Goal: Task Accomplishment & Management: Manage account settings

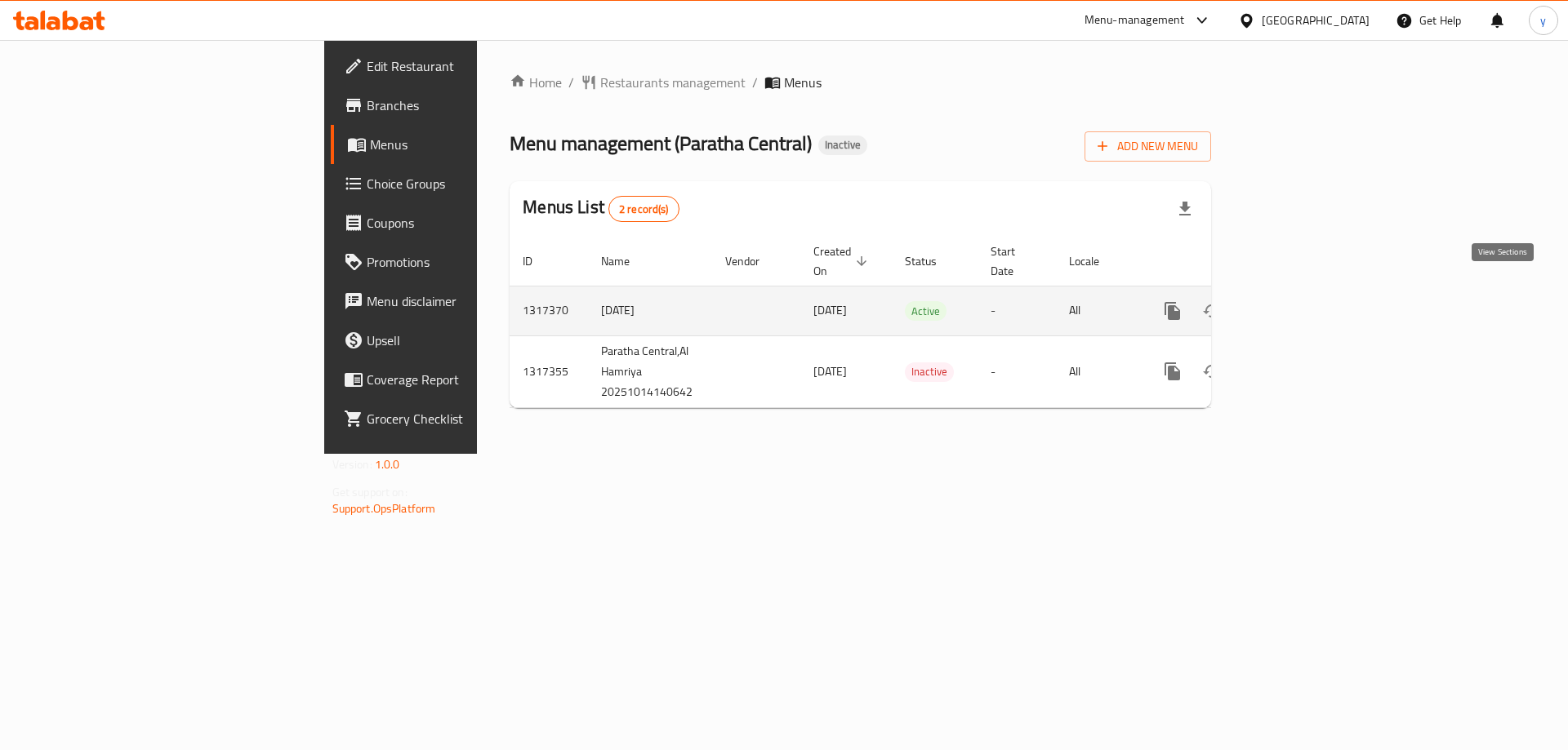
click at [1301, 301] on icon "enhanced table" at bounding box center [1291, 311] width 20 height 20
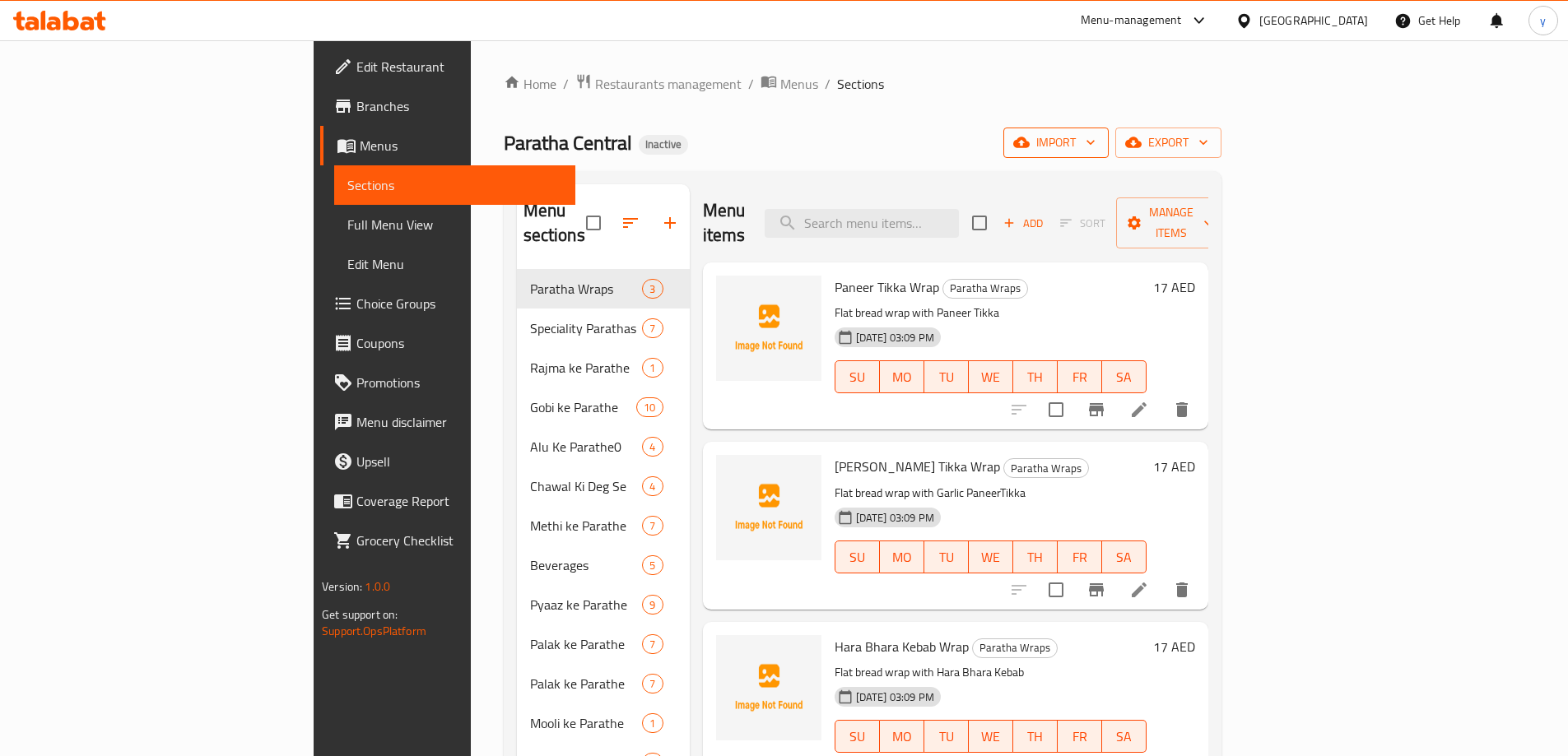
click at [1095, 141] on span "import" at bounding box center [1056, 143] width 79 height 20
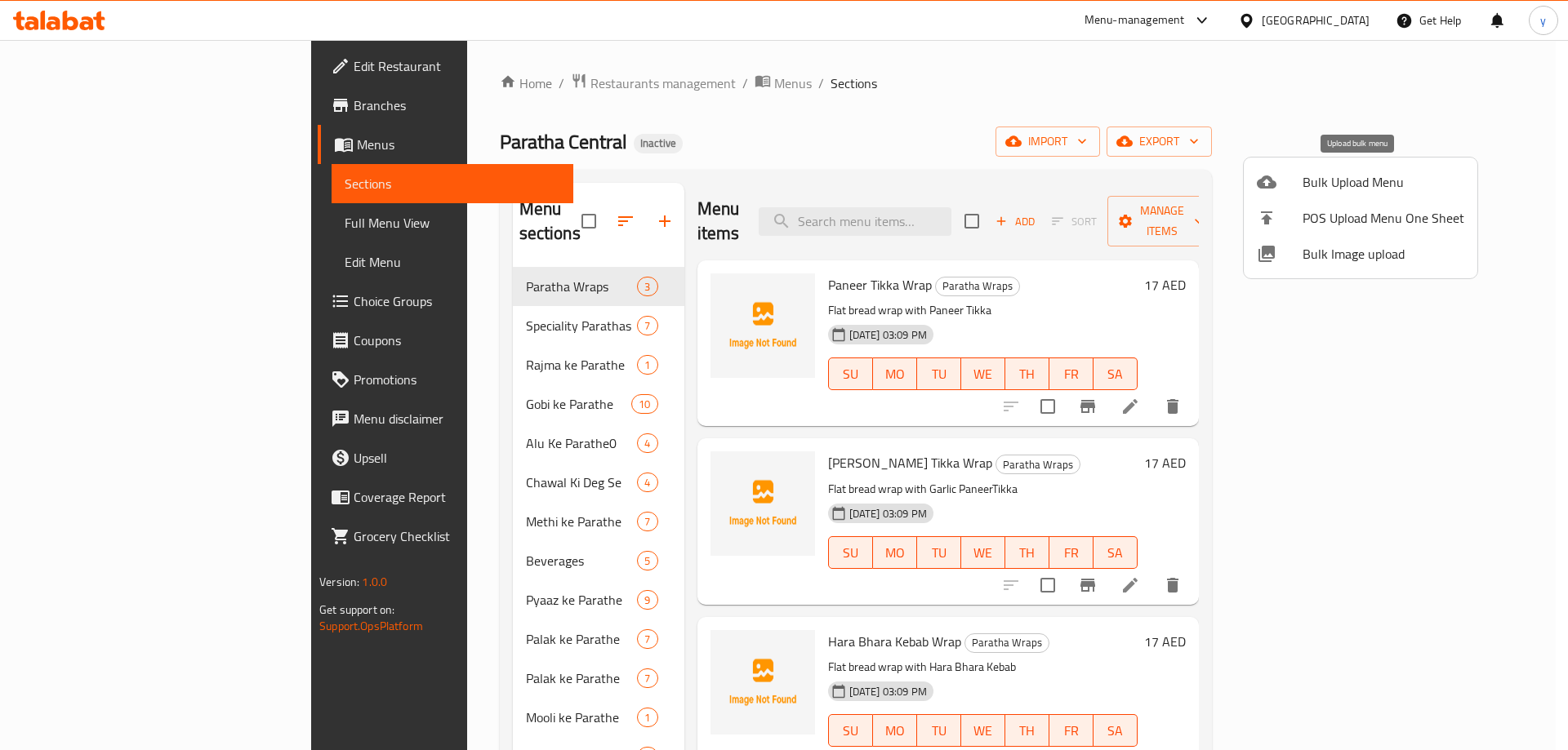
click at [1399, 173] on span "Bulk Upload Menu" at bounding box center [1383, 183] width 162 height 20
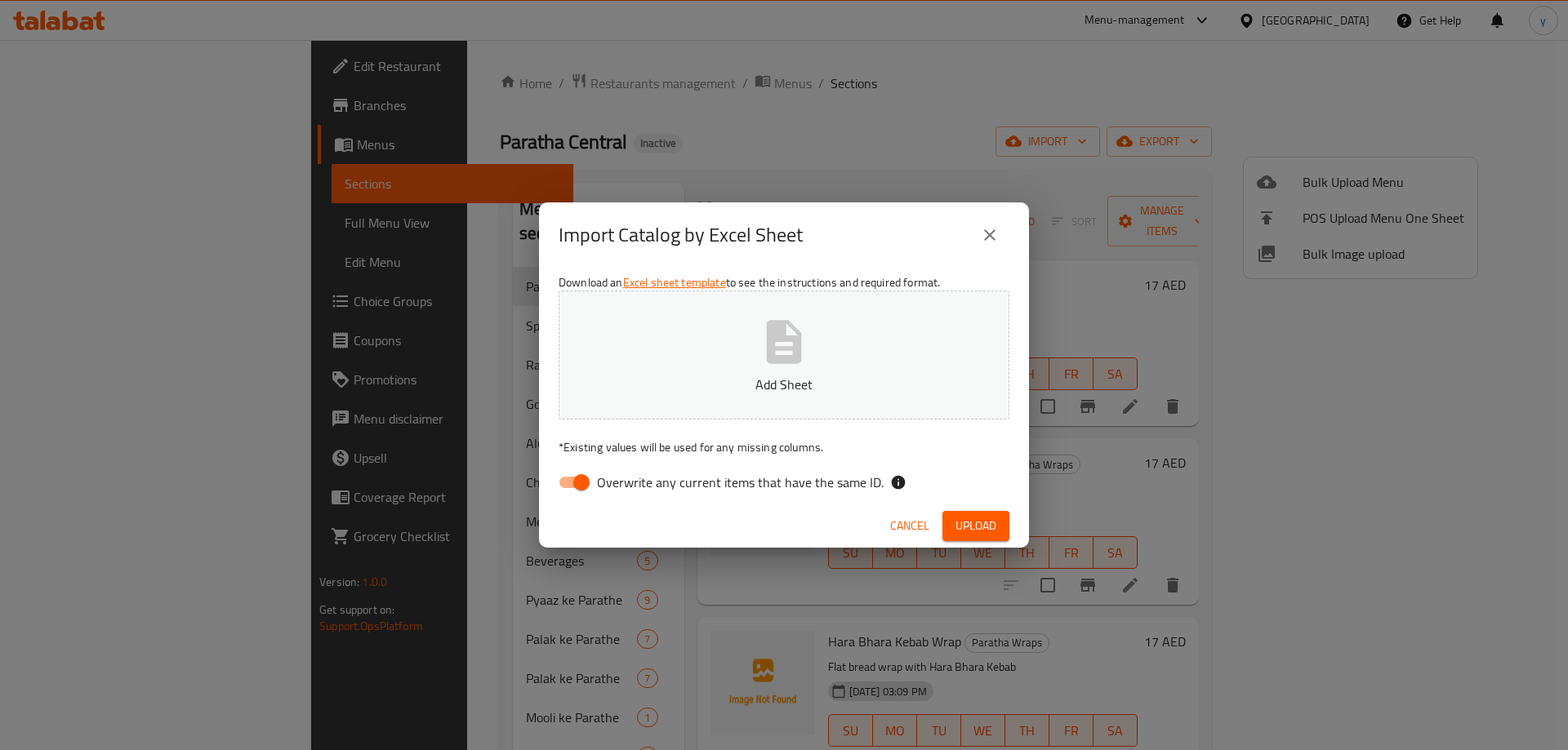
click at [659, 491] on span "Overwrite any current items that have the same ID." at bounding box center [740, 483] width 286 height 20
click at [628, 491] on input "Overwrite any current items that have the same ID." at bounding box center [581, 483] width 93 height 31
checkbox input "false"
click at [1000, 541] on button "Upload" at bounding box center [976, 525] width 67 height 30
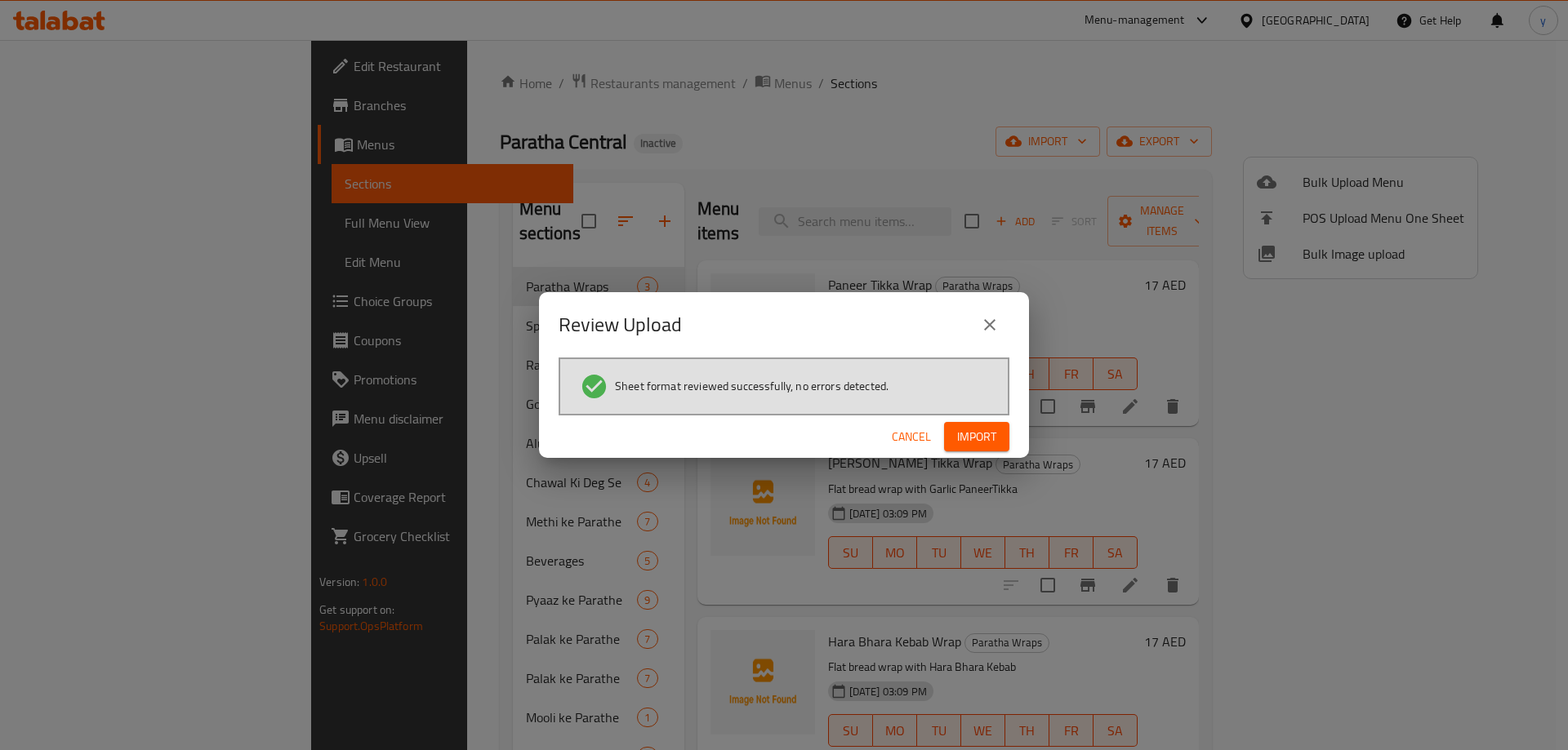
click at [977, 441] on span "Import" at bounding box center [977, 437] width 39 height 20
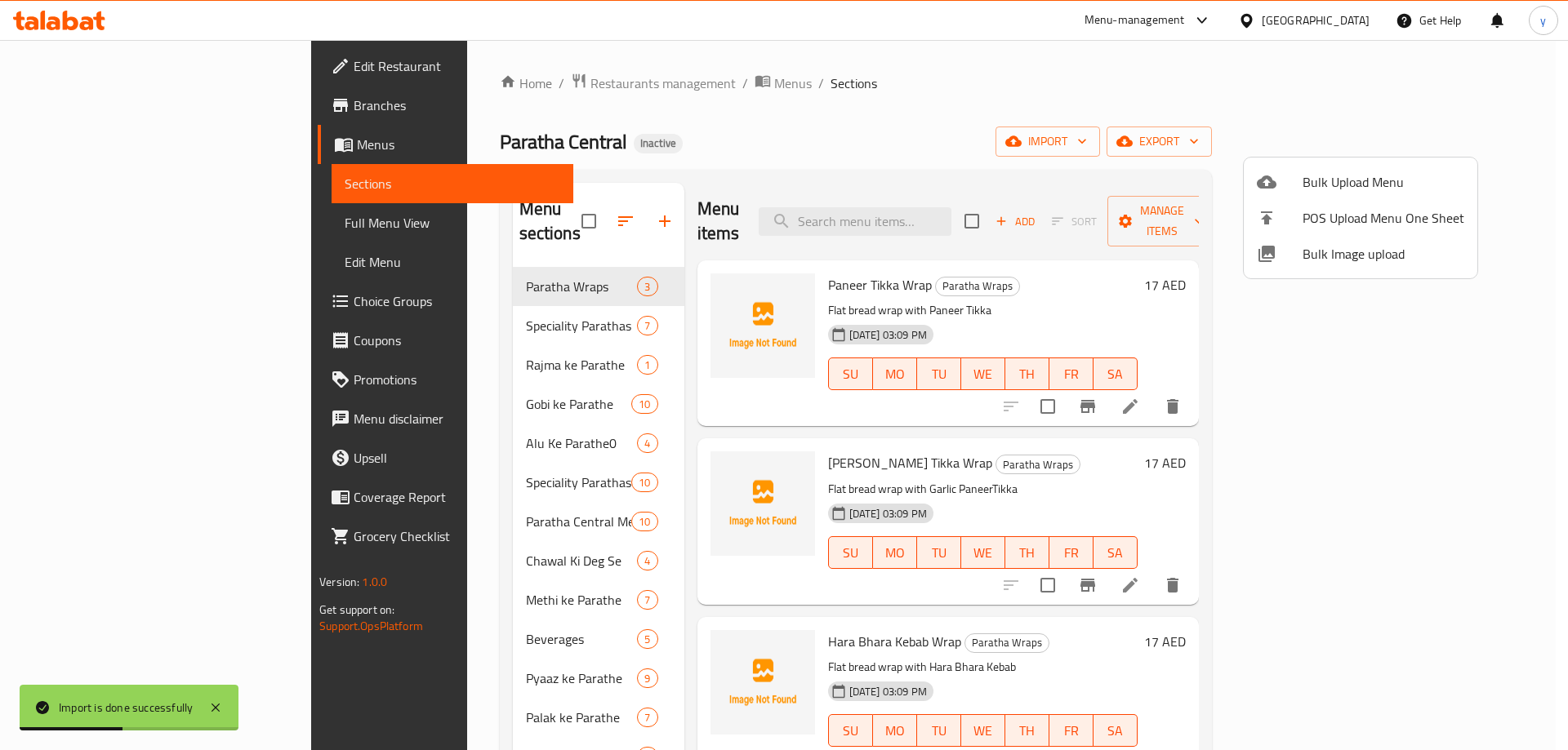
click at [461, 498] on div at bounding box center [784, 375] width 1568 height 750
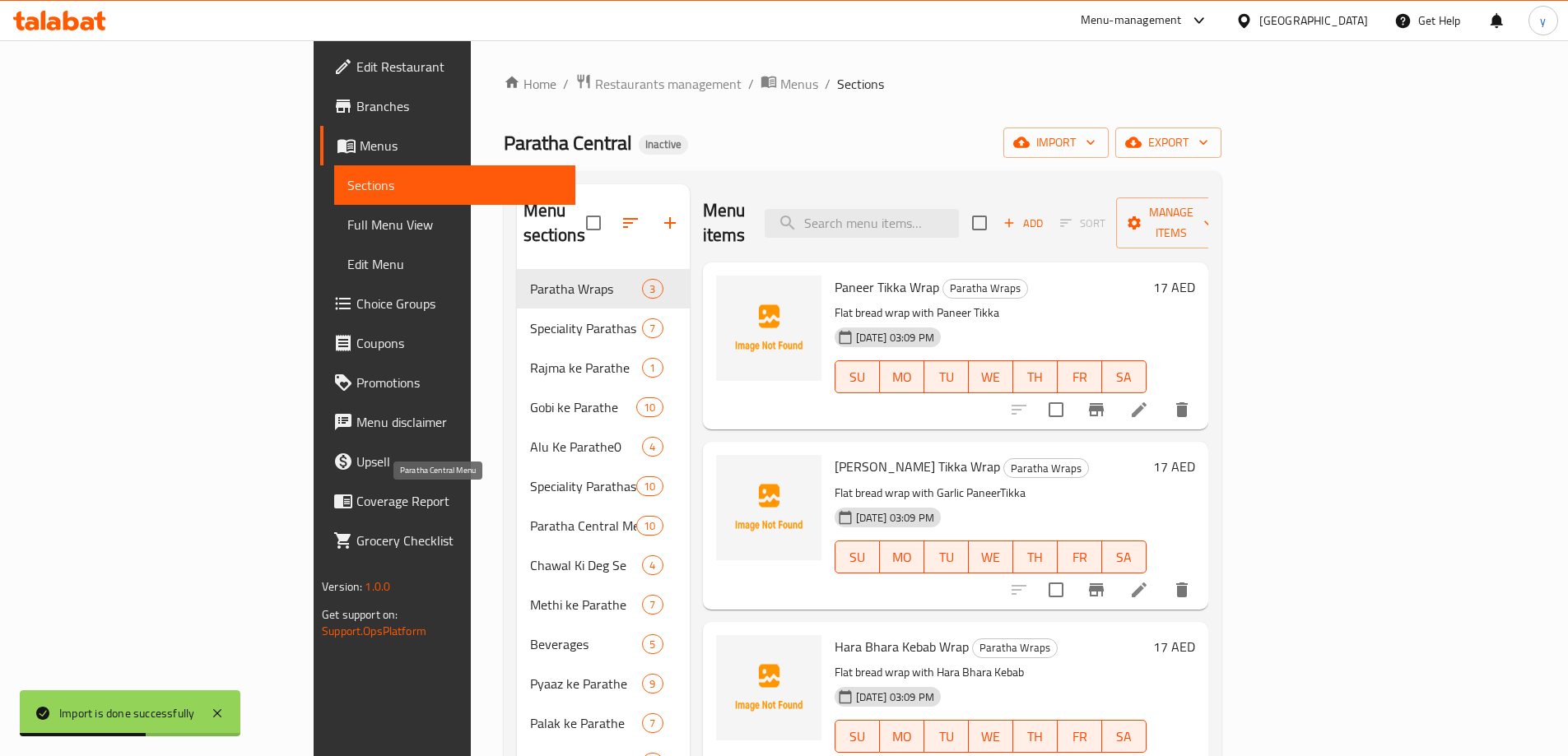
click at [530, 516] on span "Paratha Central Menu" at bounding box center [583, 526] width 107 height 20
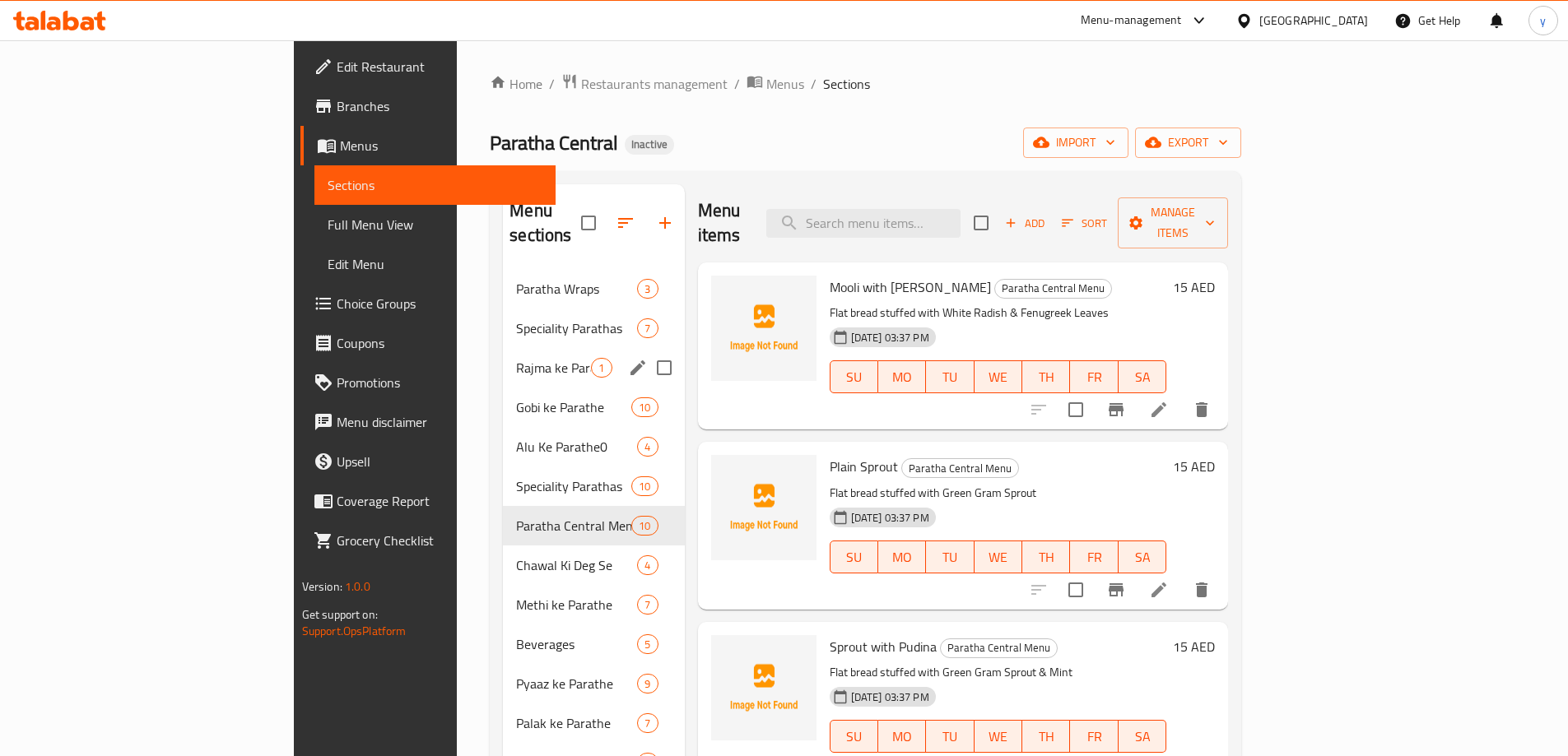
click at [503, 348] on div "Rajma ke Parathe 1" at bounding box center [594, 367] width 181 height 39
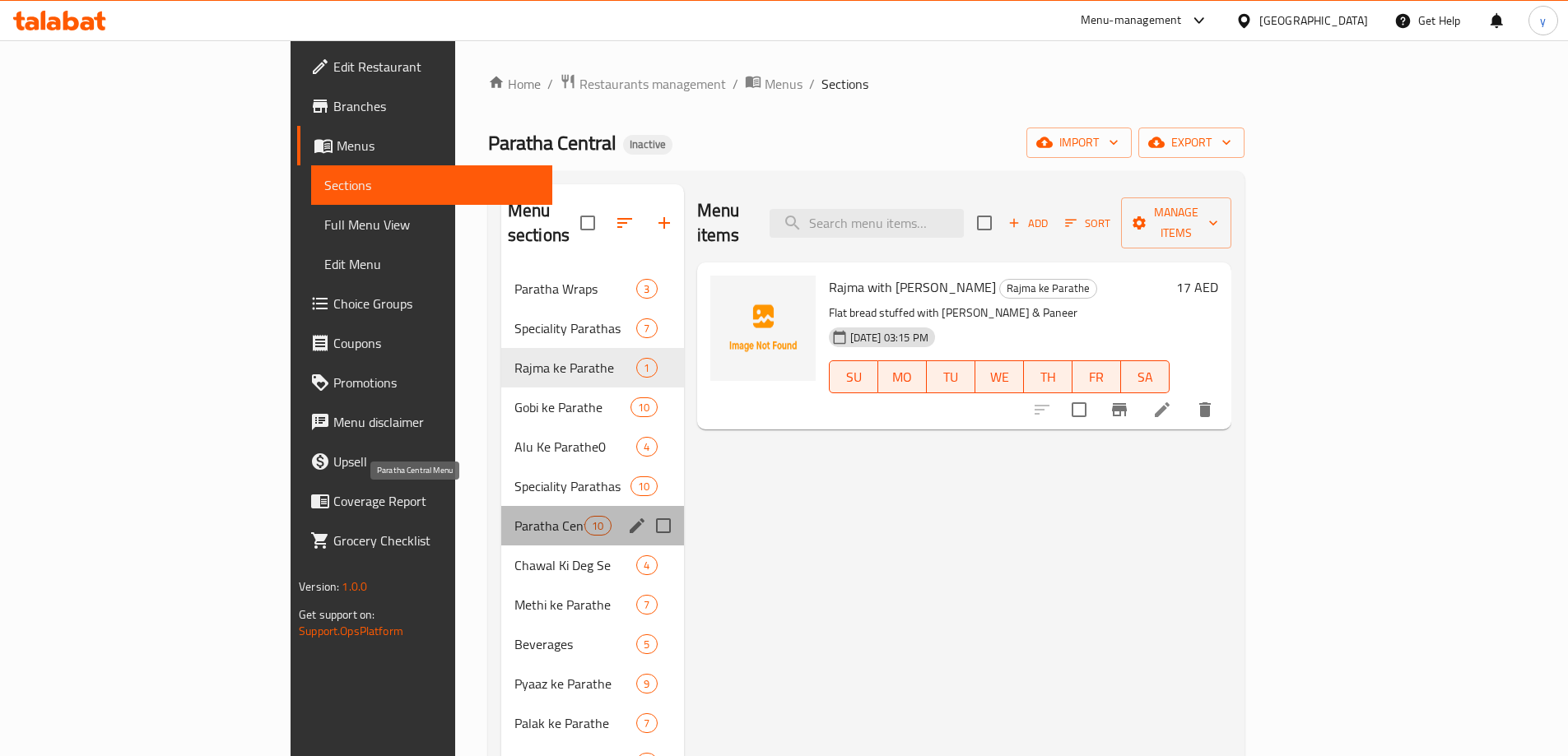
click at [514, 516] on span "Paratha Central Menu" at bounding box center [549, 526] width 70 height 20
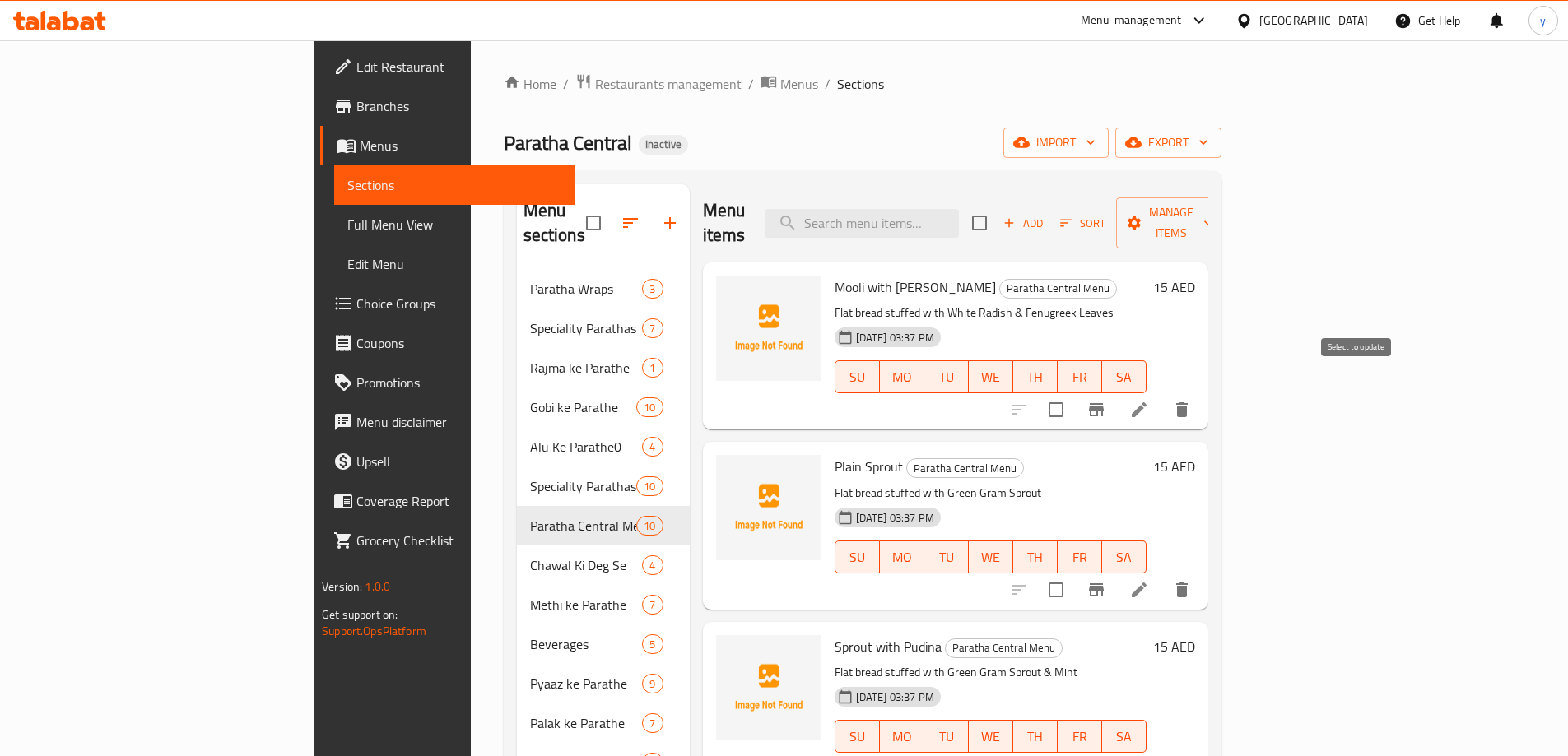
click at [1073, 392] on input "checkbox" at bounding box center [1056, 410] width 35 height 35
click at [1213, 203] on span "Manage items" at bounding box center [1171, 223] width 84 height 41
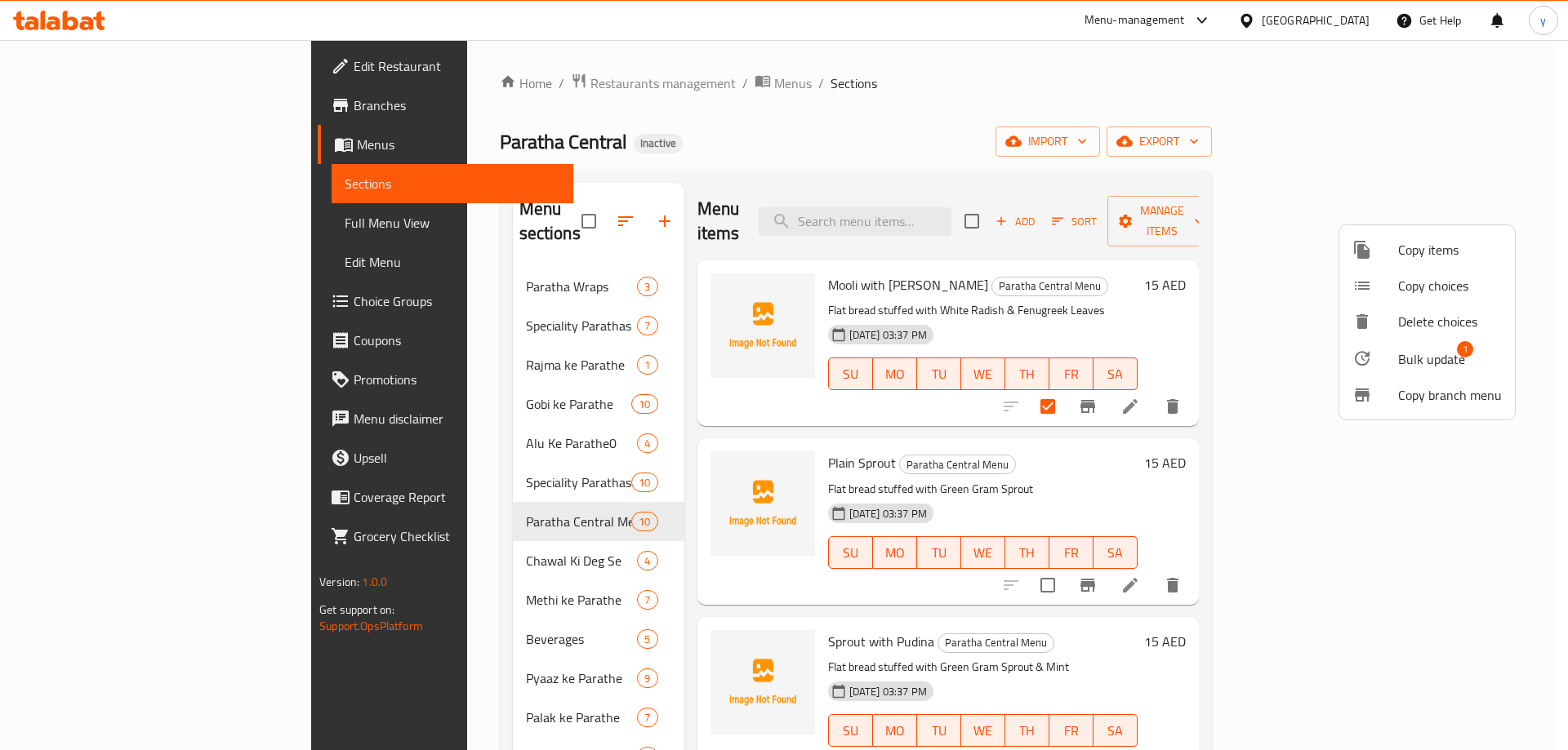
click at [1420, 376] on li "Bulk update 1" at bounding box center [1427, 358] width 176 height 37
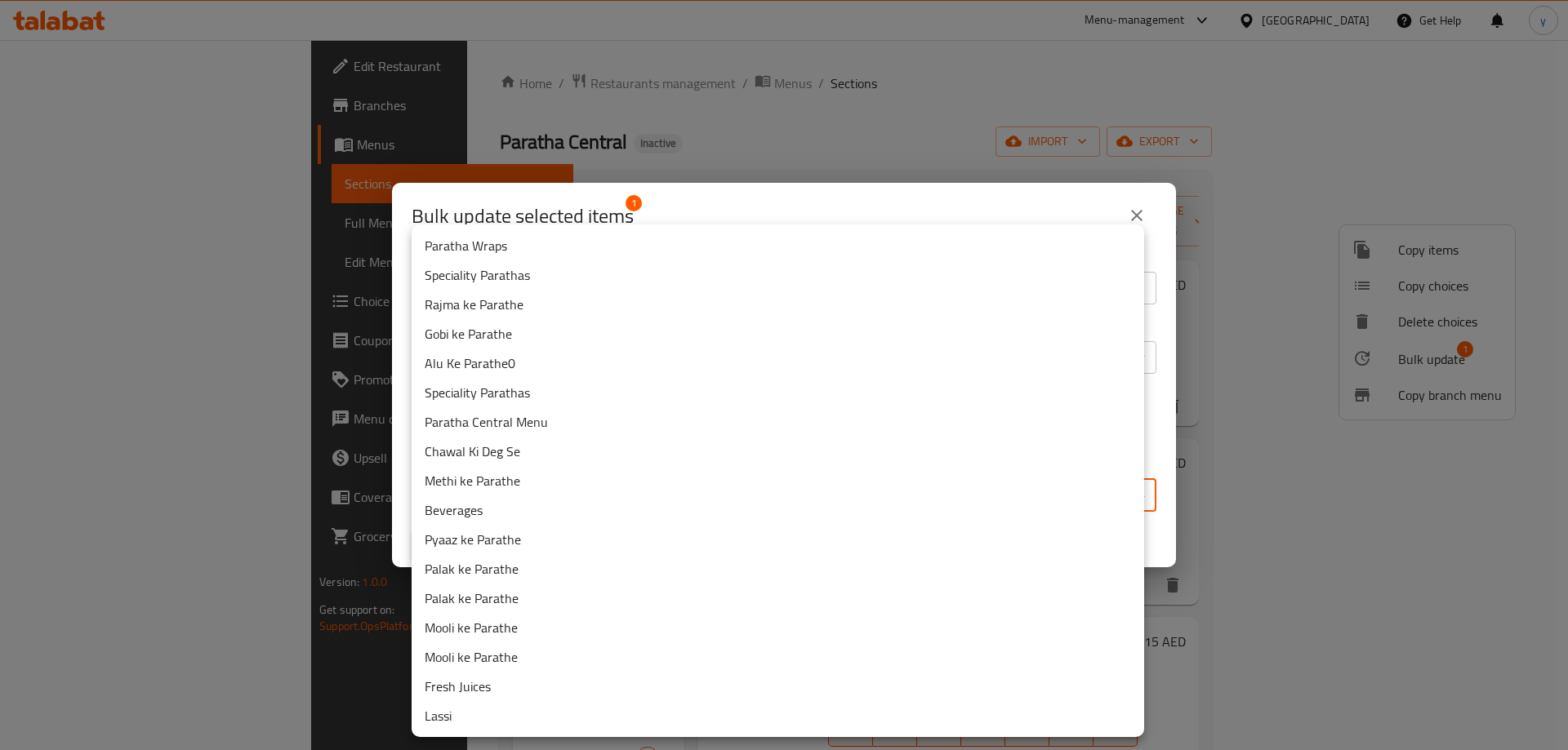
click at [854, 505] on body "​ Menu-management [GEOGRAPHIC_DATA] Get Help y Edit Restaurant Branches Menus S…" at bounding box center [784, 395] width 1568 height 710
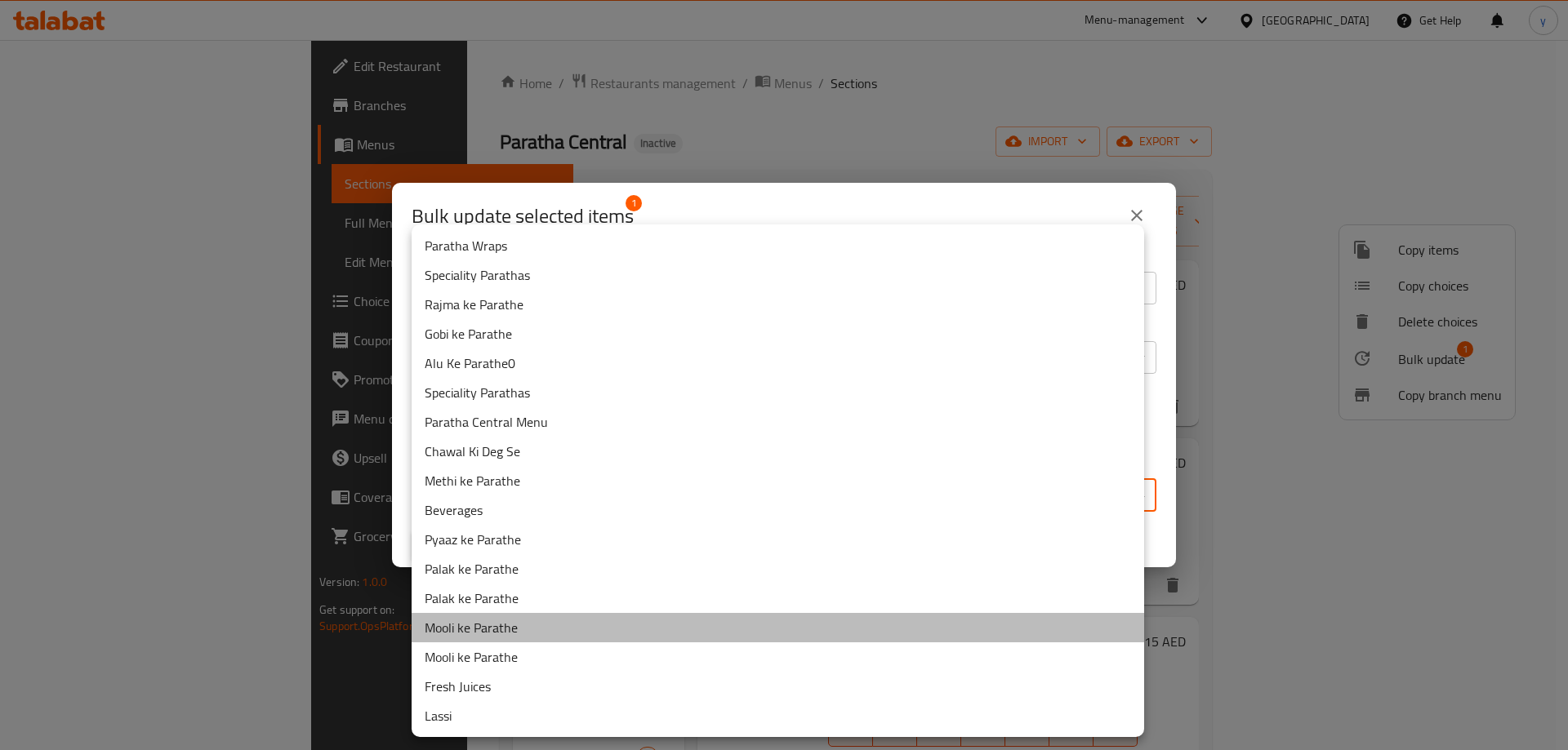
click at [498, 628] on li "Mooli ke Parathe" at bounding box center [779, 627] width 733 height 29
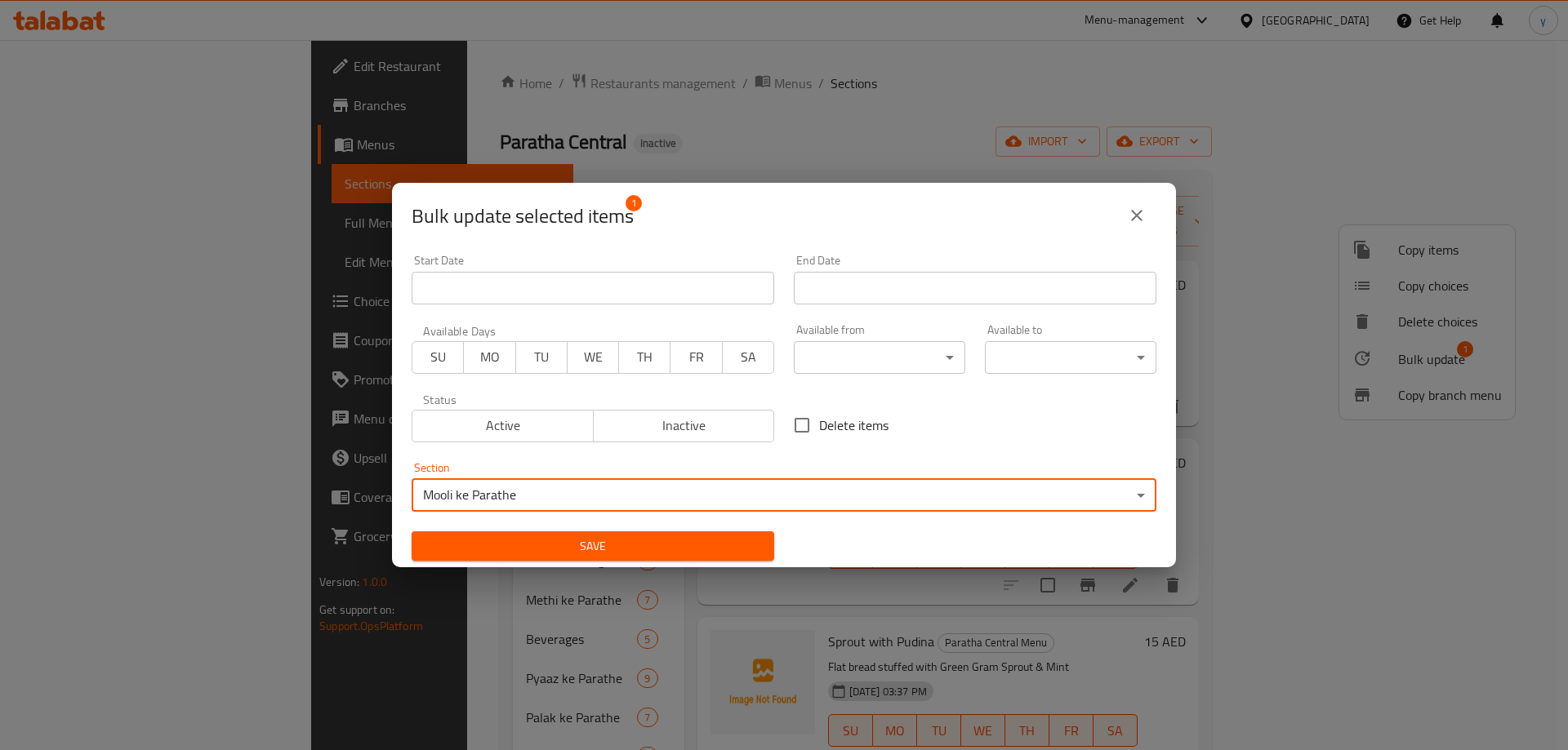
click at [672, 536] on span "Save" at bounding box center [593, 546] width 337 height 20
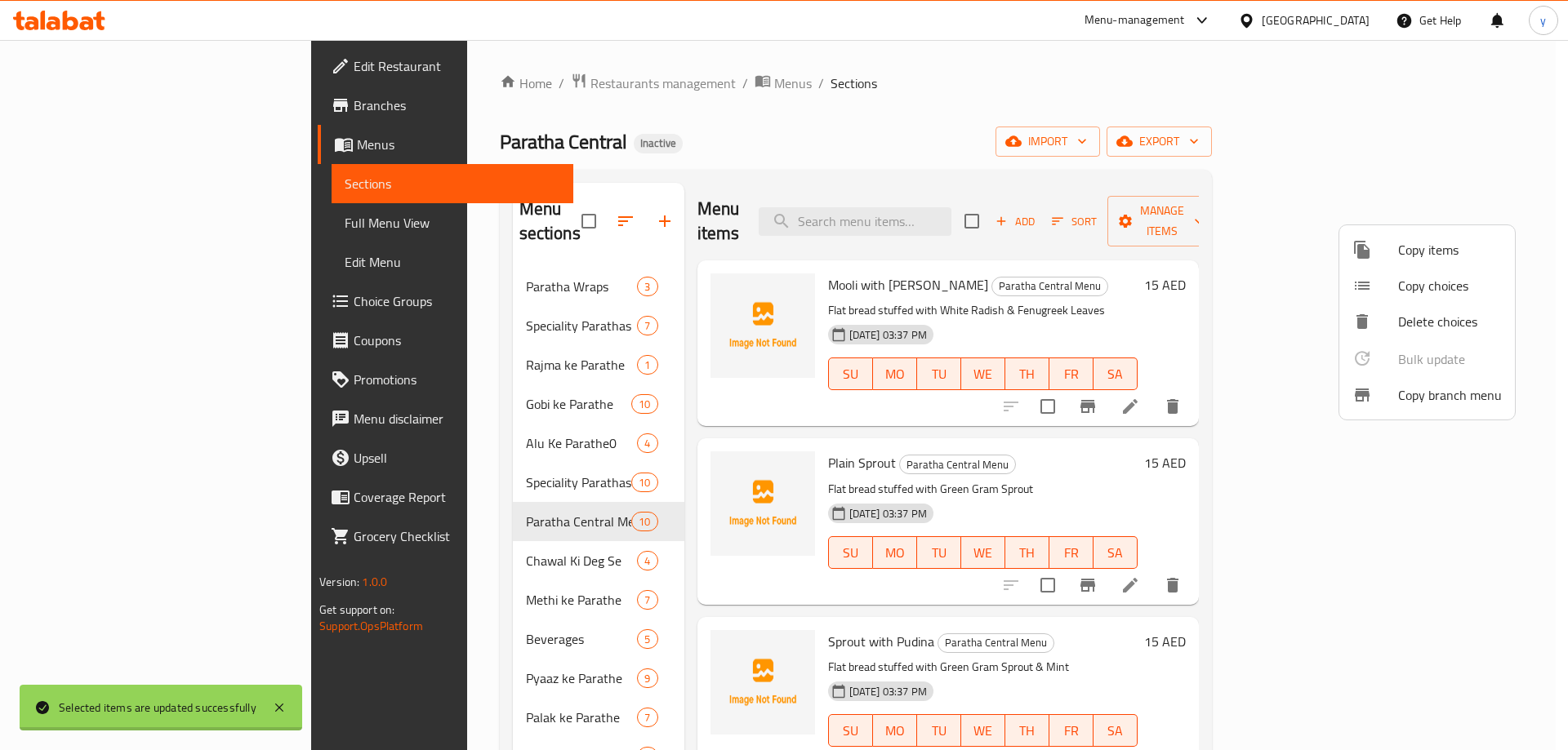
checkbox input "false"
click at [1079, 456] on div at bounding box center [784, 375] width 1568 height 750
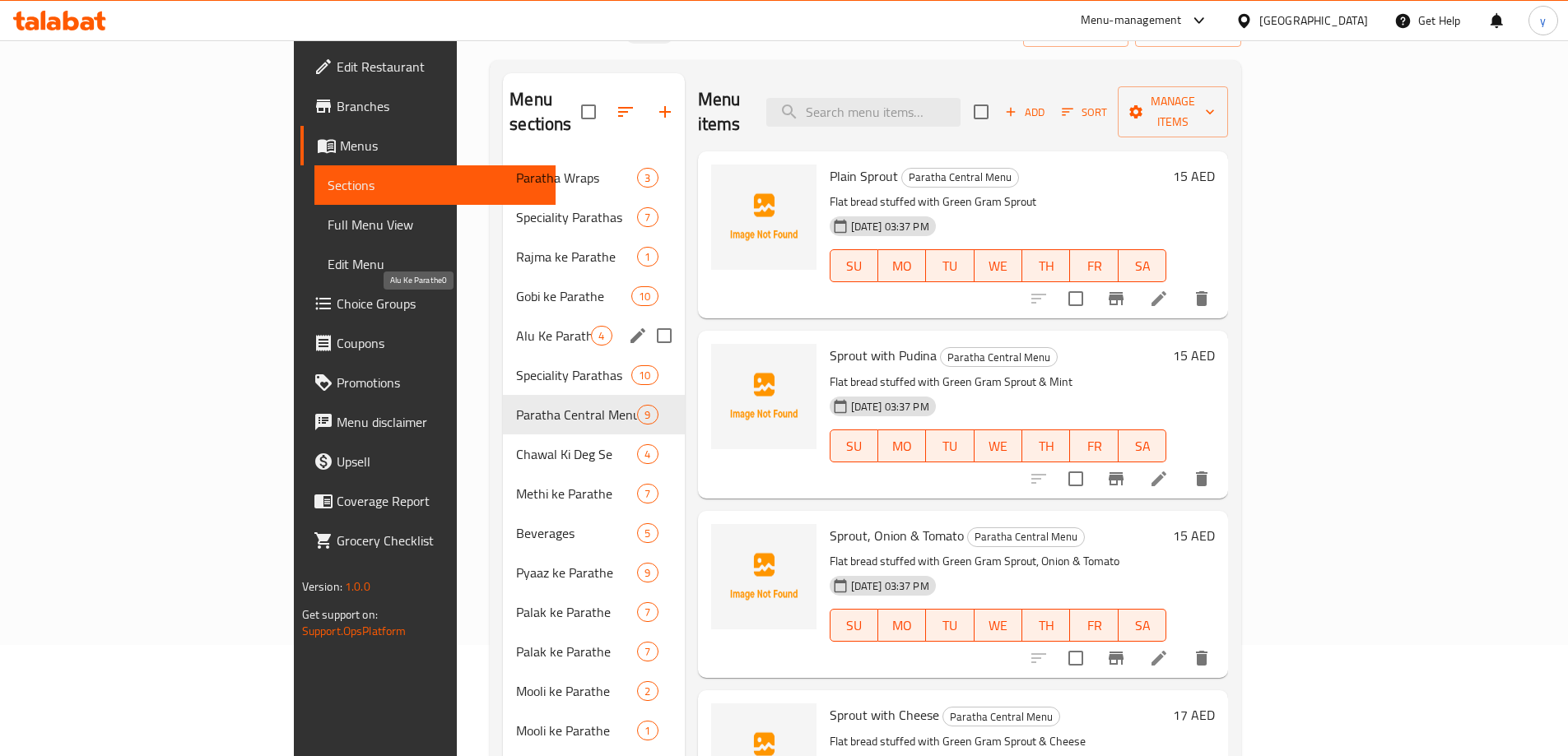
scroll to position [148, 0]
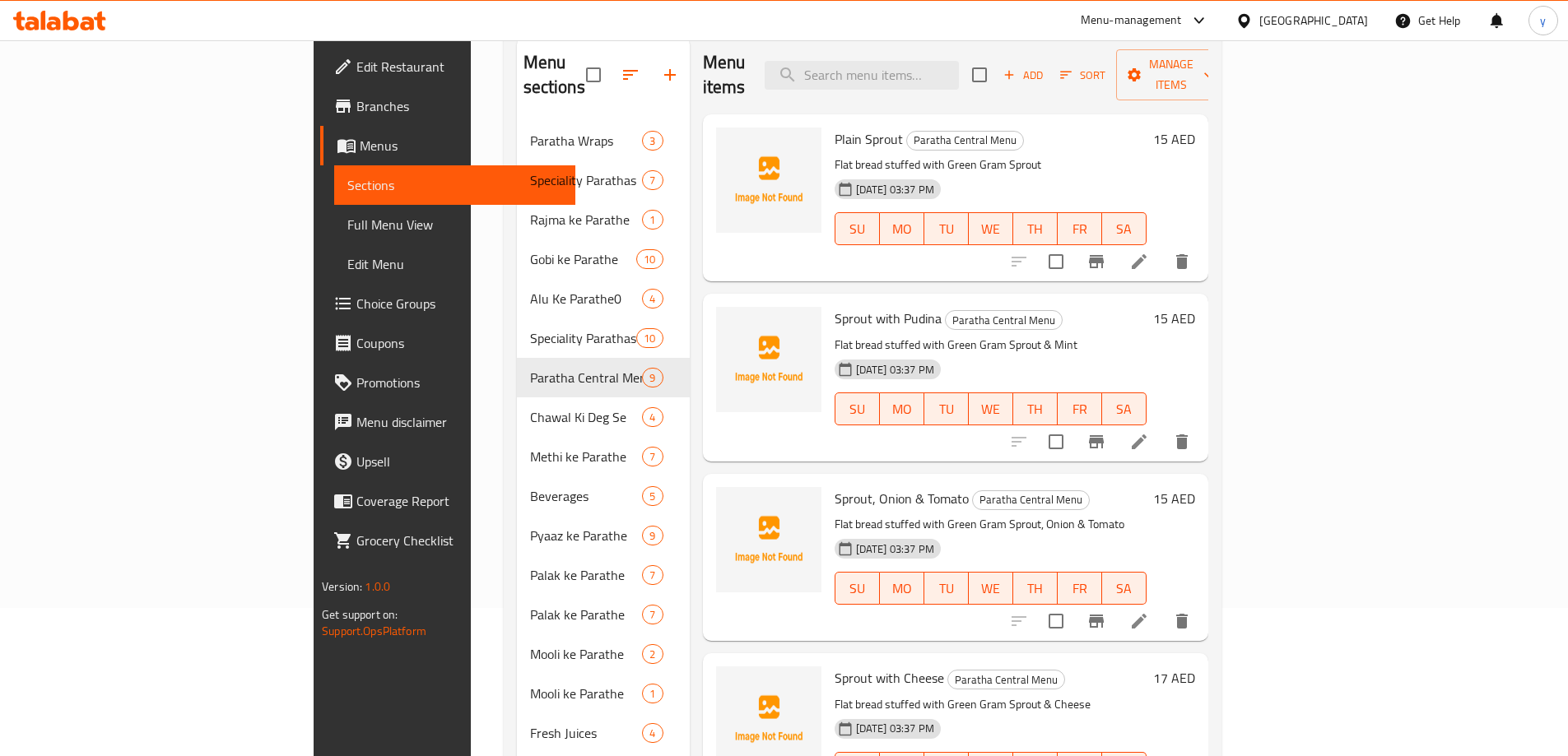
click at [1051, 217] on span "TH" at bounding box center [1036, 229] width 31 height 24
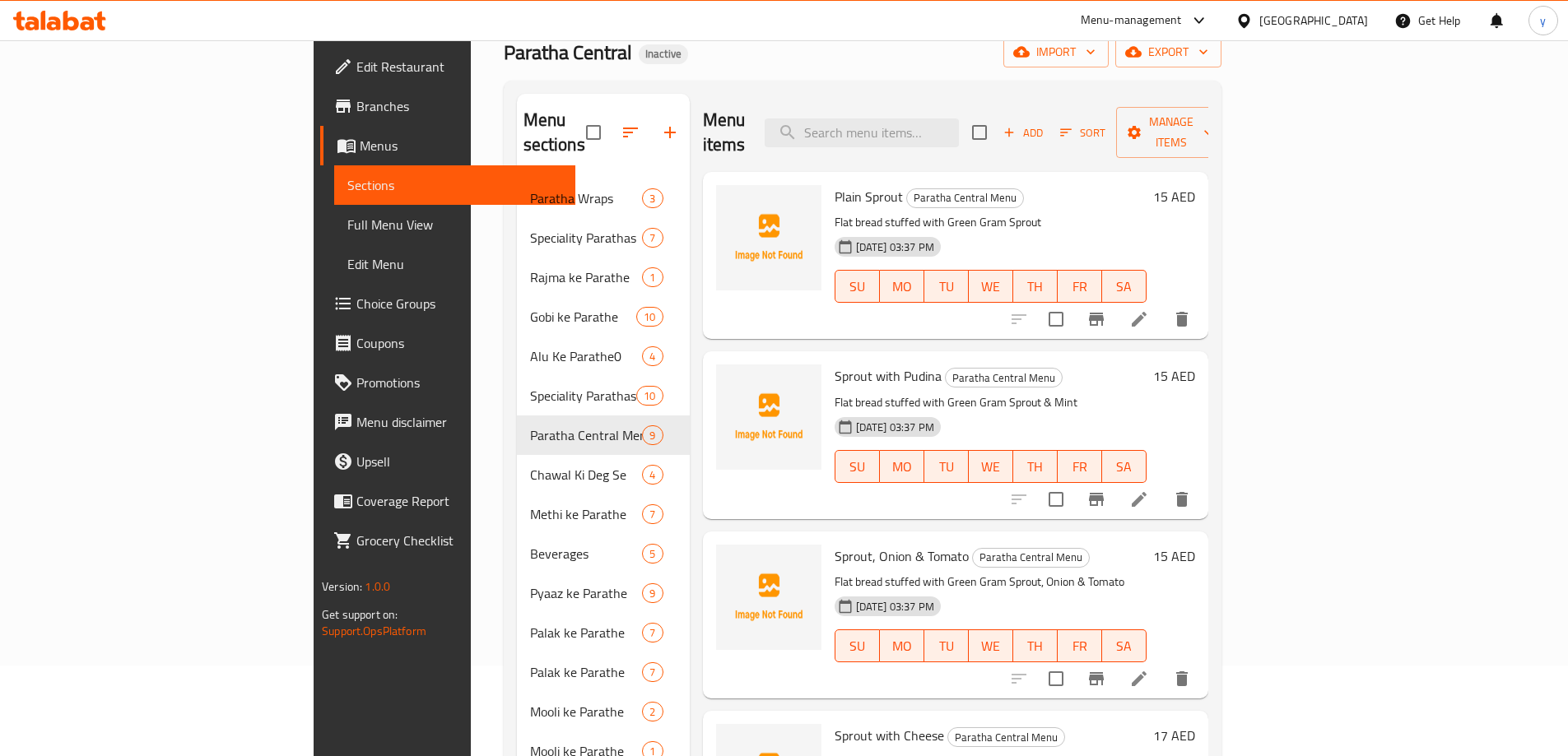
scroll to position [66, 0]
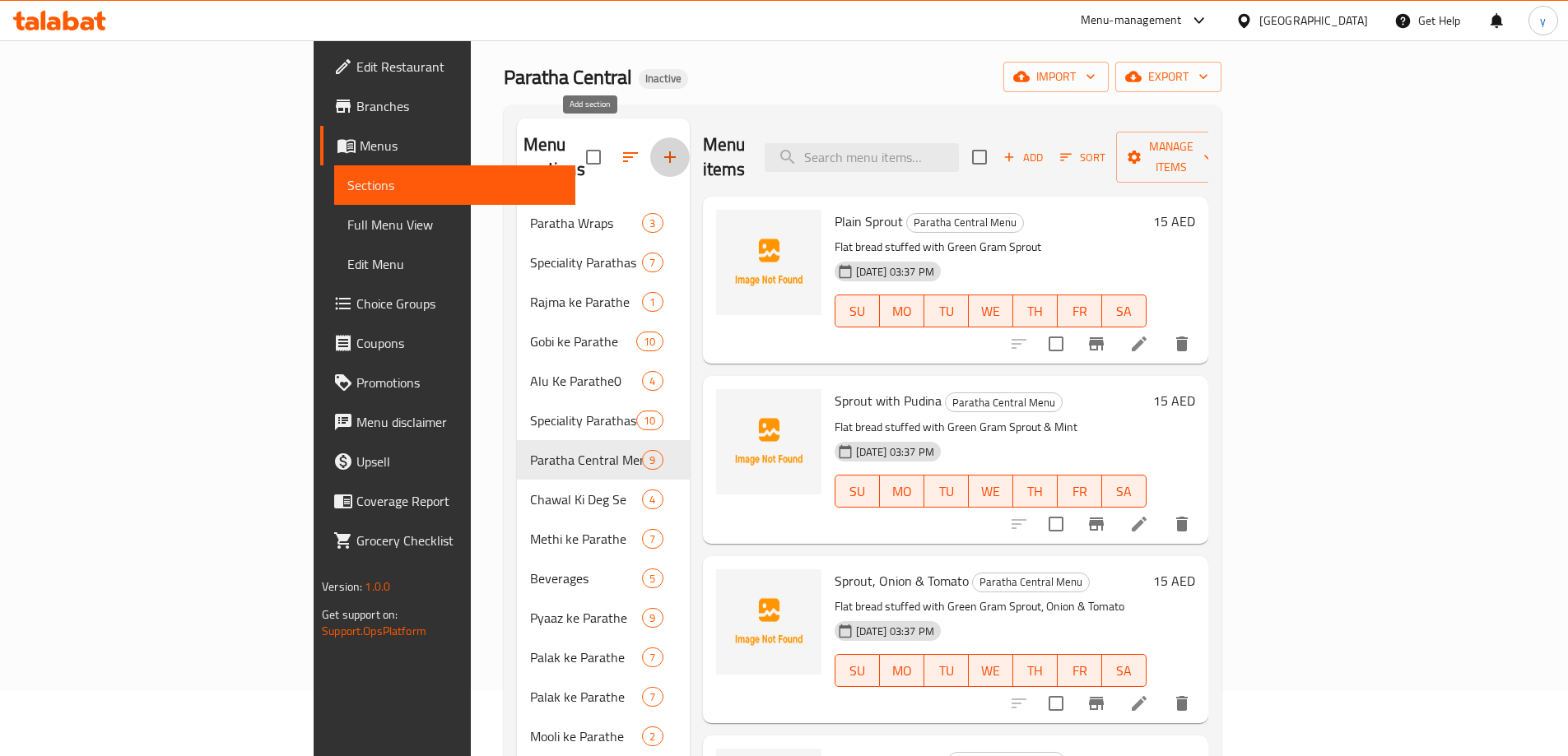
click at [660, 148] on icon "button" at bounding box center [670, 158] width 20 height 20
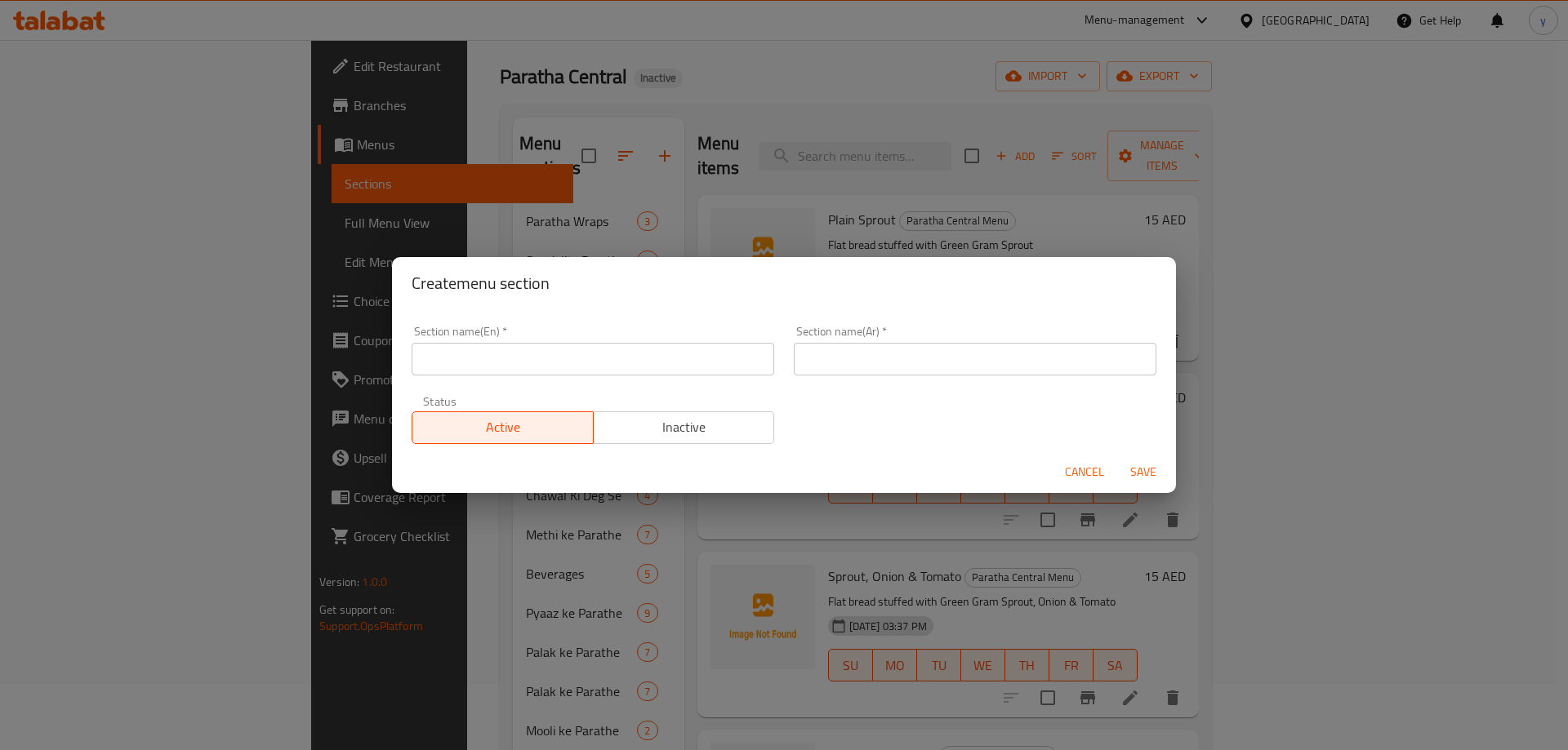
click at [575, 361] on input "text" at bounding box center [593, 359] width 363 height 33
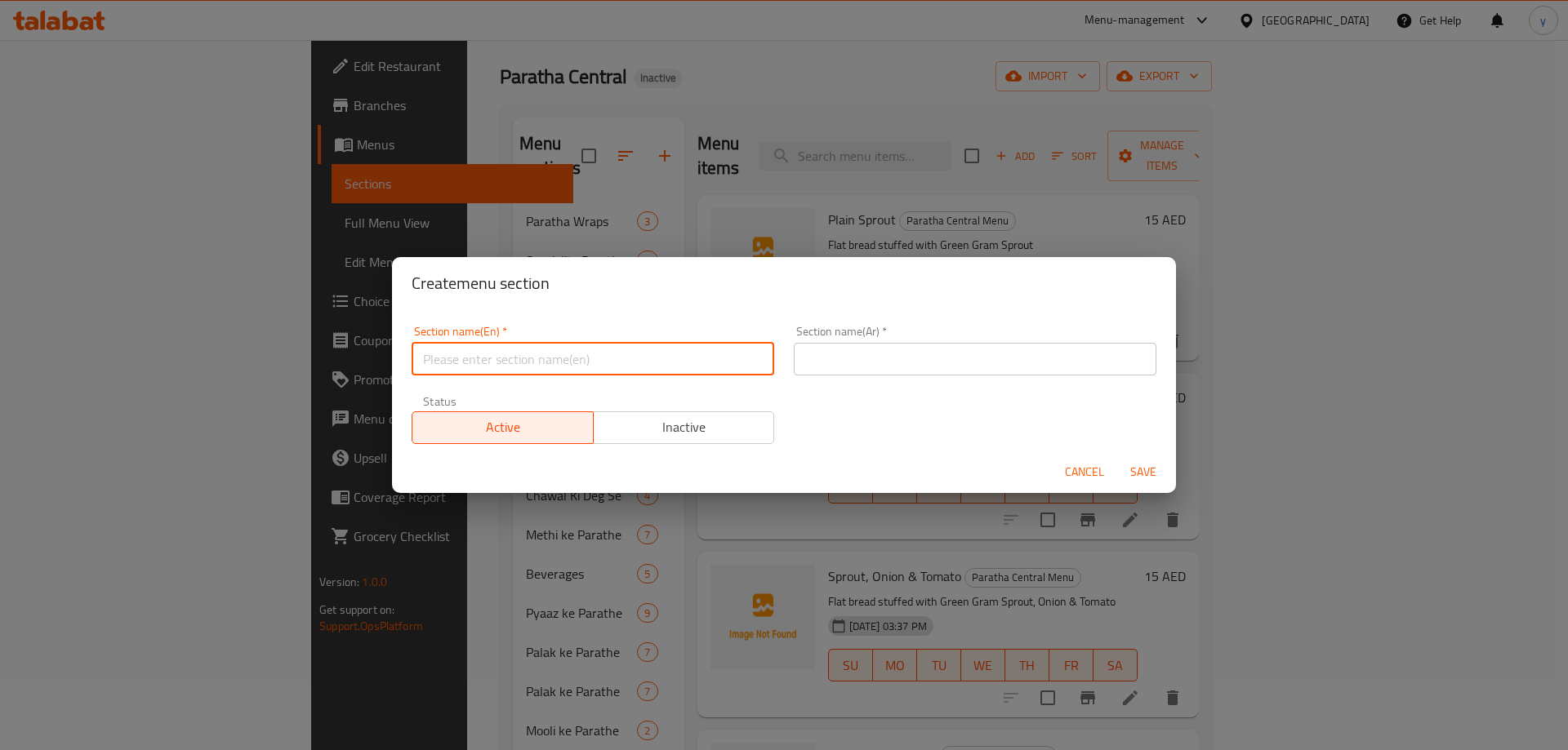
paste input "Sprout ke Parathe"
type input "Sprout ke Parathe"
click at [912, 365] on input "text" at bounding box center [975, 359] width 363 height 33
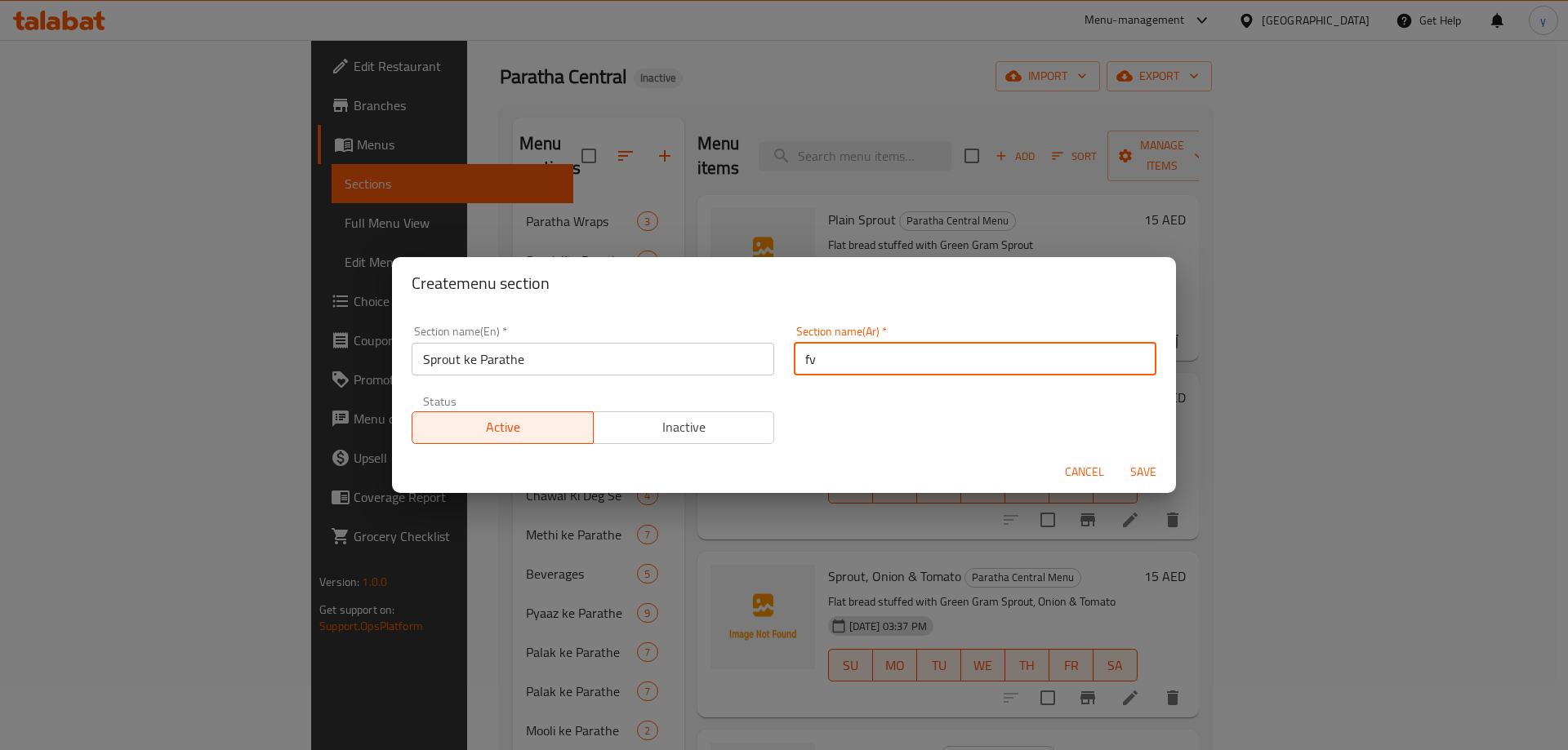
type input "f"
type input "براعم [PERSON_NAME]"
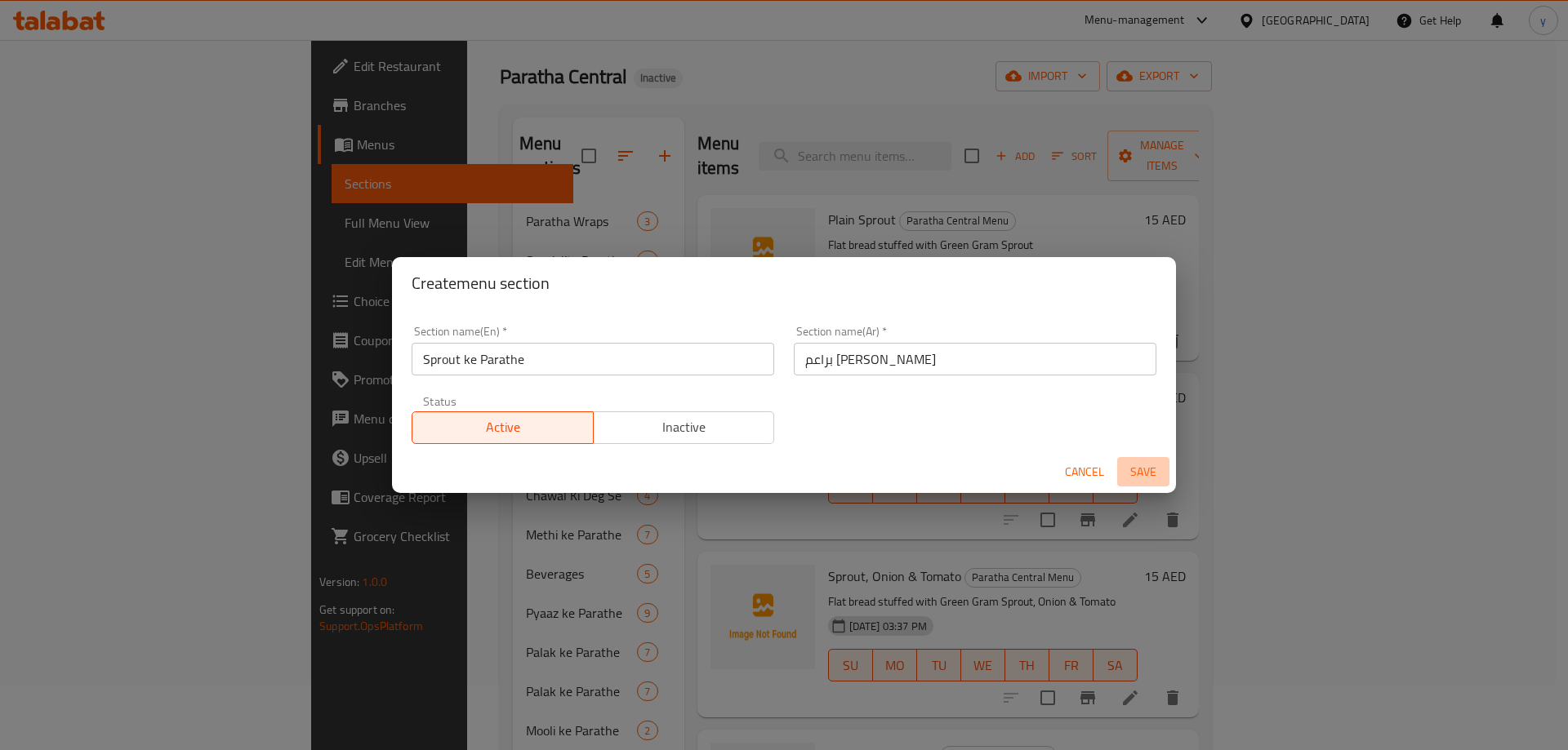
click at [1131, 483] on button "Save" at bounding box center [1143, 472] width 52 height 30
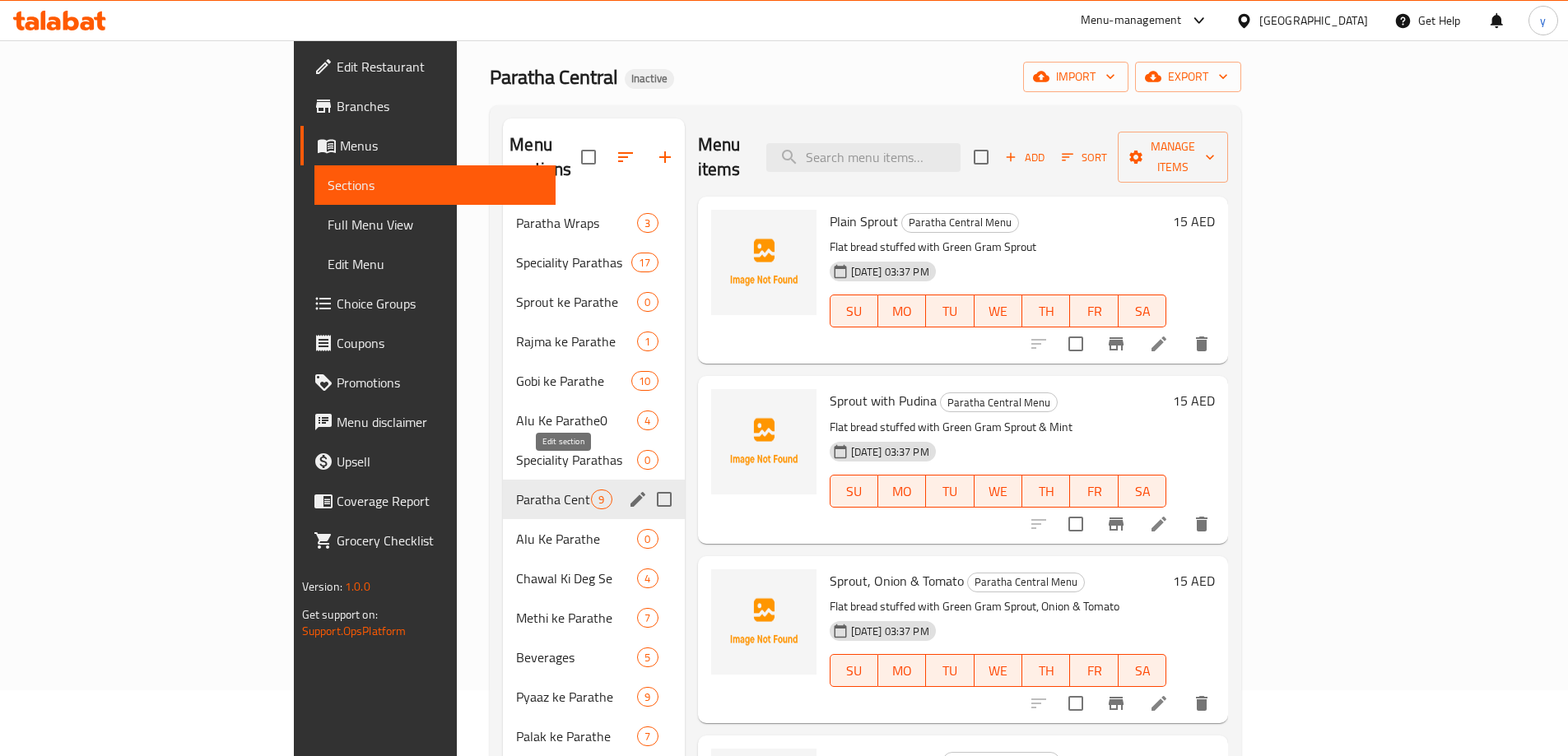
click at [628, 489] on icon "edit" at bounding box center [638, 499] width 20 height 20
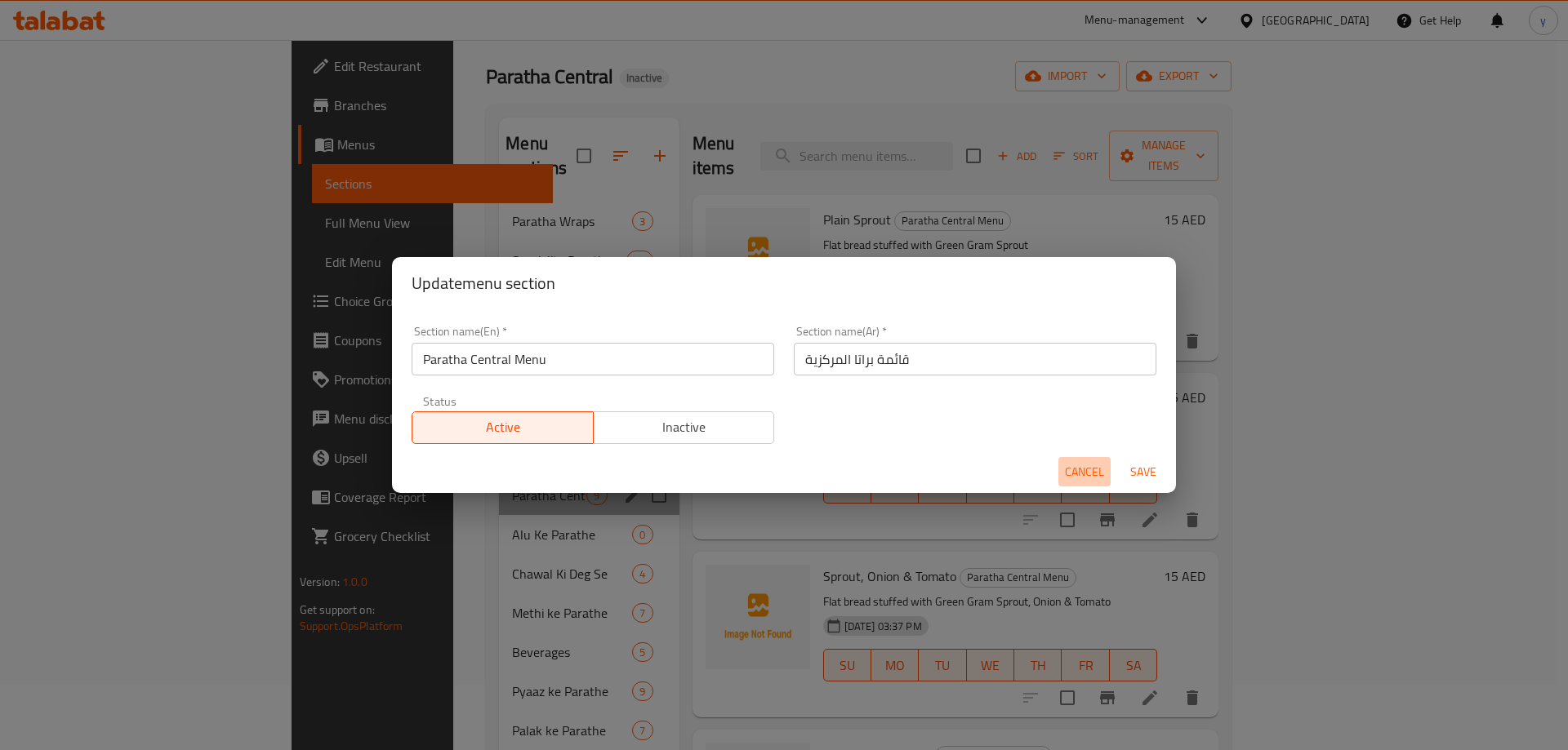
click at [1065, 473] on span "Cancel" at bounding box center [1084, 472] width 39 height 20
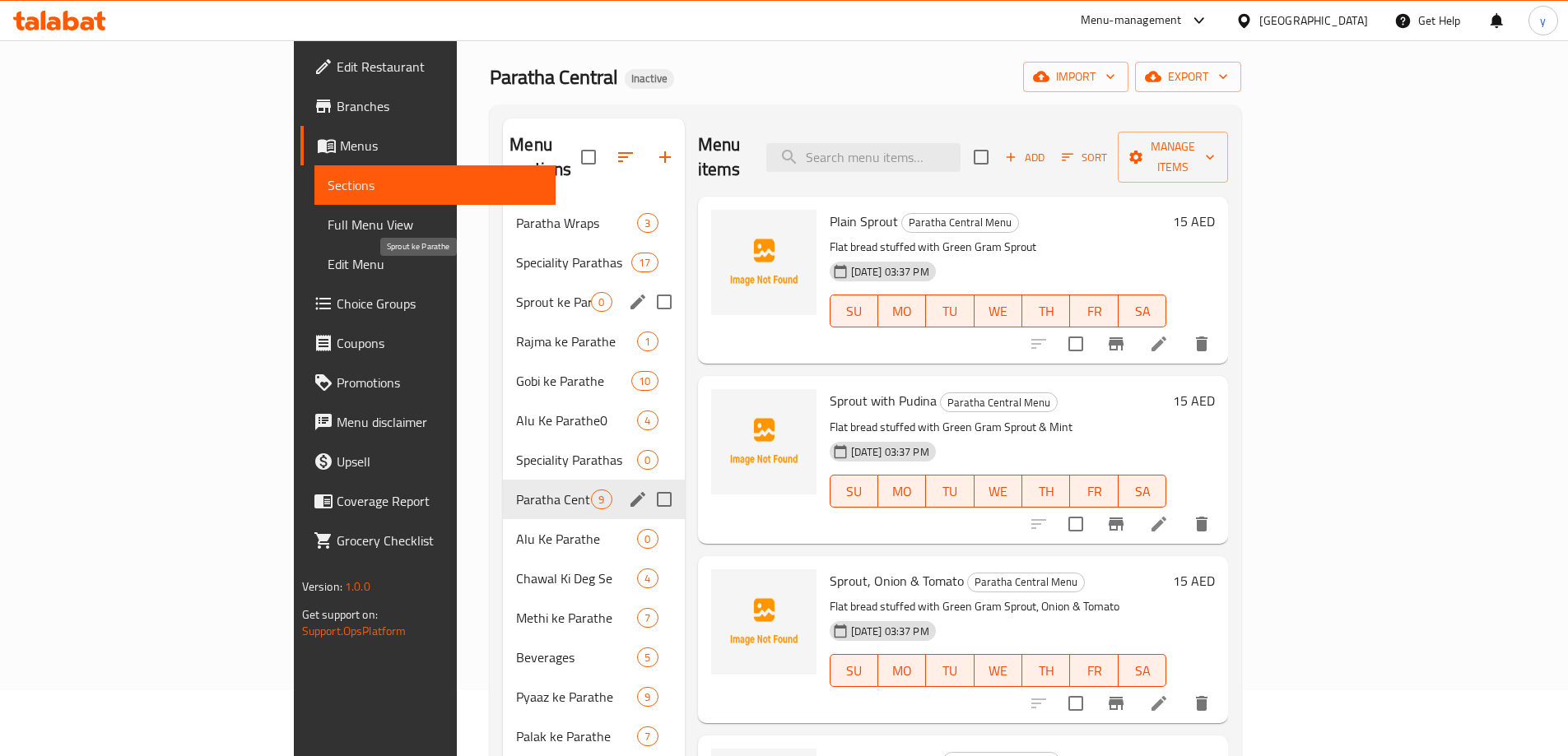
click at [516, 292] on span "Sprout ke Parathe" at bounding box center [554, 302] width 75 height 20
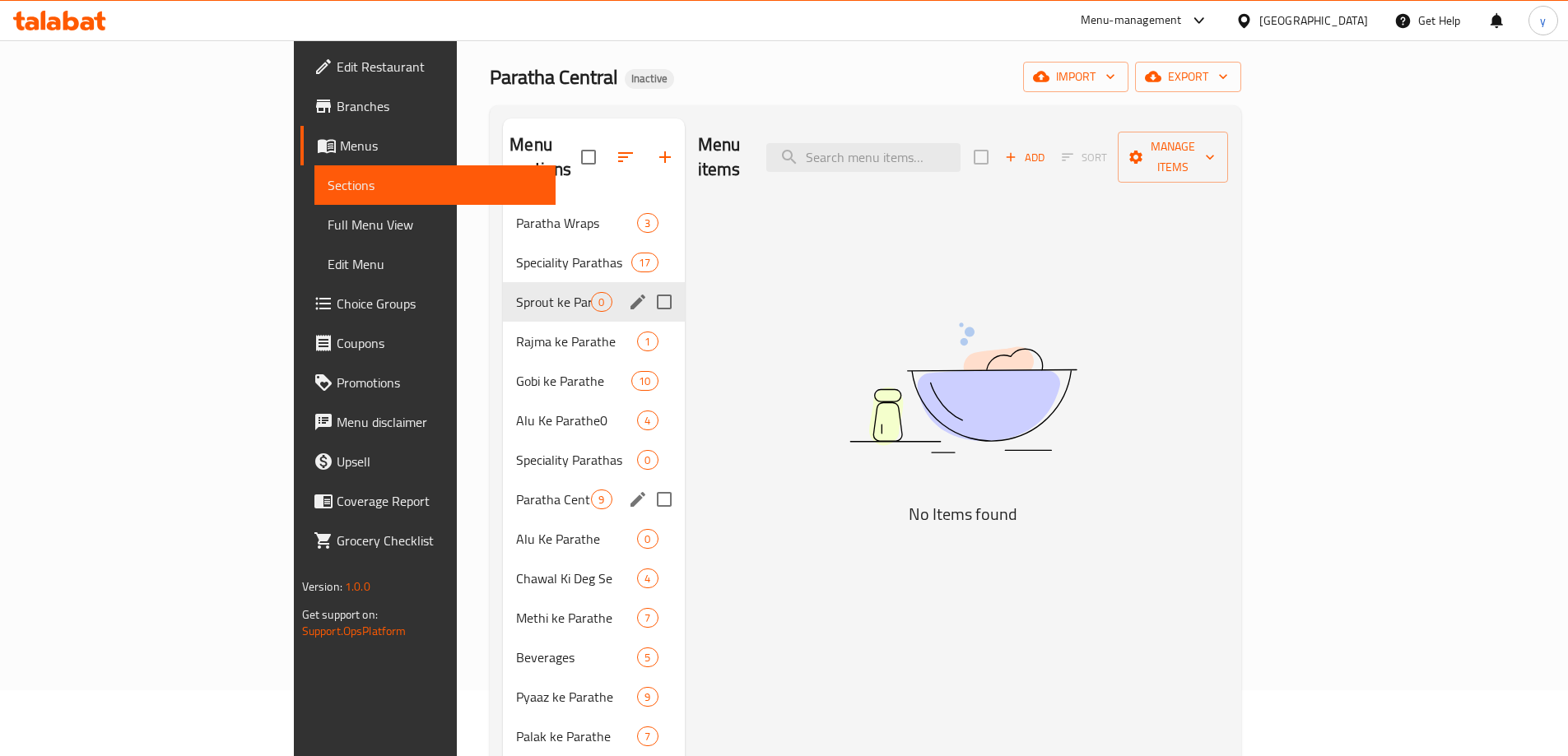
click at [630, 295] on icon "edit" at bounding box center [638, 302] width 15 height 15
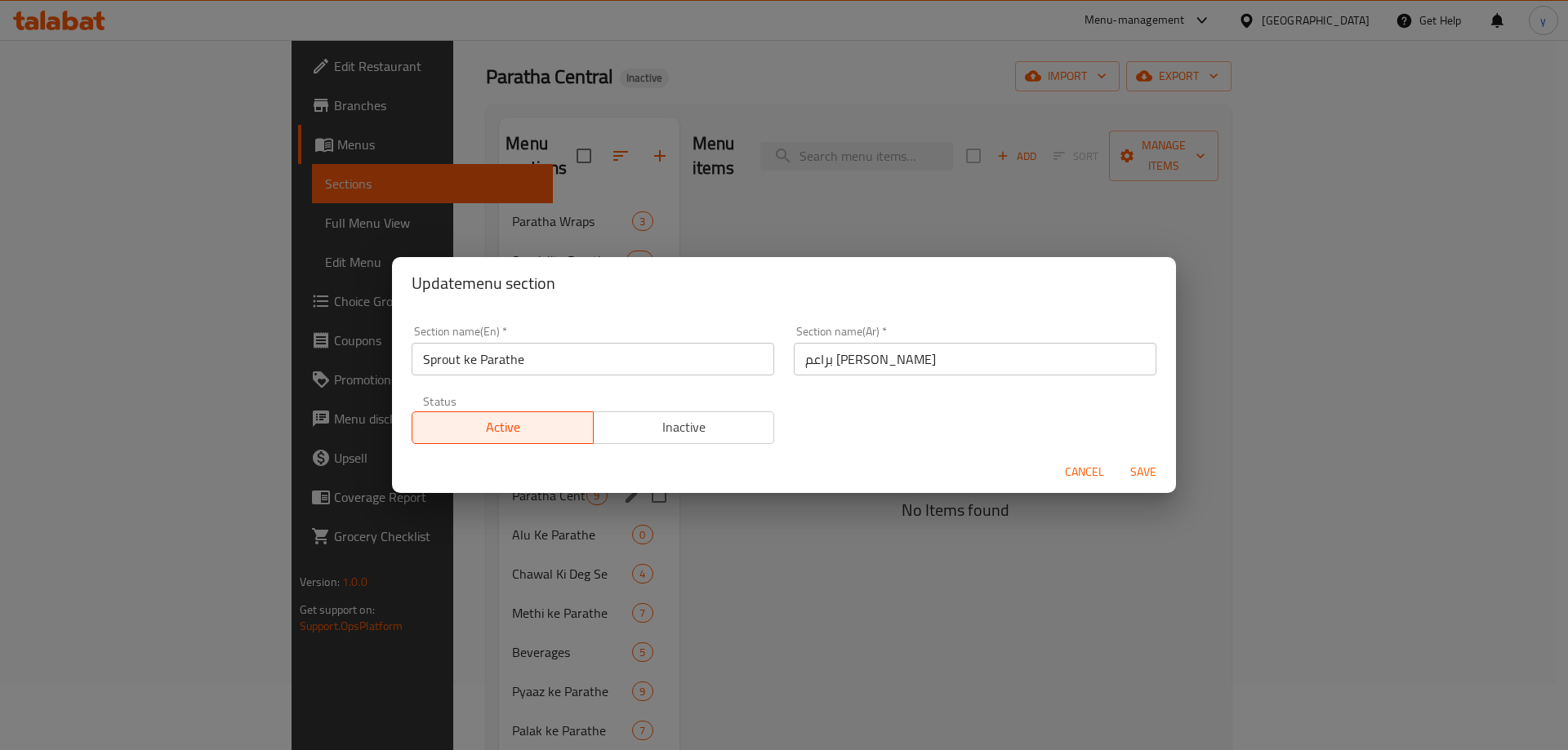
click at [568, 347] on input "Sprout ke Parathe" at bounding box center [593, 359] width 363 height 33
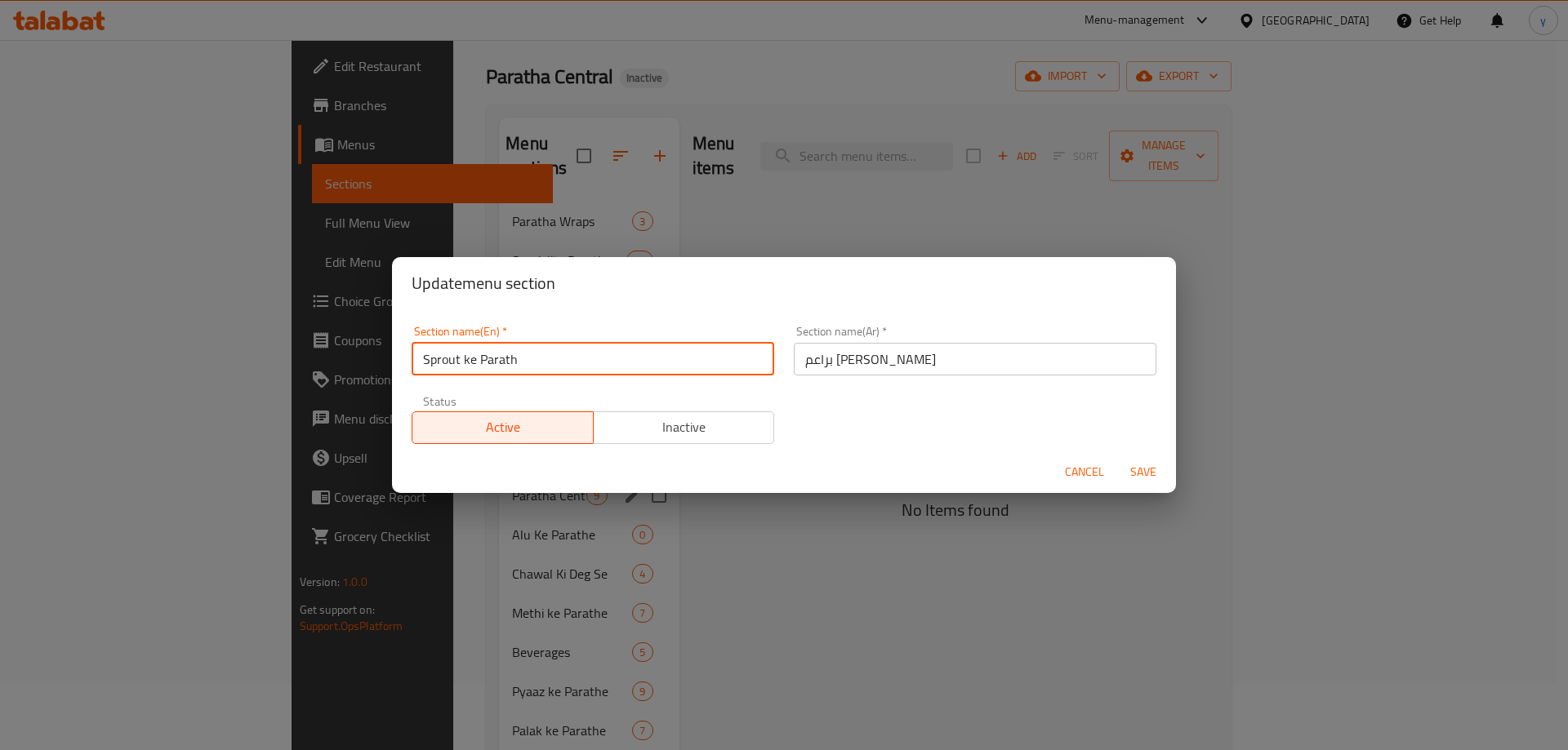
type input "Sprout ke Parathش"
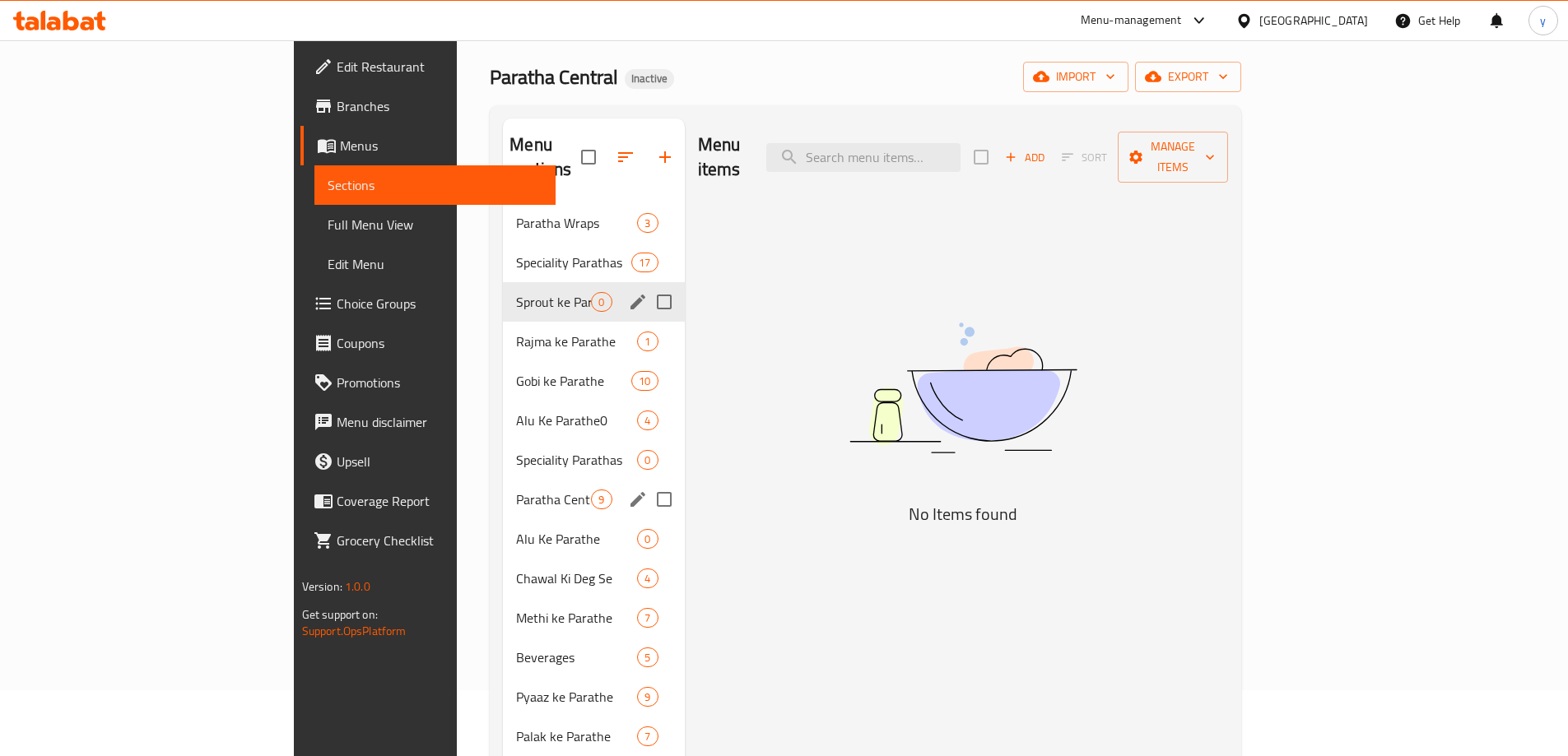
click at [628, 292] on icon "edit" at bounding box center [638, 302] width 20 height 20
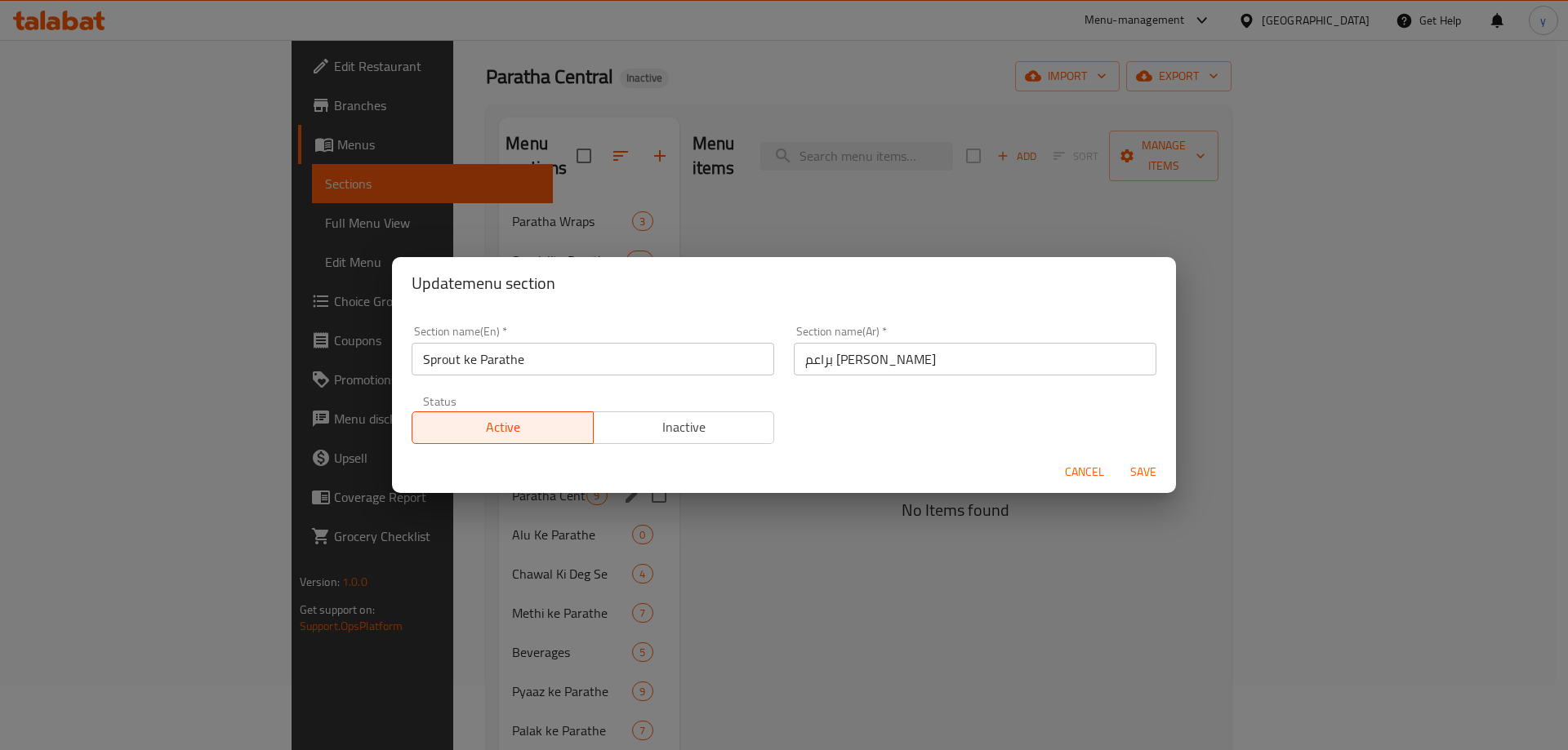
click at [1101, 476] on span "Cancel" at bounding box center [1084, 472] width 39 height 20
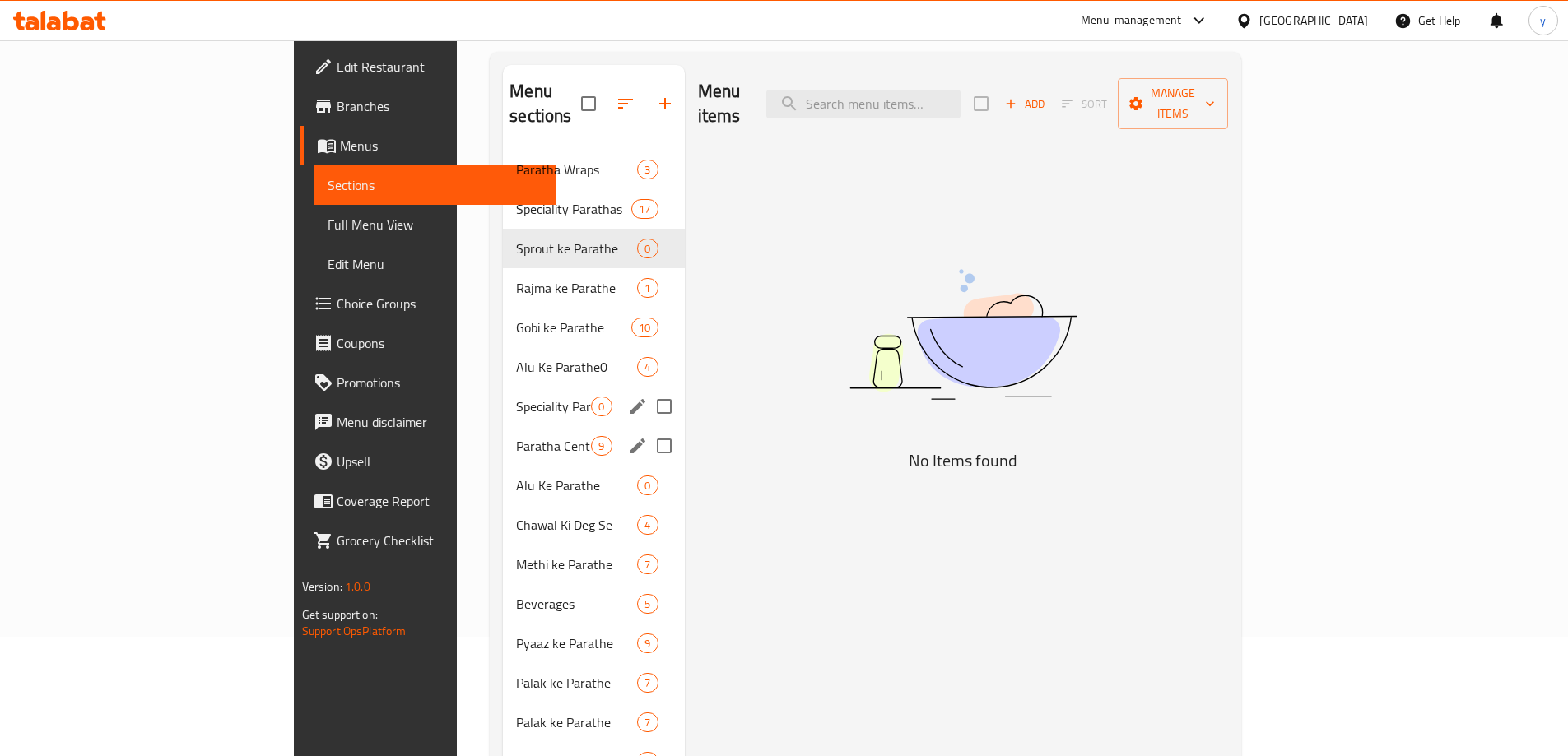
scroll to position [148, 0]
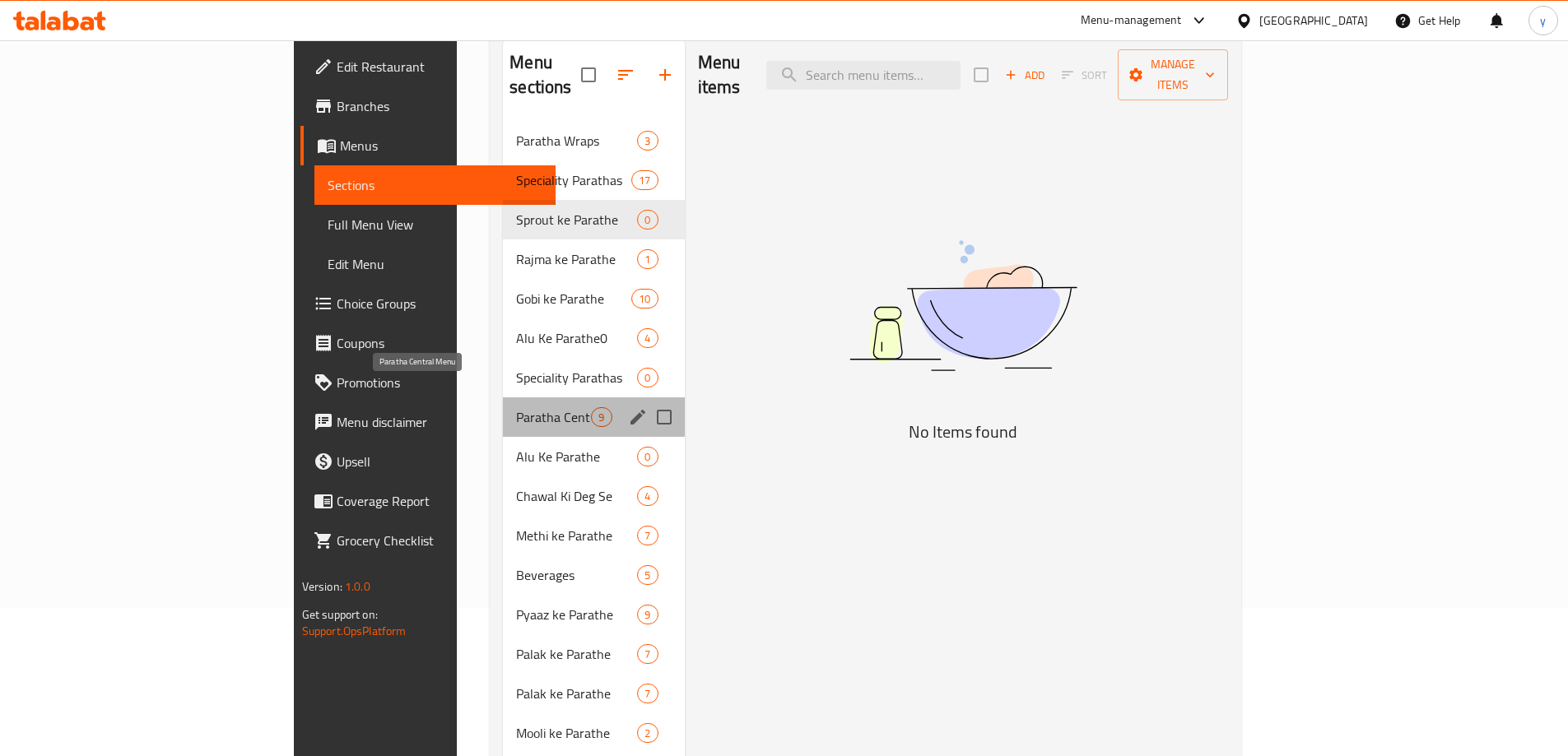
click at [516, 408] on span "Paratha Central Menu" at bounding box center [554, 418] width 75 height 20
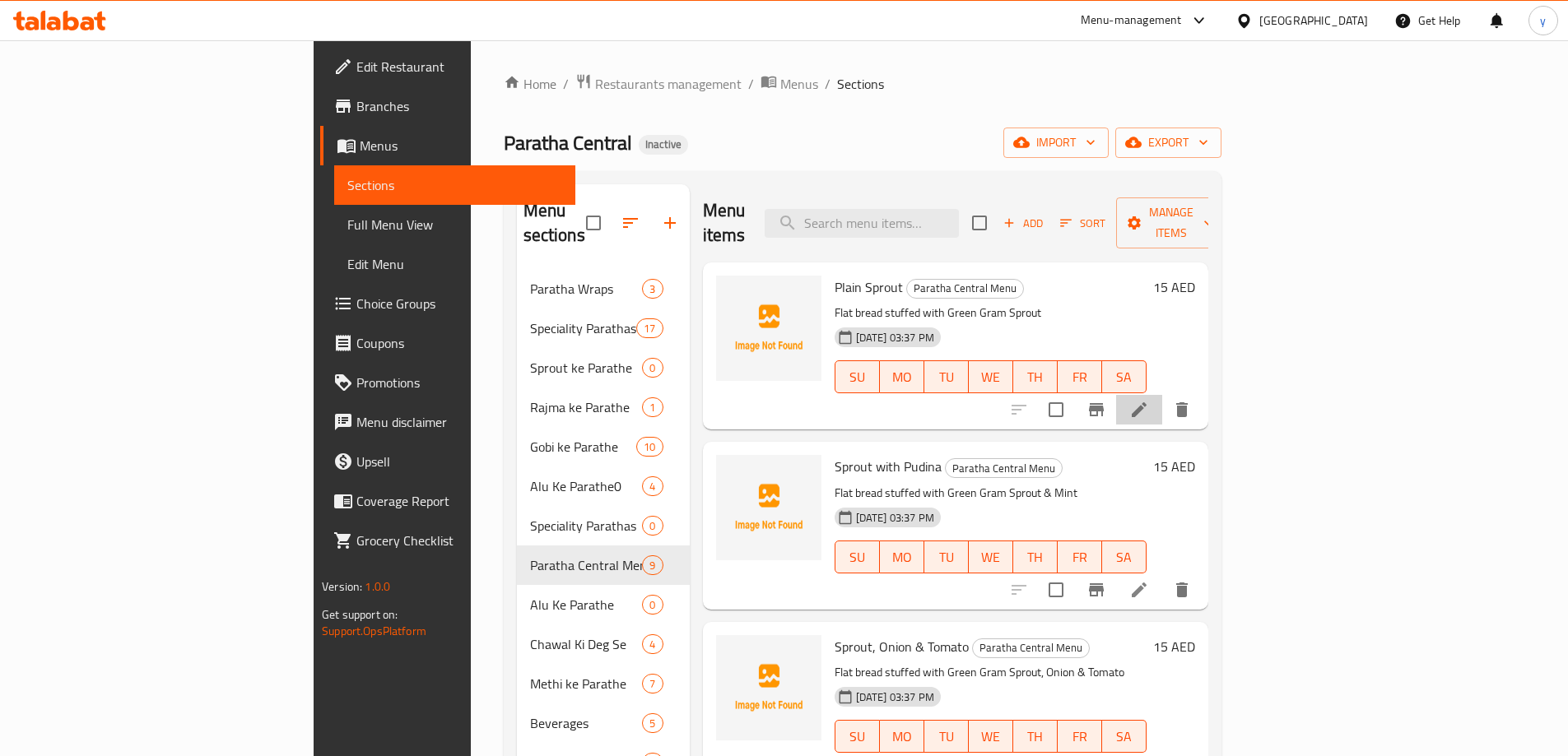
click at [1162, 399] on li at bounding box center [1139, 410] width 46 height 29
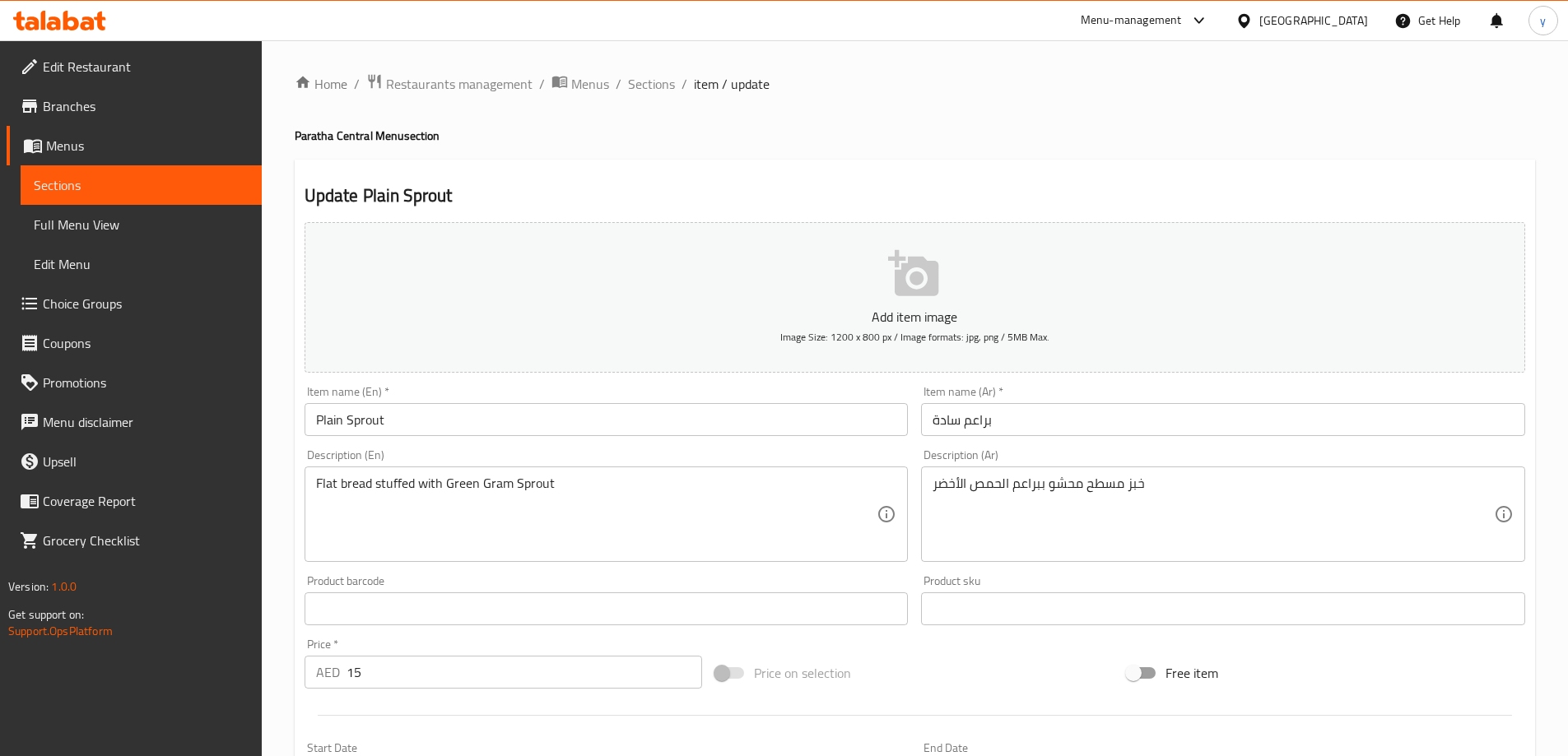
click at [382, 399] on div "Item name (En)   * Plain Sprout Item name (En) *" at bounding box center [606, 411] width 604 height 50
click at [384, 414] on input "Plain Sprout" at bounding box center [606, 420] width 604 height 33
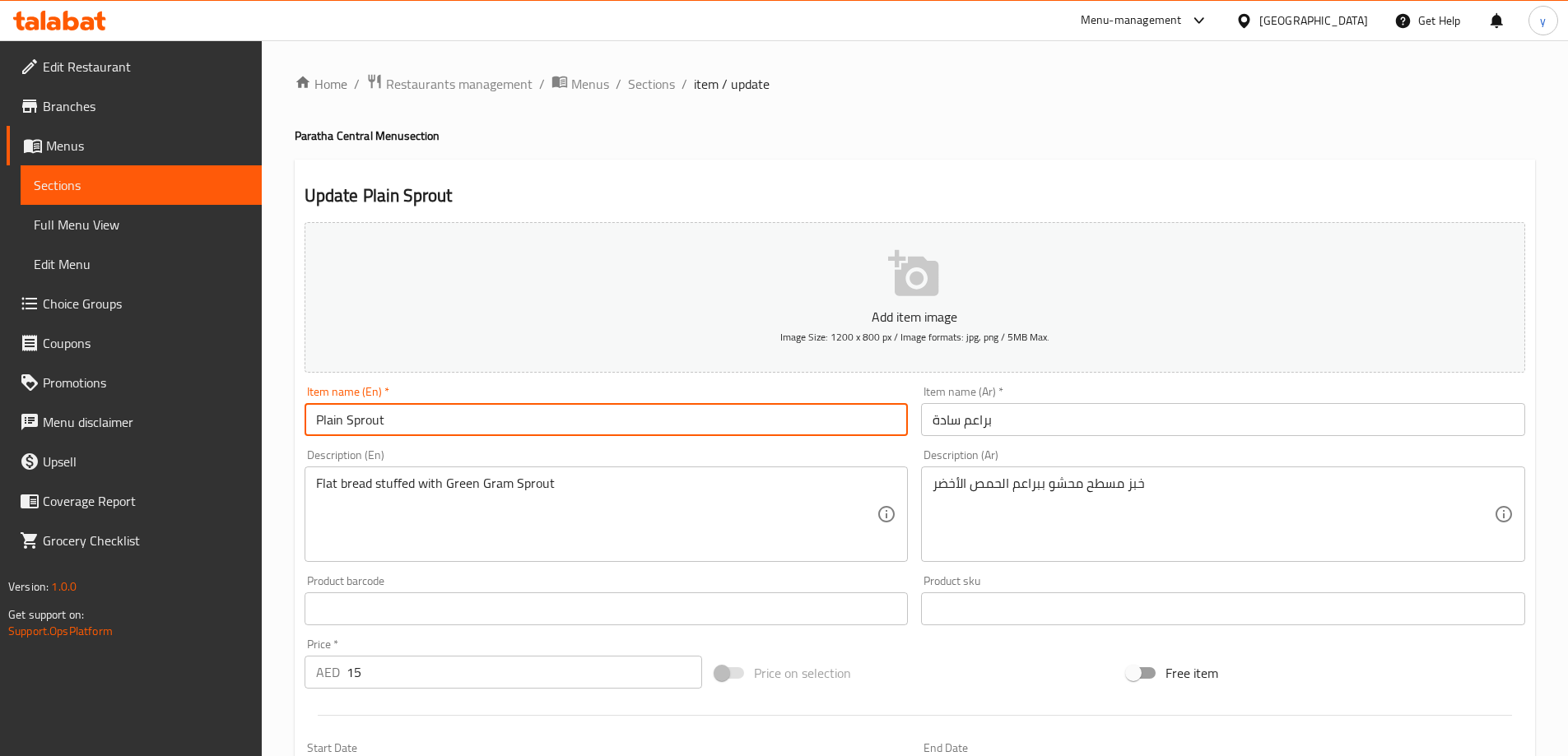
click at [384, 414] on input "Plain Sprout" at bounding box center [606, 420] width 604 height 33
click at [384, 415] on input "Plain Sprout" at bounding box center [606, 420] width 604 height 33
paste input "Green Gram"
type input "Green Gram Sprout"
click at [966, 424] on input "براعم سادة" at bounding box center [1223, 420] width 604 height 33
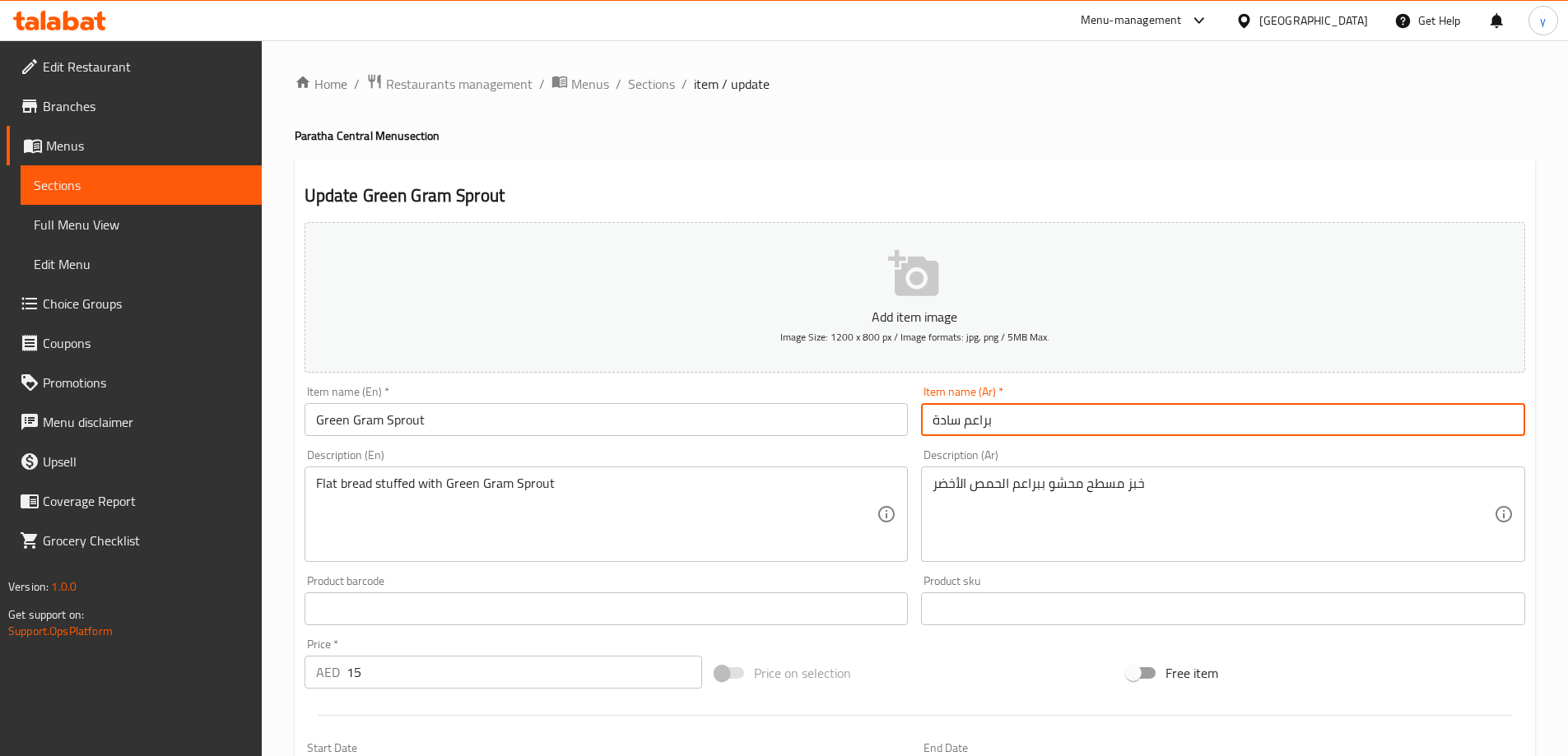
click at [966, 424] on input "براعم سادة" at bounding box center [1223, 420] width 604 height 33
drag, startPoint x: 966, startPoint y: 424, endPoint x: 1176, endPoint y: 533, distance: 236.6
click at [968, 425] on input "براعم سادة" at bounding box center [1223, 420] width 604 height 33
type input "براعم الحمص الاخضر"
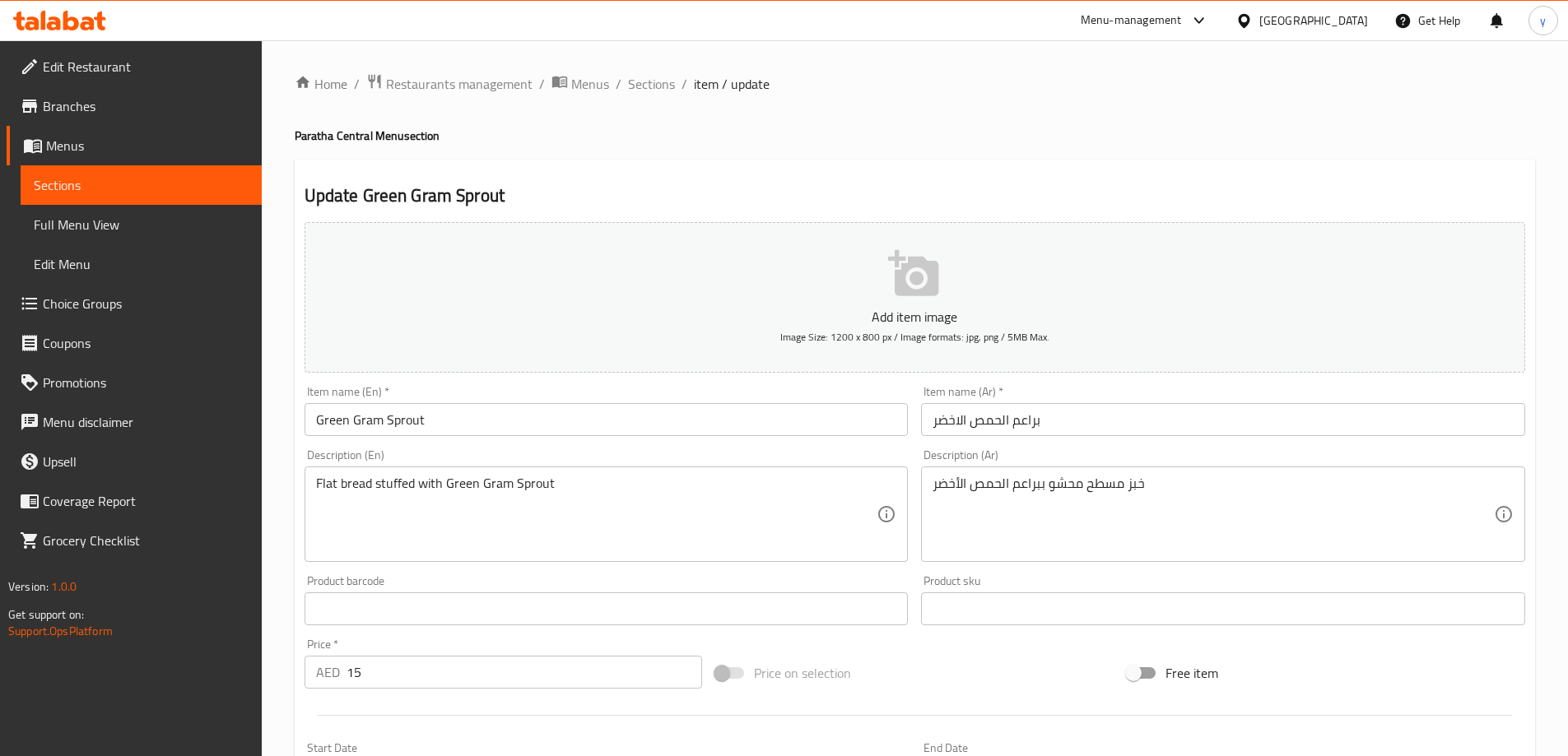
click at [948, 663] on div "Price on selection" at bounding box center [914, 673] width 411 height 44
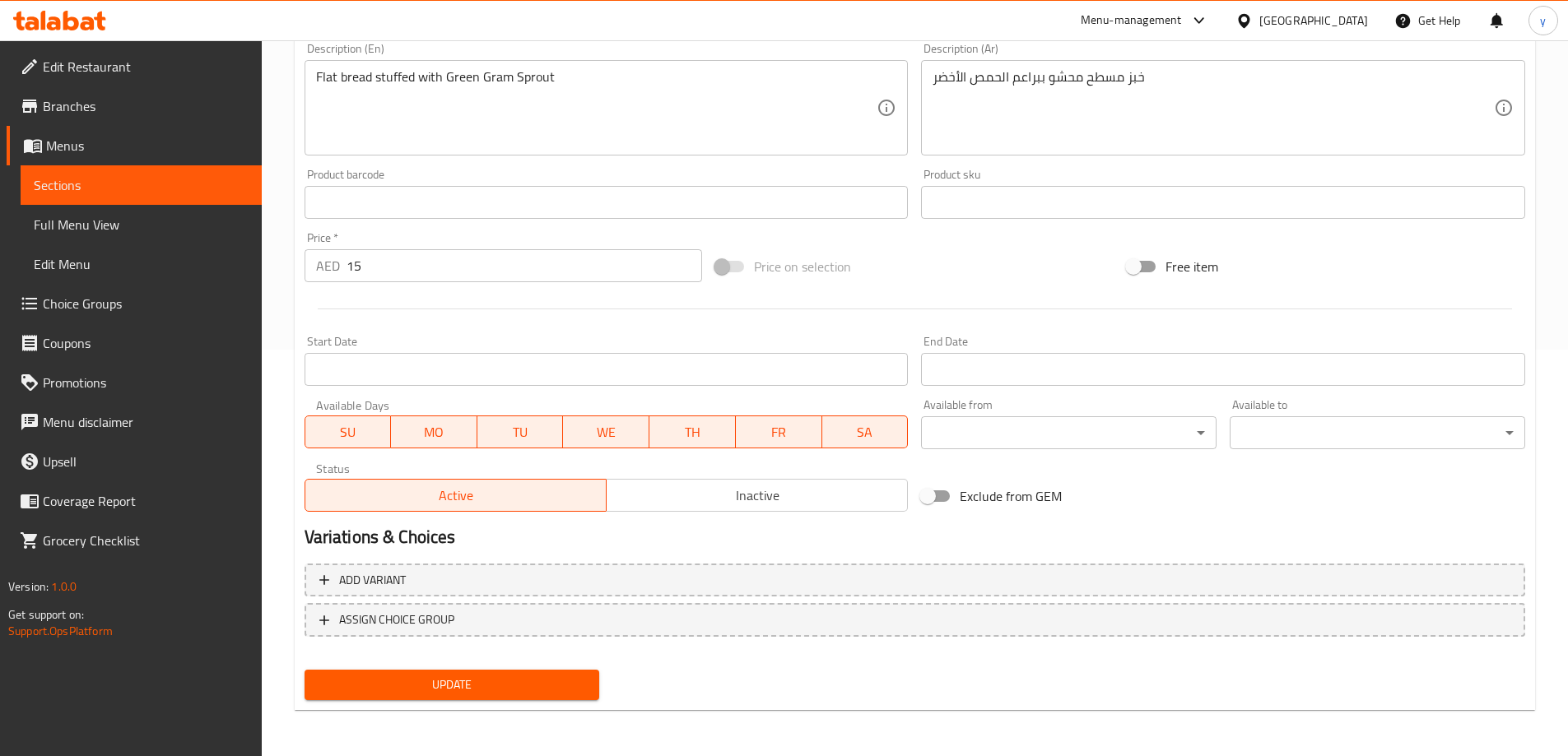
click at [344, 698] on button "Update" at bounding box center [452, 685] width 295 height 30
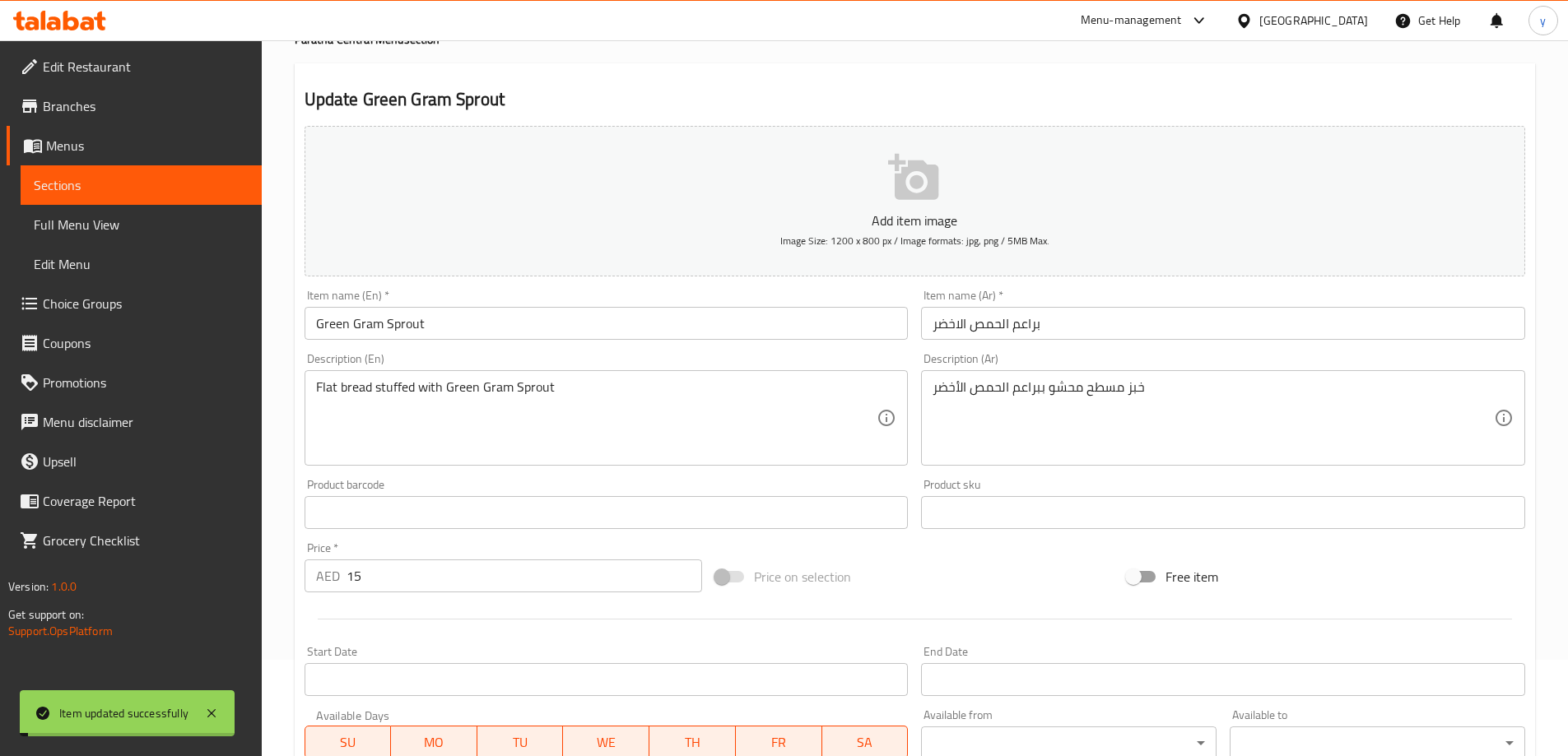
scroll to position [0, 0]
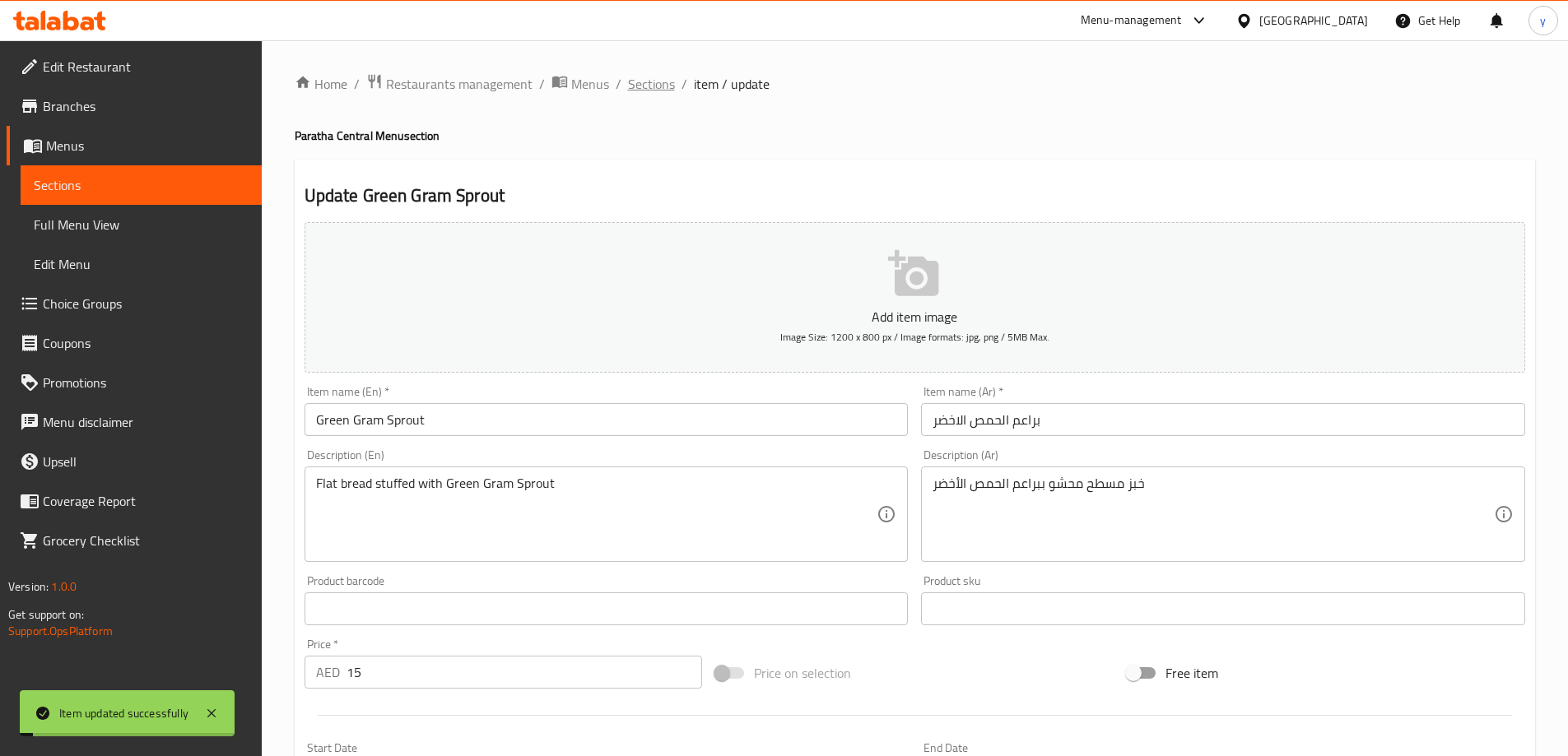
click at [645, 90] on span "Sections" at bounding box center [651, 84] width 47 height 20
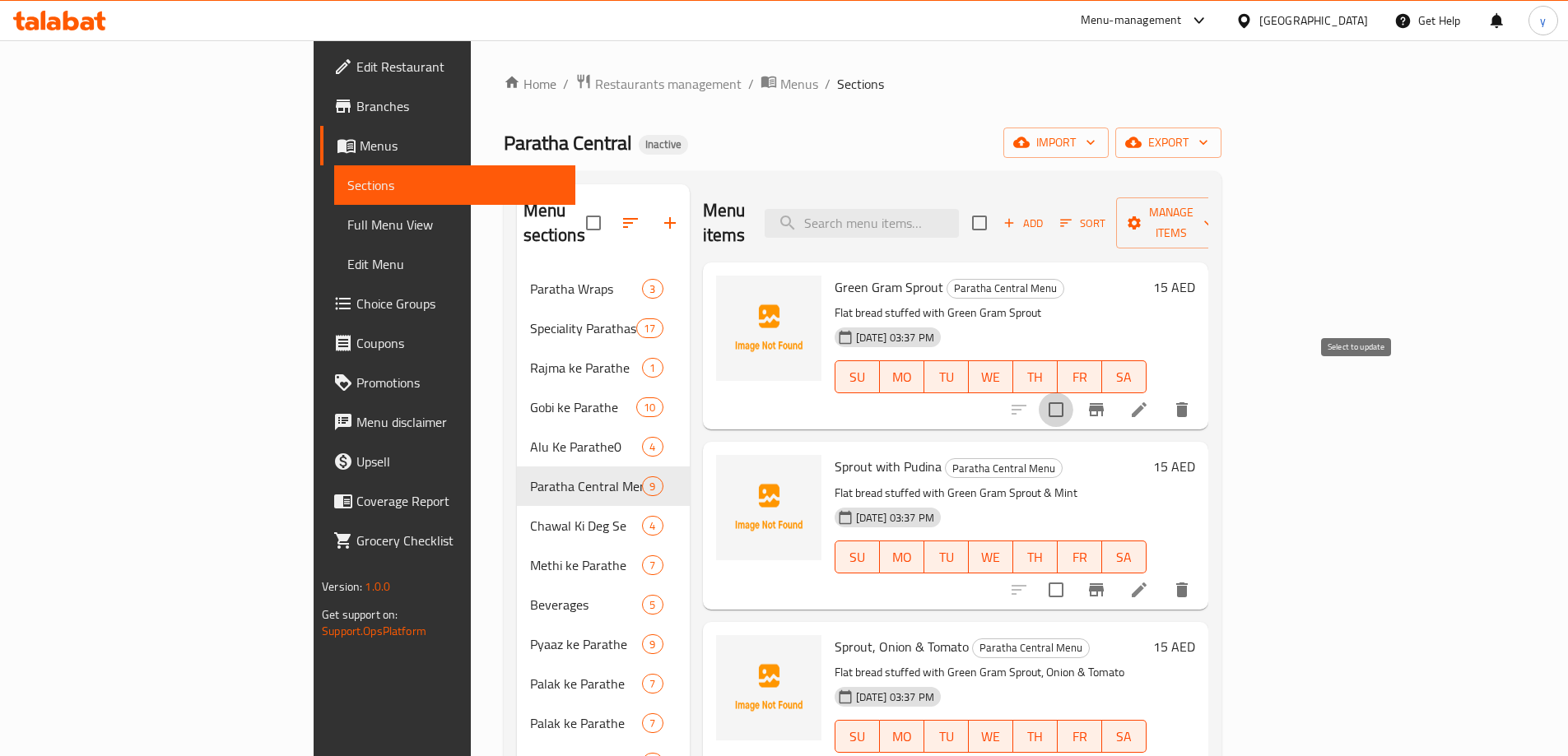
click at [1073, 392] on input "checkbox" at bounding box center [1056, 410] width 35 height 35
checkbox input "true"
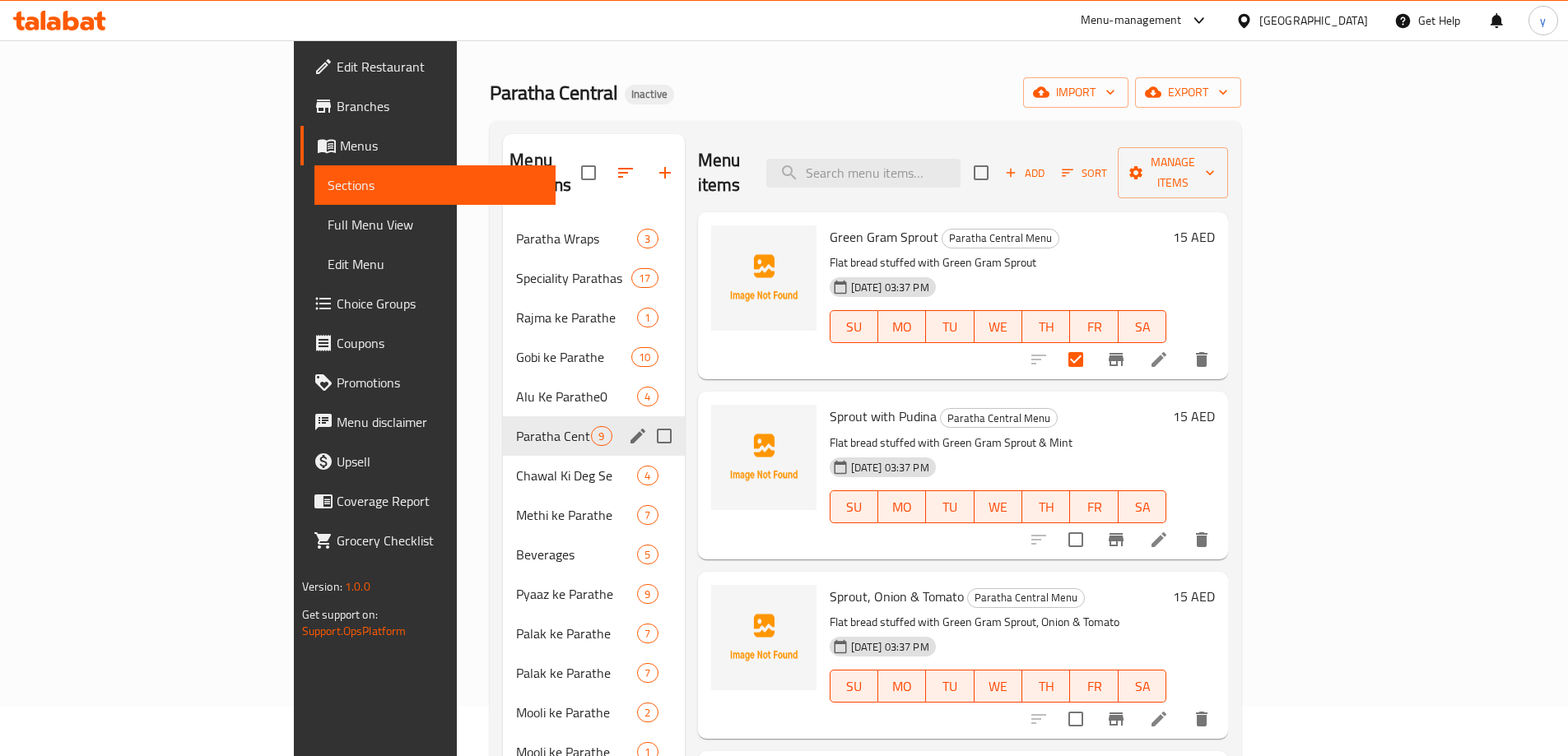
scroll to position [230, 0]
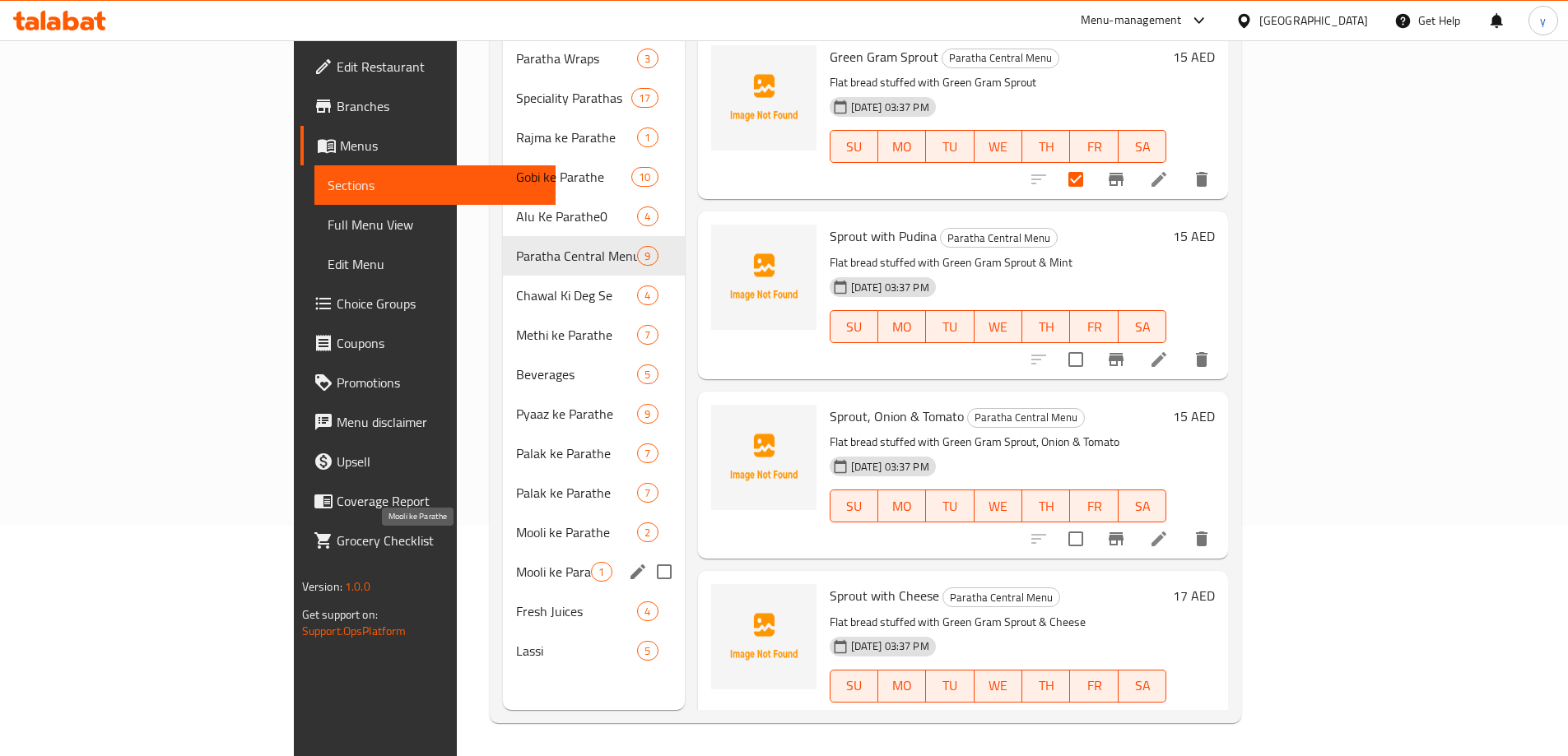
click at [516, 562] on span "Mooli ke Parathe" at bounding box center [554, 572] width 75 height 20
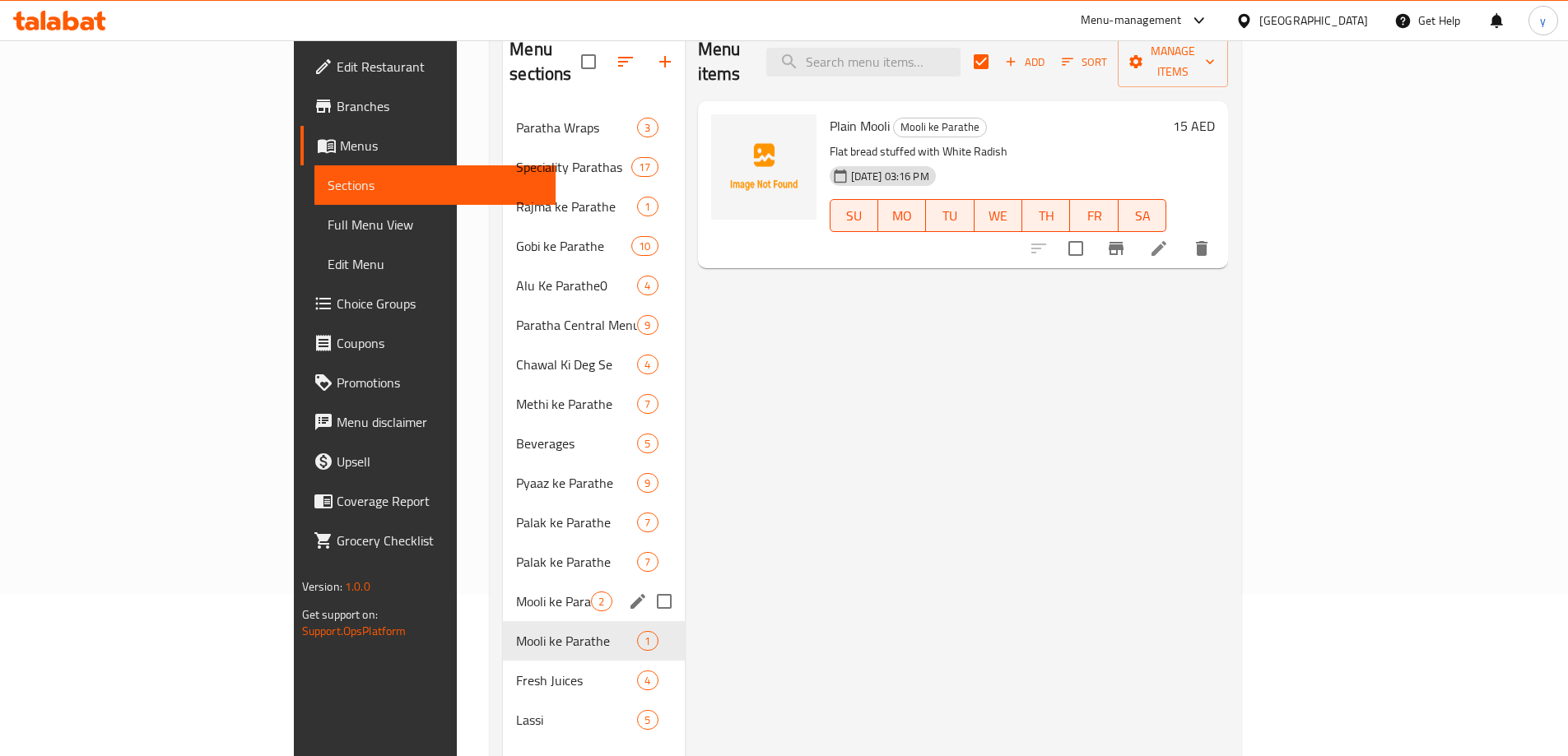
scroll to position [66, 0]
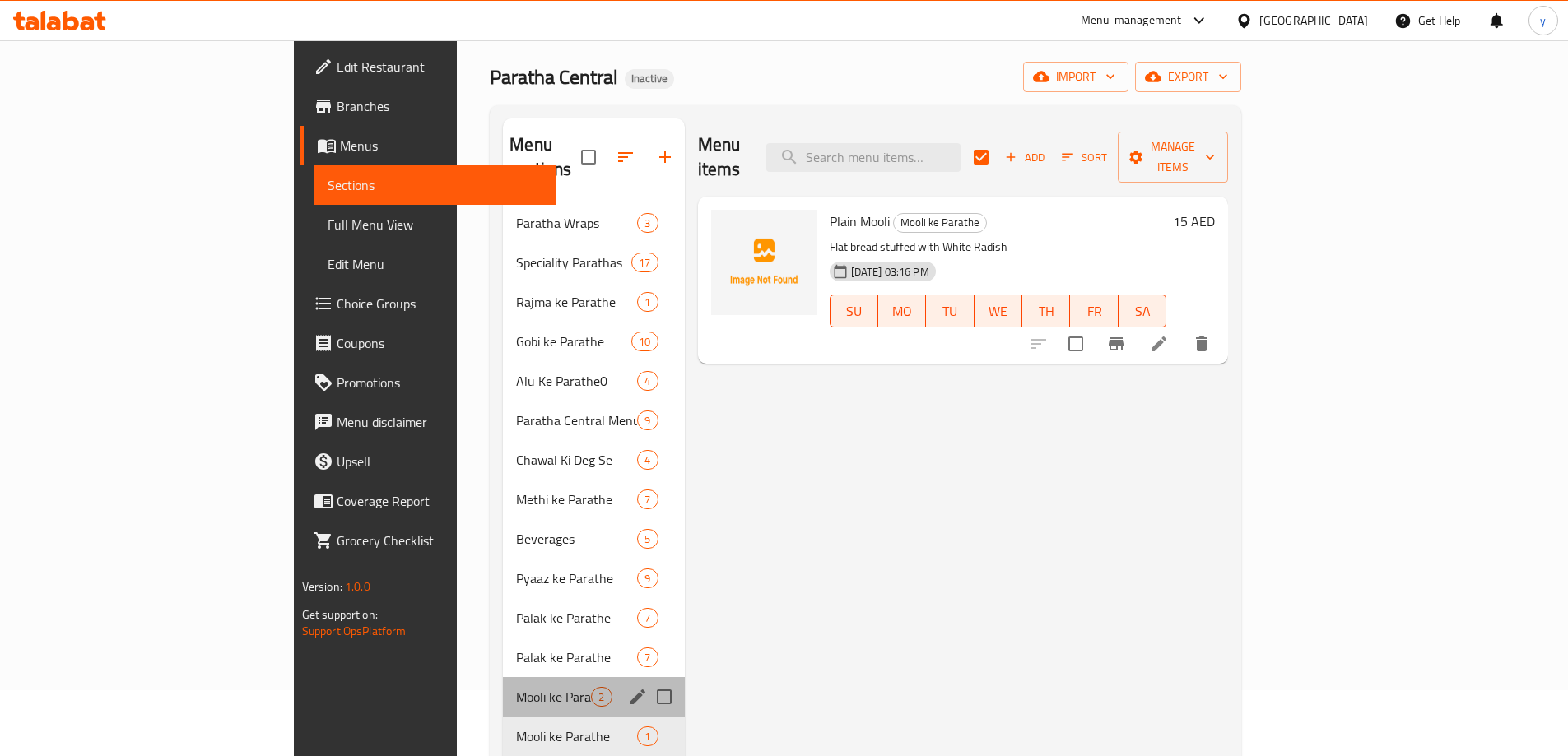
click at [503, 685] on div "Mooli ke Parathe 2" at bounding box center [594, 696] width 181 height 39
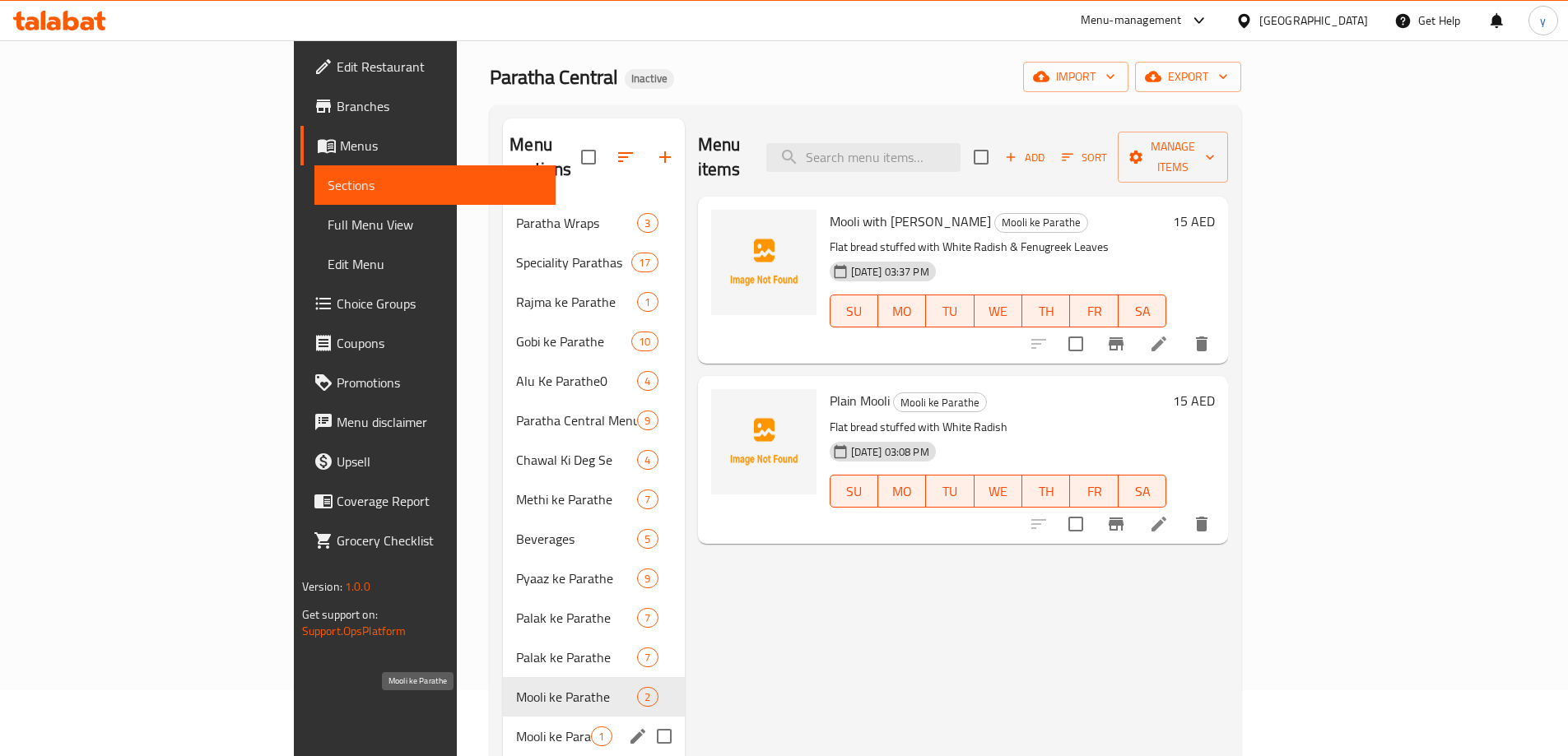
click at [516, 727] on span "Mooli ke Parathe" at bounding box center [554, 737] width 75 height 20
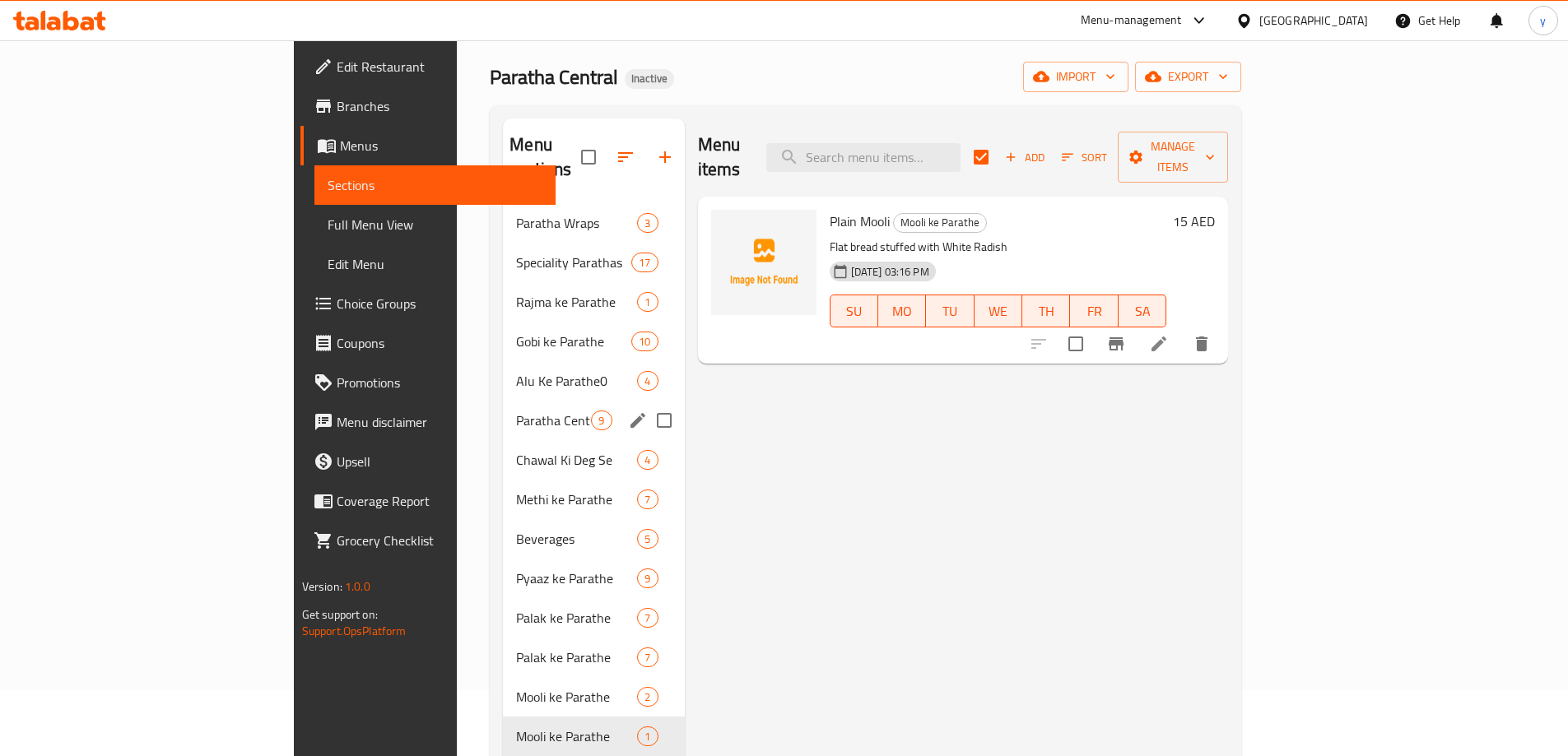
click at [503, 408] on div "Paratha Central Menu 9" at bounding box center [594, 420] width 181 height 39
checkbox input "false"
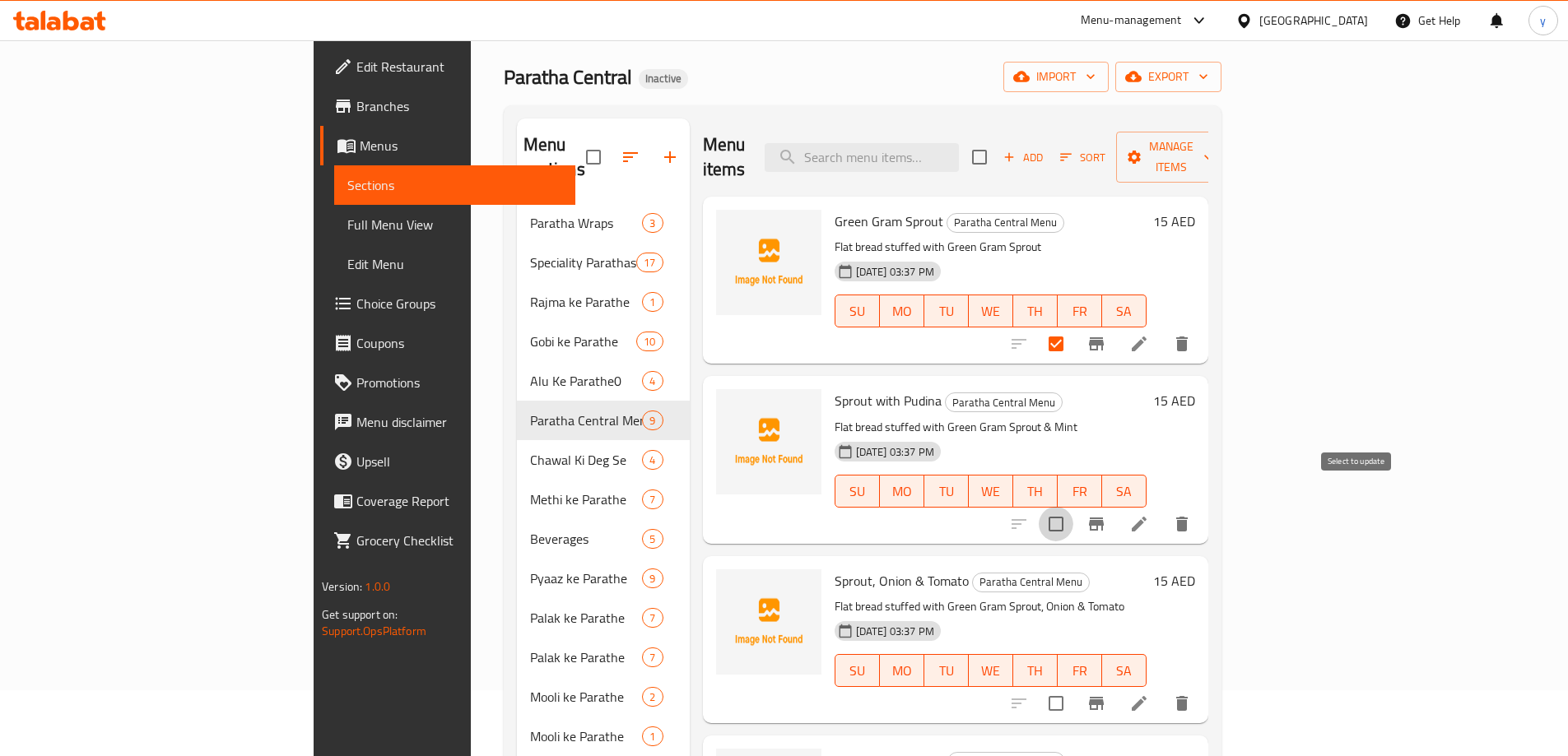
click at [1073, 507] on input "checkbox" at bounding box center [1056, 524] width 35 height 35
checkbox input "true"
click at [1073, 691] on input "checkbox" at bounding box center [1056, 704] width 35 height 35
checkbox input "true"
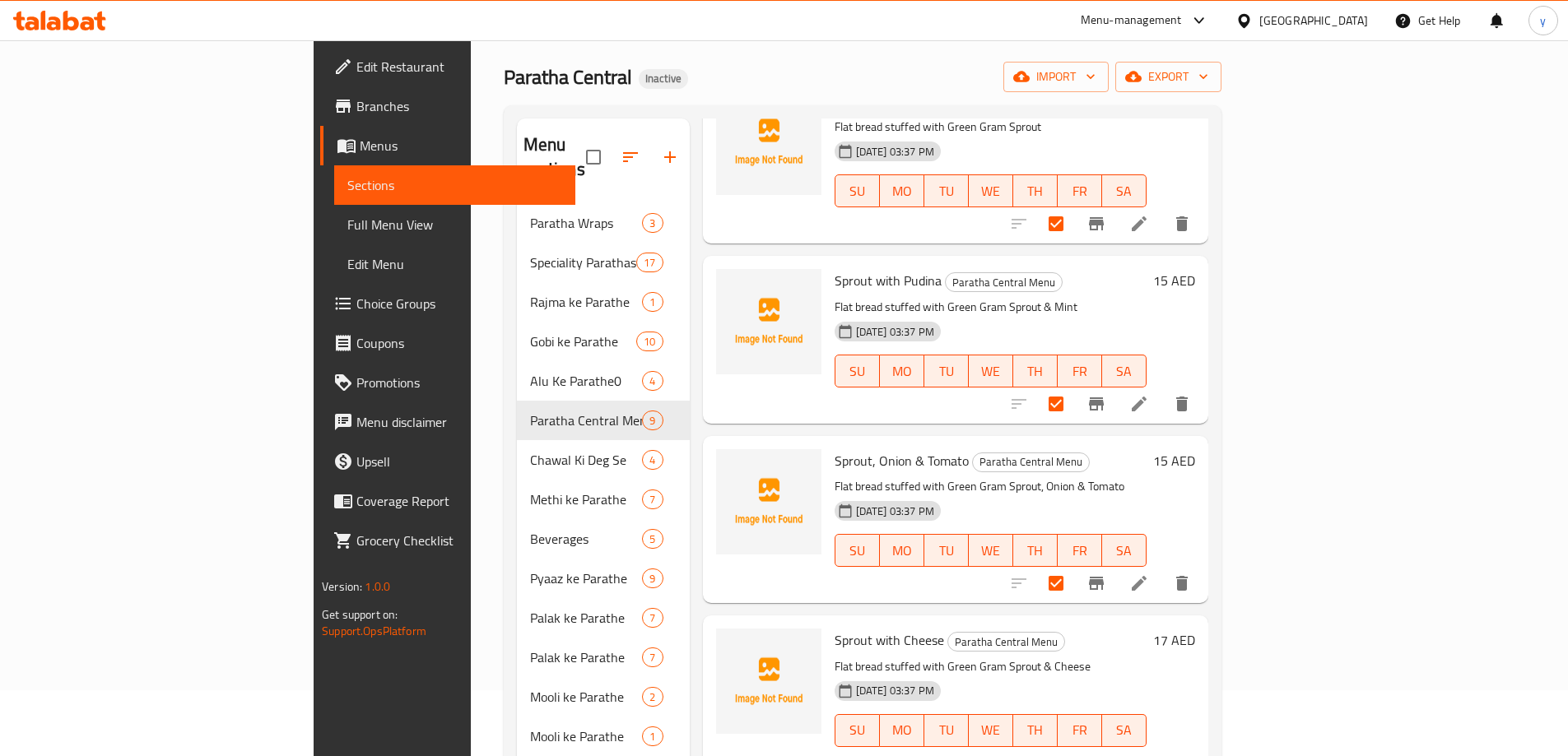
scroll to position [247, 0]
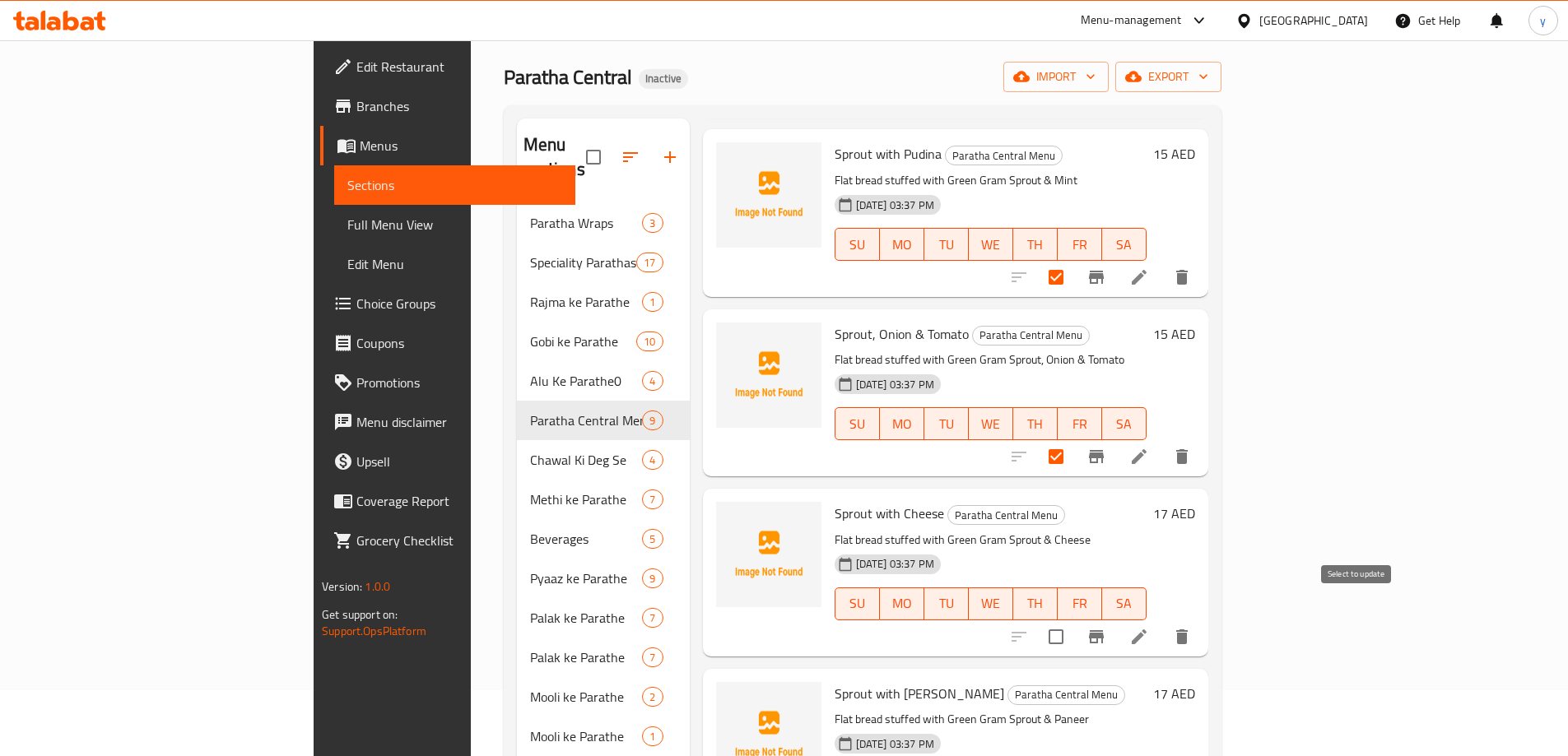
click at [1073, 619] on input "checkbox" at bounding box center [1056, 637] width 35 height 35
checkbox input "true"
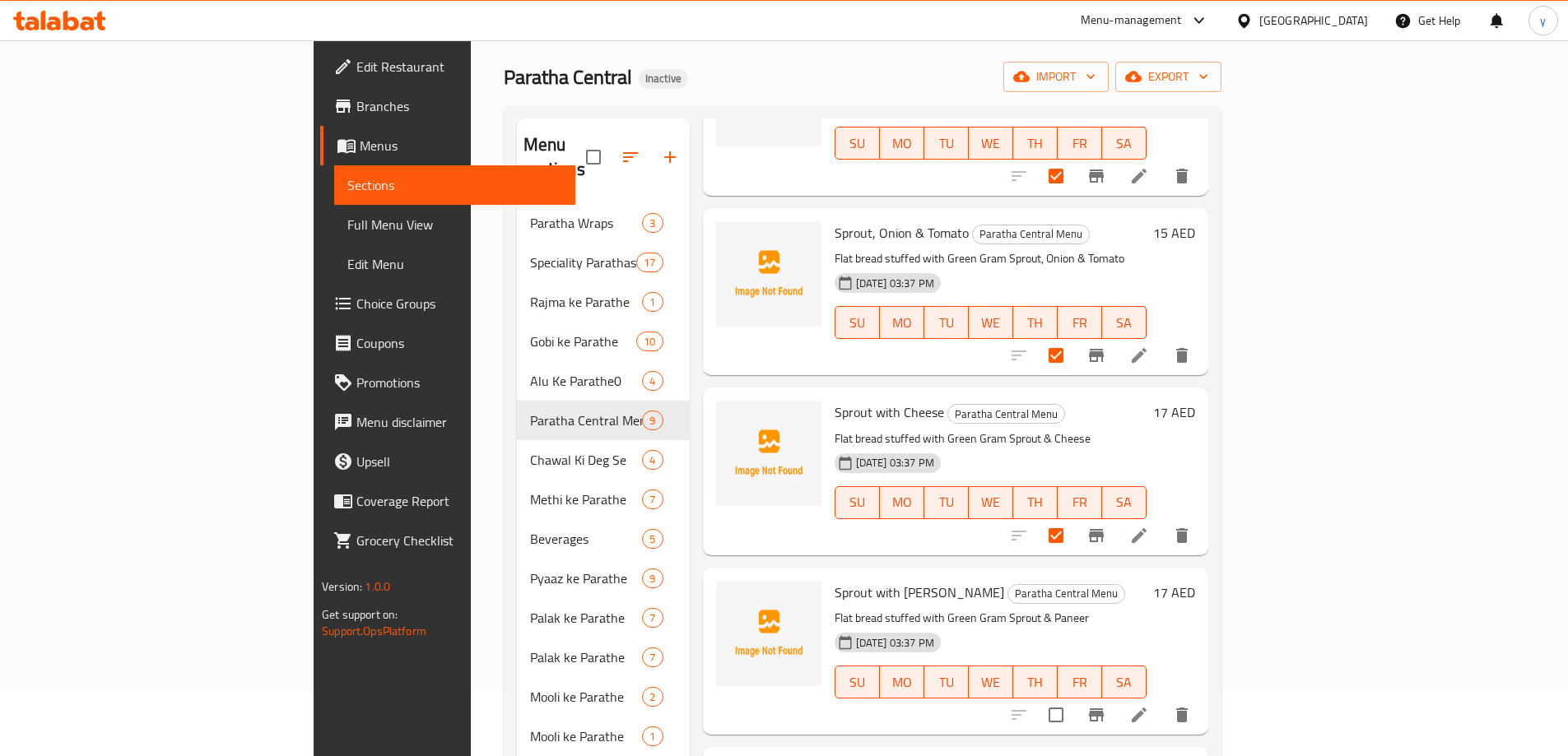
scroll to position [494, 0]
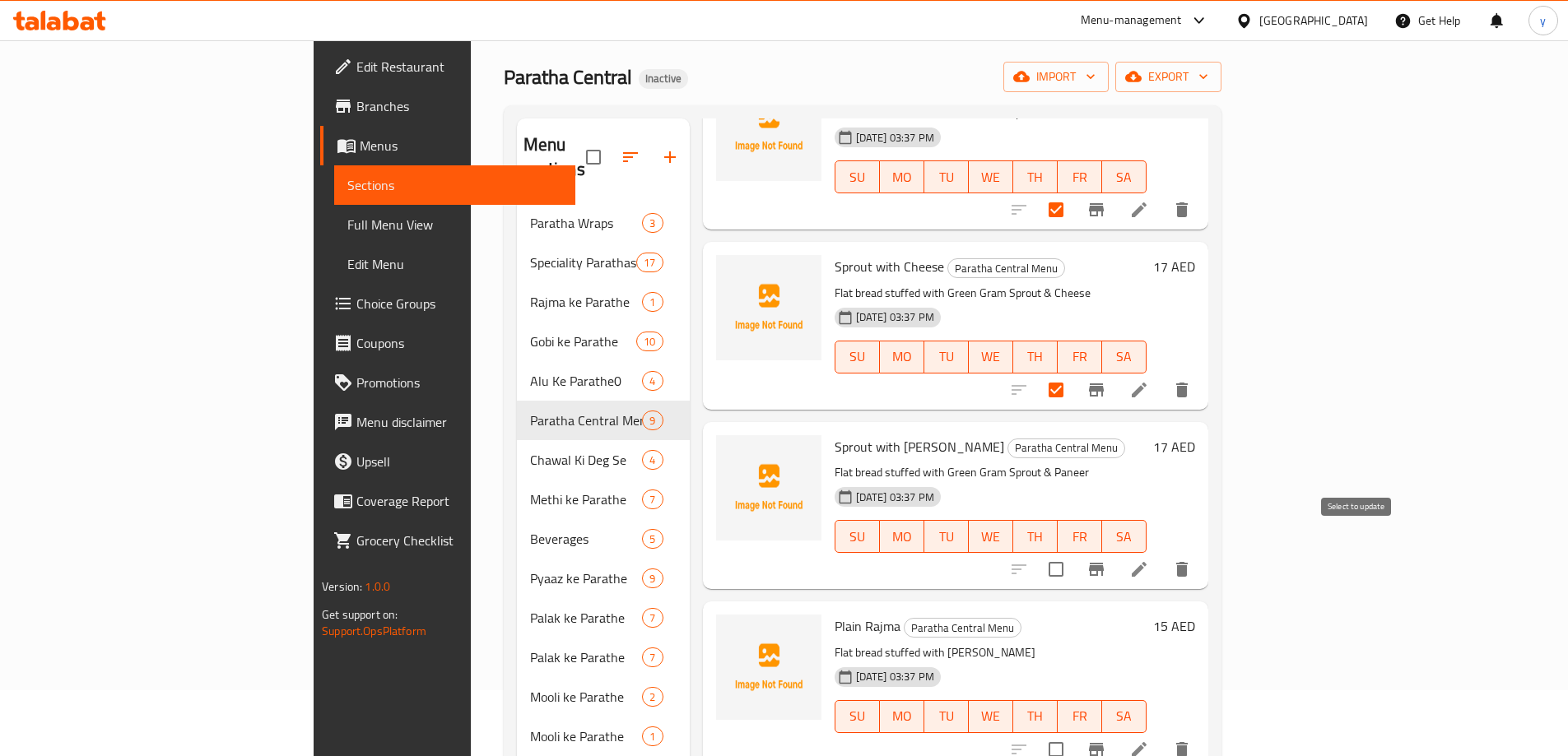
click at [1073, 553] on input "checkbox" at bounding box center [1056, 570] width 35 height 35
checkbox input "true"
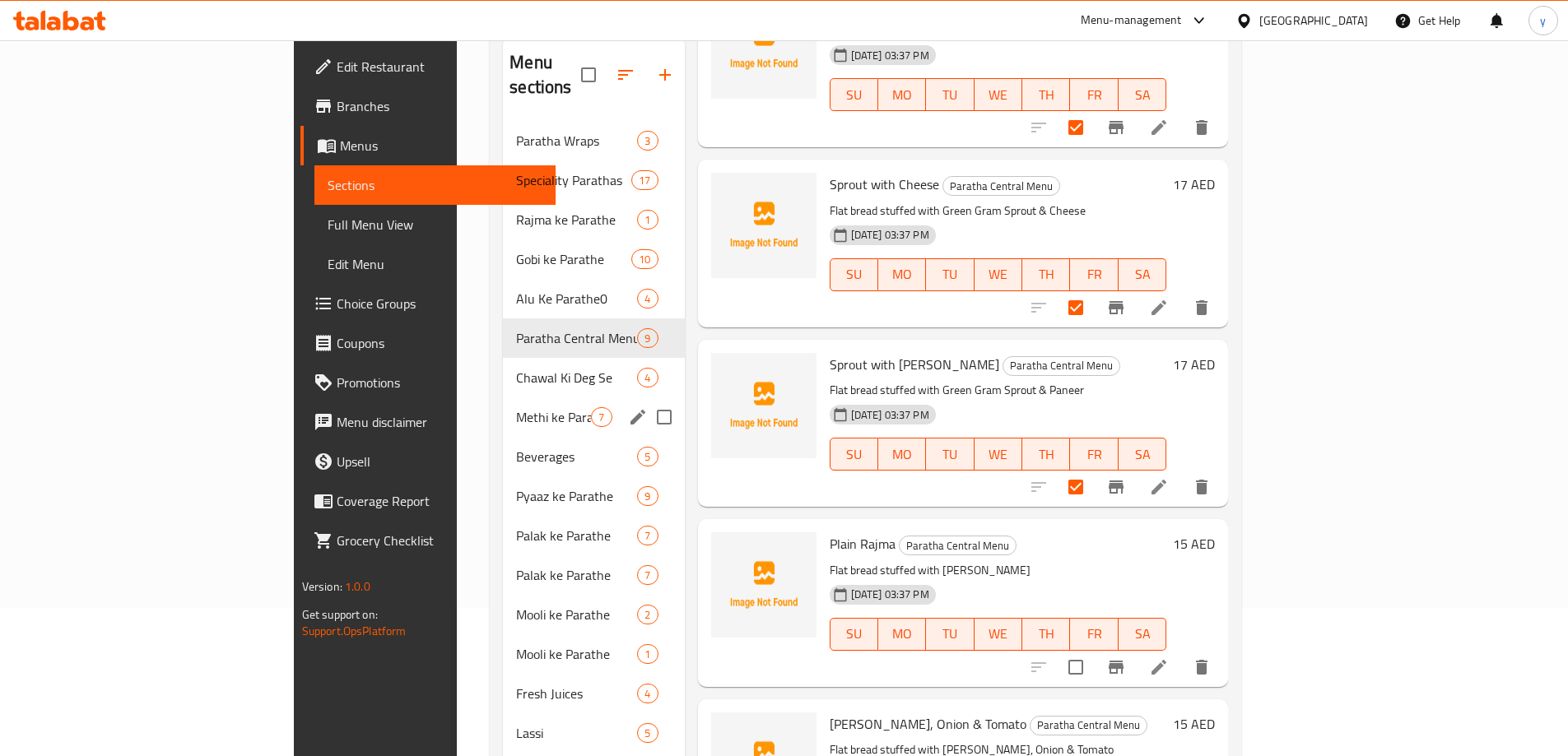
scroll to position [66, 0]
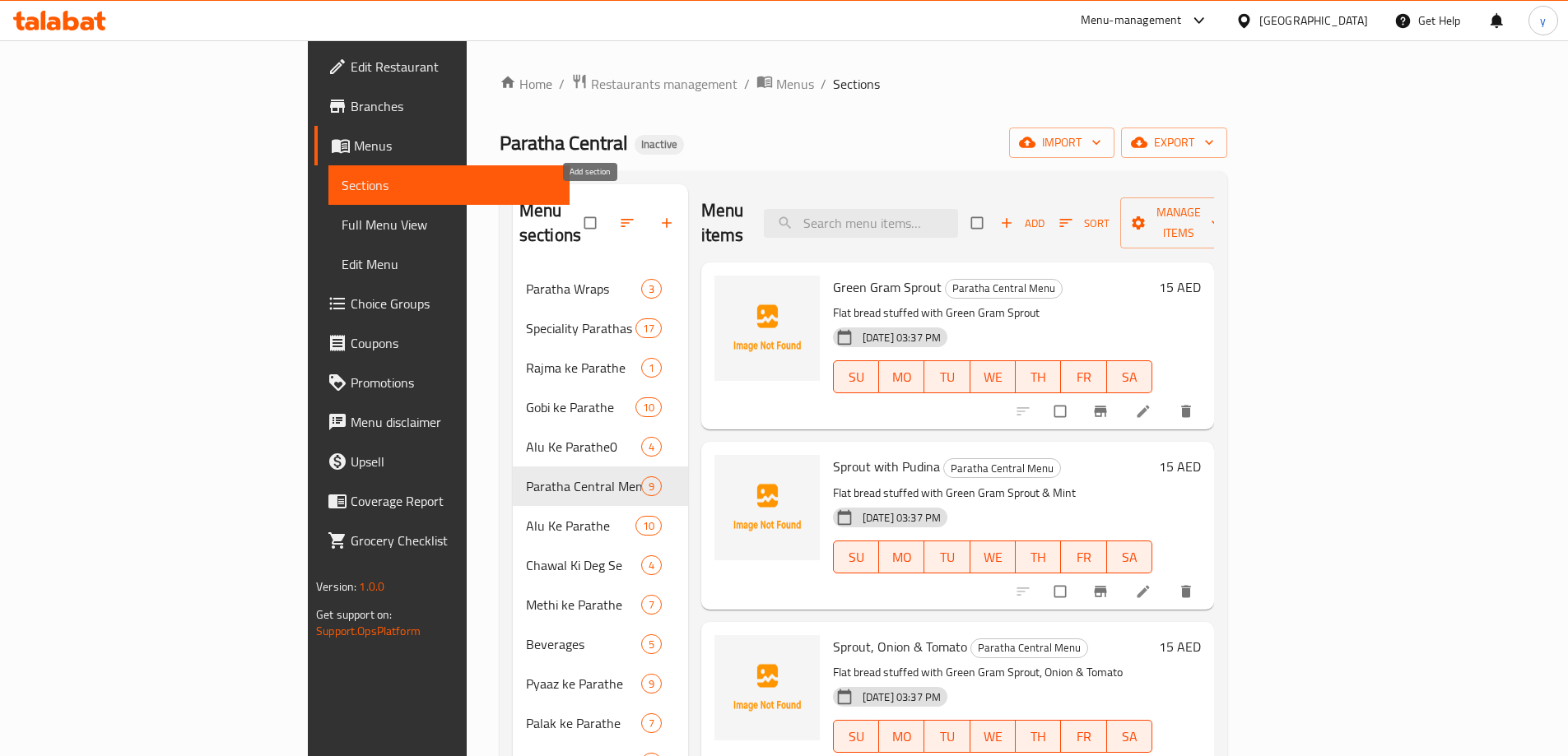
click at [658, 215] on icon "button" at bounding box center [666, 223] width 16 height 16
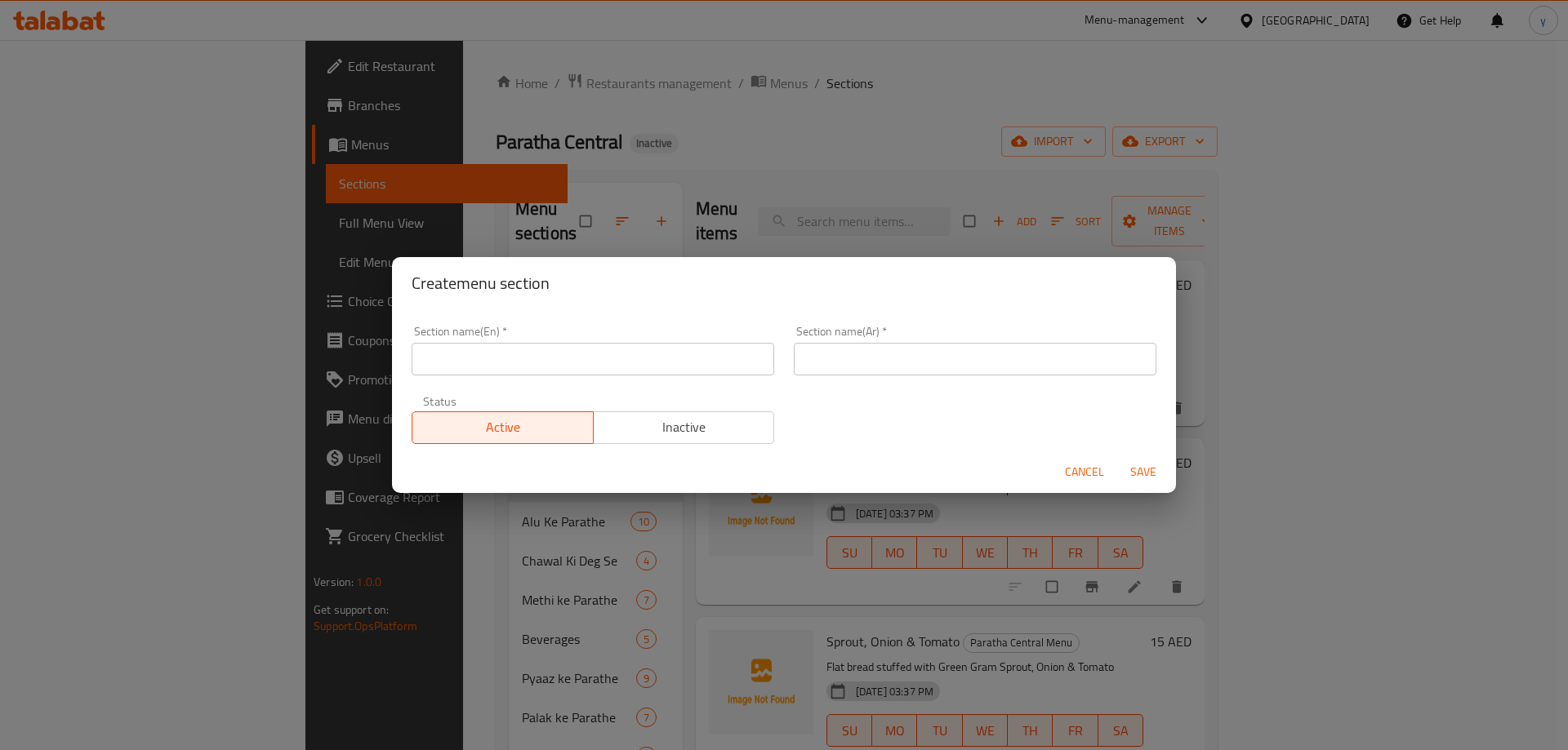
click at [455, 358] on input "text" at bounding box center [593, 359] width 363 height 33
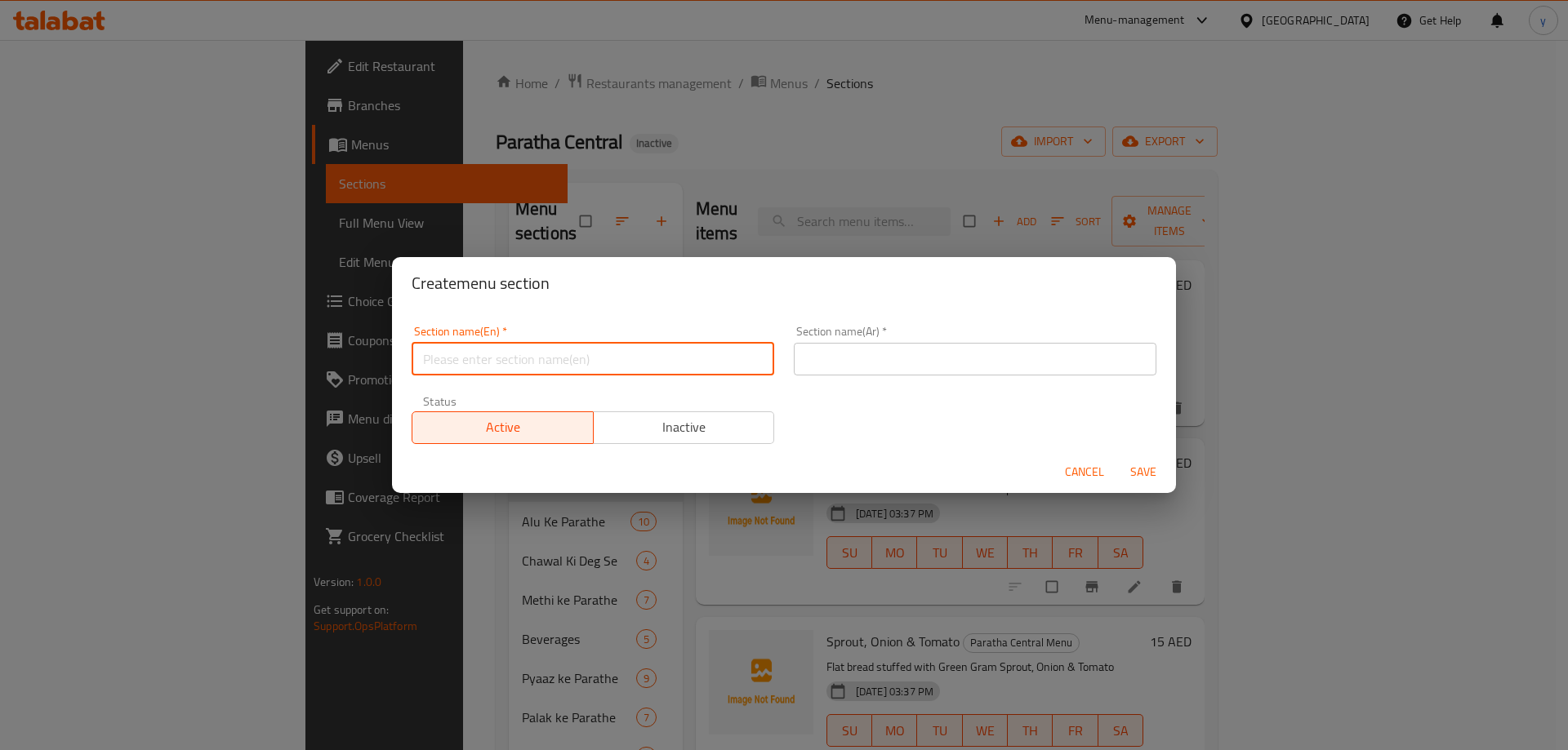
paste input "Sprout ke Parathe"
type input "Sprout ke Parathe"
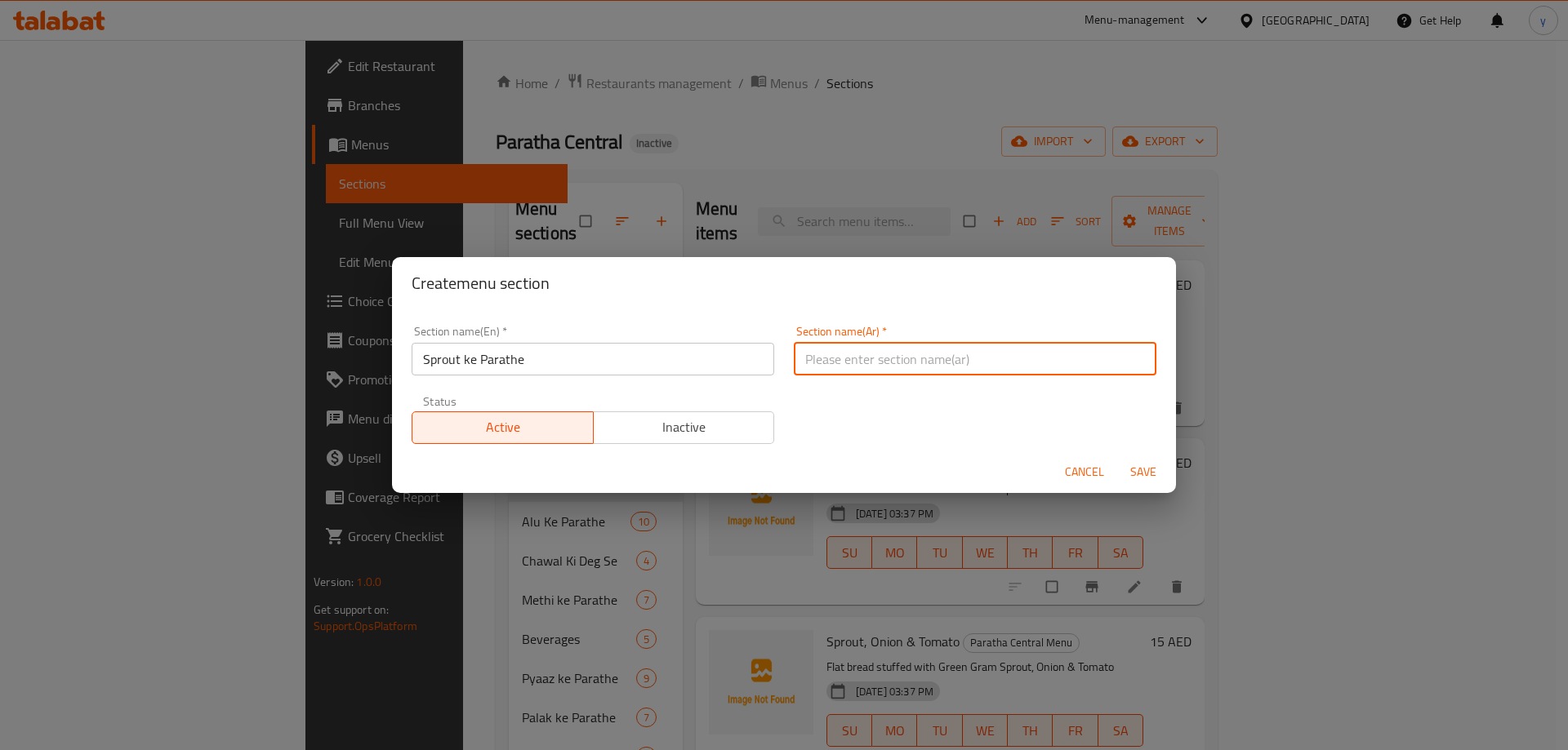
click at [884, 356] on input "text" at bounding box center [975, 359] width 363 height 33
type input "f"
type input "براعم [PERSON_NAME]"
click at [1125, 475] on span "Save" at bounding box center [1143, 472] width 39 height 20
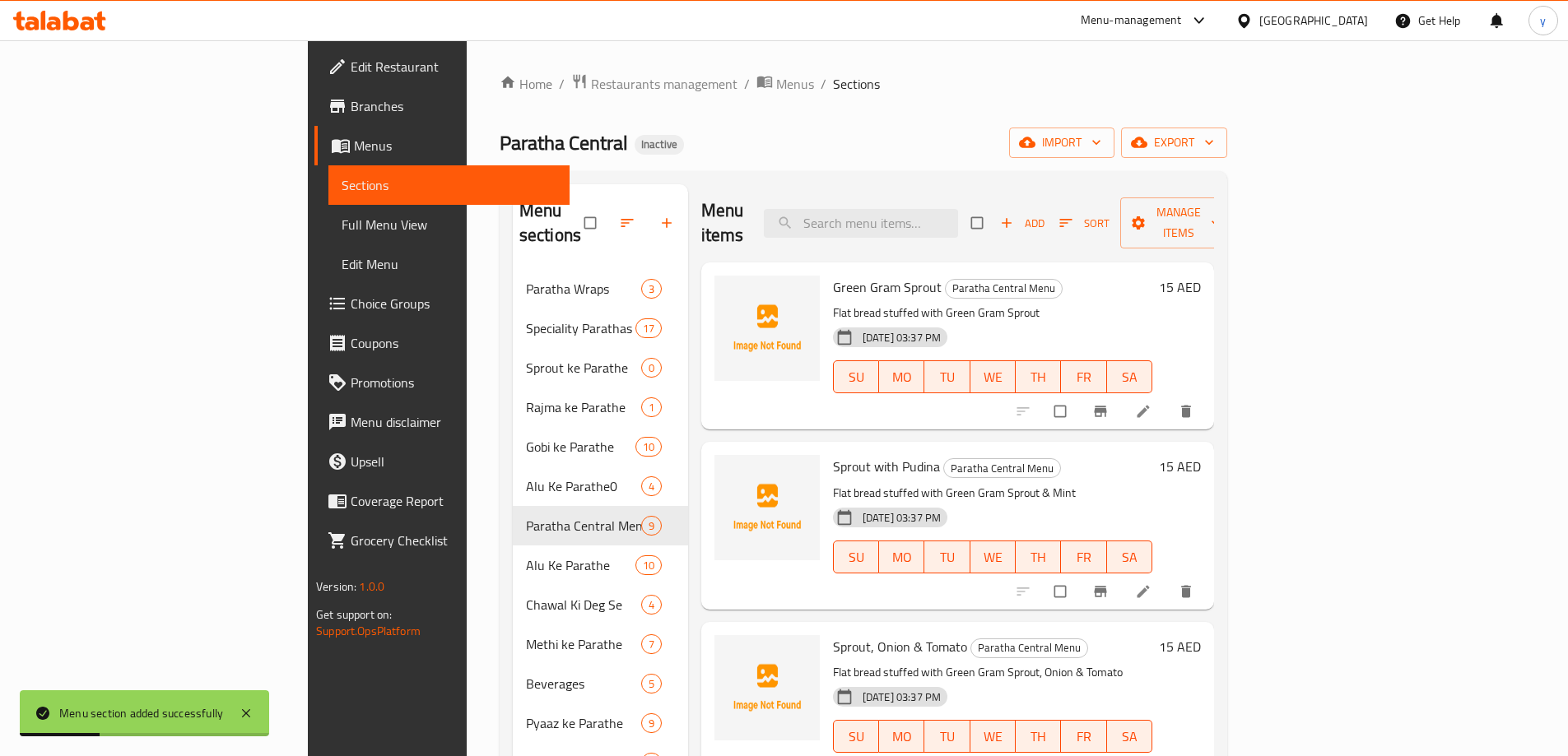
click at [1079, 396] on input "checkbox" at bounding box center [1062, 411] width 35 height 31
checkbox input "true"
click at [1079, 576] on input "checkbox" at bounding box center [1062, 592] width 35 height 31
checkbox input "true"
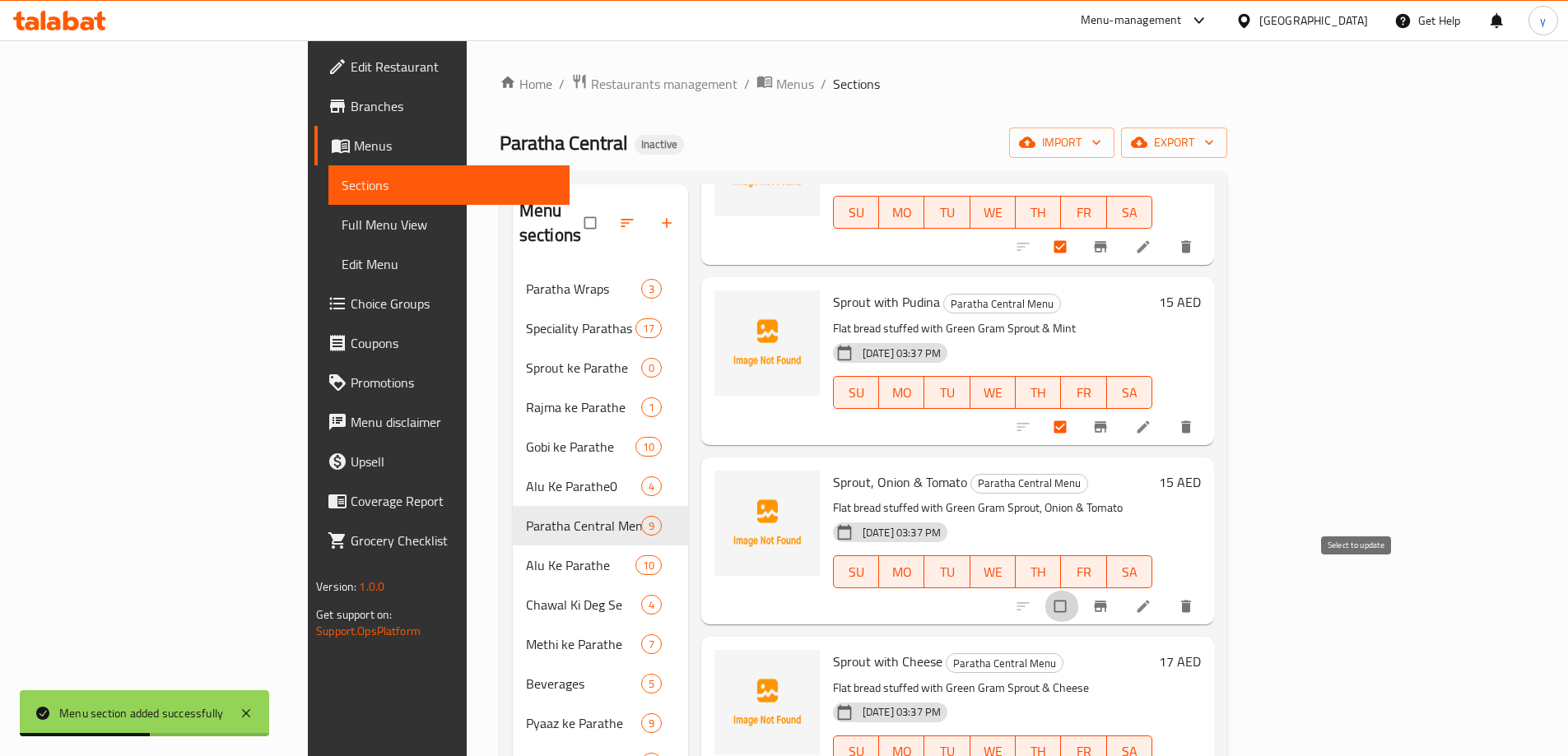
click at [1079, 591] on input "checkbox" at bounding box center [1062, 607] width 35 height 31
checkbox input "true"
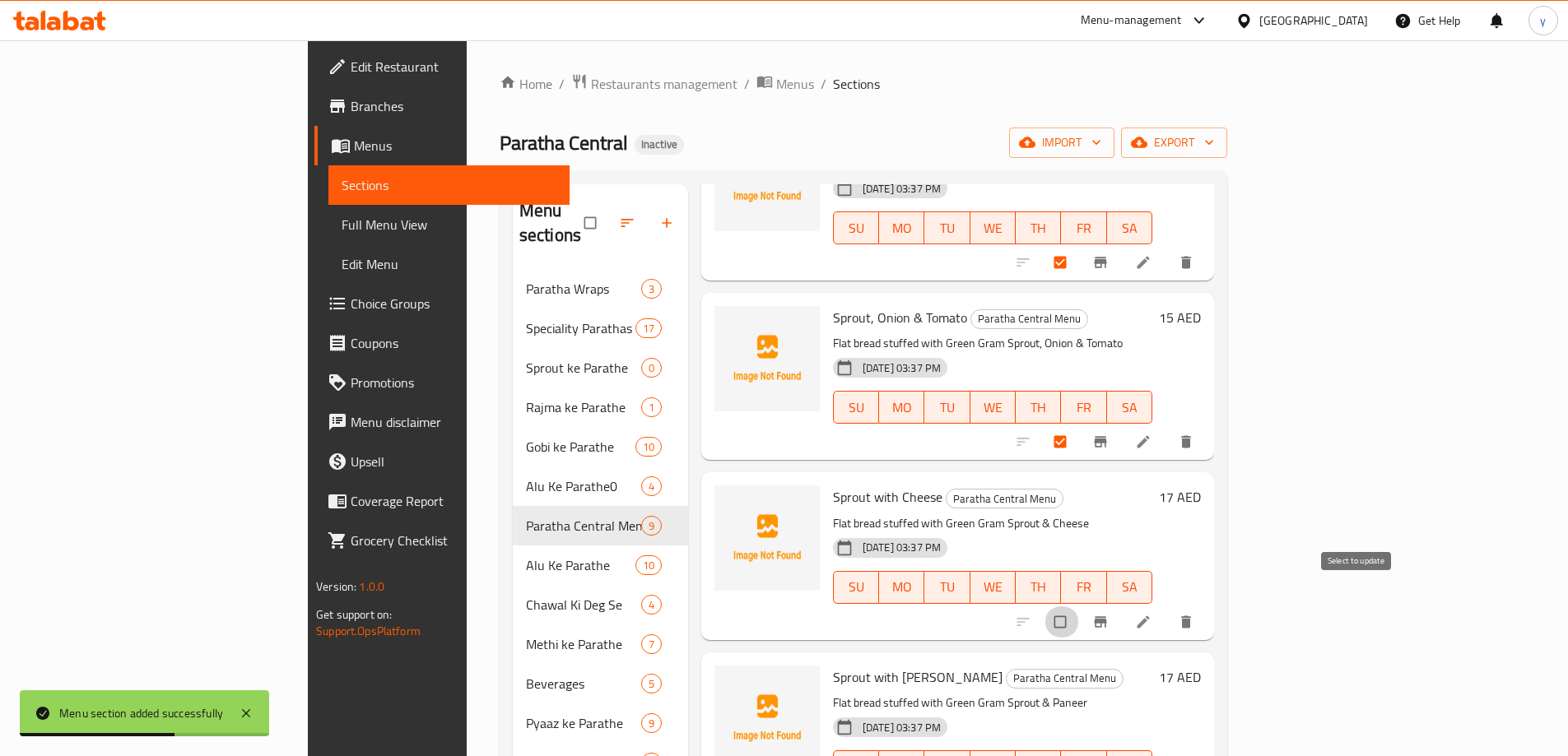
click at [1079, 607] on input "checkbox" at bounding box center [1062, 622] width 35 height 31
checkbox input "true"
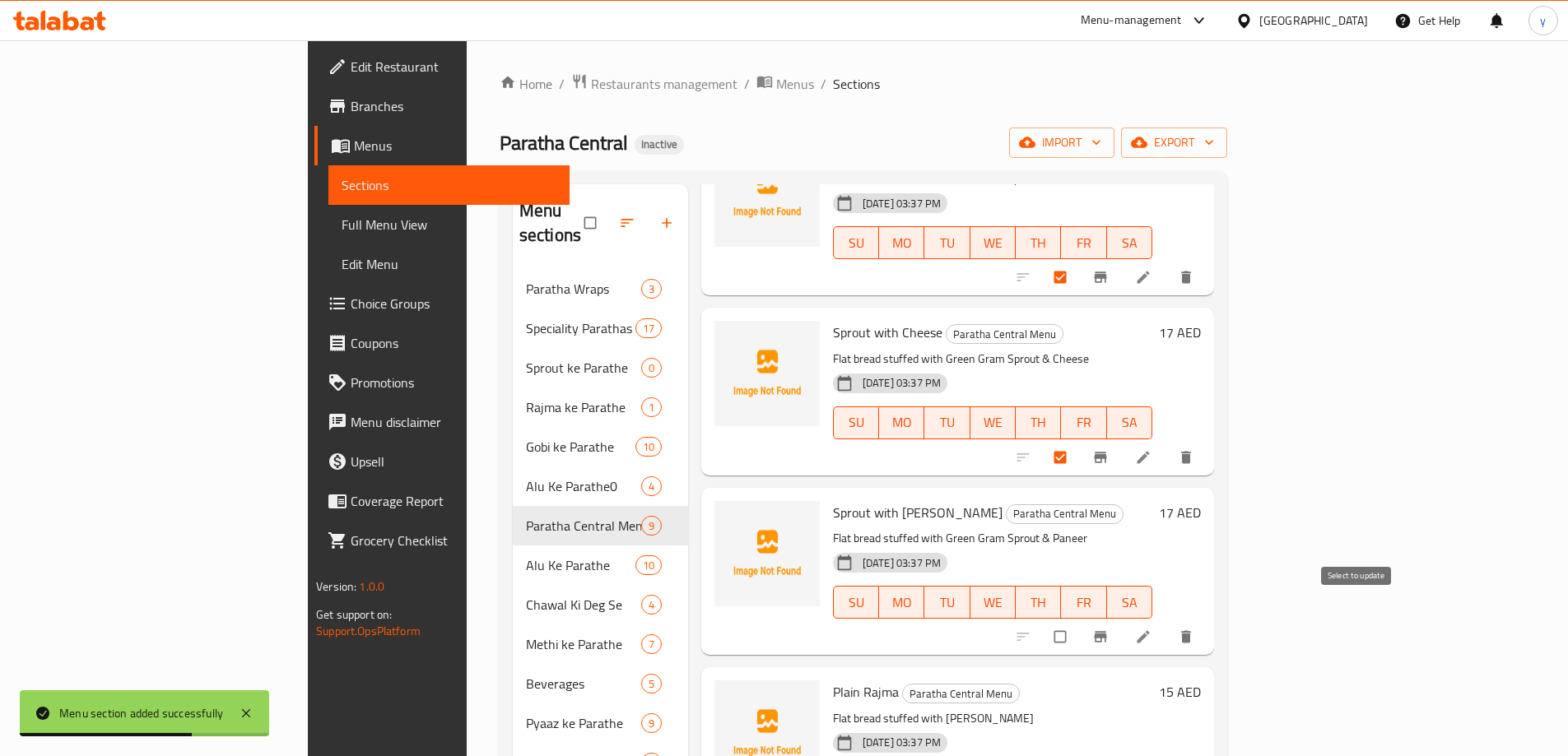
click at [1079, 621] on input "checkbox" at bounding box center [1062, 637] width 35 height 31
checkbox input "true"
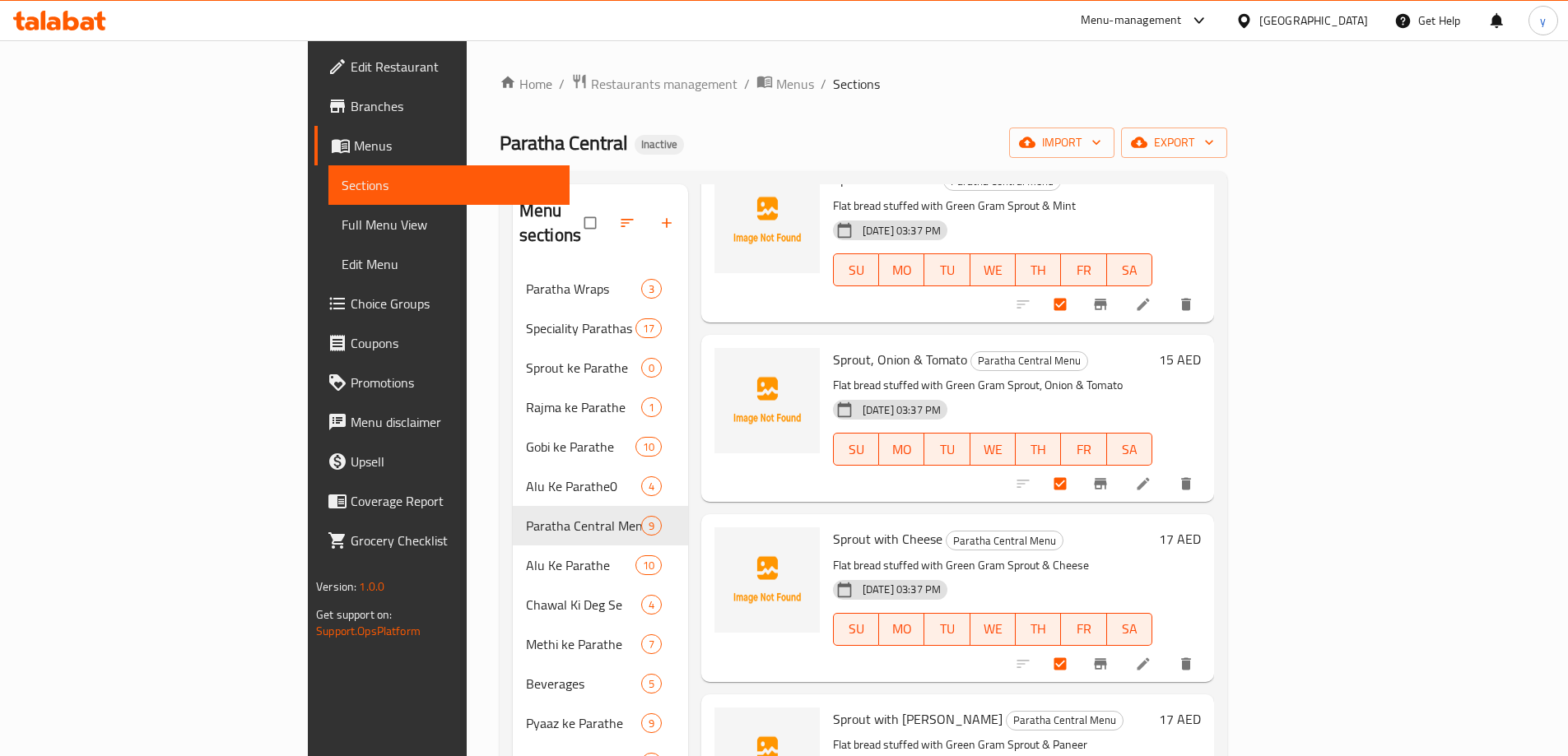
scroll to position [0, 0]
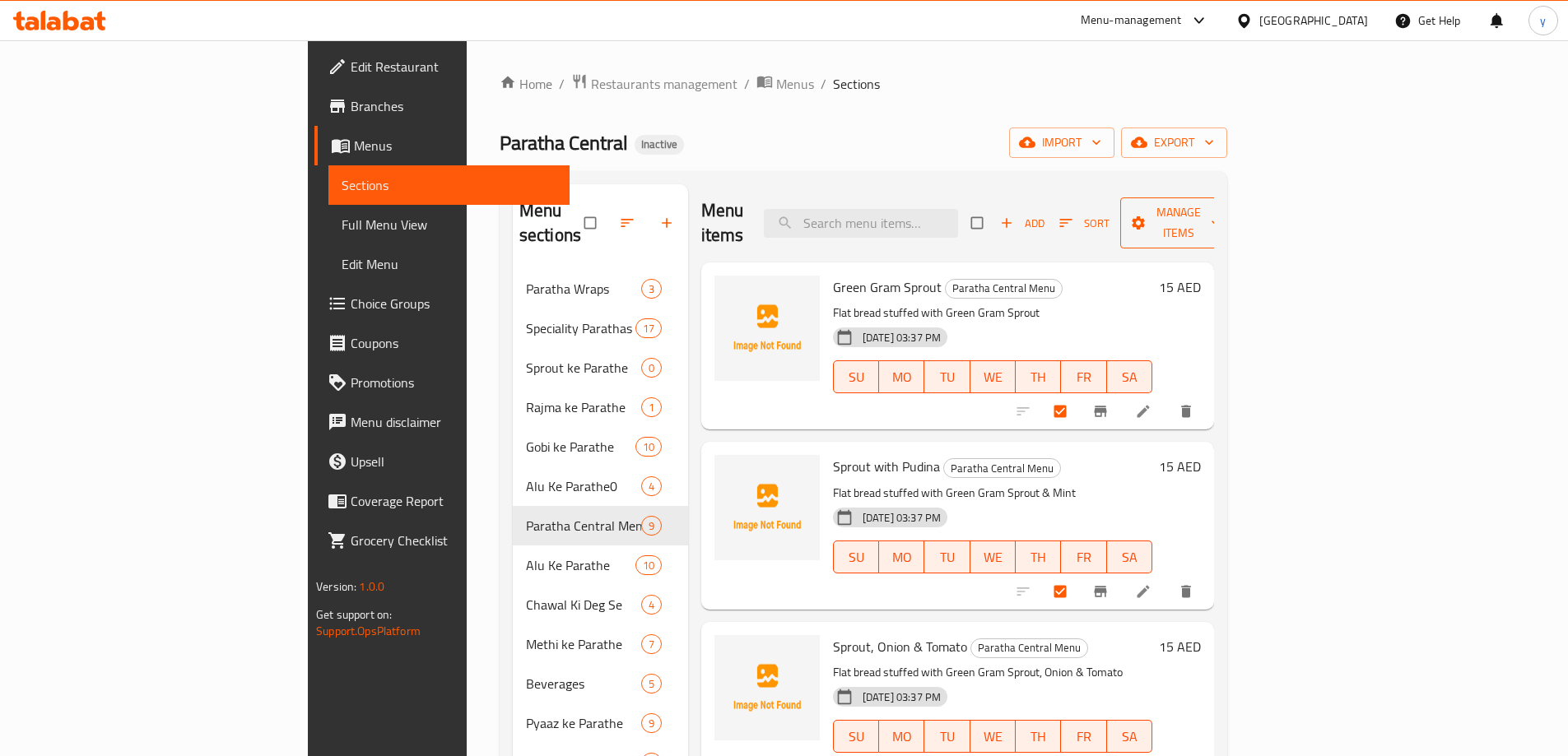
click at [1223, 204] on span "Manage items" at bounding box center [1179, 223] width 91 height 41
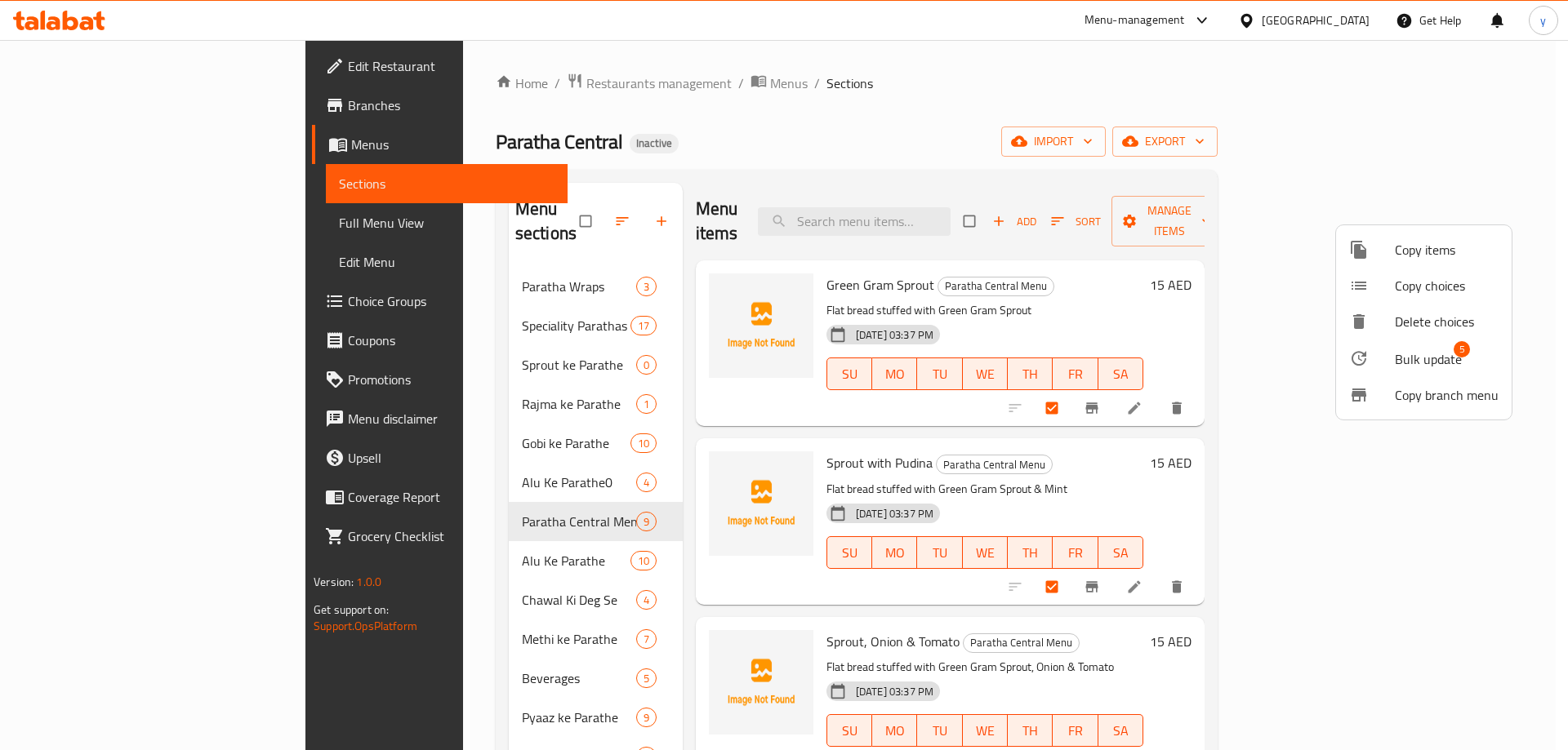
click at [1442, 373] on li "Bulk update 5" at bounding box center [1423, 358] width 176 height 37
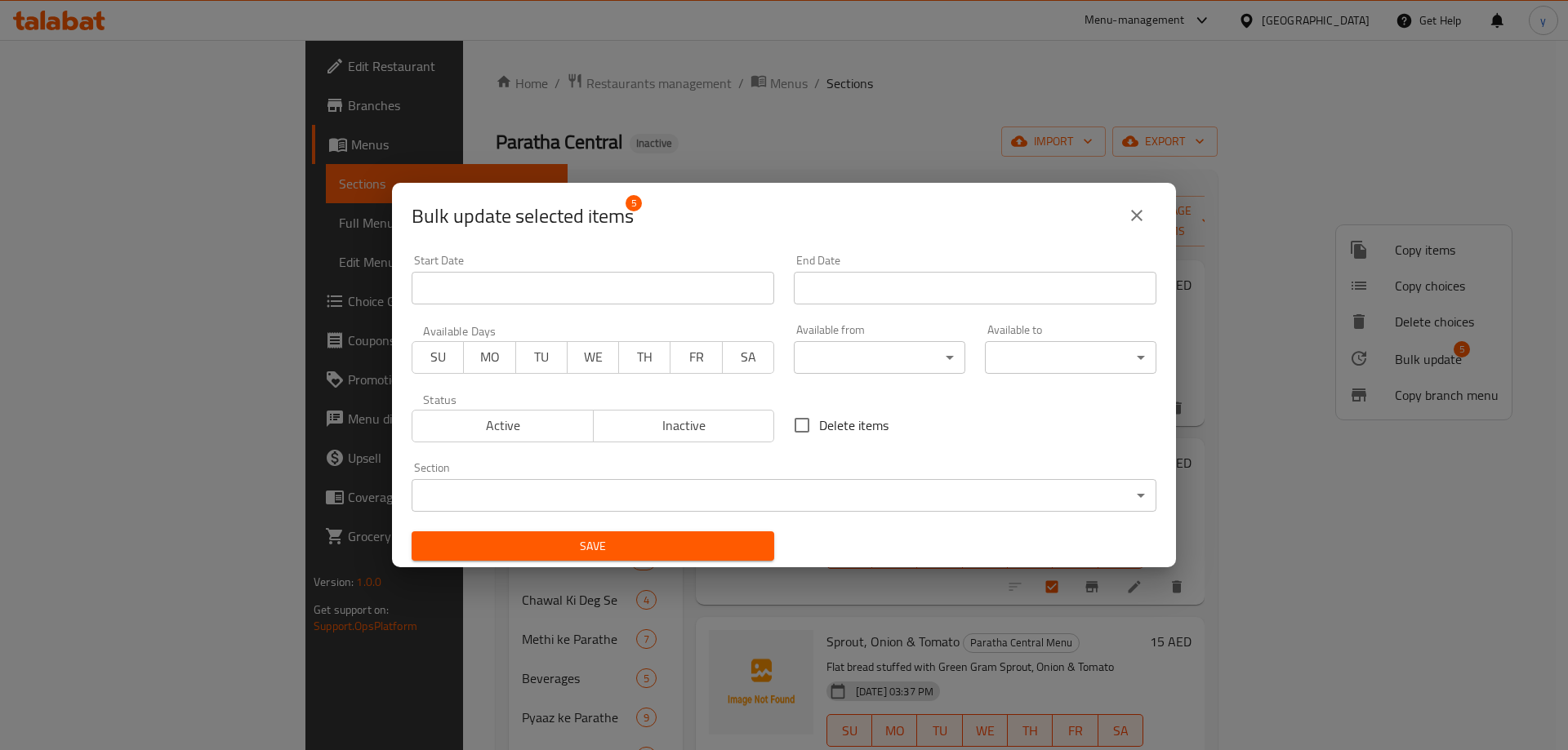
click at [689, 475] on div "Section ​ ​" at bounding box center [784, 486] width 745 height 50
click at [700, 493] on body "​ Menu-management United Arab Emirates Get Help y Edit Restaurant Branches Menu…" at bounding box center [784, 395] width 1568 height 710
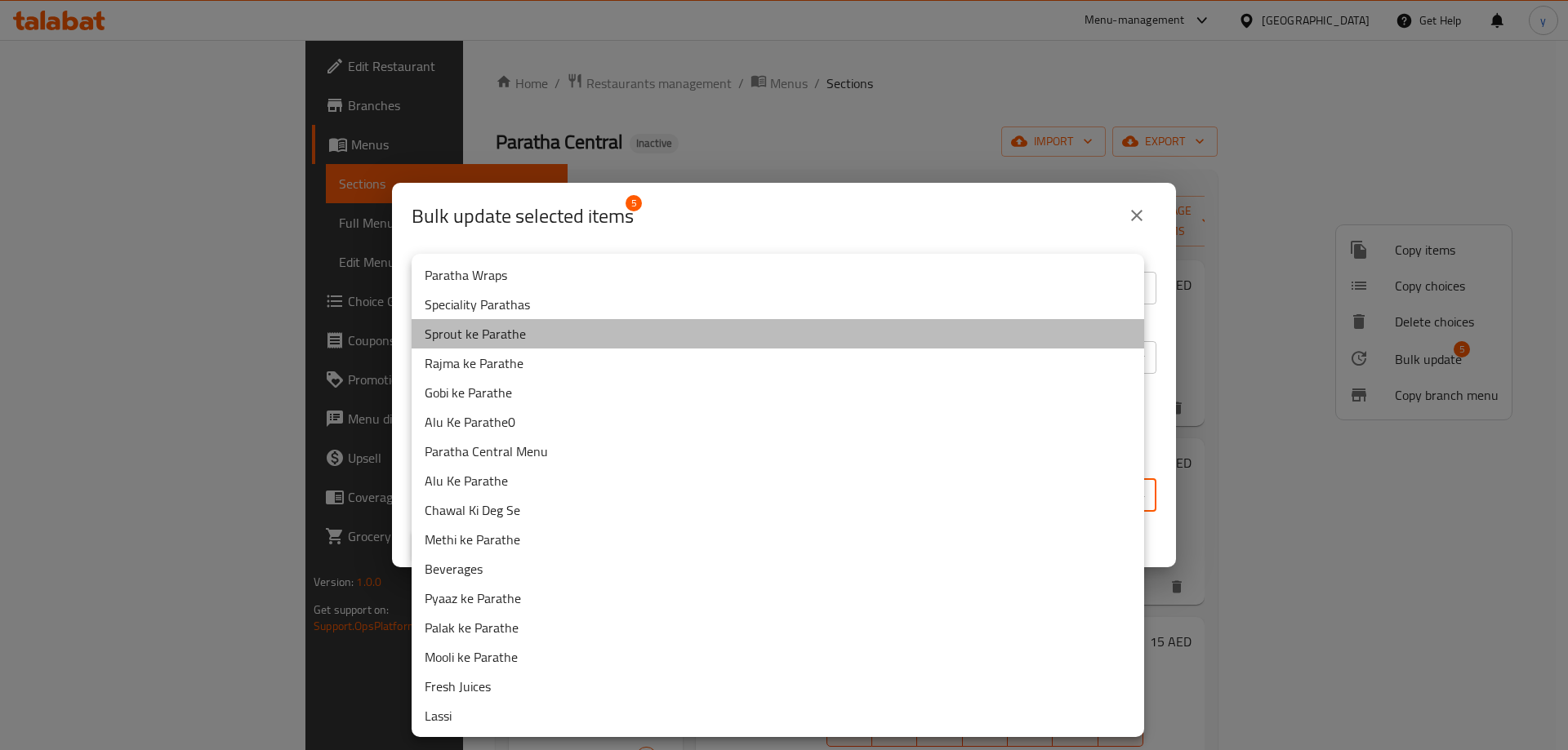
click at [567, 339] on li "Sprout ke Parathe" at bounding box center [779, 334] width 733 height 29
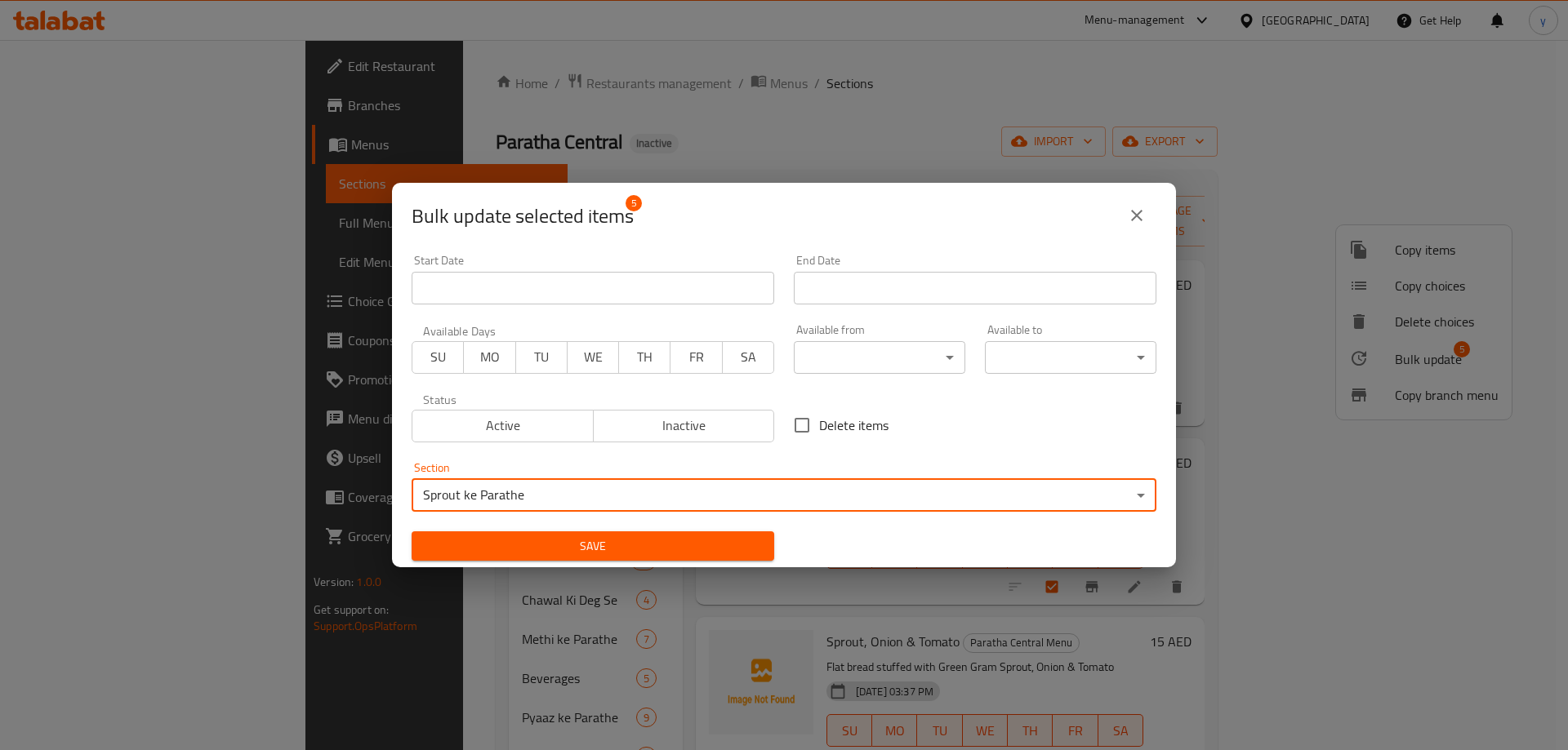
click at [700, 559] on button "Save" at bounding box center [593, 546] width 363 height 30
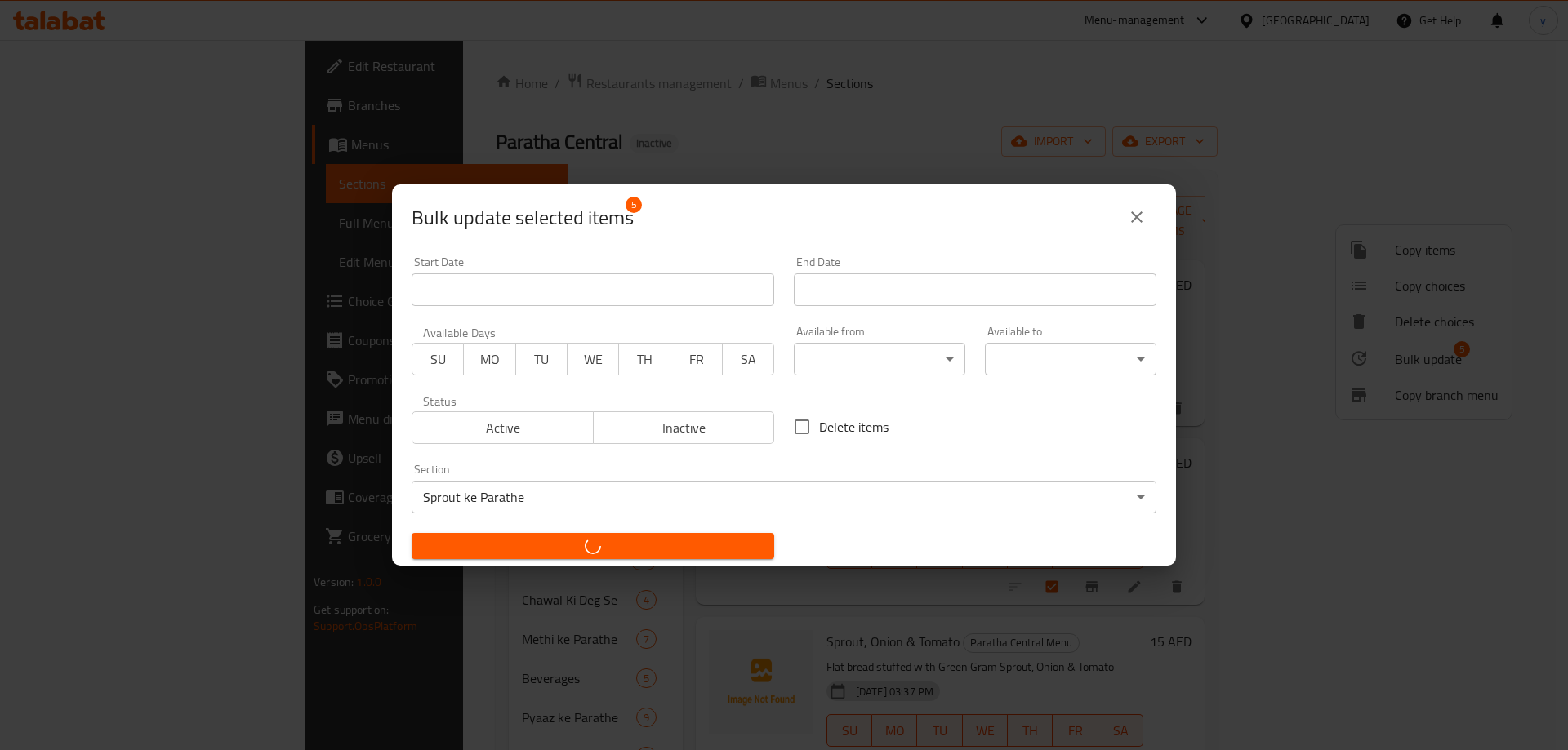
click at [694, 535] on button "button" at bounding box center [593, 545] width 363 height 26
checkbox input "false"
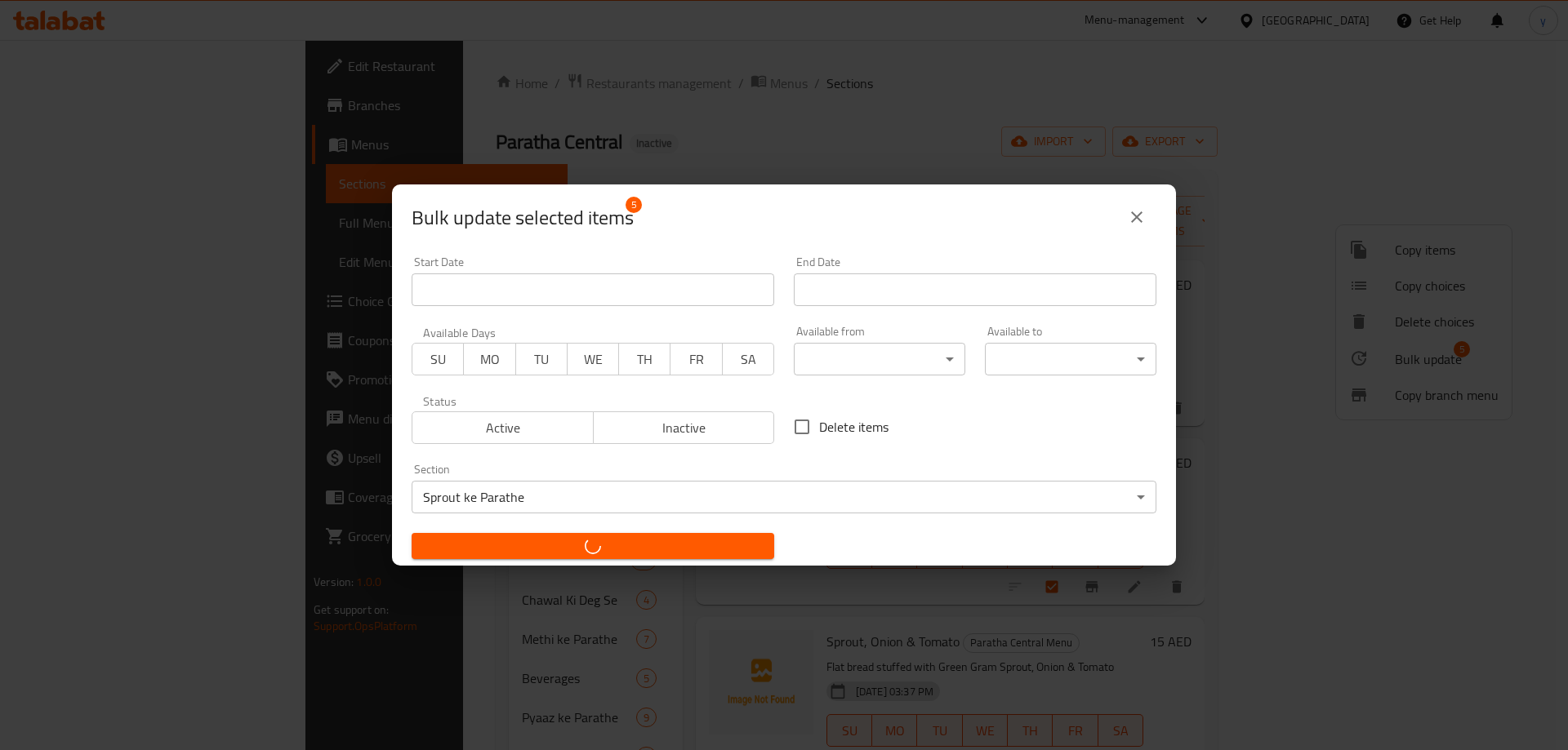
checkbox input "false"
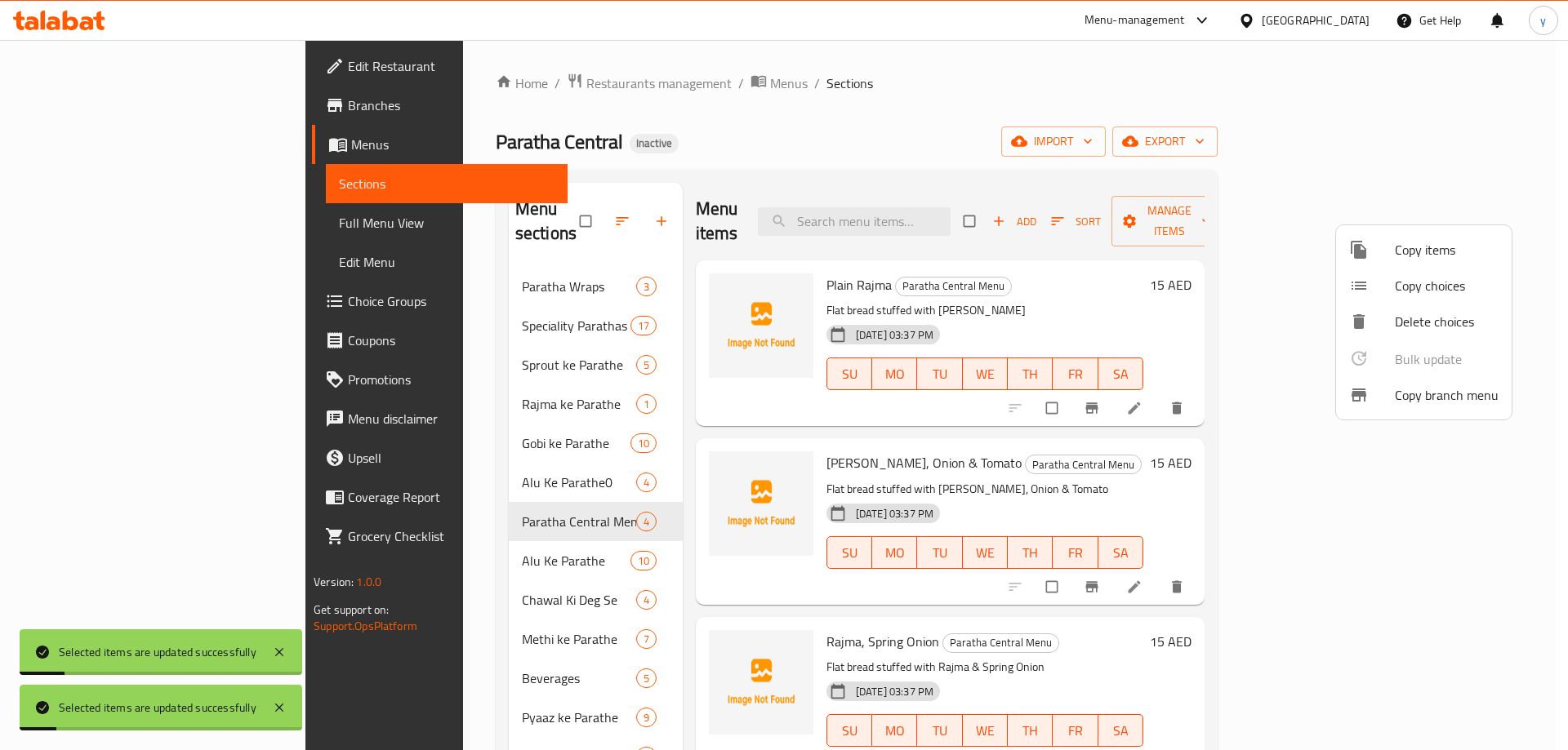
click at [1175, 448] on div at bounding box center [784, 375] width 1568 height 750
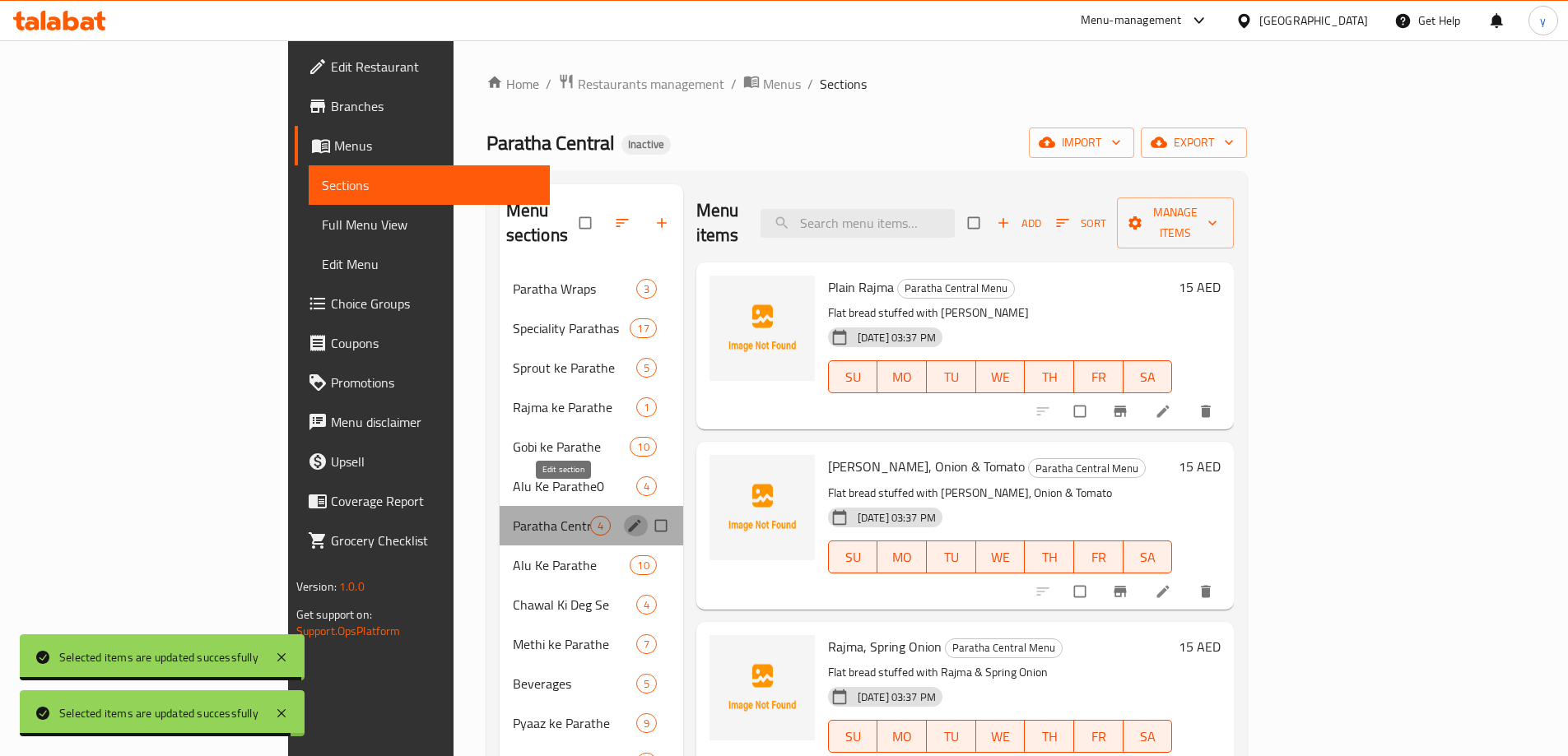
click at [624, 515] on button "edit" at bounding box center [636, 525] width 25 height 21
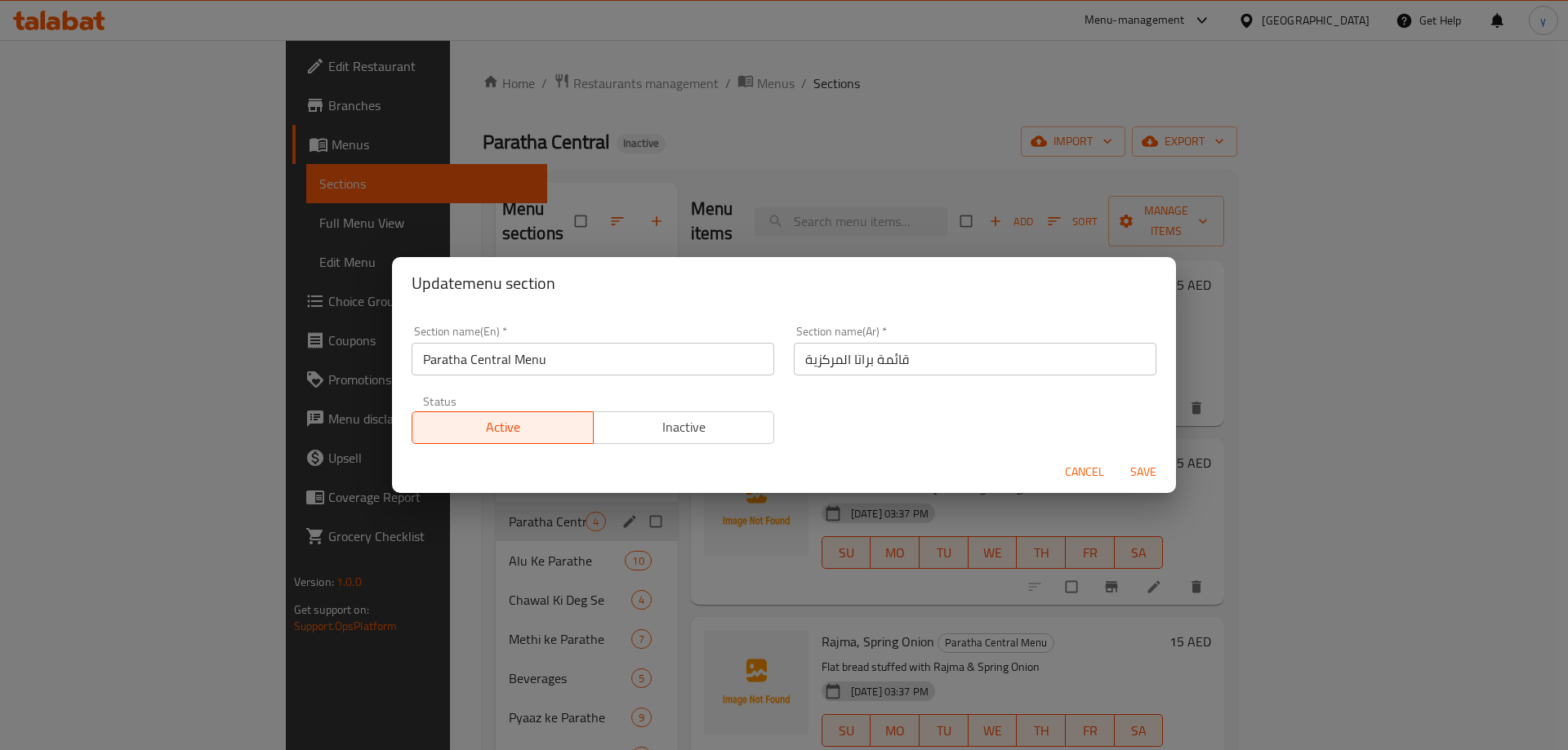
click at [509, 358] on input "Paratha Central Menu" at bounding box center [593, 359] width 363 height 33
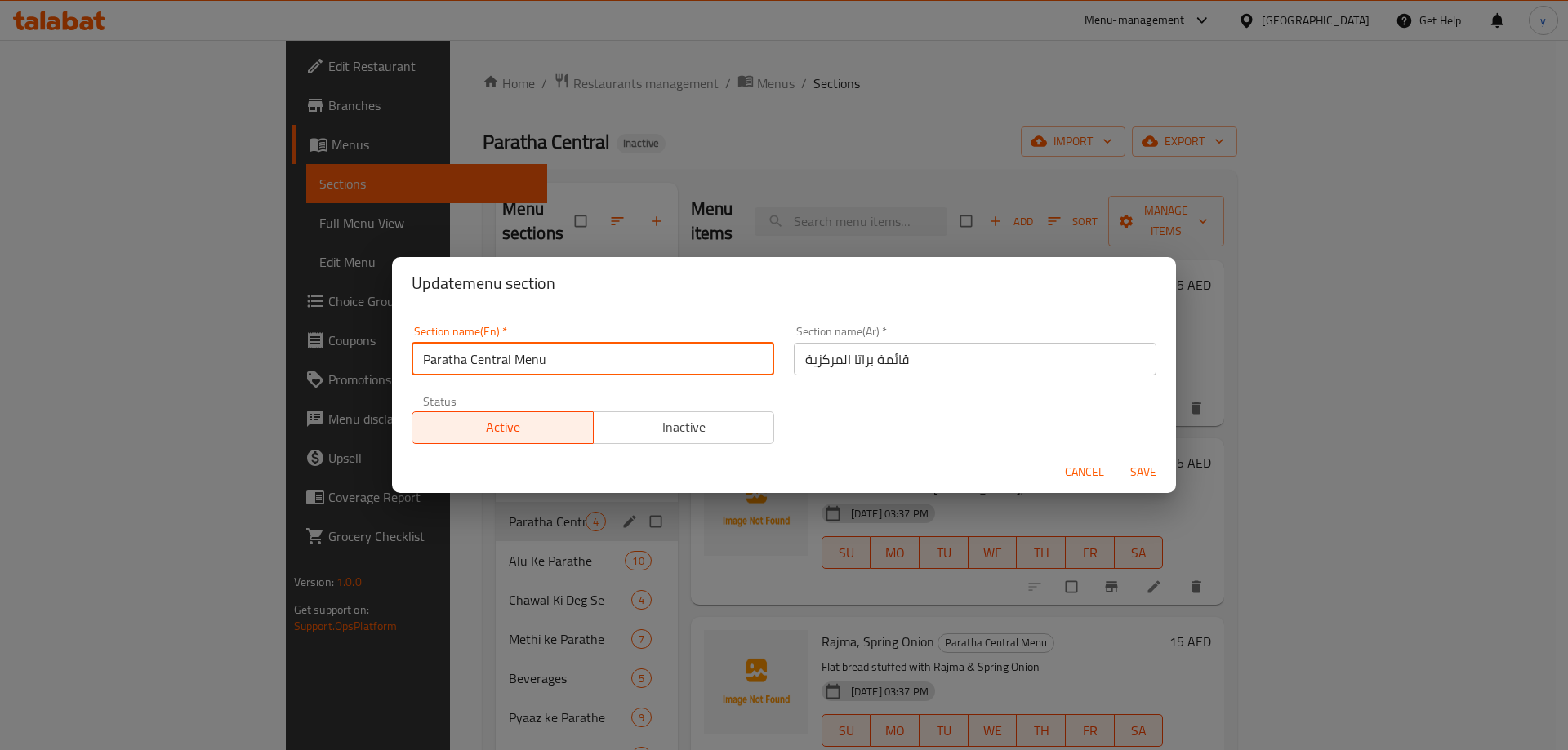
click at [509, 358] on input "Paratha Central Menu" at bounding box center [593, 359] width 363 height 33
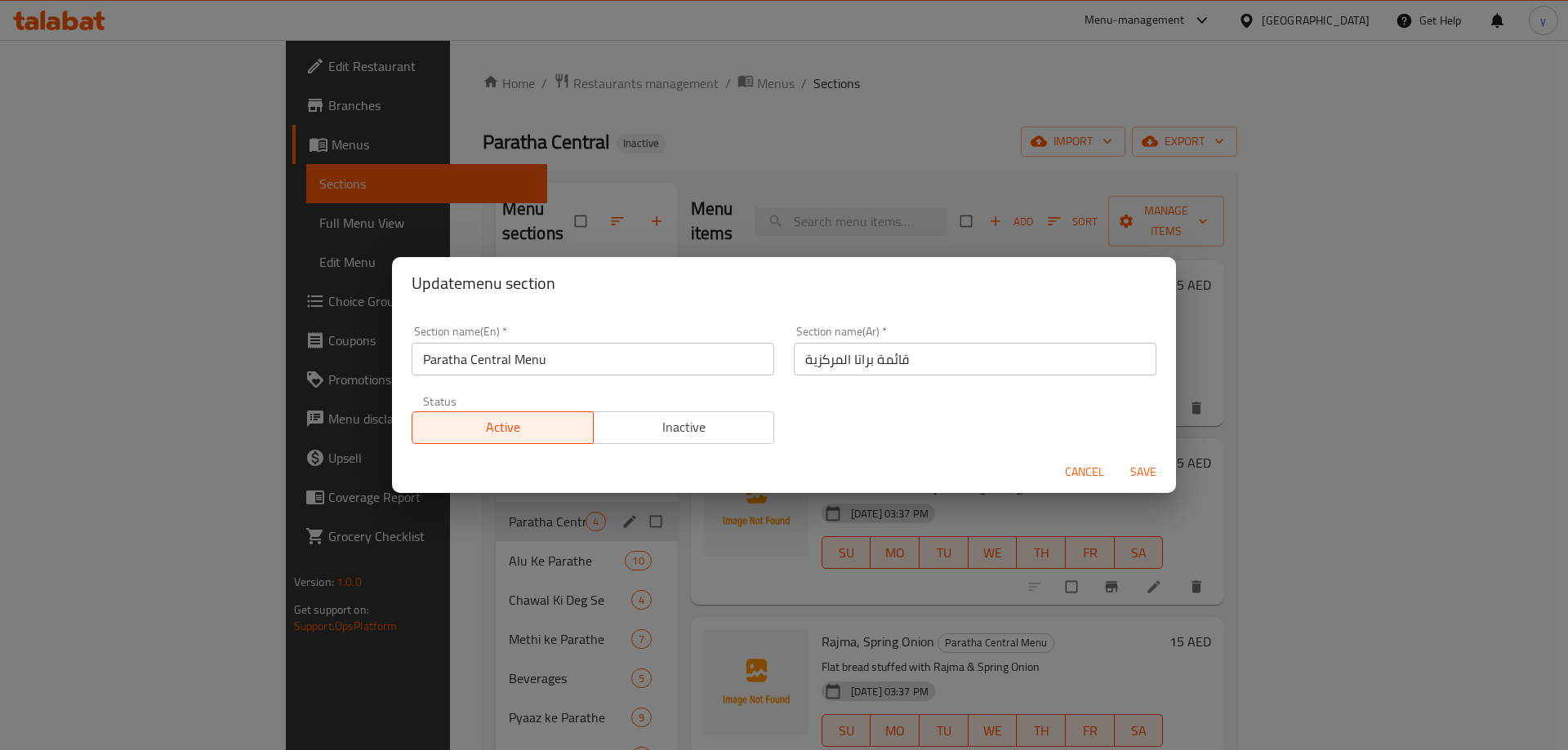
click at [551, 354] on input "Paratha Central Menu" at bounding box center [593, 359] width 363 height 33
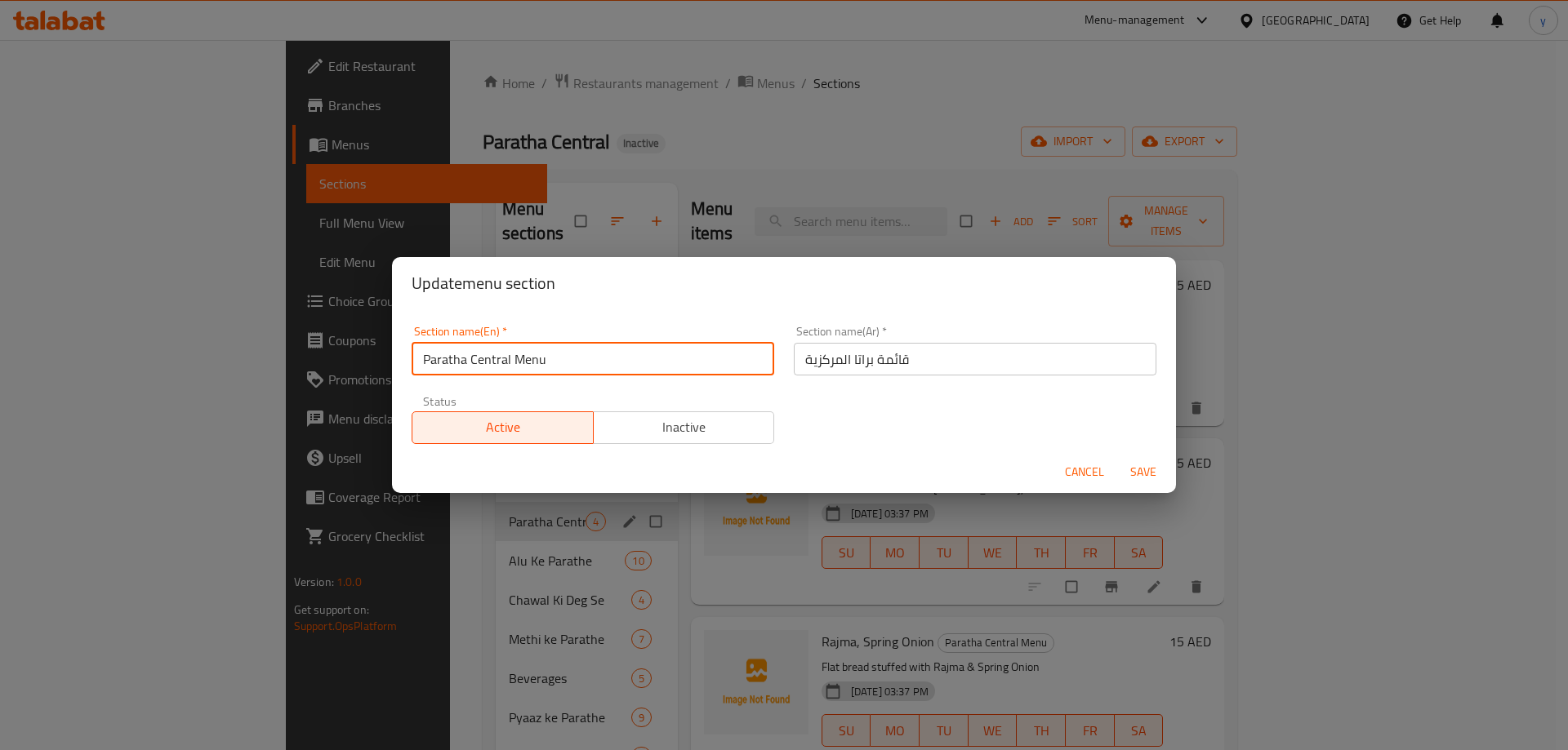
click at [551, 354] on input "Paratha Central Menu" at bounding box center [593, 359] width 363 height 33
paste input "Rajma ke Parathe"
type input "Rajma ke Parathe"
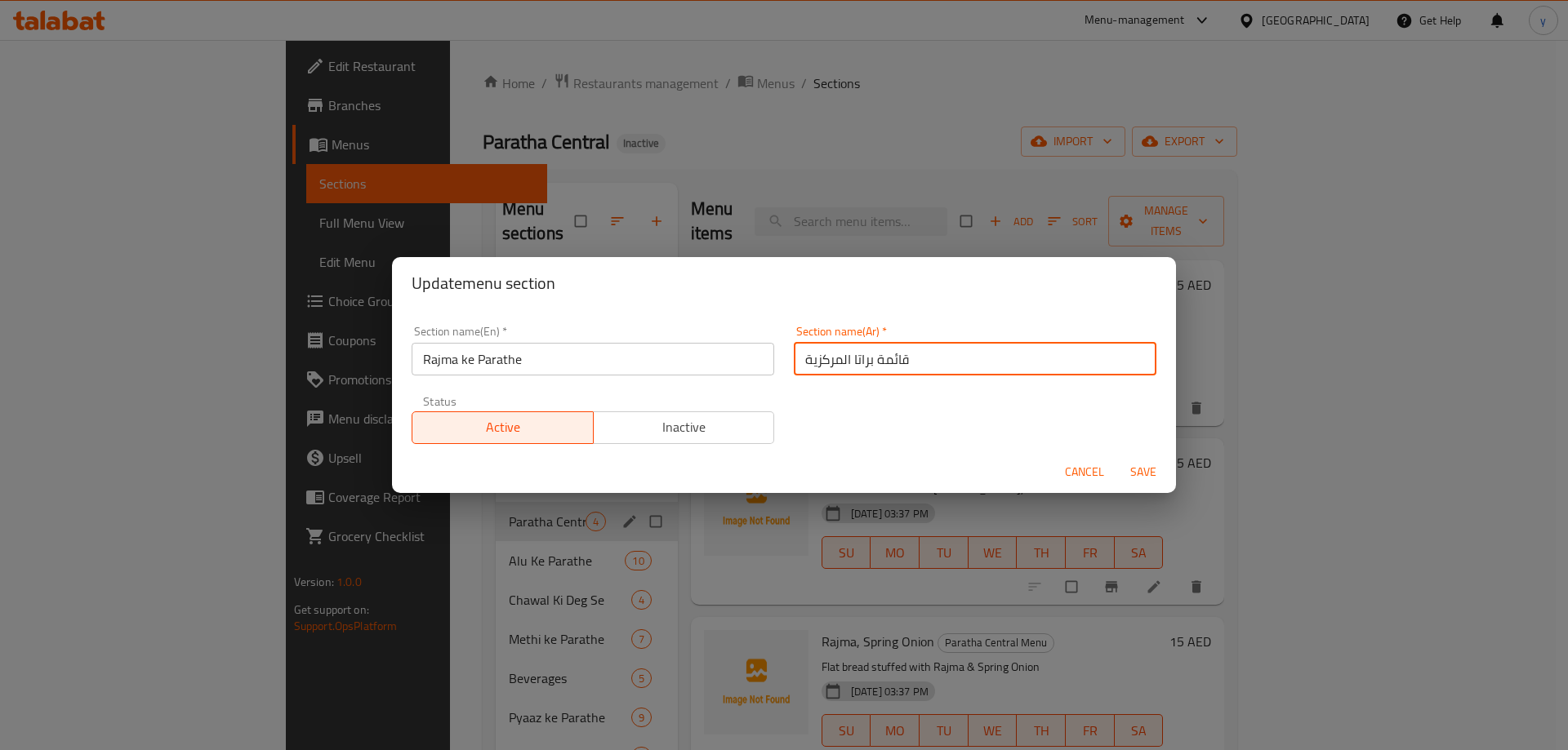
click at [912, 360] on input "قائمة براتا المركزية" at bounding box center [975, 359] width 363 height 33
type input "راجما كي براتا"
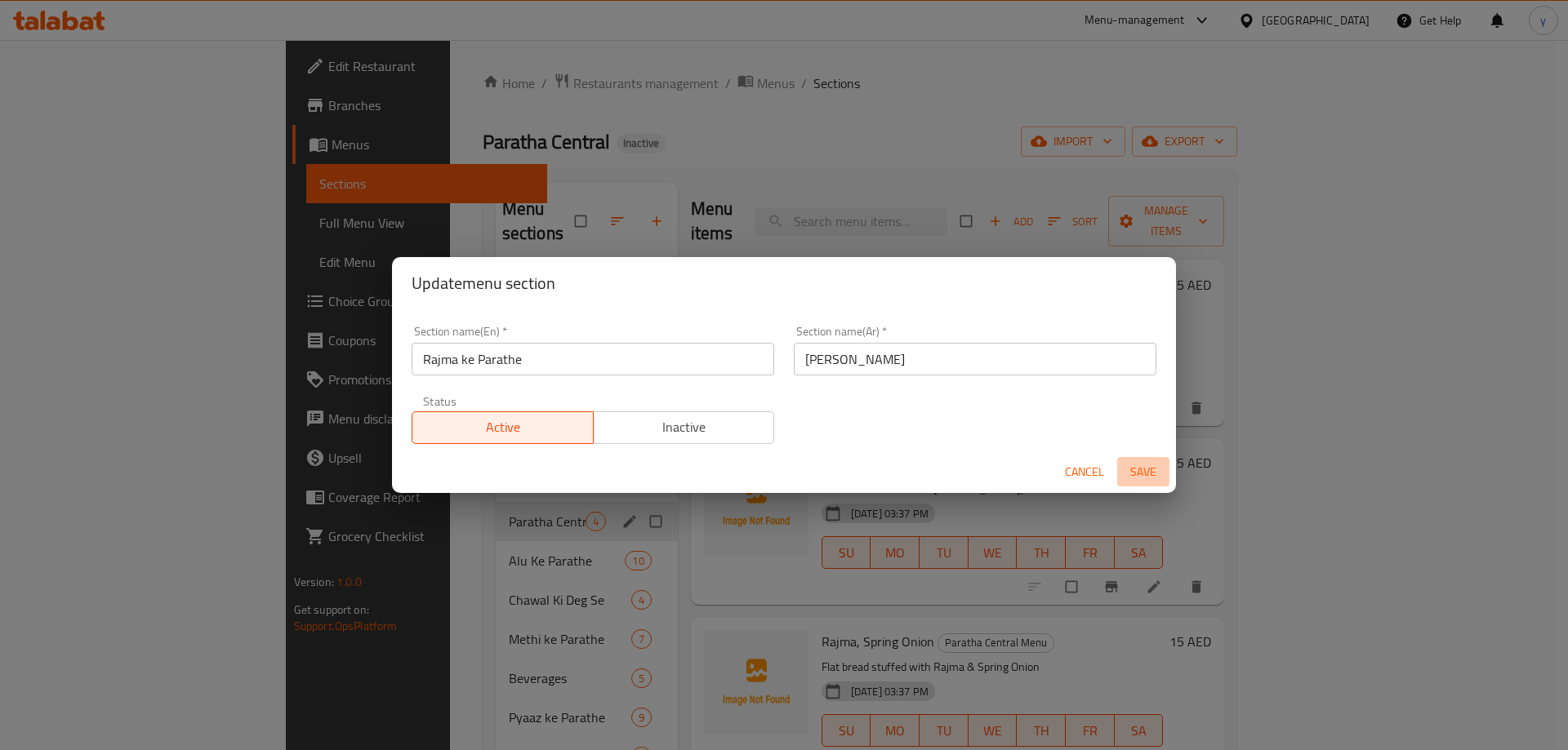
click at [1131, 485] on button "Save" at bounding box center [1143, 472] width 52 height 30
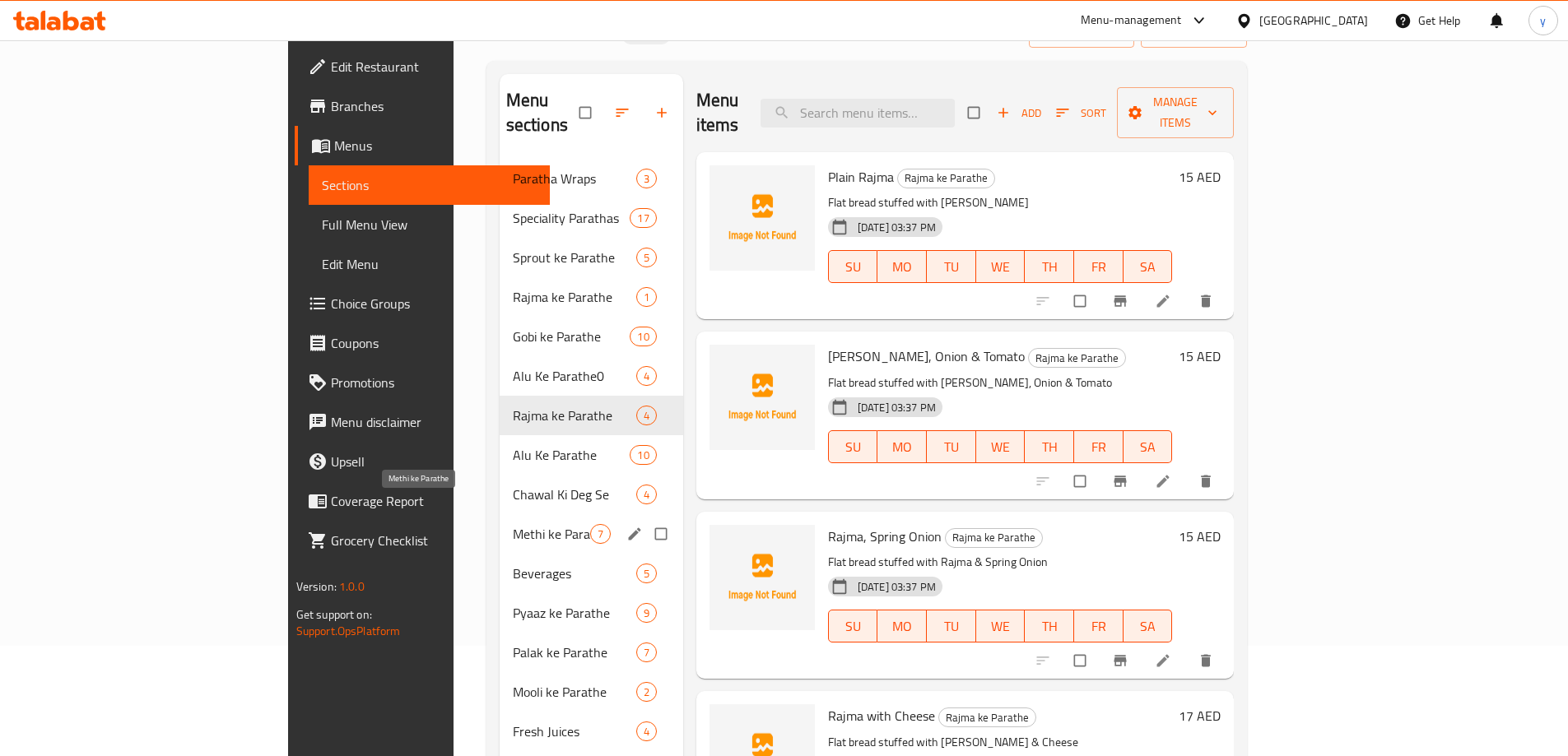
scroll to position [230, 0]
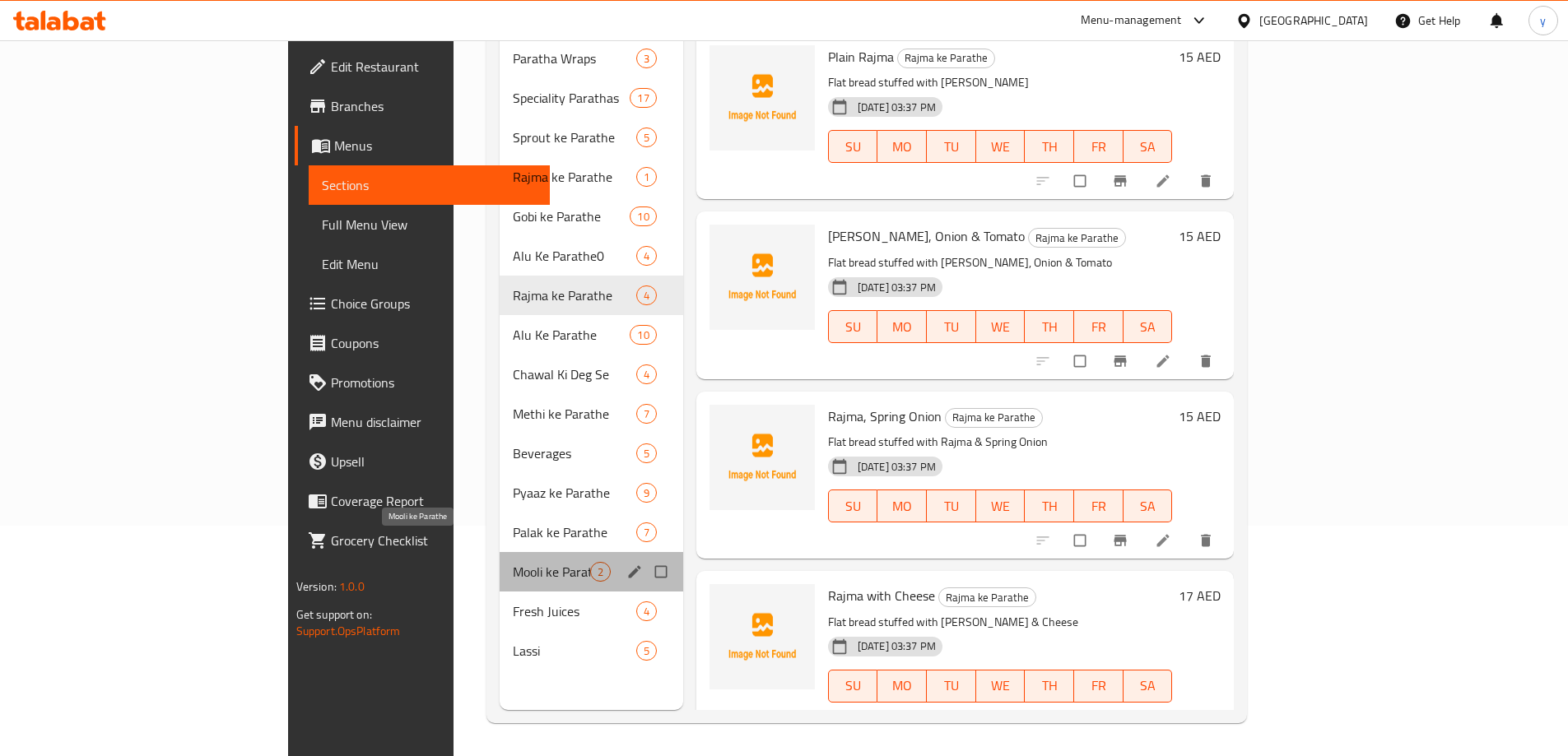
click at [513, 562] on span "Mooli ke Parathe" at bounding box center [552, 572] width 77 height 20
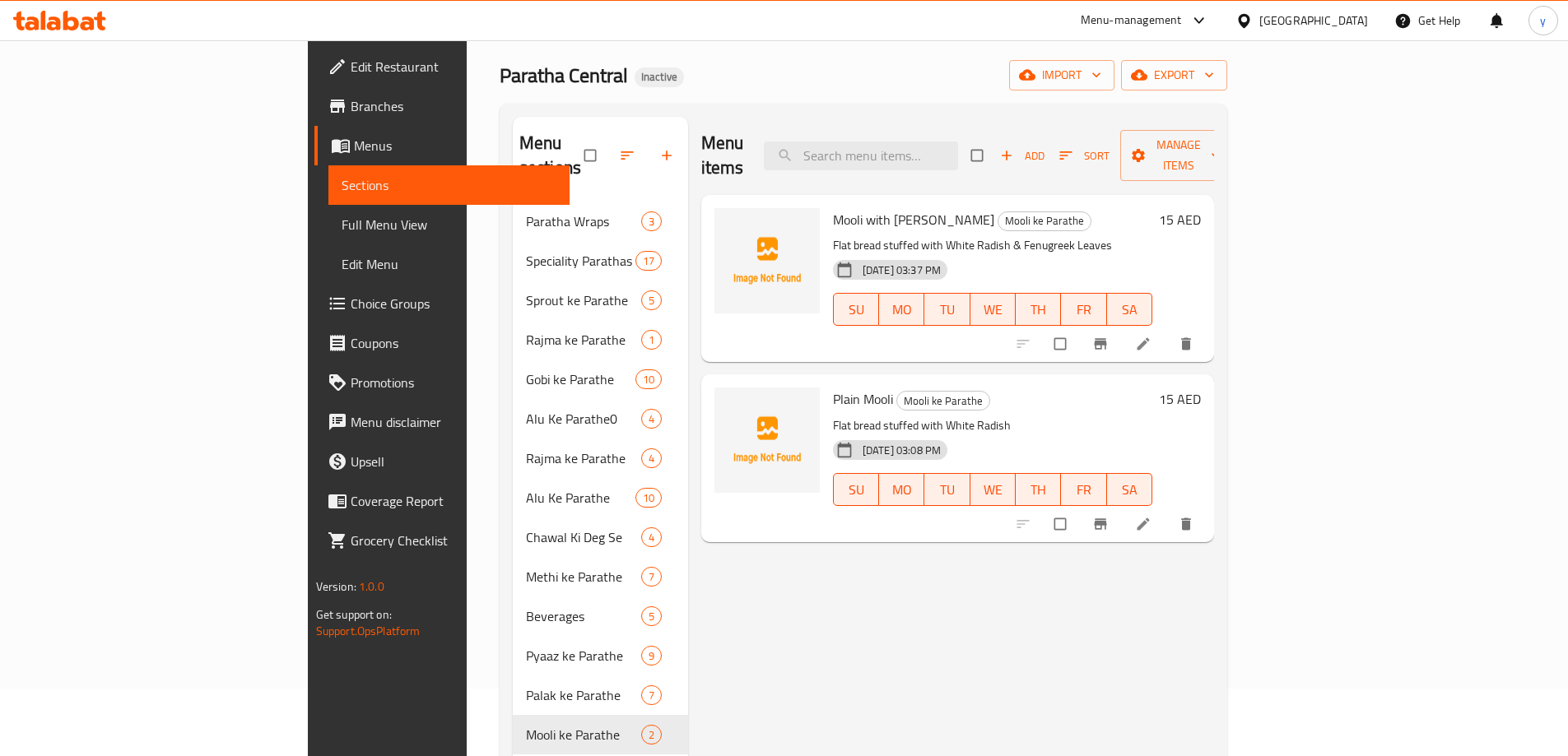
scroll to position [66, 0]
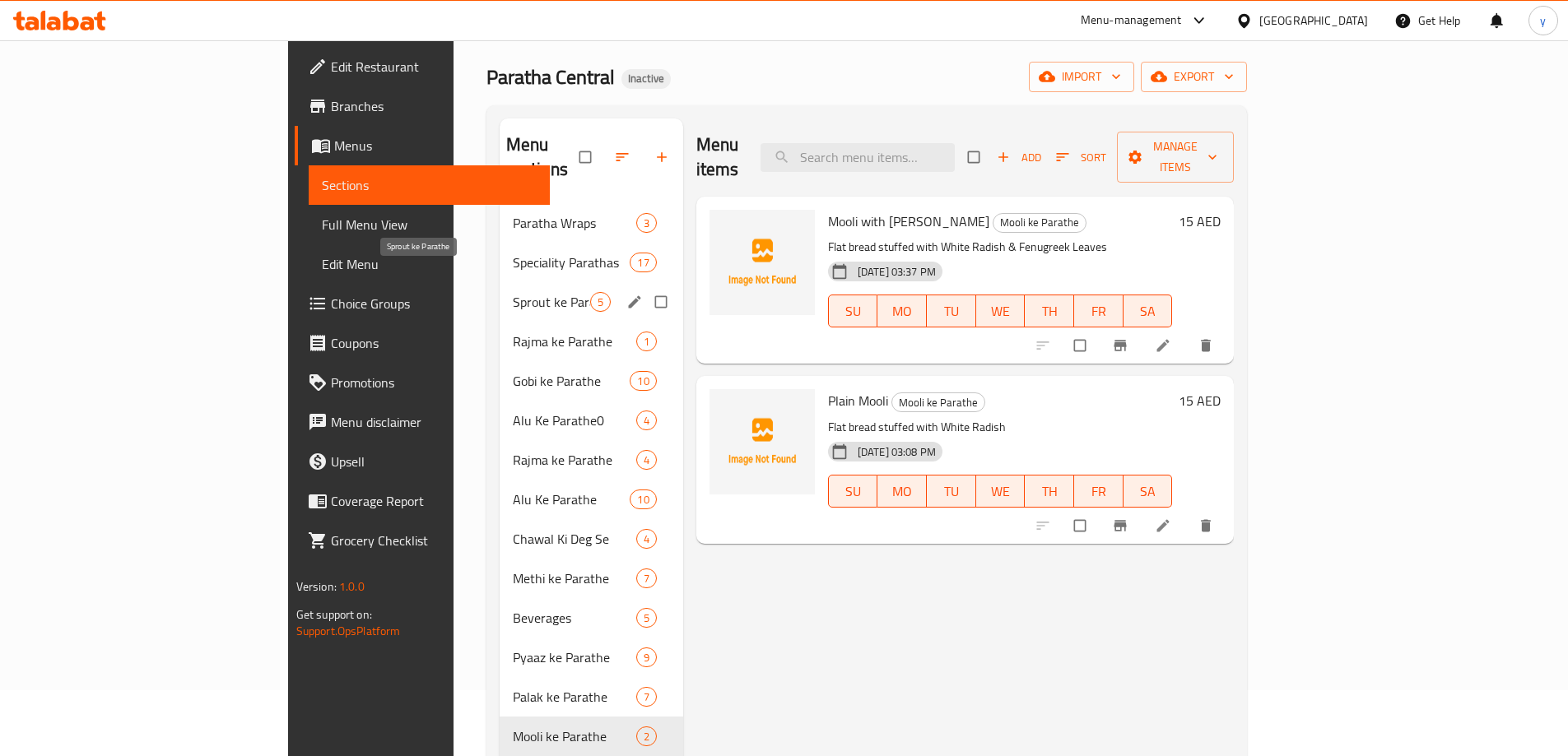
click at [513, 292] on span "Sprout ke Parathe" at bounding box center [552, 302] width 77 height 20
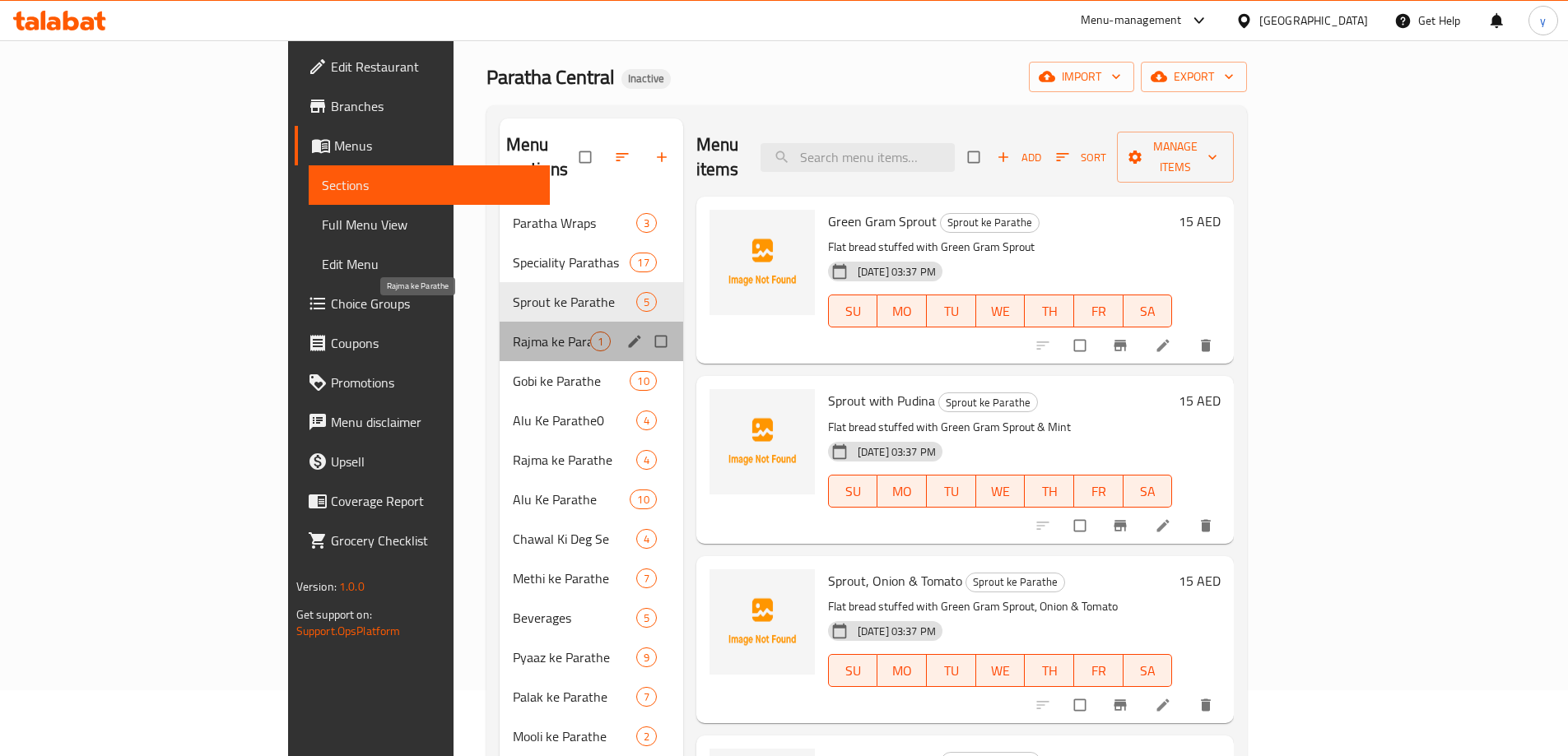
click at [513, 332] on span "Rajma ke Parathe" at bounding box center [552, 342] width 77 height 20
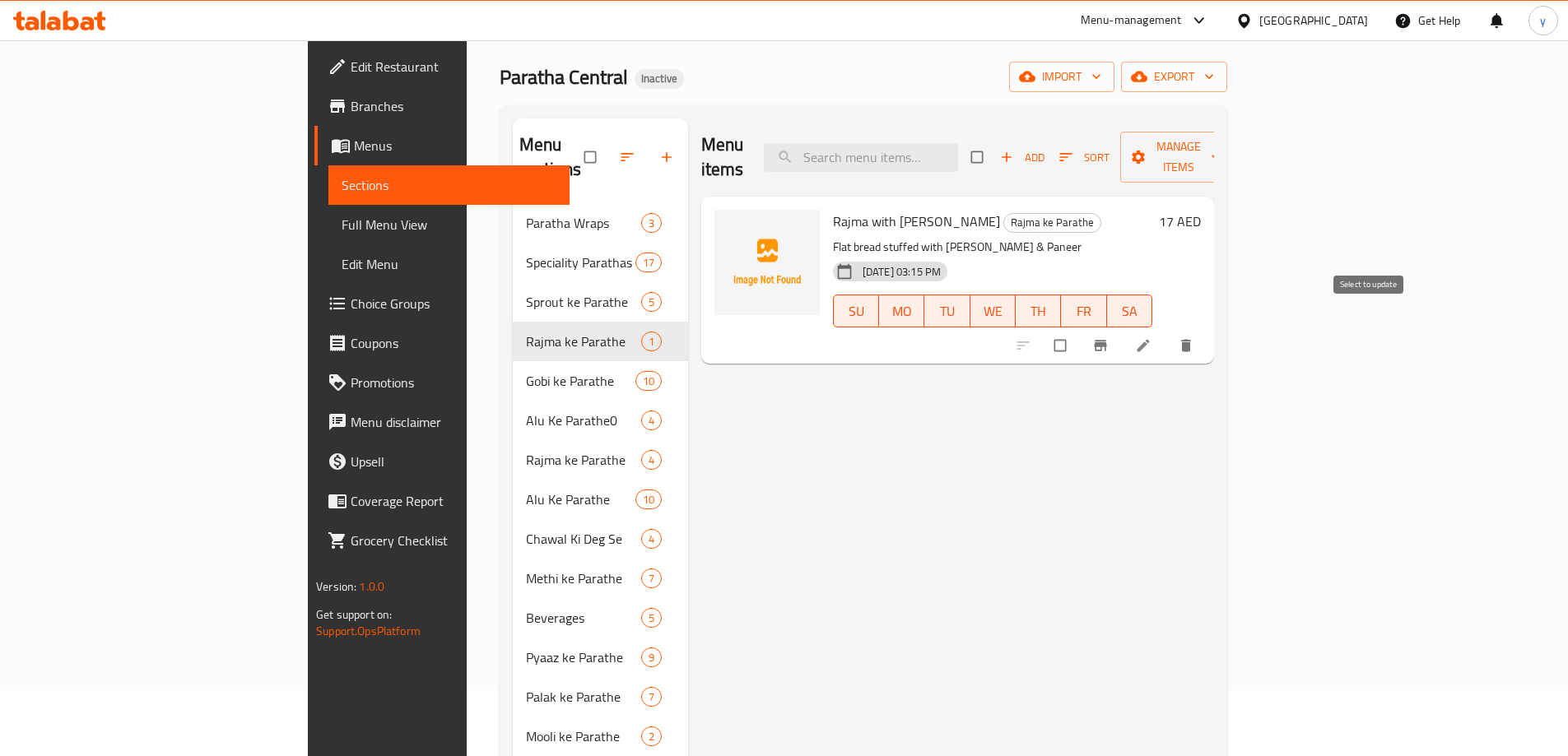
click at [1079, 330] on input "checkbox" at bounding box center [1062, 345] width 35 height 31
checkbox input "true"
click at [1223, 152] on span "Manage items" at bounding box center [1179, 157] width 91 height 41
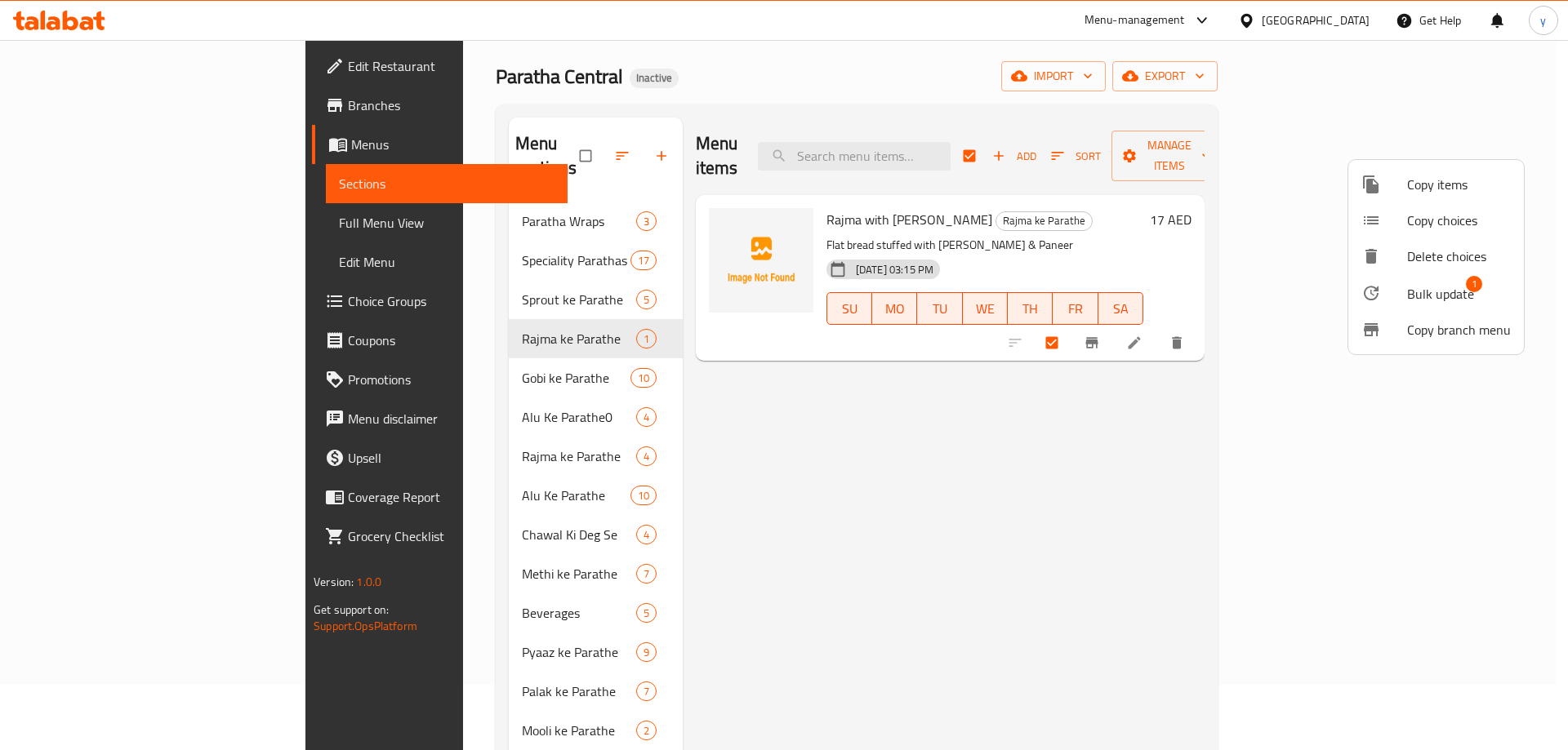
click at [1415, 294] on span "Bulk update" at bounding box center [1441, 295] width 67 height 20
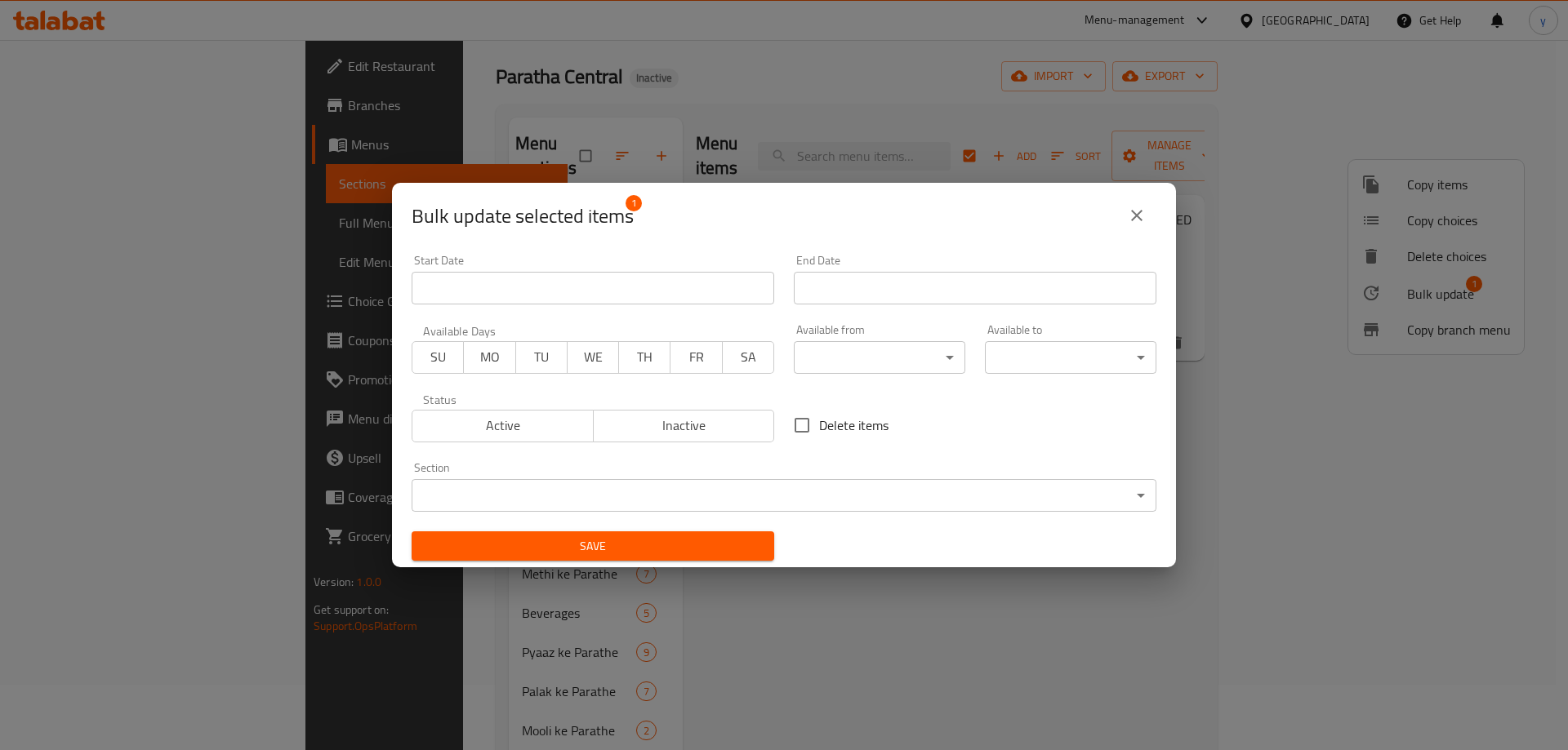
click at [798, 510] on body "​ Menu-management United Arab Emirates Get Help y Edit Restaurant Branches Menu…" at bounding box center [784, 329] width 1568 height 710
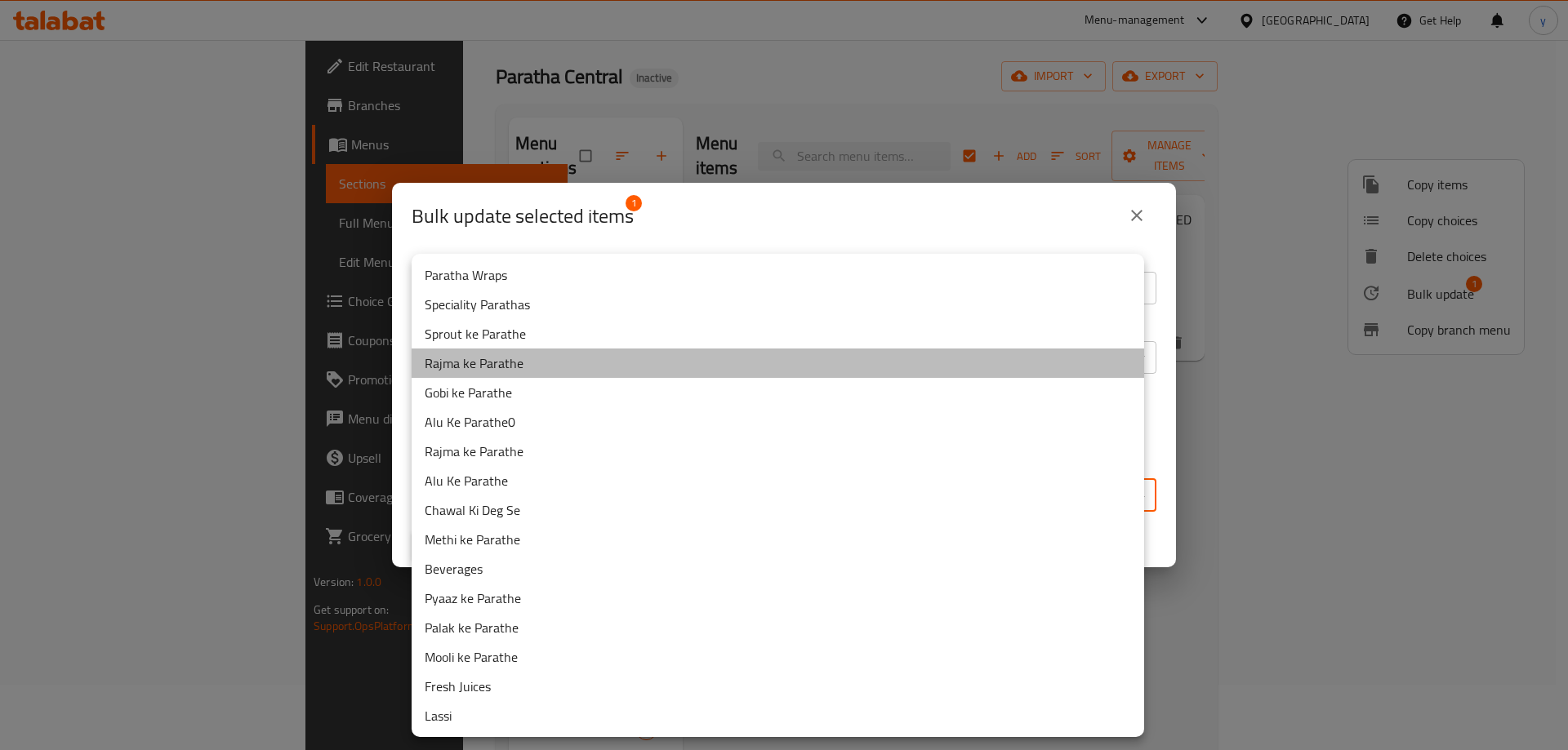
click at [538, 358] on li "Rajma ke Parathe" at bounding box center [779, 363] width 733 height 29
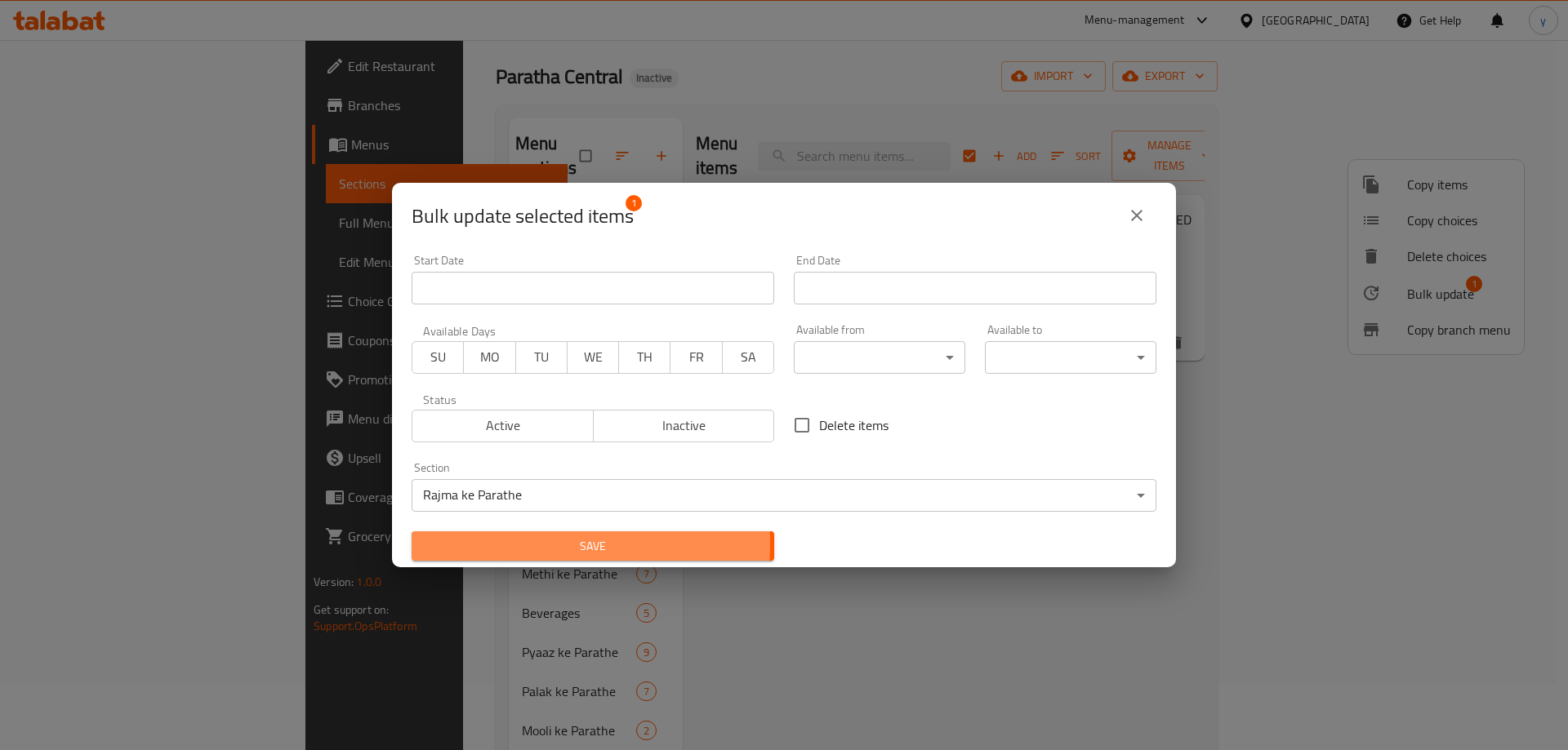
click at [526, 543] on span "Save" at bounding box center [593, 546] width 337 height 20
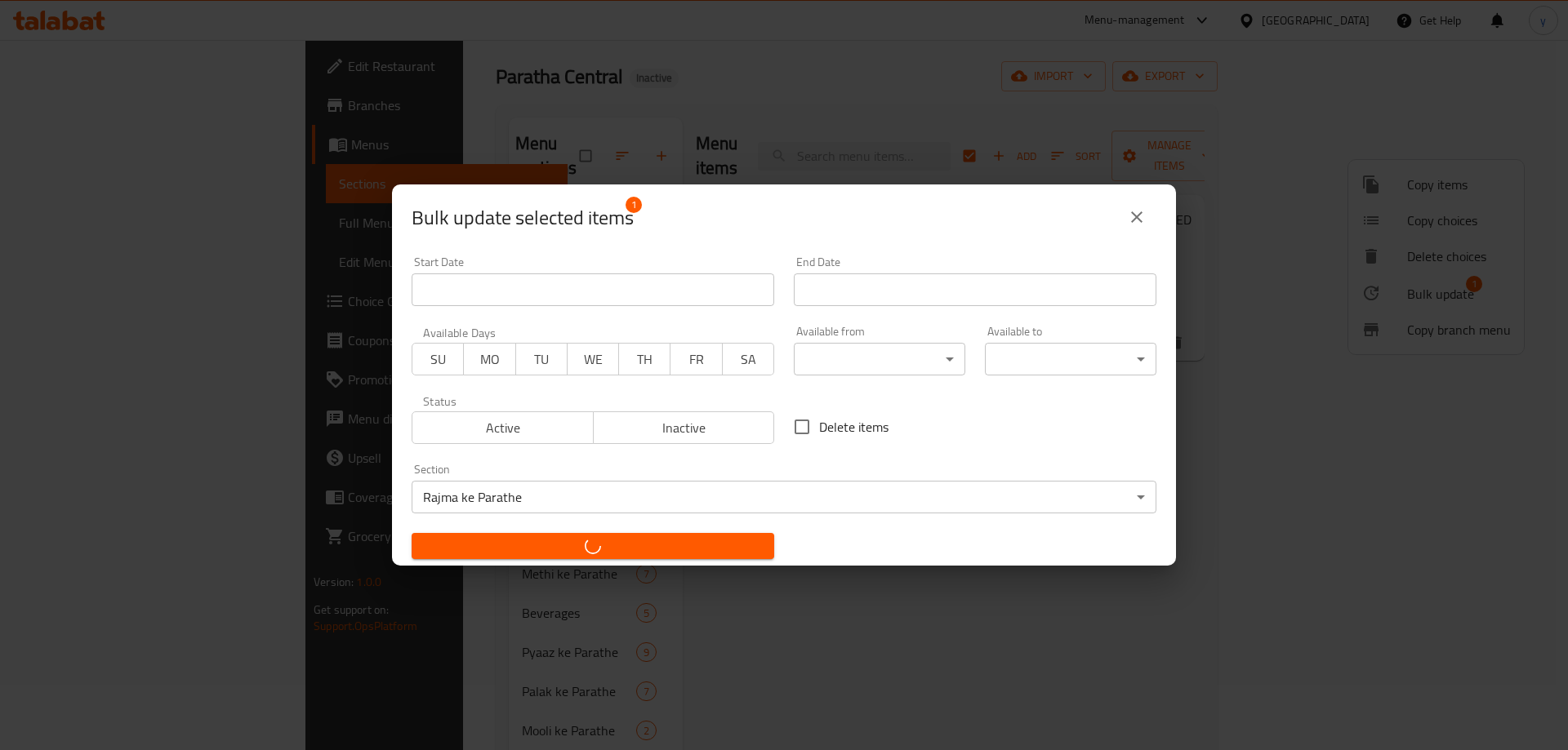
checkbox input "false"
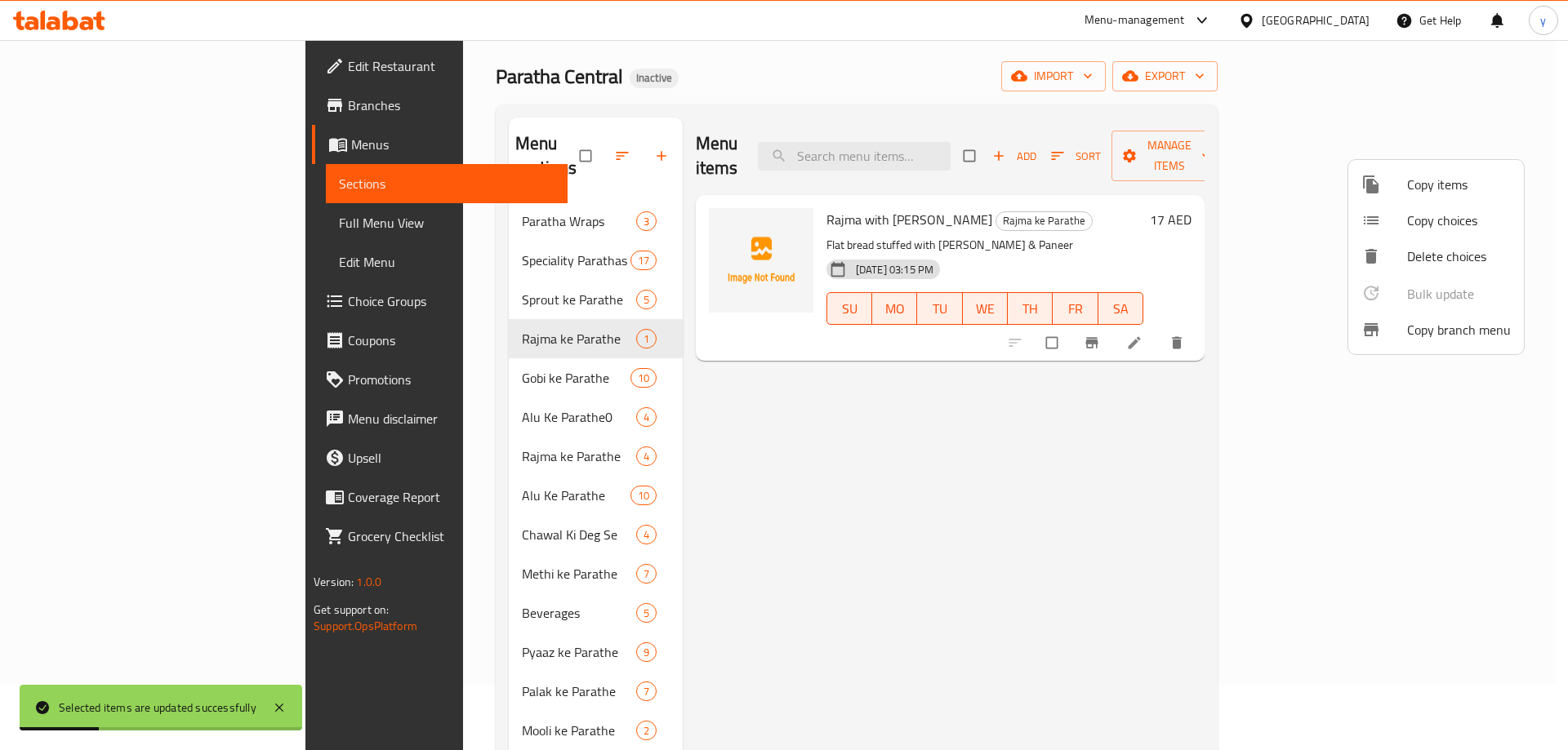
click at [445, 337] on div at bounding box center [784, 375] width 1568 height 750
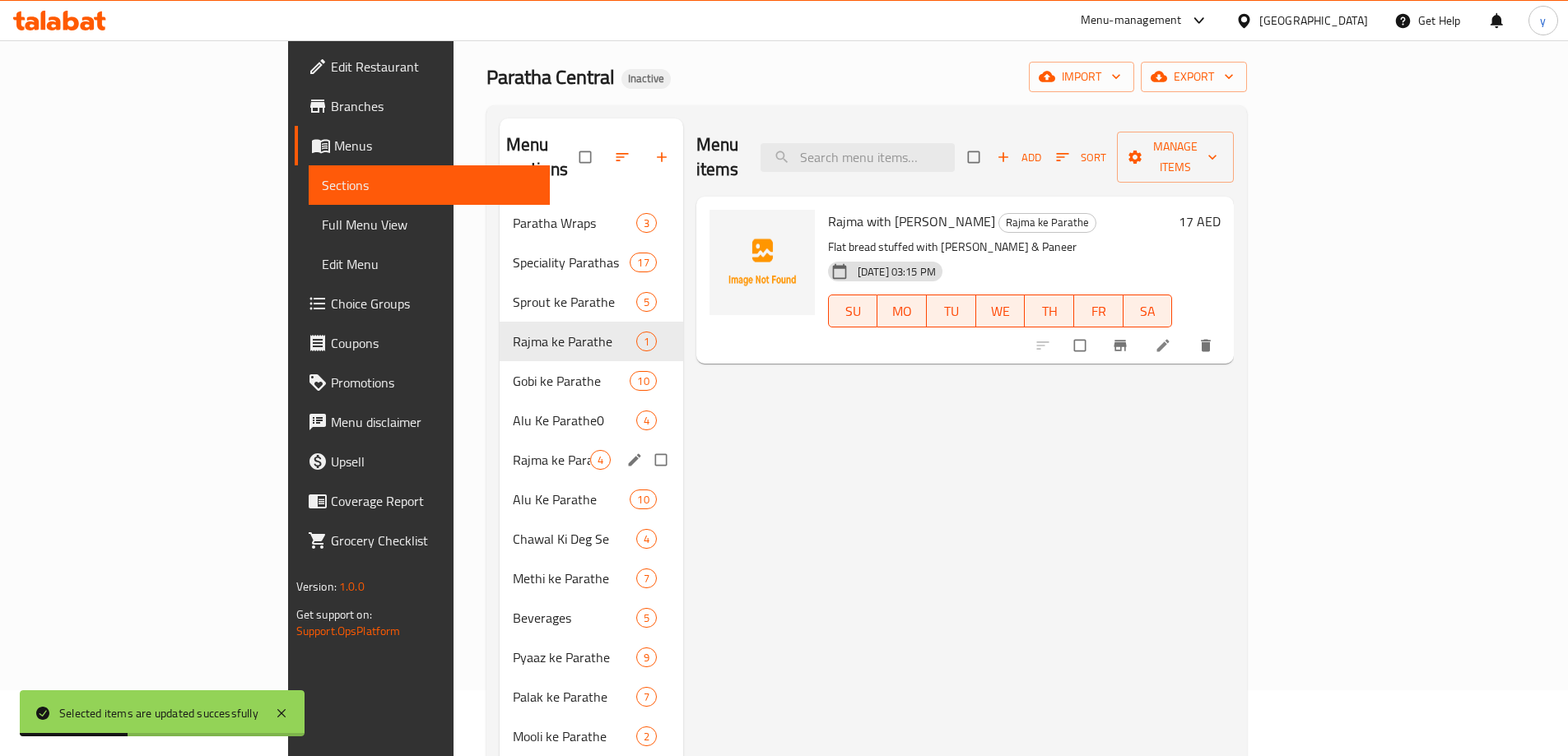
click at [499, 449] on div "Rajma ke Parathe 4" at bounding box center [591, 459] width 183 height 39
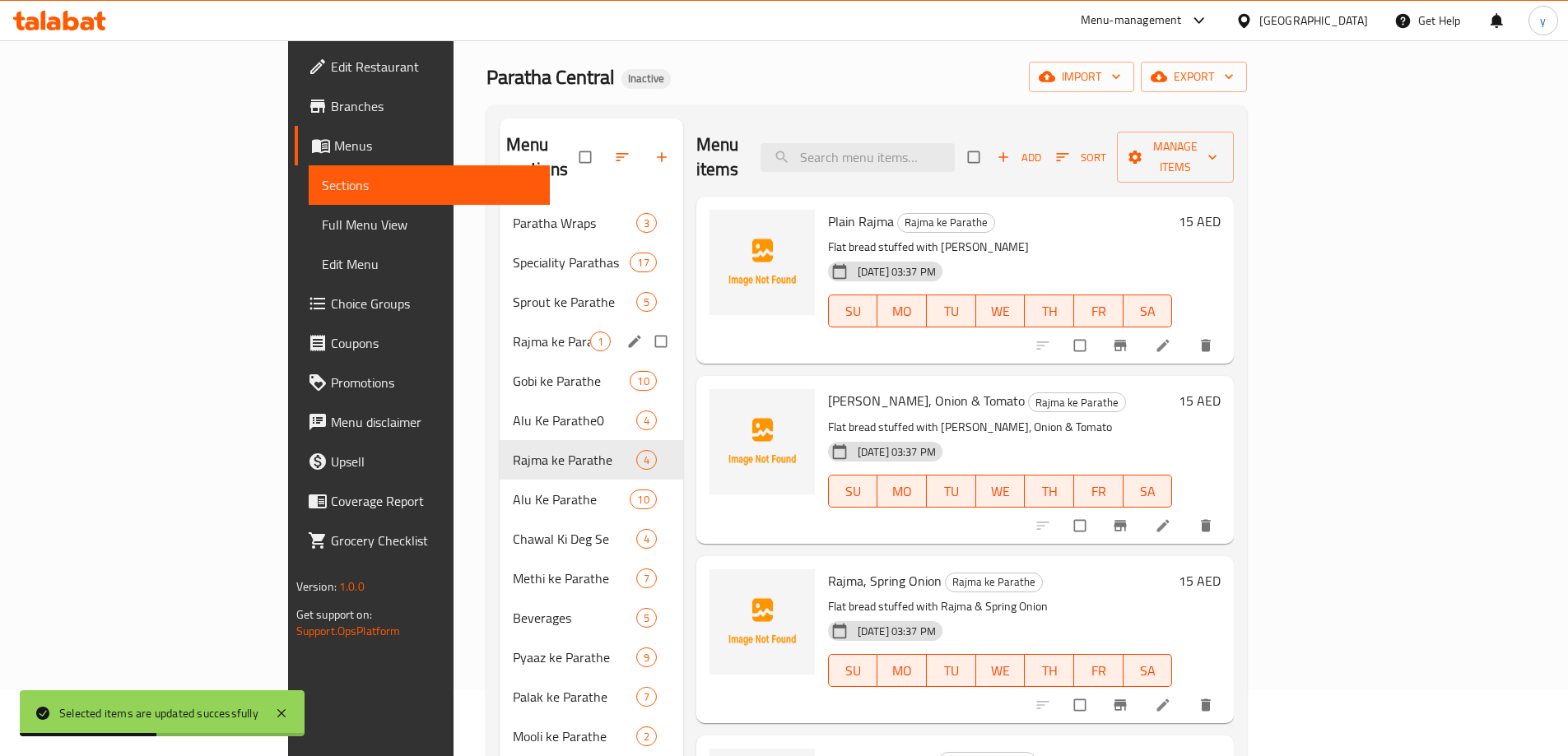
click at [513, 332] on span "Rajma ke Parathe" at bounding box center [552, 342] width 77 height 20
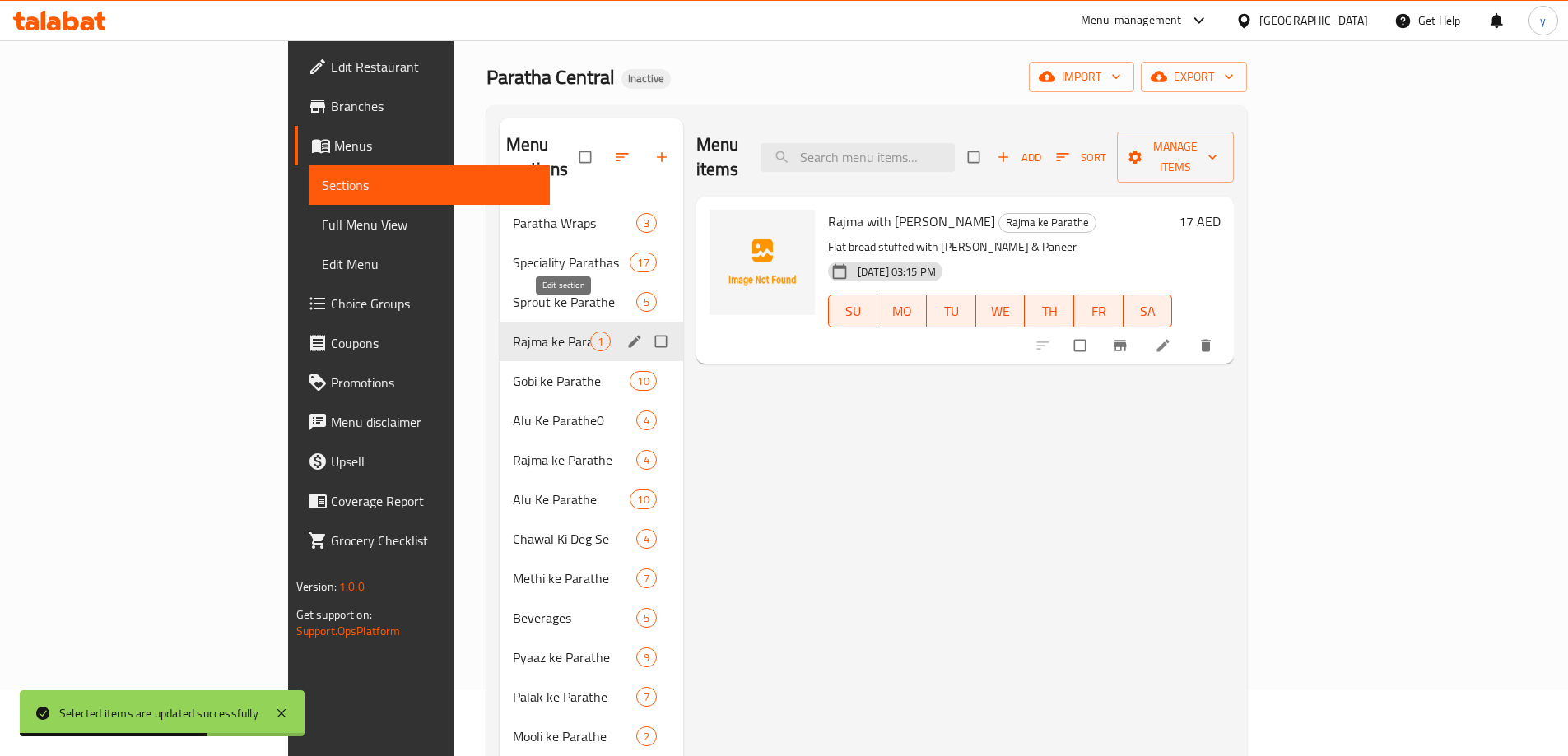
click at [626, 334] on icon "edit" at bounding box center [634, 342] width 16 height 16
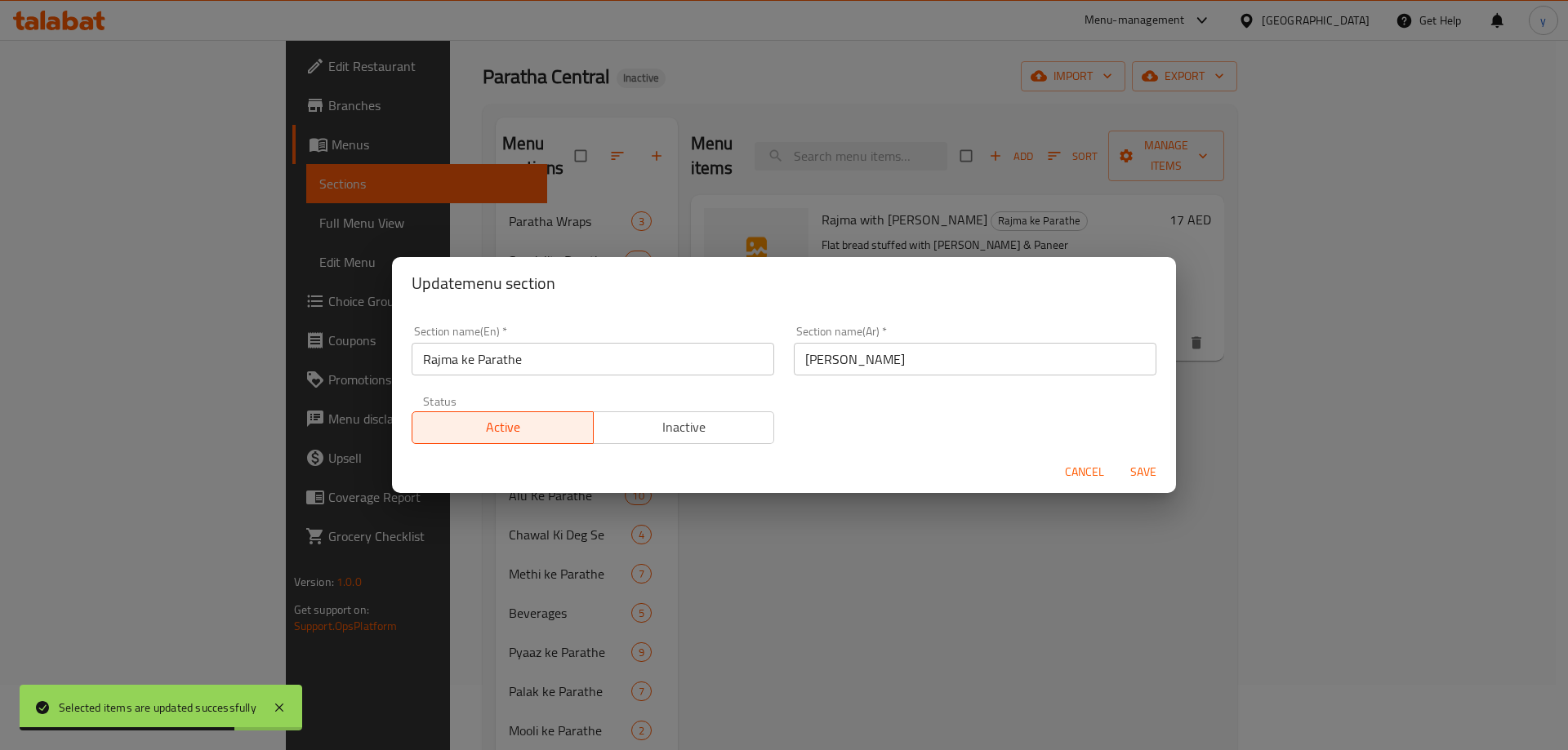
click at [1094, 469] on span "Cancel" at bounding box center [1084, 472] width 39 height 20
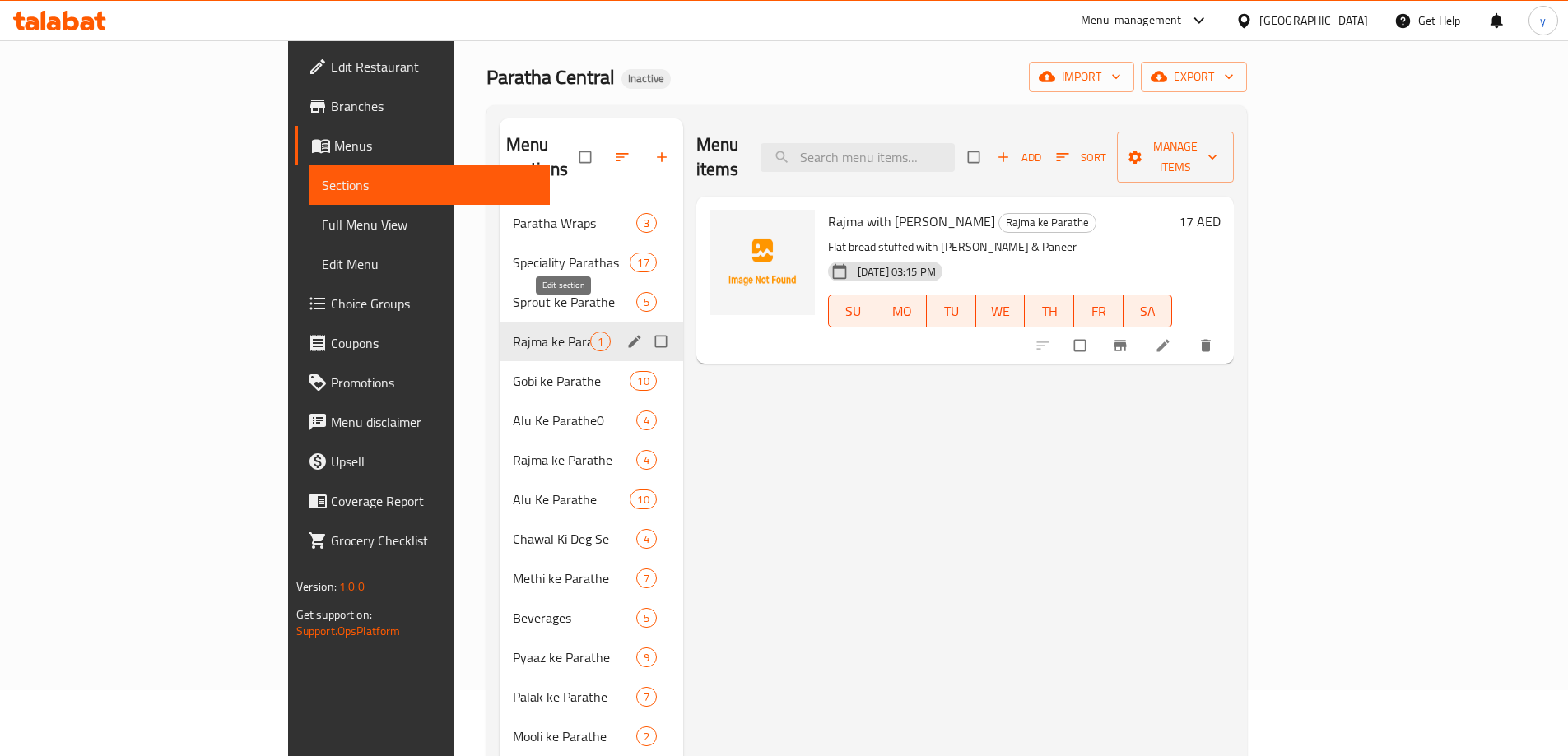
click at [626, 334] on icon "edit" at bounding box center [634, 342] width 16 height 16
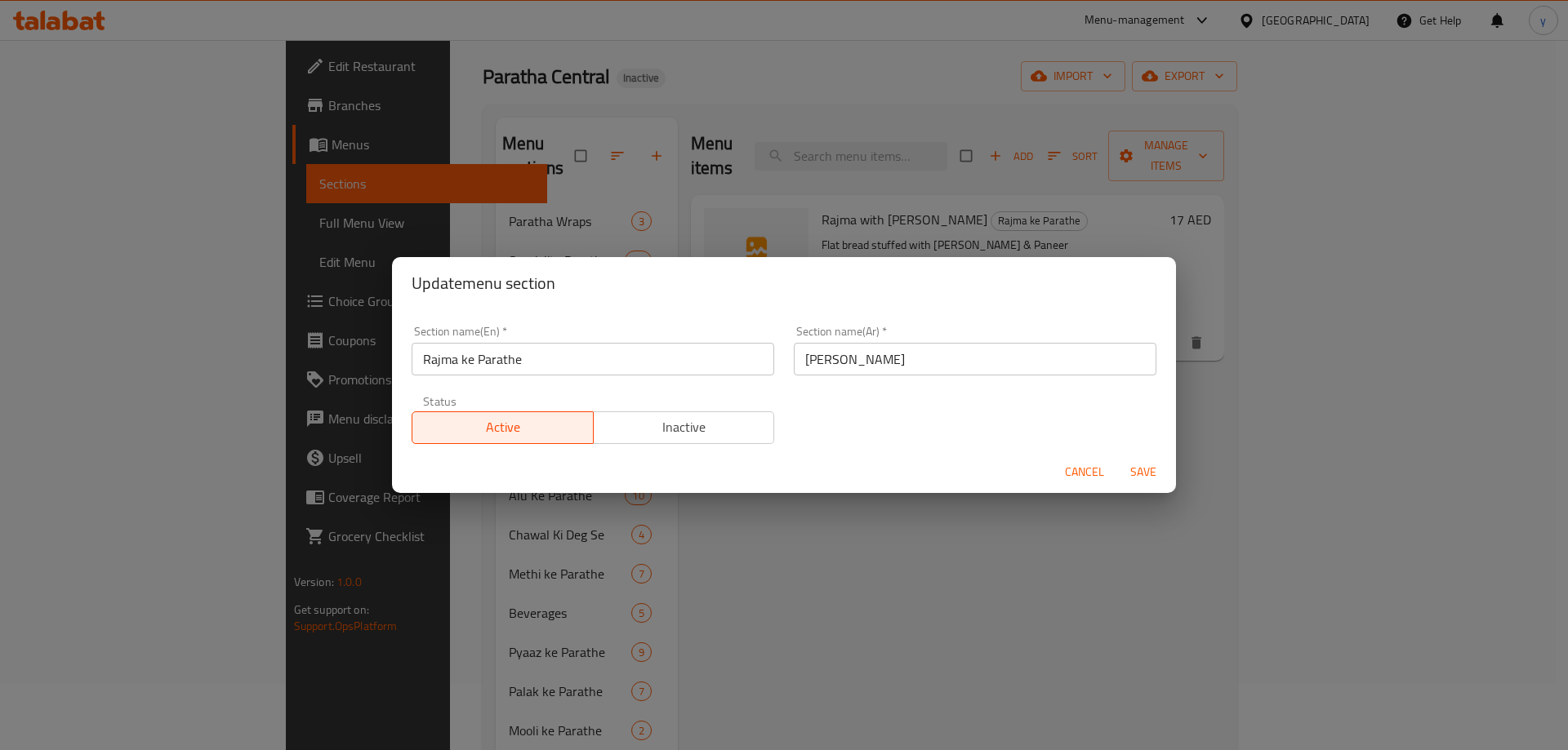
click at [638, 373] on input "Rajma ke Parathe" at bounding box center [593, 359] width 363 height 33
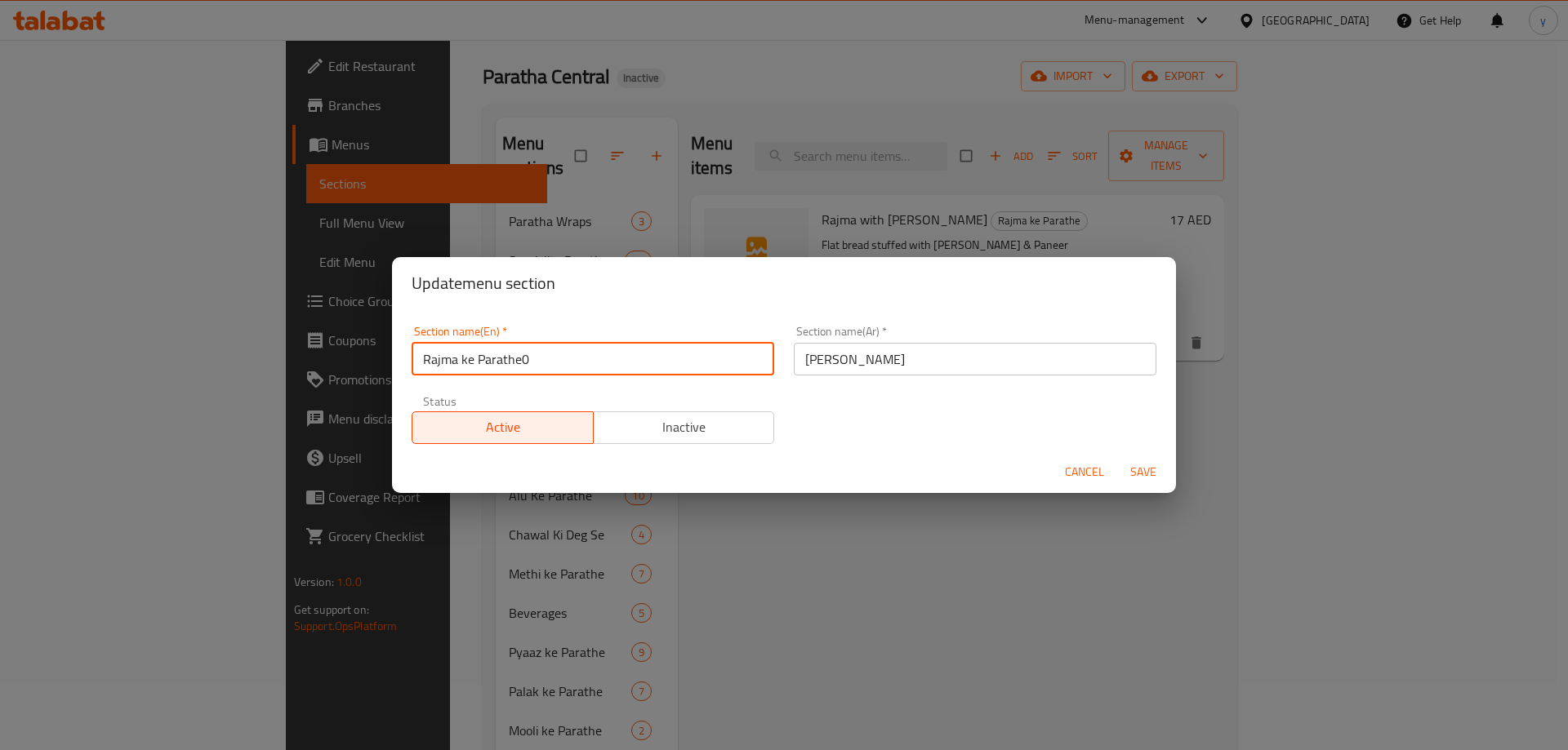
type input "Rajma ke Parathe0"
click at [1136, 480] on span "Save" at bounding box center [1143, 472] width 39 height 20
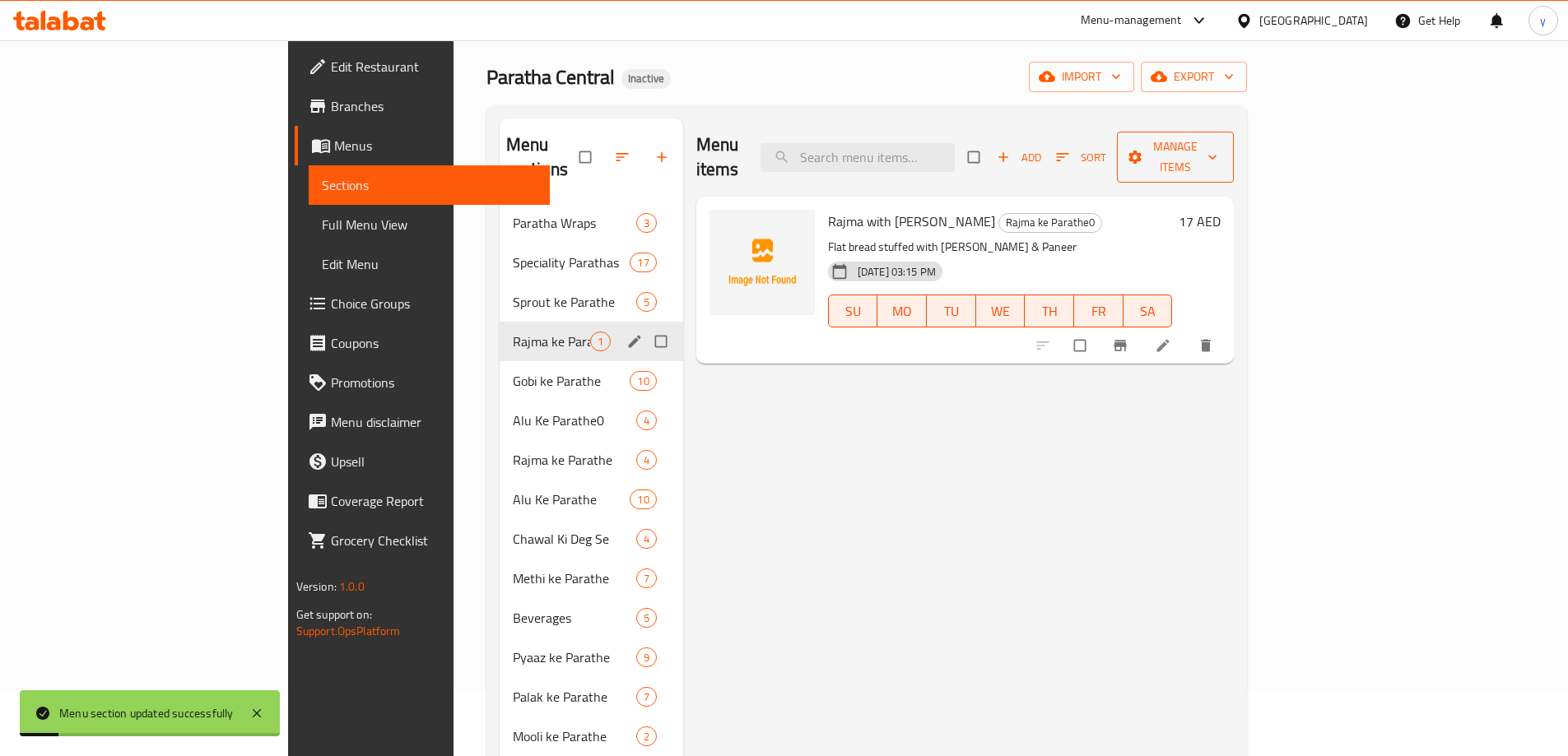
click at [1221, 141] on span "Manage items" at bounding box center [1175, 157] width 91 height 41
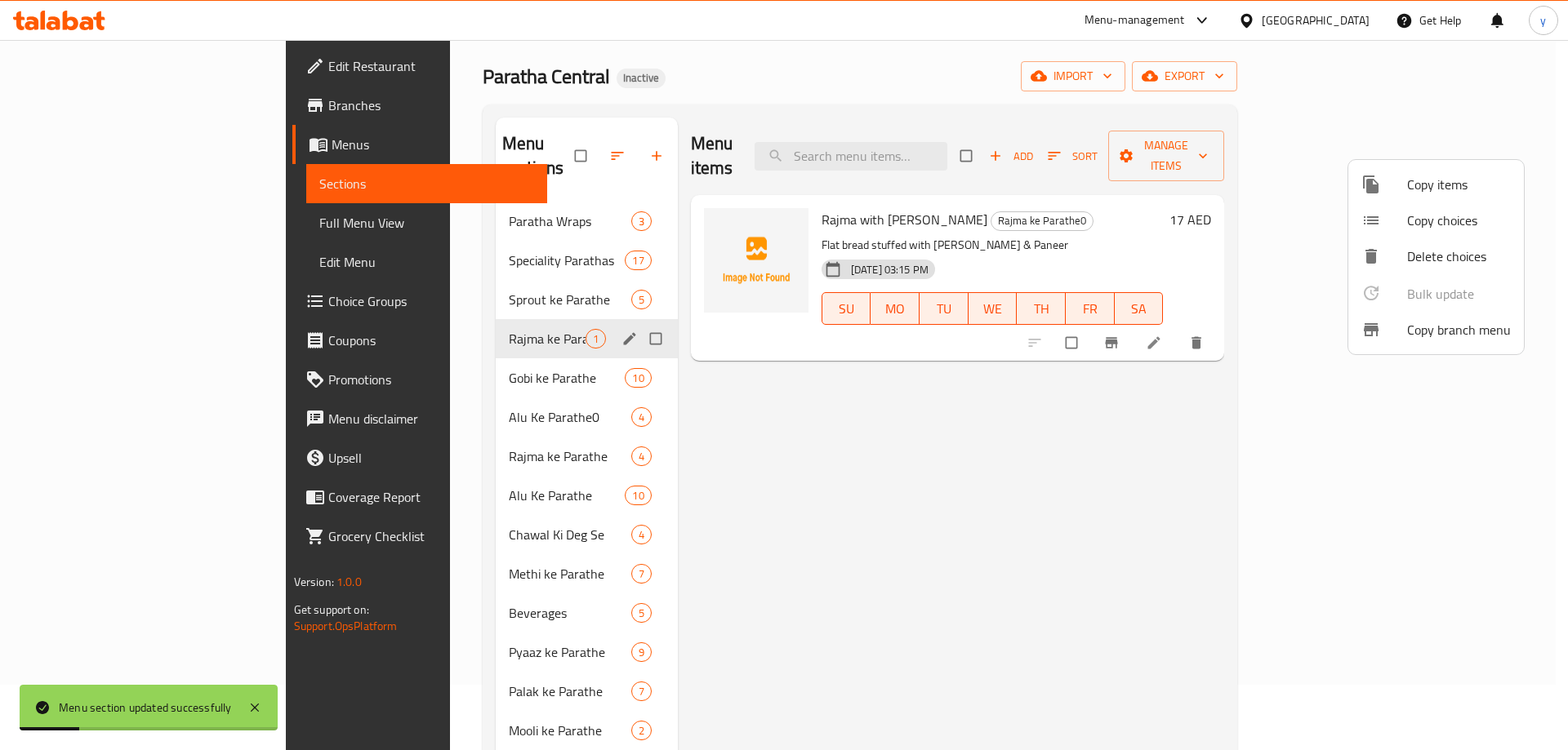
click at [1287, 294] on div at bounding box center [784, 375] width 1568 height 750
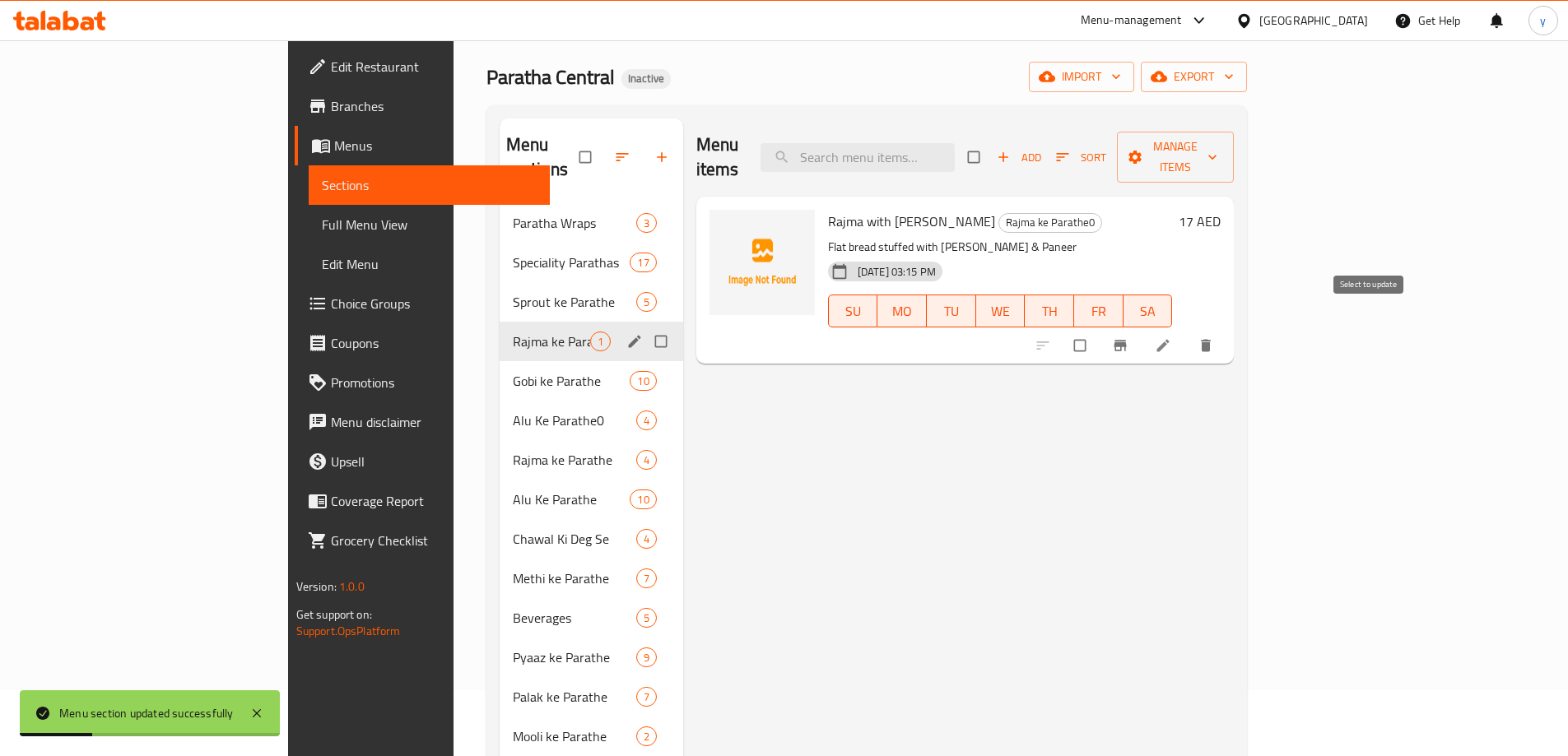
click at [1099, 334] on input "checkbox" at bounding box center [1081, 345] width 35 height 31
checkbox input "true"
click at [1221, 149] on span "Manage items" at bounding box center [1175, 157] width 91 height 41
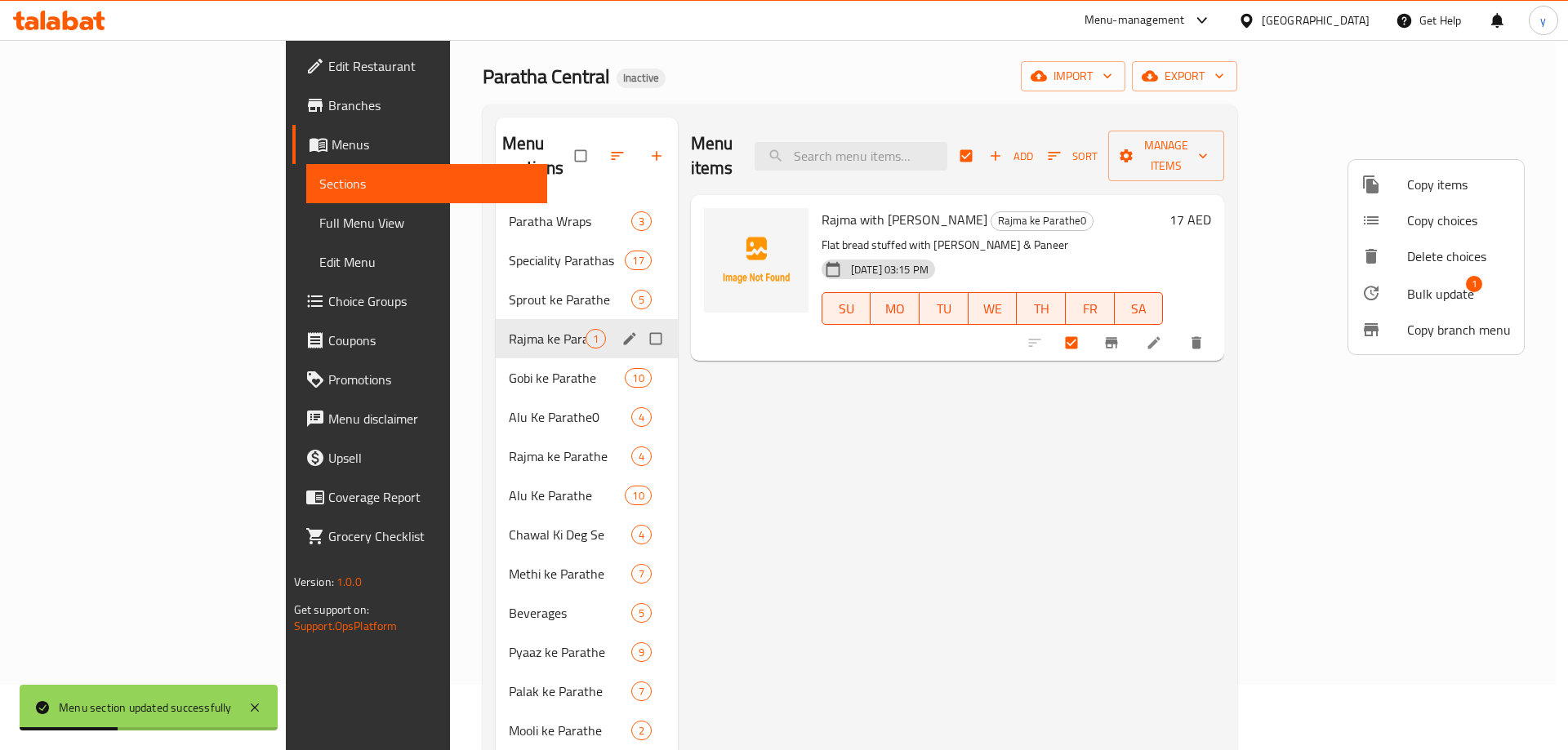
click at [1462, 291] on span "Bulk update" at bounding box center [1441, 295] width 67 height 20
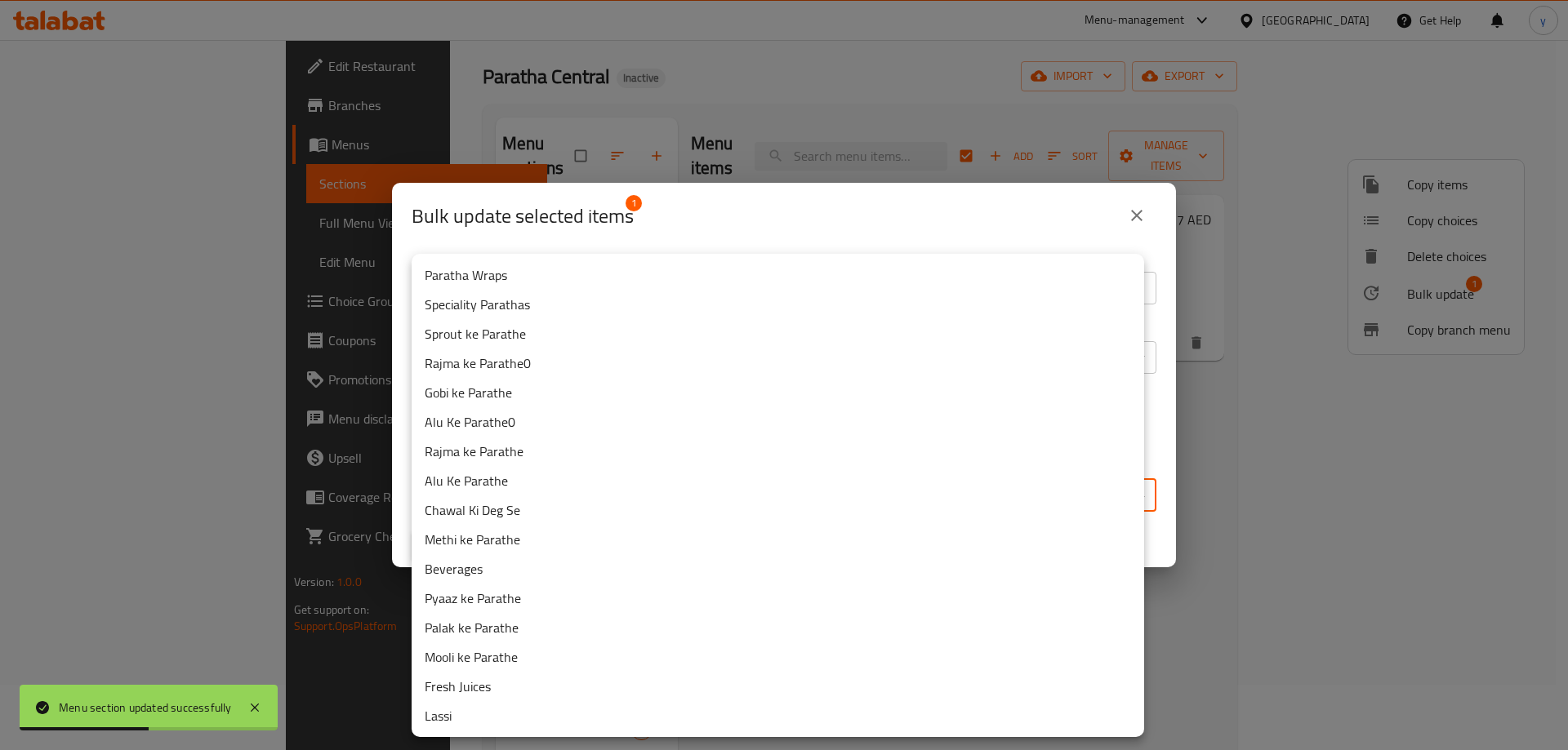
click at [837, 511] on body "Menu section updated successfully ​ Menu-management United Arab Emirates Get He…" at bounding box center [784, 329] width 1568 height 710
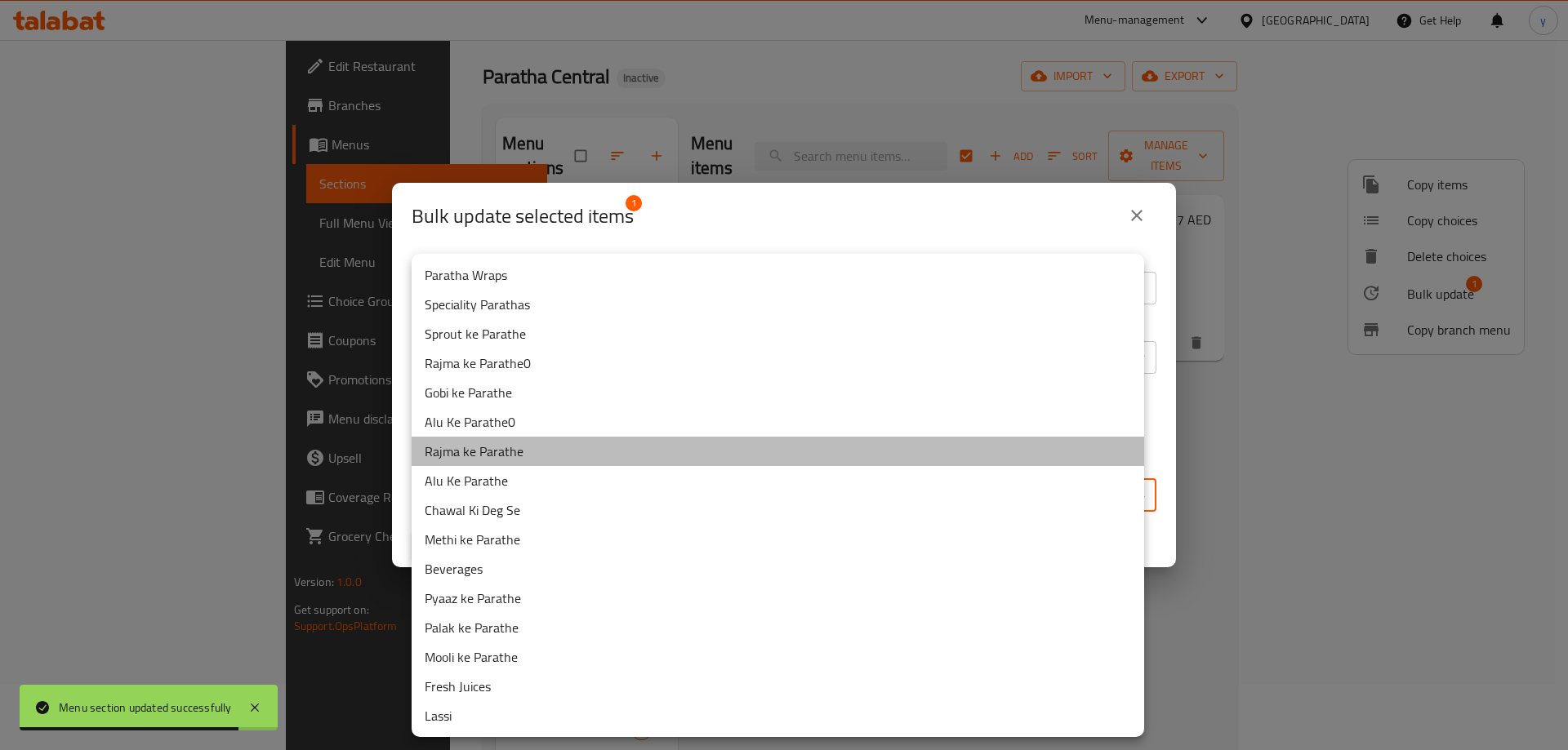
click at [528, 454] on li "Rajma ke Parathe" at bounding box center [779, 451] width 733 height 29
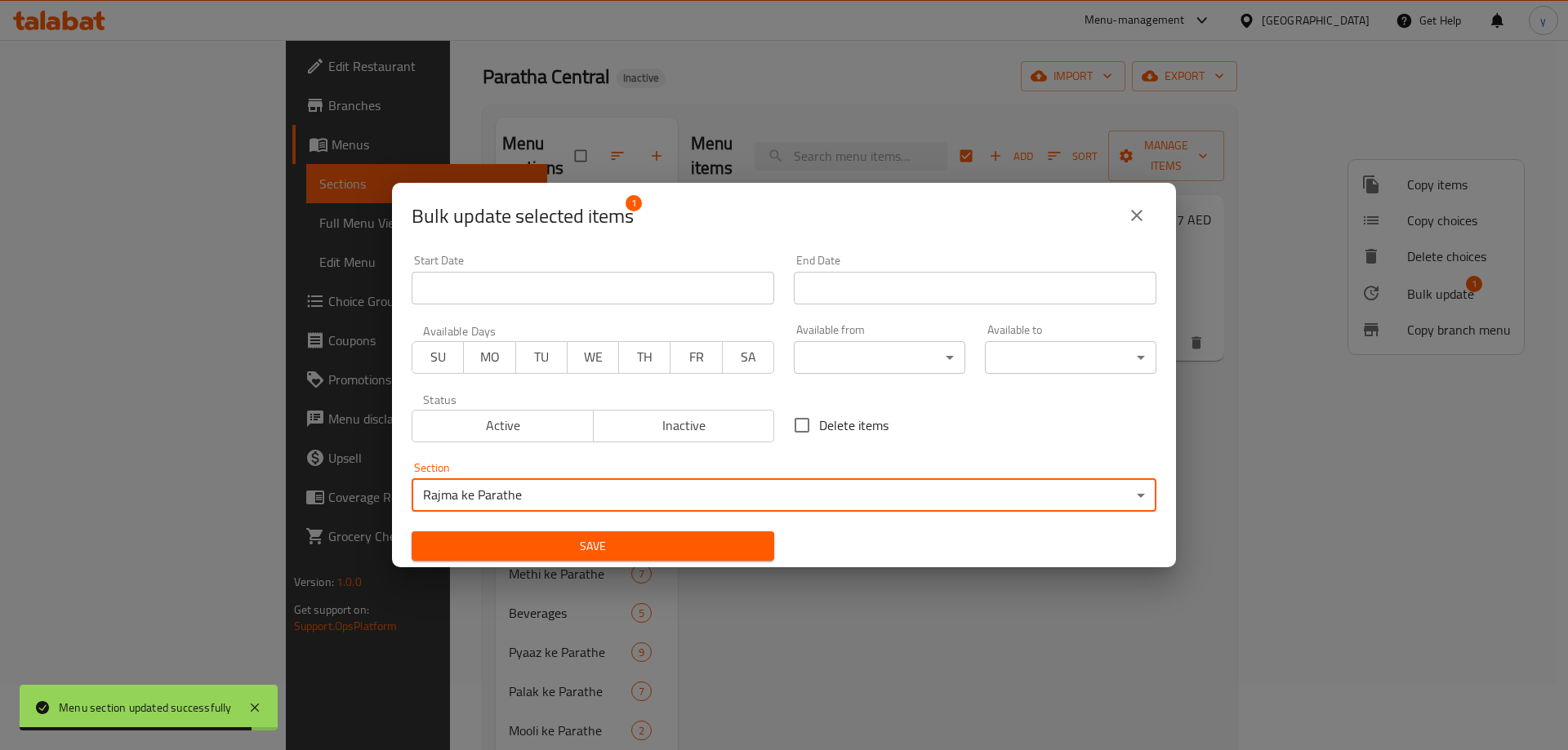
click at [608, 545] on span "Save" at bounding box center [593, 546] width 337 height 20
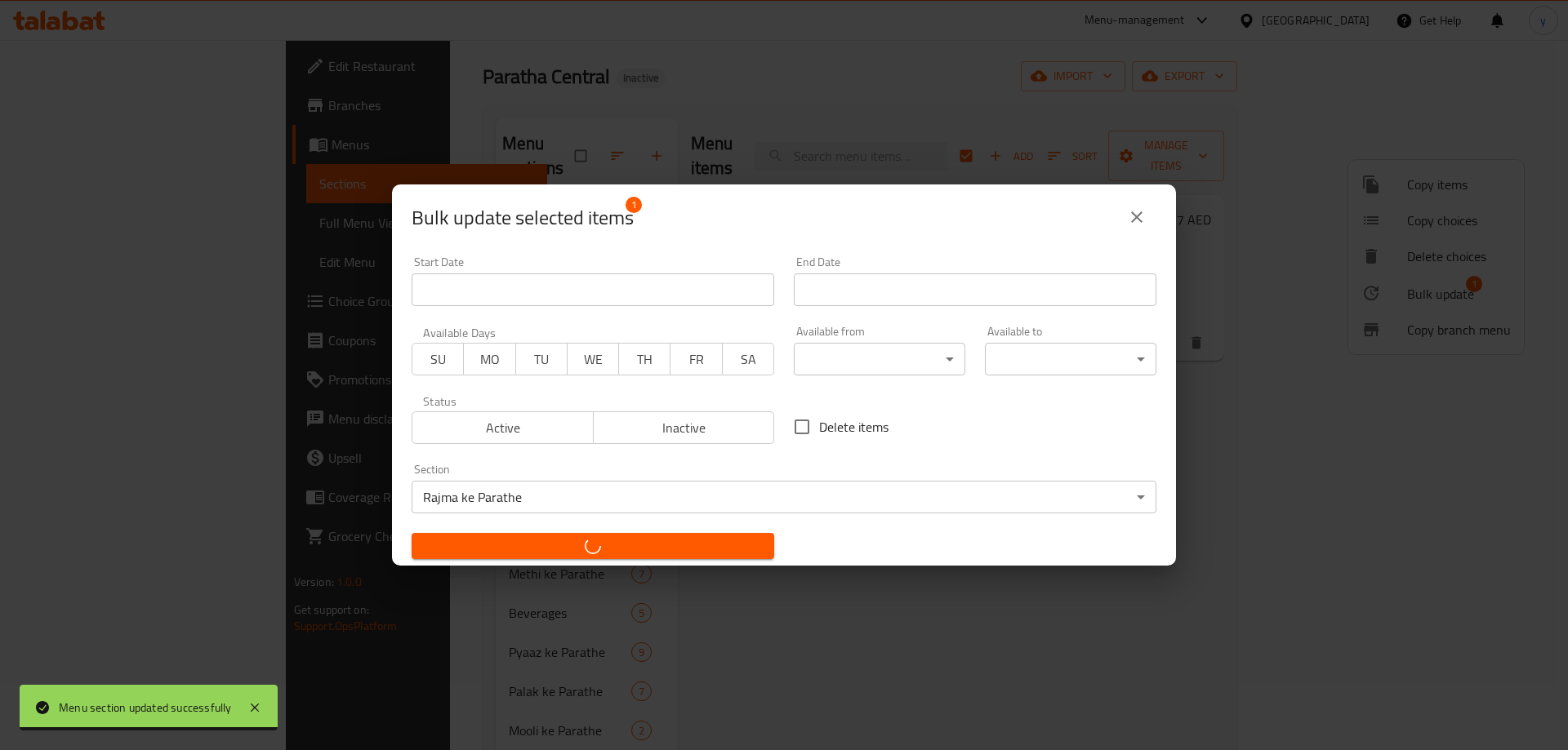
checkbox input "false"
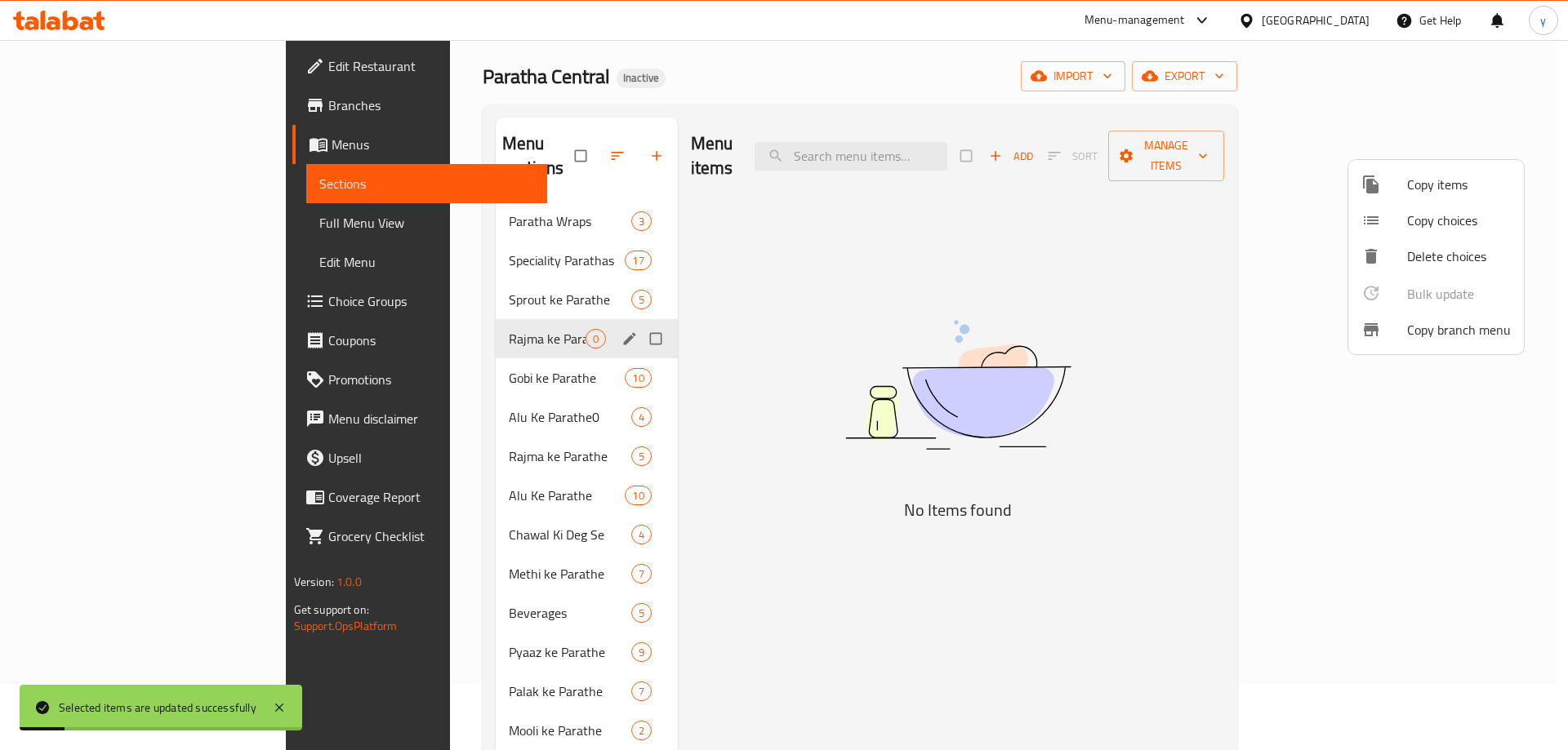
click at [589, 309] on div at bounding box center [784, 375] width 1568 height 750
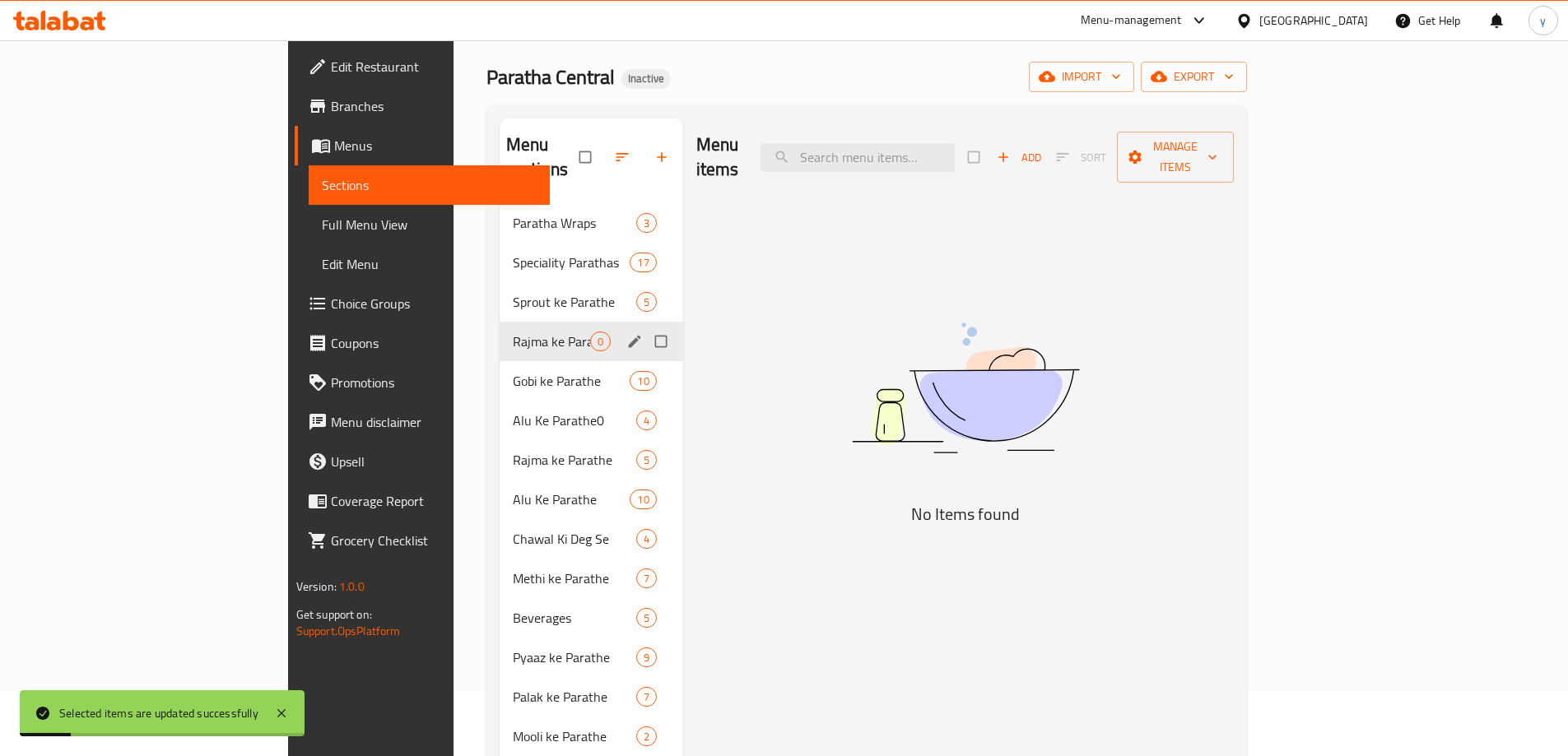
click at [645, 326] on input "Menu sections" at bounding box center [663, 342] width 35 height 31
checkbox input "true"
click at [602, 149] on span "button" at bounding box center [612, 158] width 20 height 16
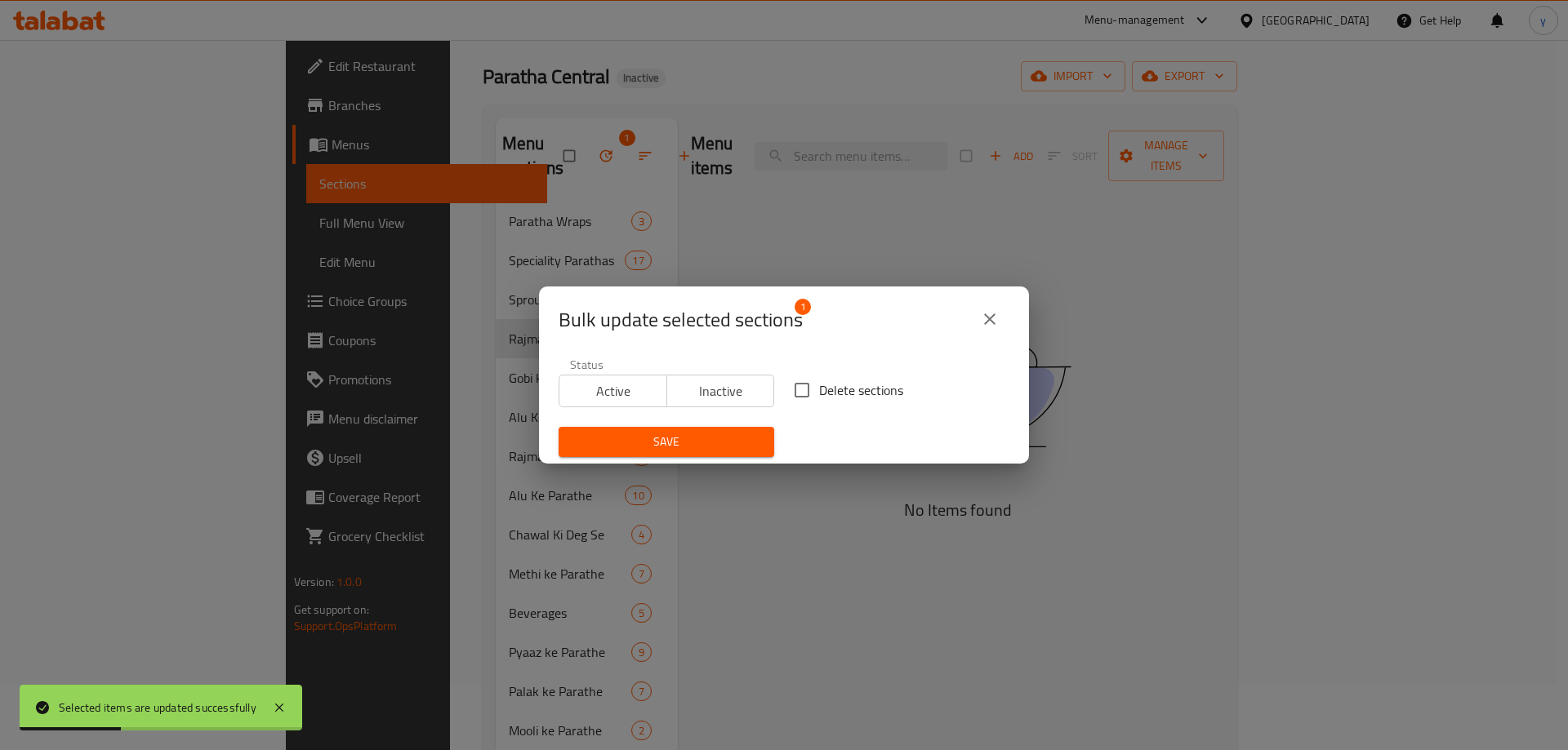
click at [819, 381] on span "Delete sections" at bounding box center [861, 391] width 85 height 20
click at [814, 381] on input "Delete sections" at bounding box center [802, 390] width 35 height 35
checkbox input "true"
click at [756, 431] on button "Save" at bounding box center [666, 442] width 216 height 30
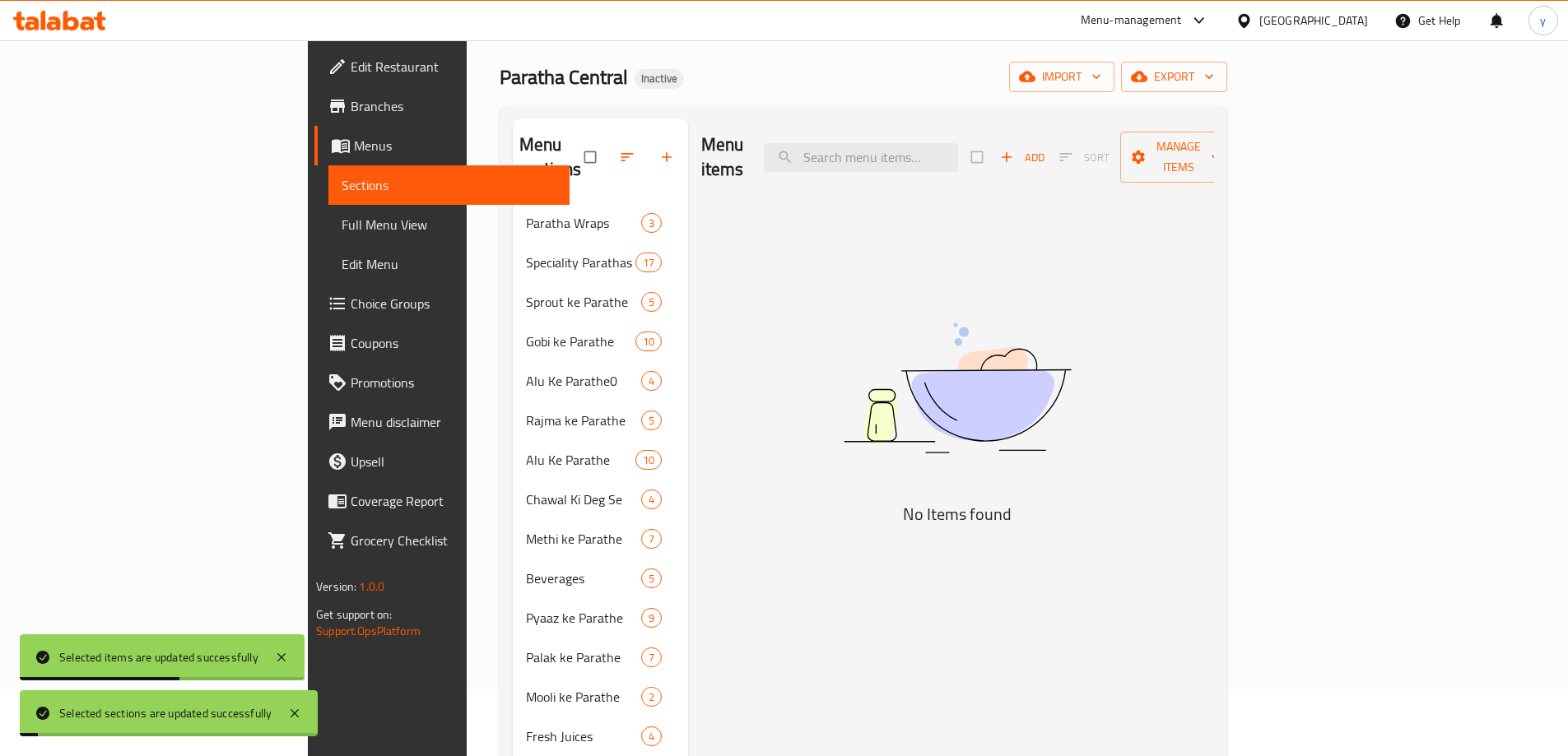
click at [712, 387] on div "Menu items Add Sort Manage items No Items found" at bounding box center [951, 496] width 526 height 756
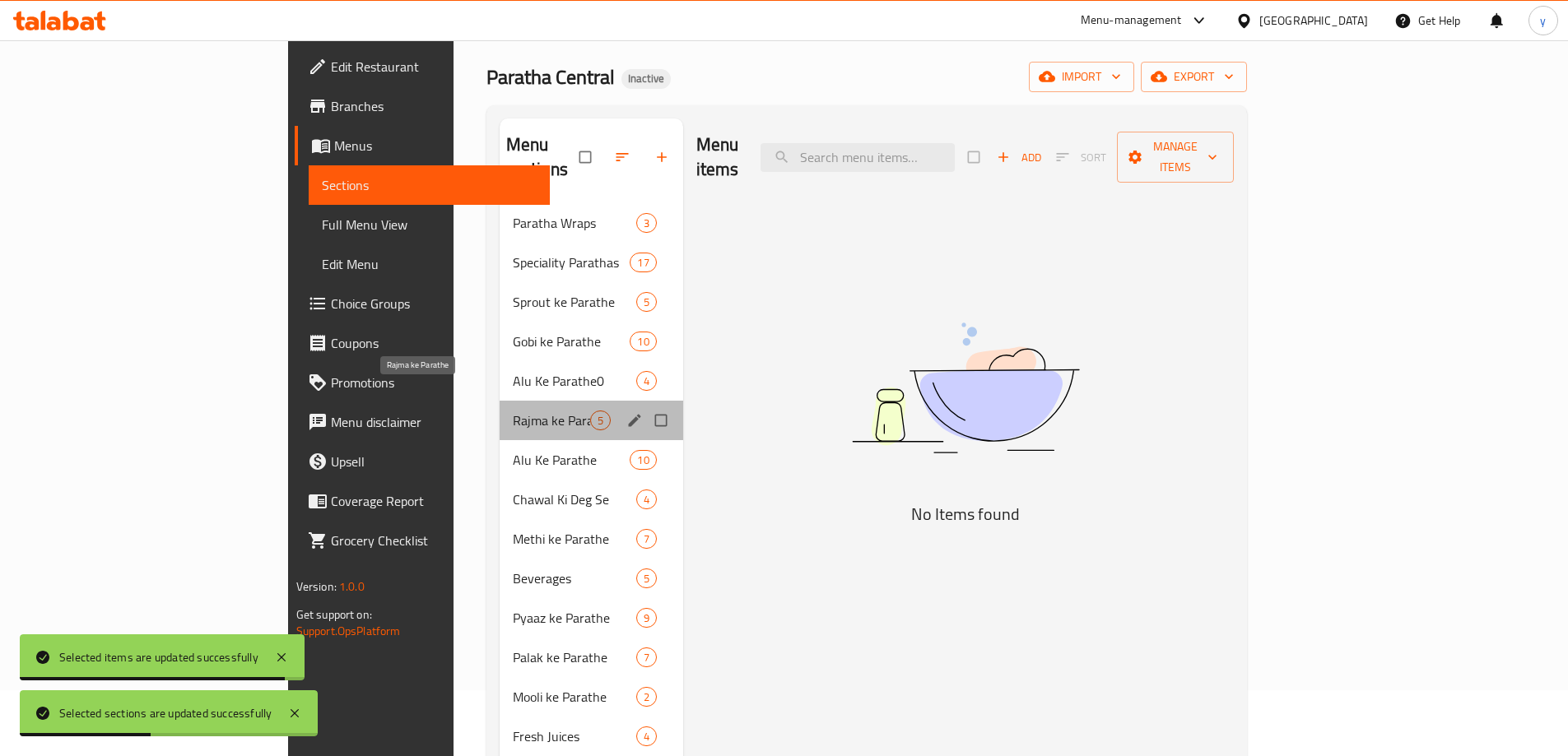
click at [513, 411] on span "Rajma ke Parathe" at bounding box center [552, 421] width 77 height 20
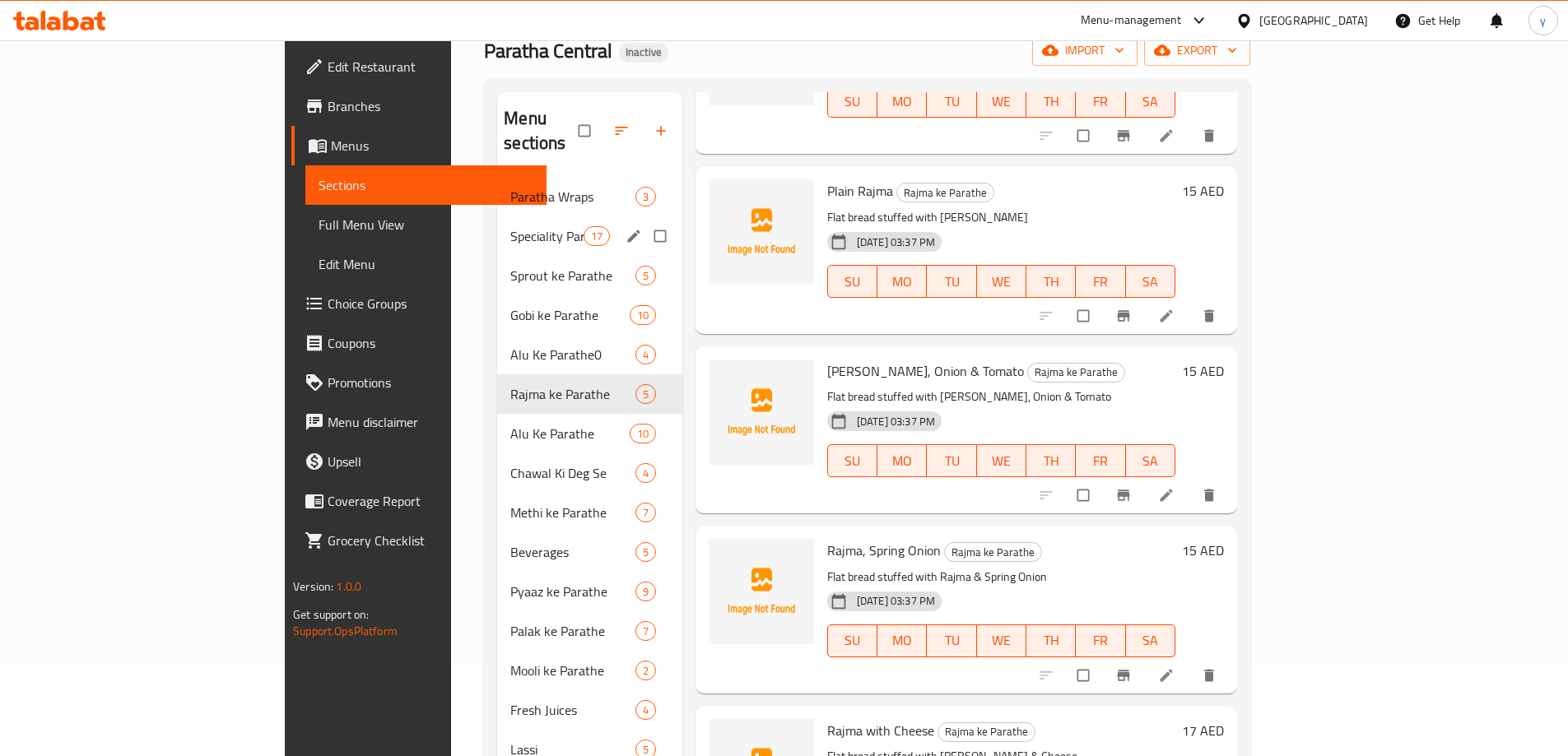
scroll to position [66, 0]
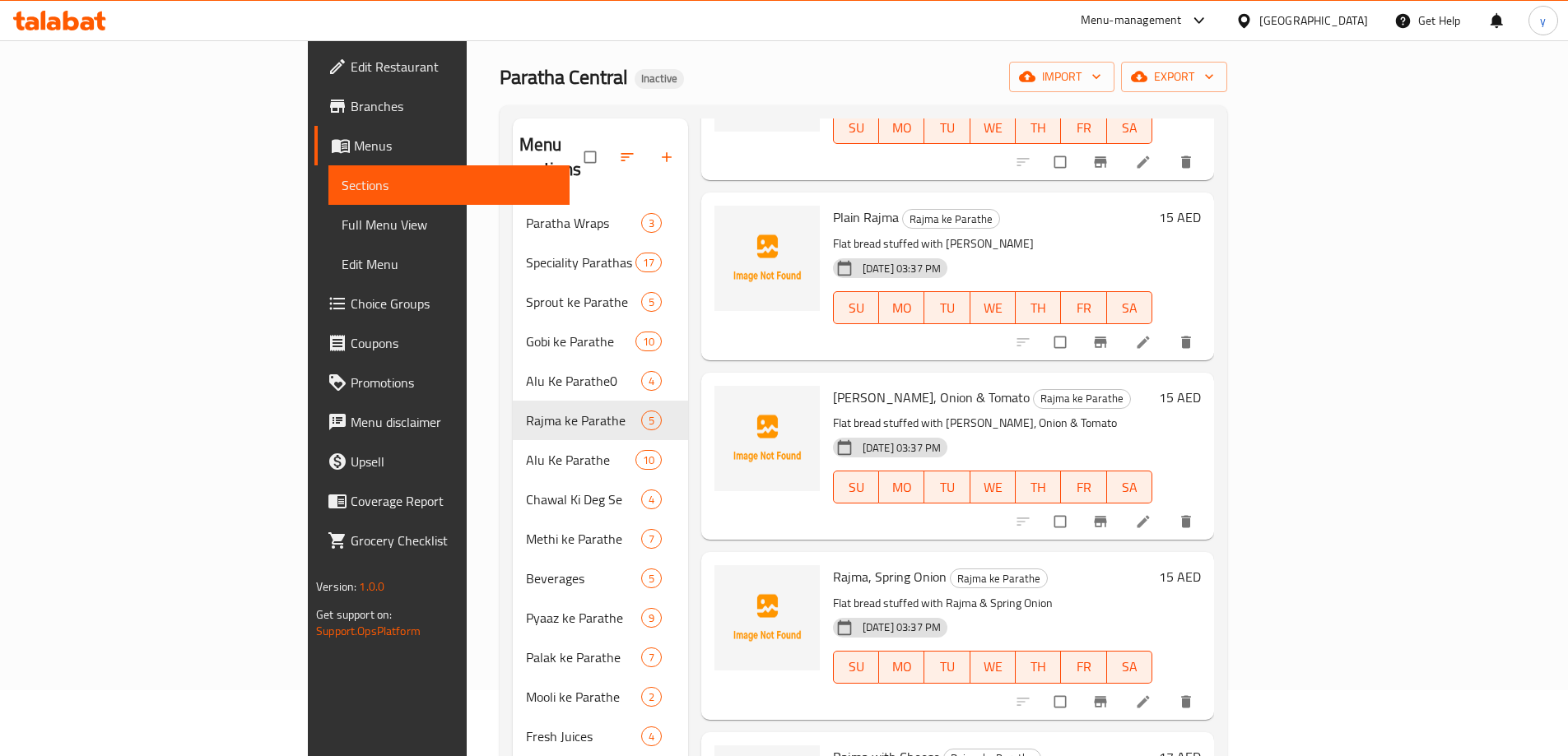
click at [342, 222] on span "Full Menu View" at bounding box center [449, 225] width 214 height 20
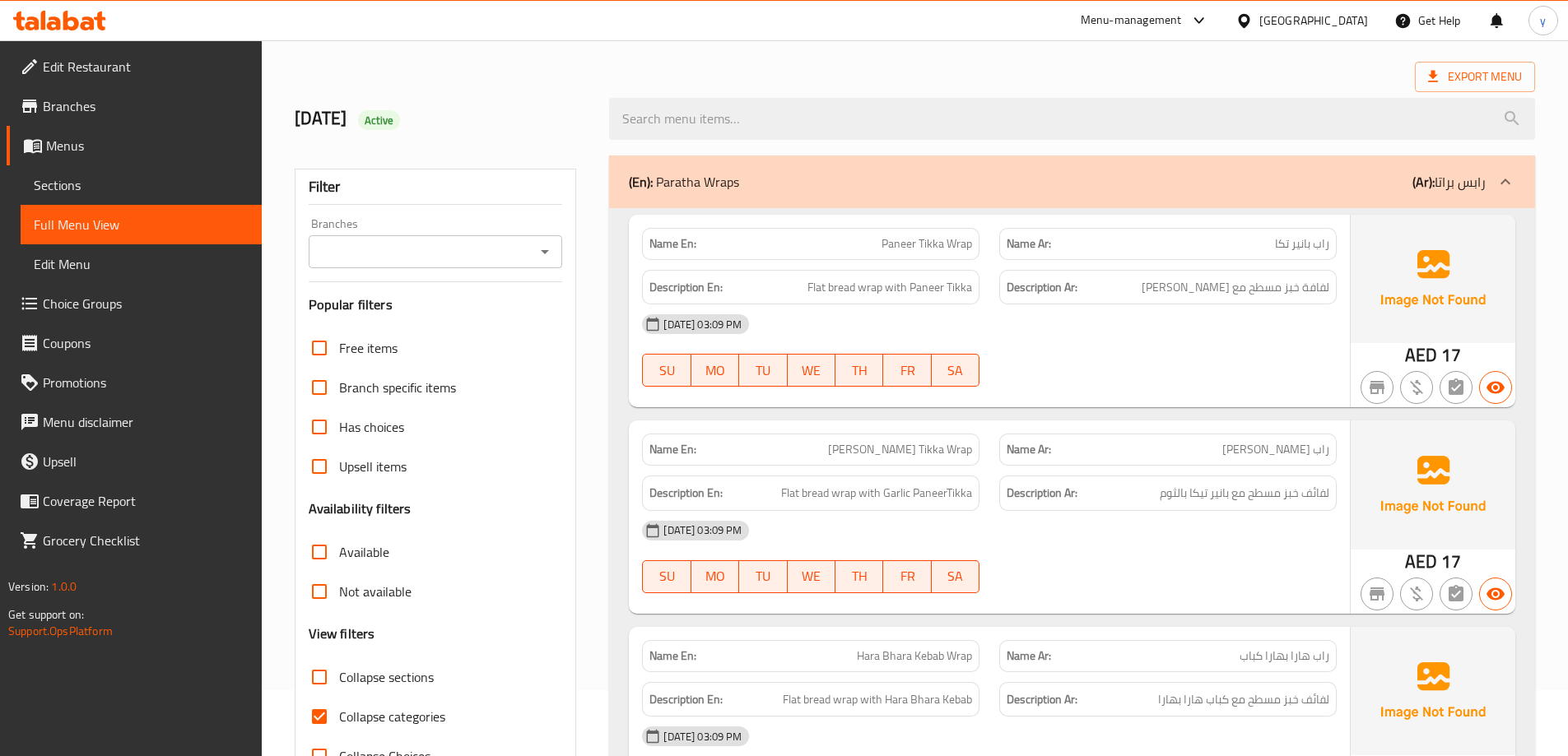
scroll to position [312, 0]
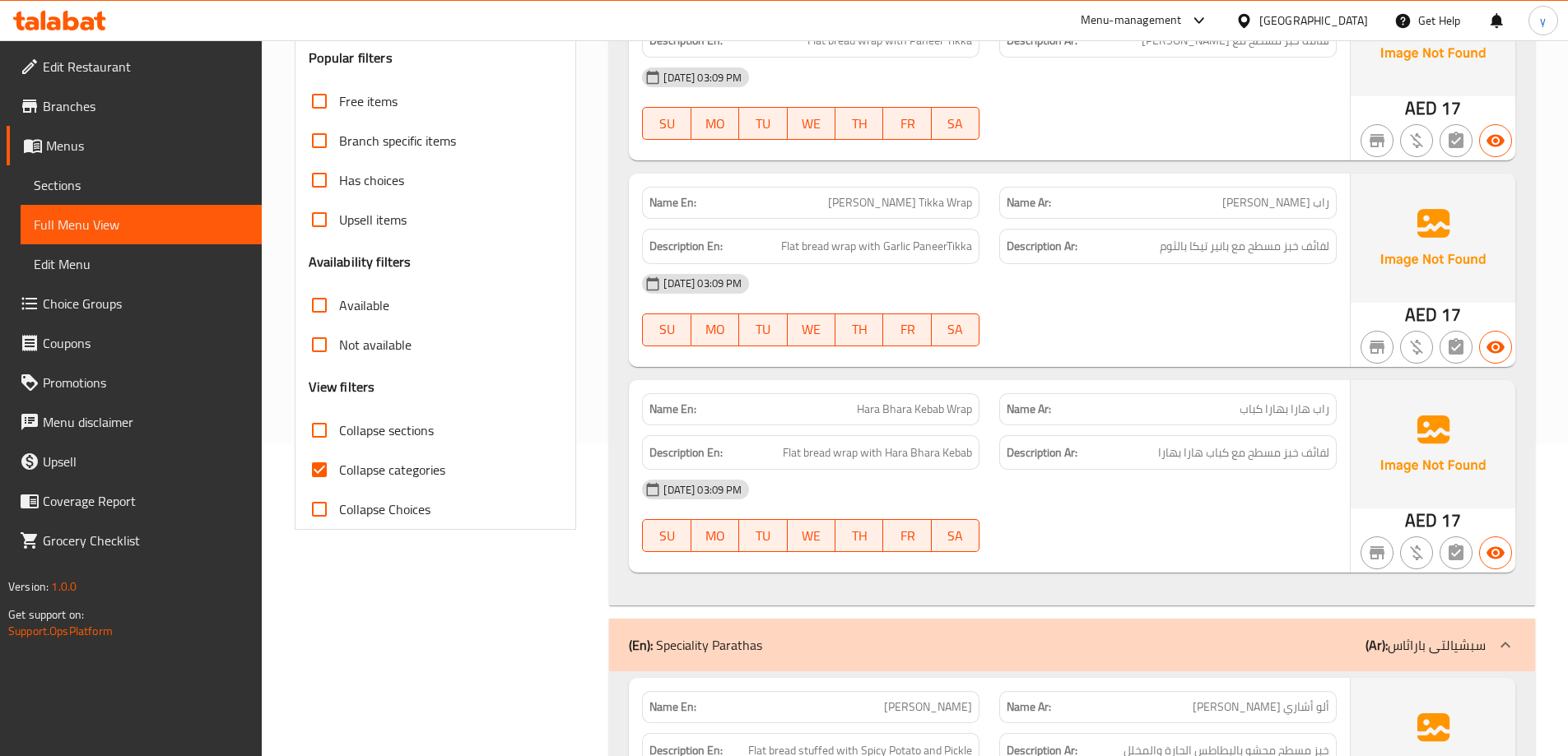
click at [418, 468] on span "Collapse categories" at bounding box center [392, 470] width 106 height 20
click at [339, 468] on input "Collapse categories" at bounding box center [319, 469] width 39 height 39
checkbox input "false"
click at [405, 433] on span "Collapse sections" at bounding box center [386, 431] width 94 height 20
click at [339, 433] on input "Collapse sections" at bounding box center [319, 430] width 39 height 39
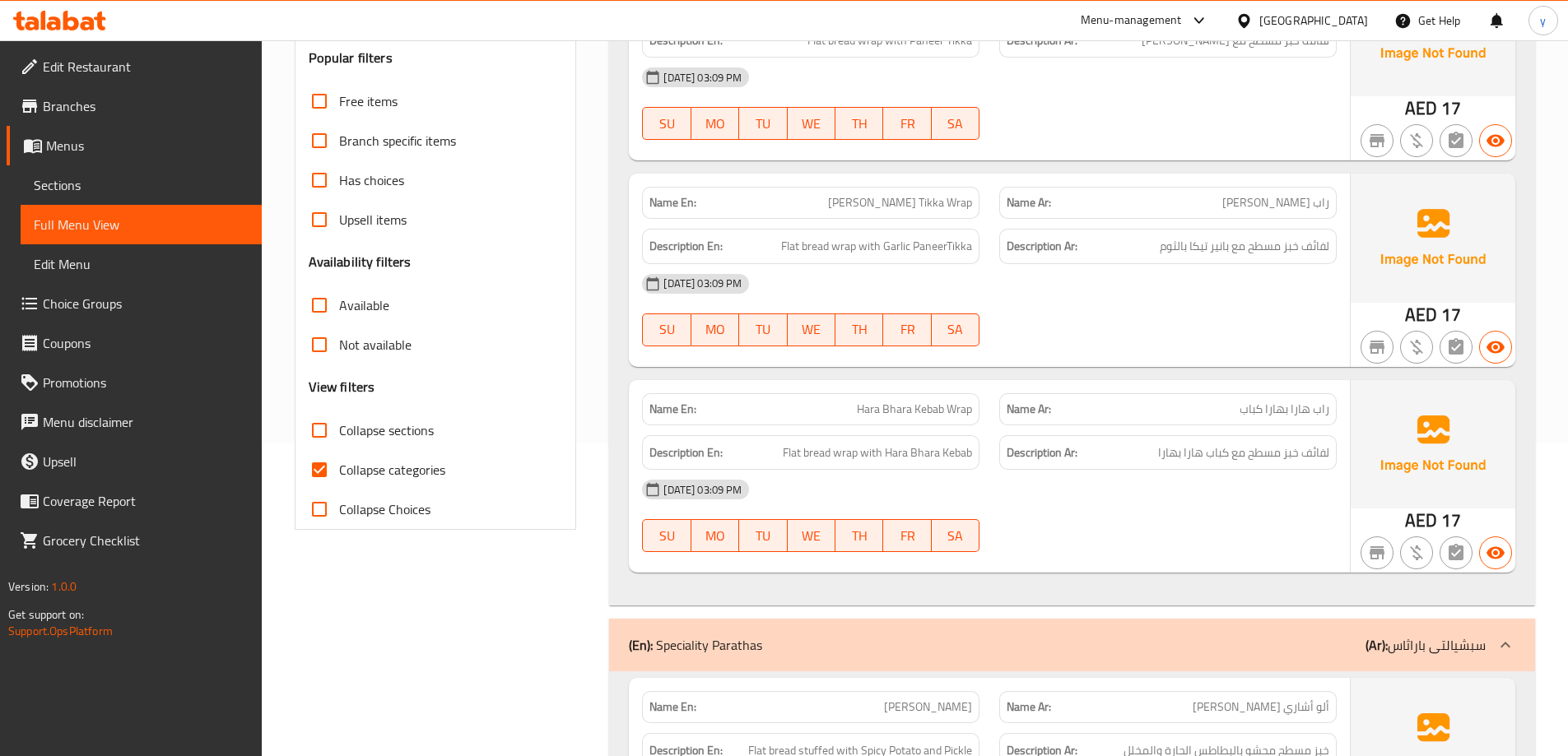
checkbox input "true"
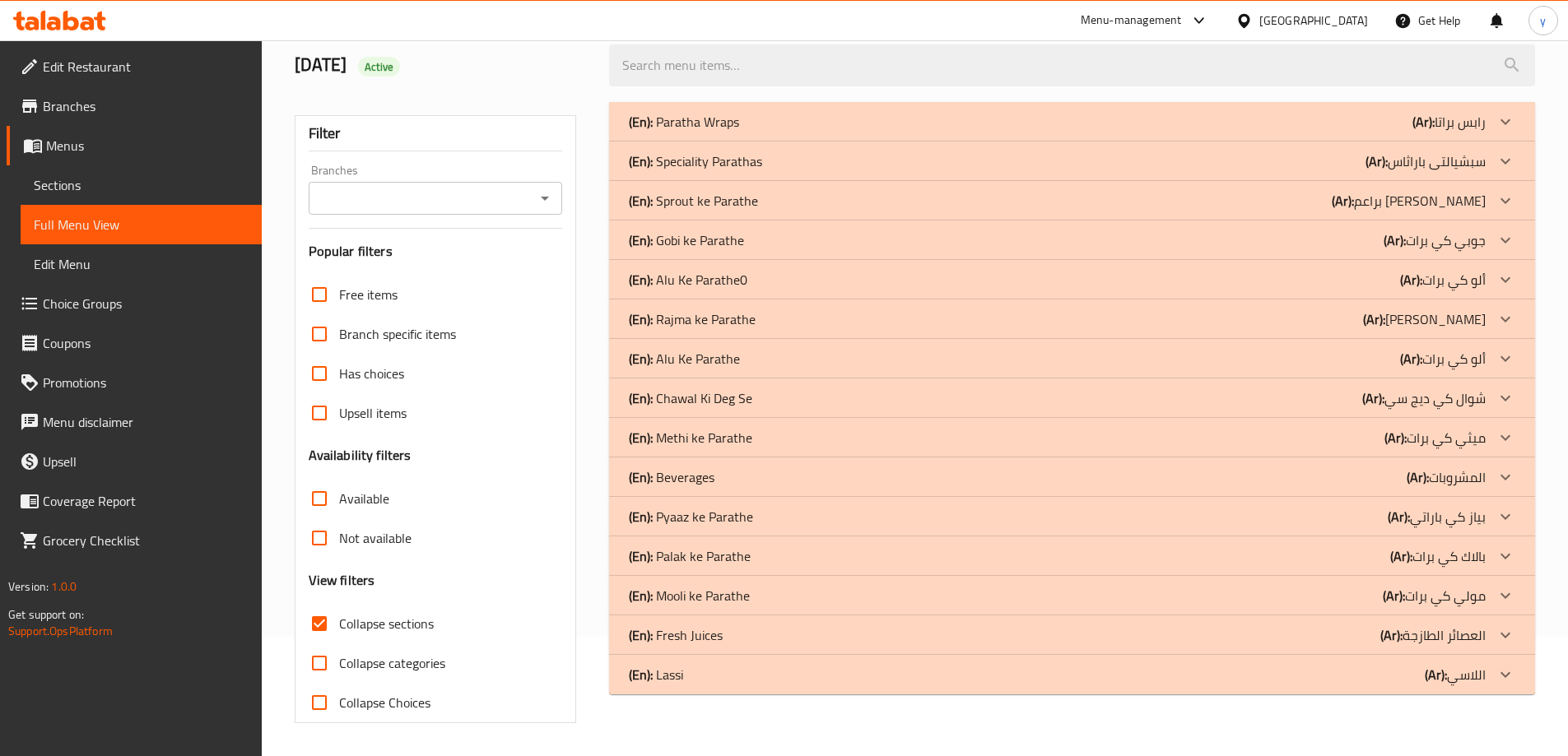
scroll to position [119, 0]
click at [602, 465] on div "(En): Paratha Wraps (Ar): رابس براتا Name En: Paneer Tikka Wrap Name Ar: راب با…" at bounding box center [1072, 413] width 946 height 641
click at [1476, 594] on p "(Ar): مولي كي برات" at bounding box center [1434, 596] width 103 height 20
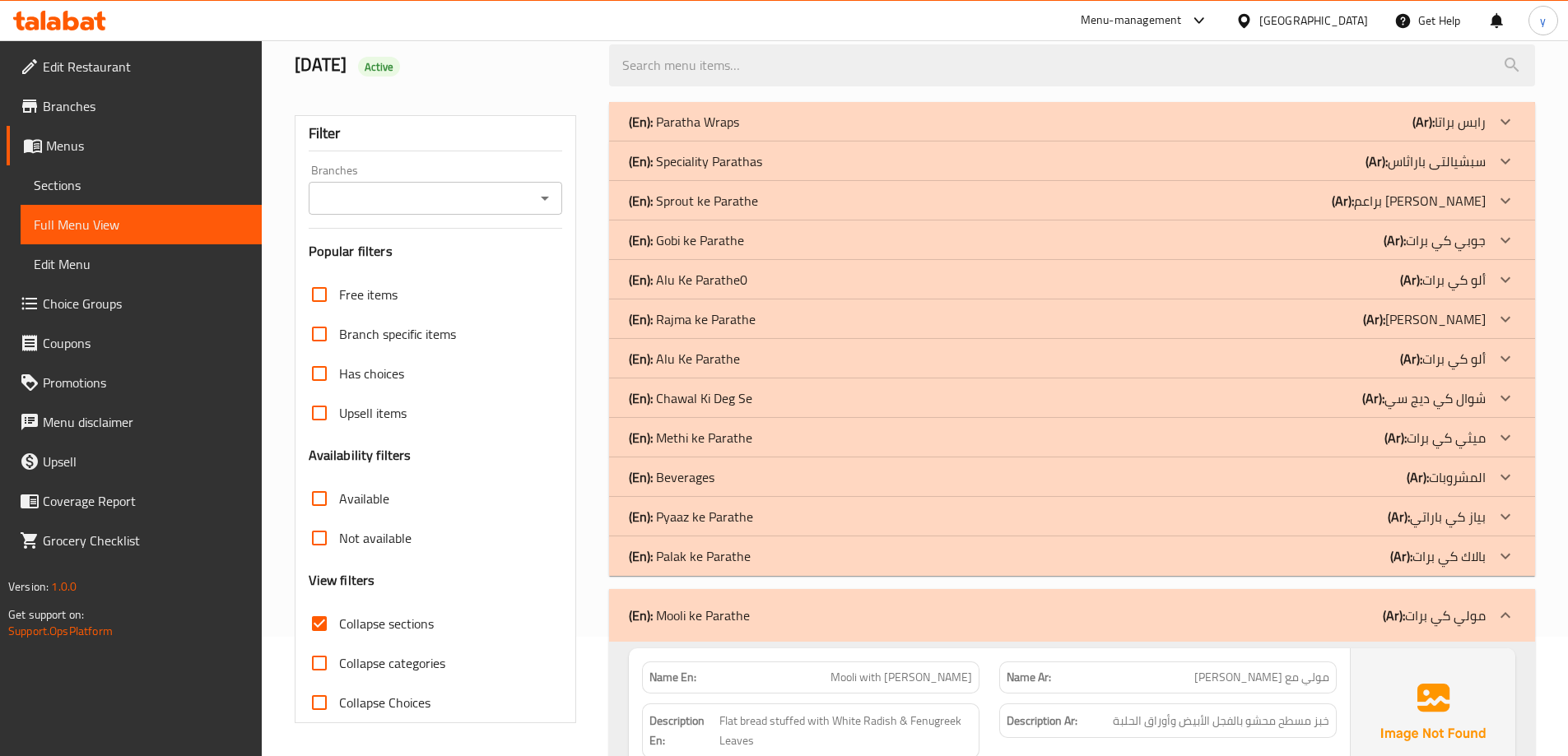
click at [581, 385] on div "Filter Branches Branches Popular filters Free items Branch specific items Has c…" at bounding box center [443, 647] width 315 height 1110
click at [849, 214] on div "(En): Sprout ke Parathe (Ar): براعم كي باراتا" at bounding box center [1072, 201] width 926 height 39
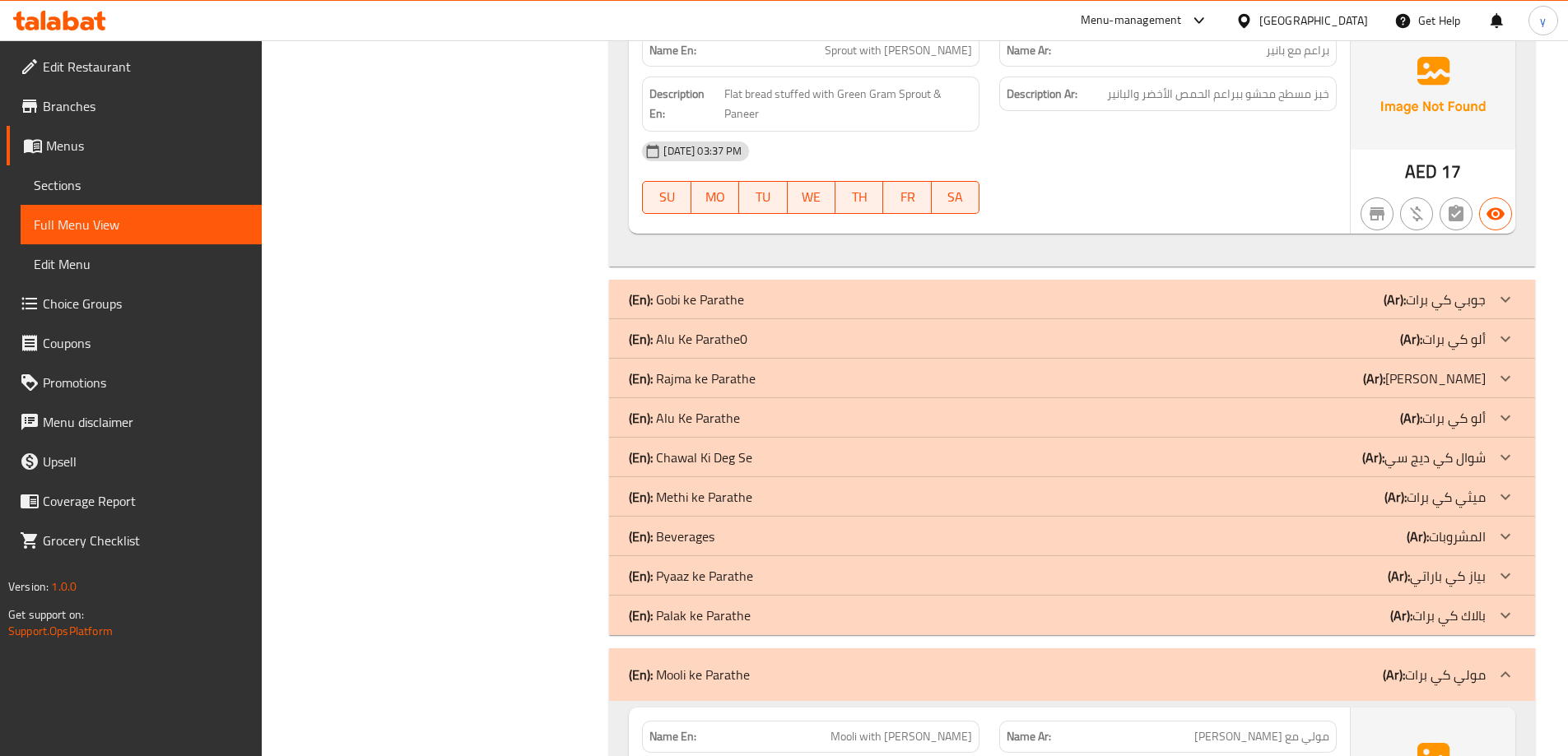
click at [862, 362] on div "(En): Rajma ke Parathe (Ar): راجما كي براتا" at bounding box center [1072, 378] width 926 height 39
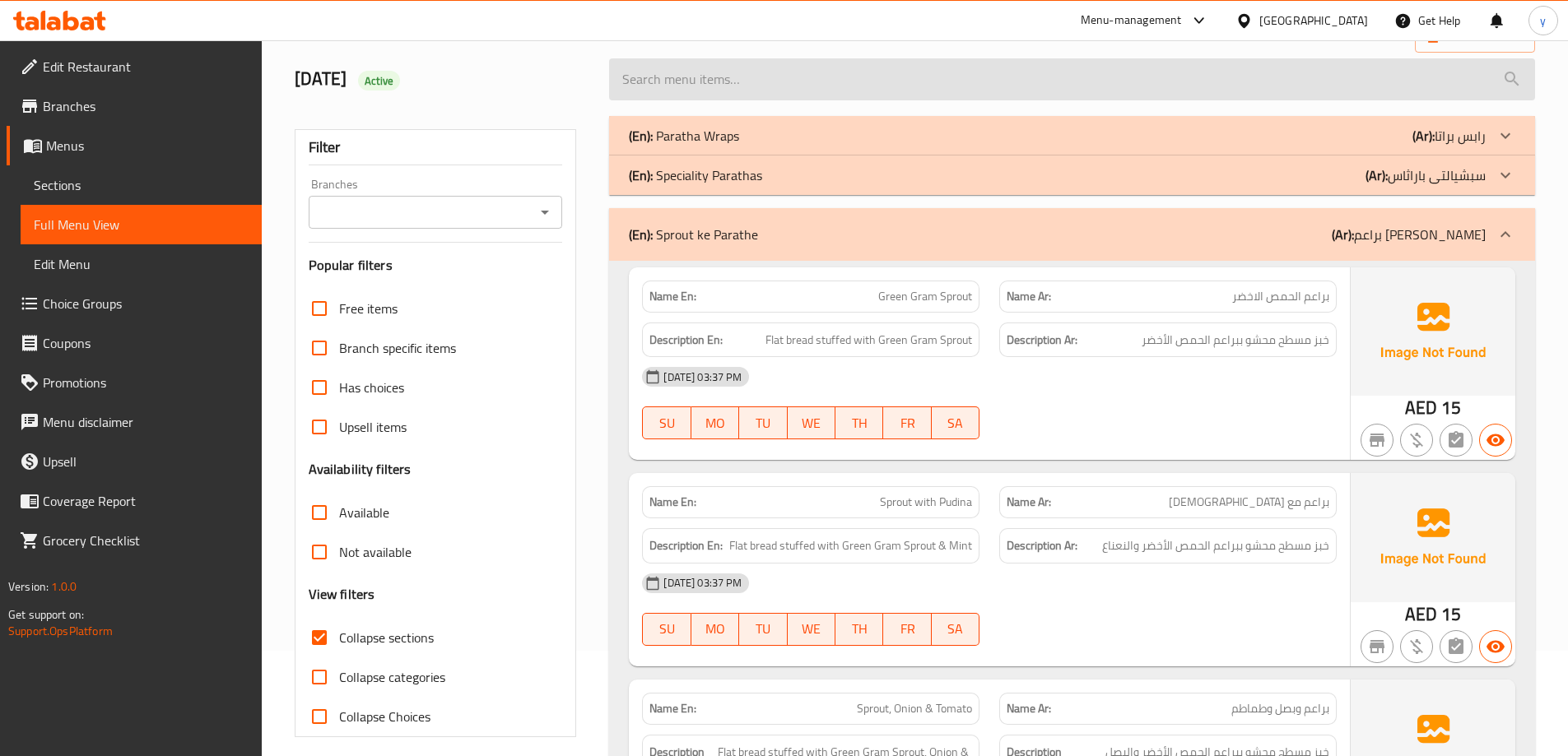
scroll to position [0, 0]
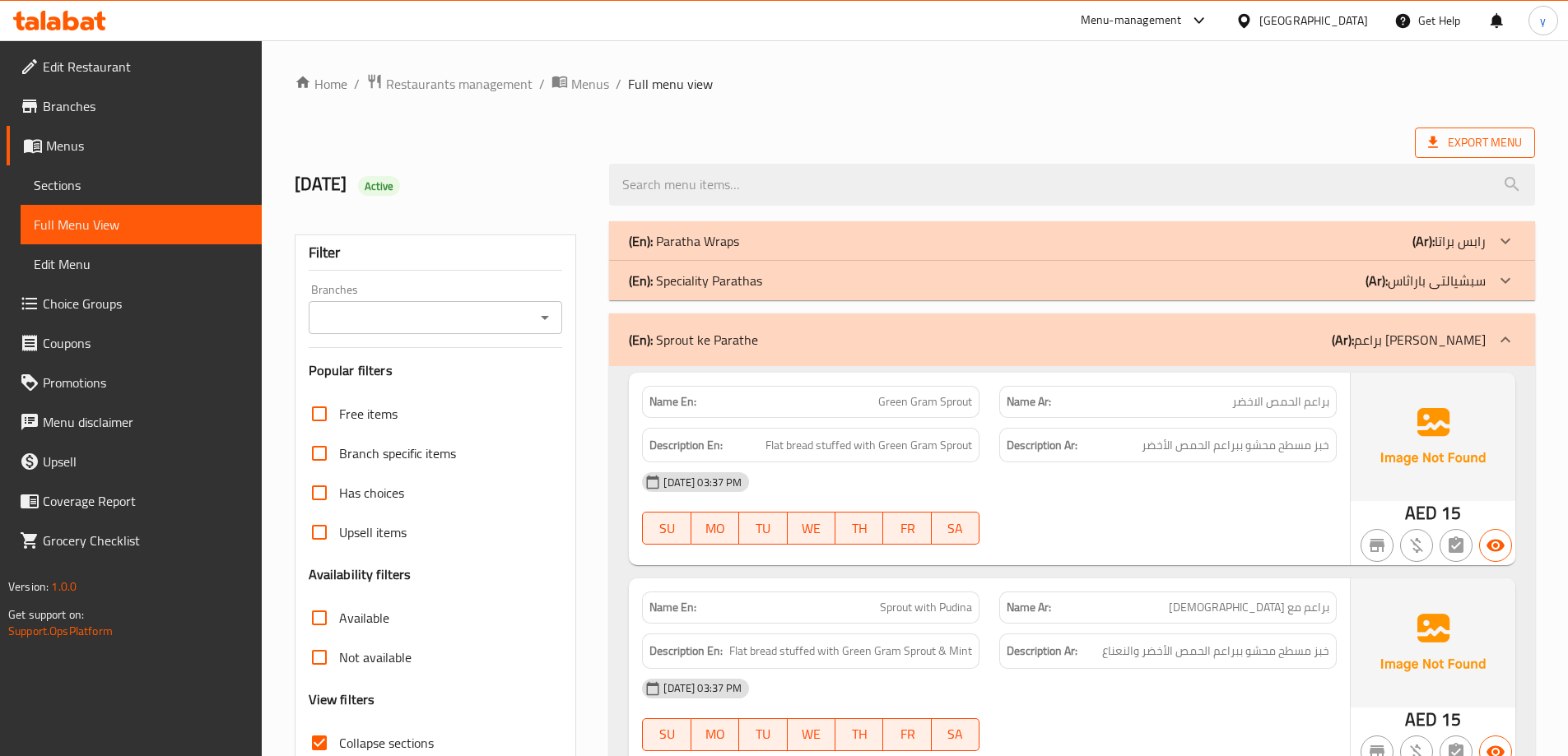
click at [1458, 131] on span "Export Menu" at bounding box center [1475, 142] width 120 height 30
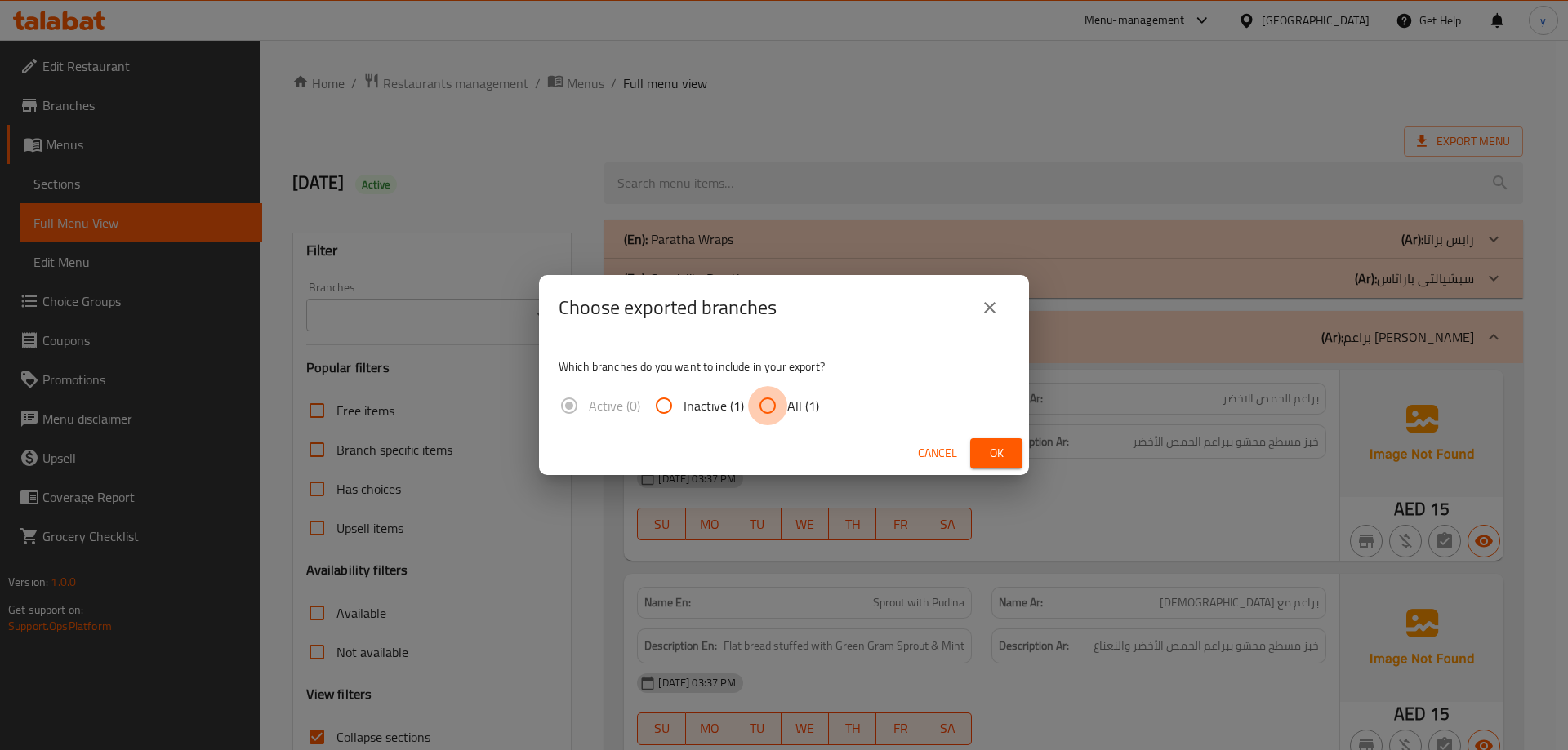
click at [764, 390] on input "All (1)" at bounding box center [768, 405] width 39 height 39
radio input "true"
click at [992, 446] on span "Ok" at bounding box center [996, 454] width 26 height 20
